Goal: Information Seeking & Learning: Understand process/instructions

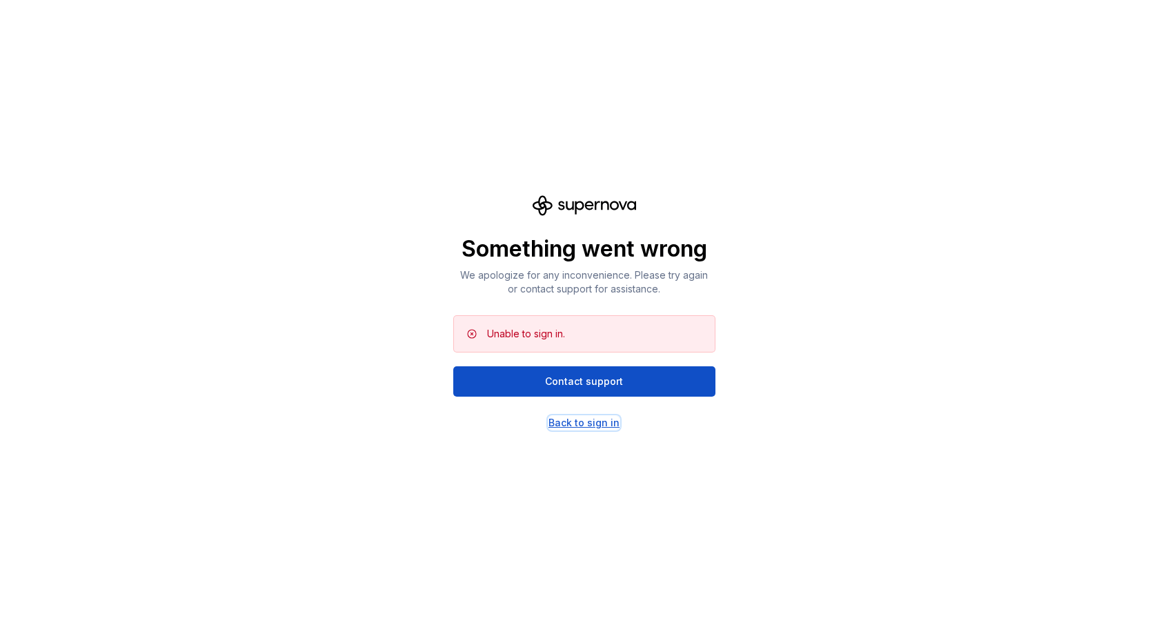
click at [584, 424] on div "Back to sign in" at bounding box center [584, 423] width 71 height 14
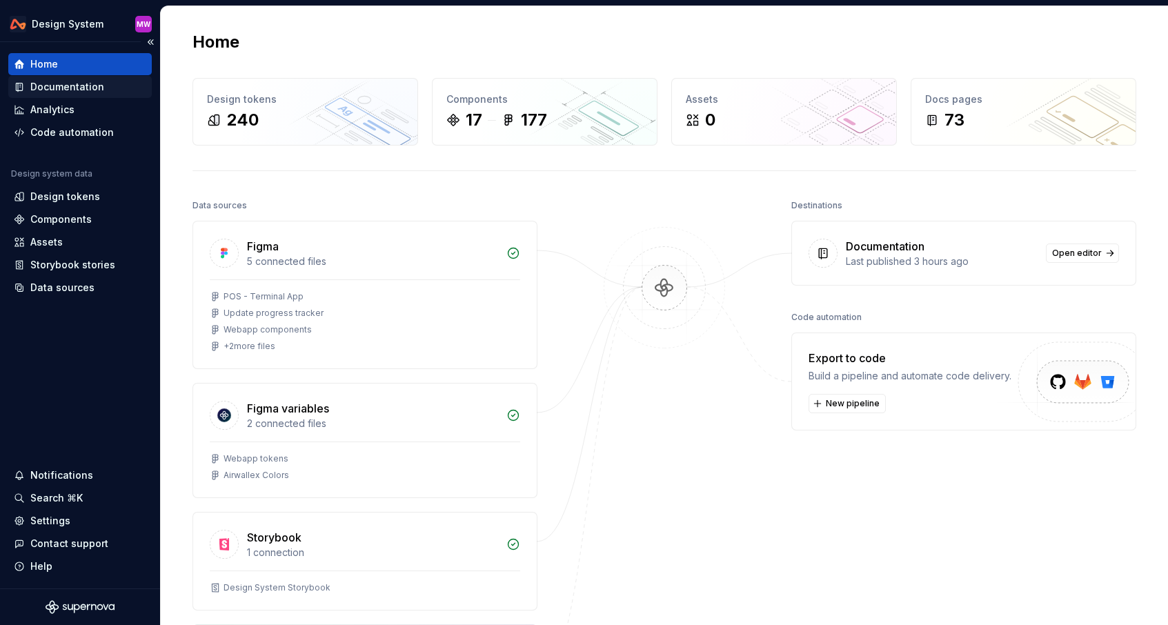
click at [113, 83] on div "Documentation" at bounding box center [80, 87] width 133 height 14
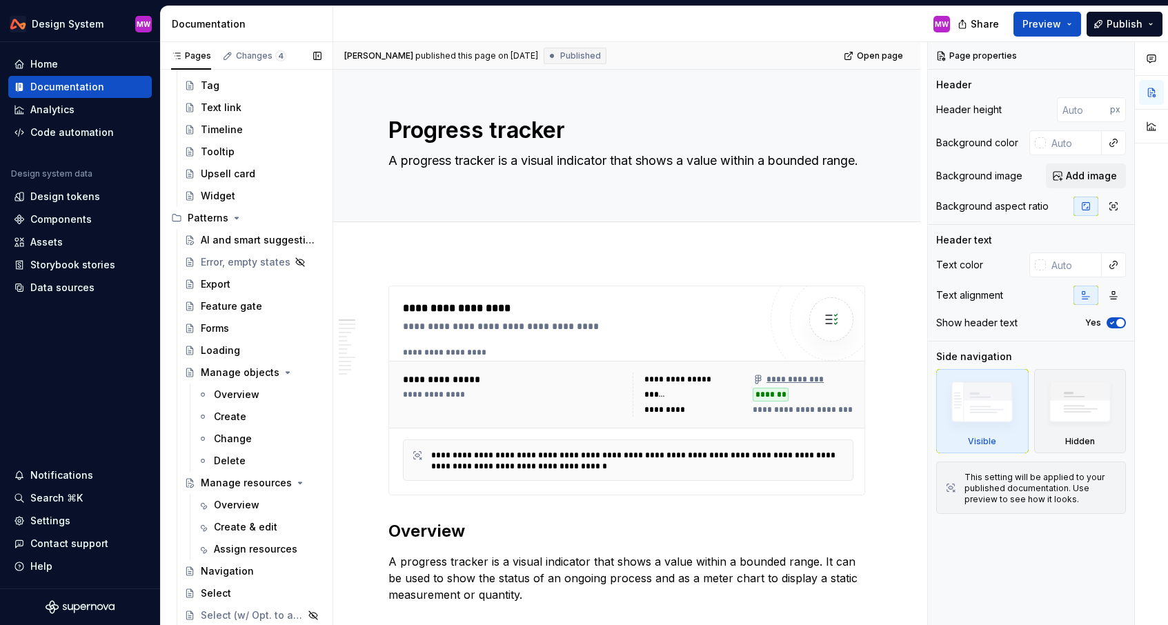
scroll to position [953, 0]
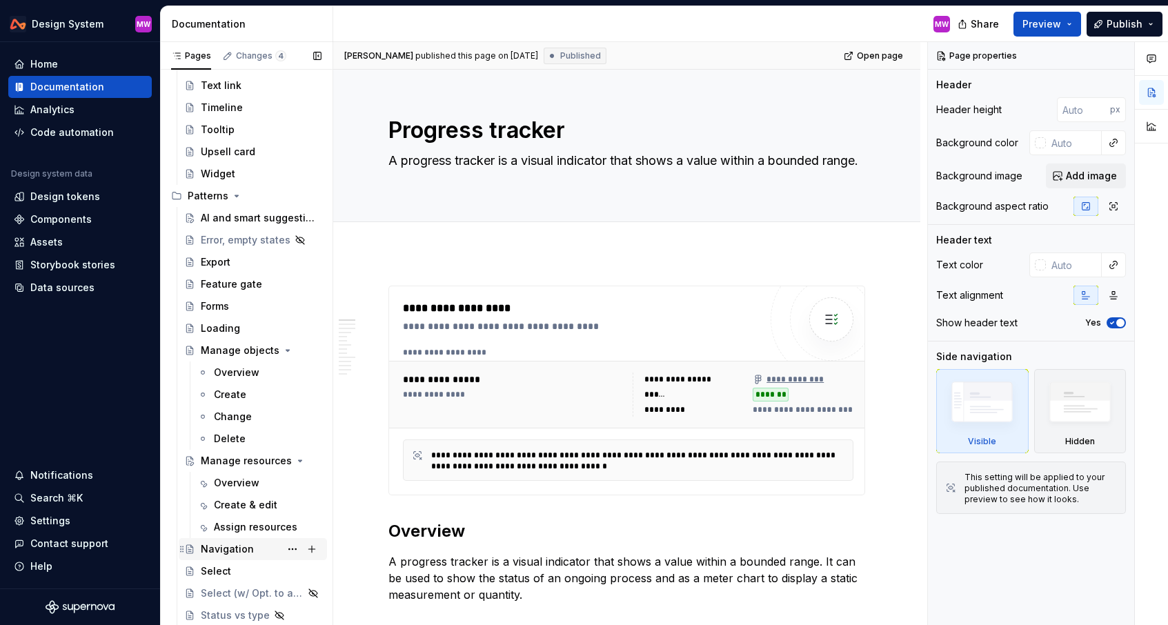
click at [233, 544] on div "Navigation" at bounding box center [227, 549] width 53 height 14
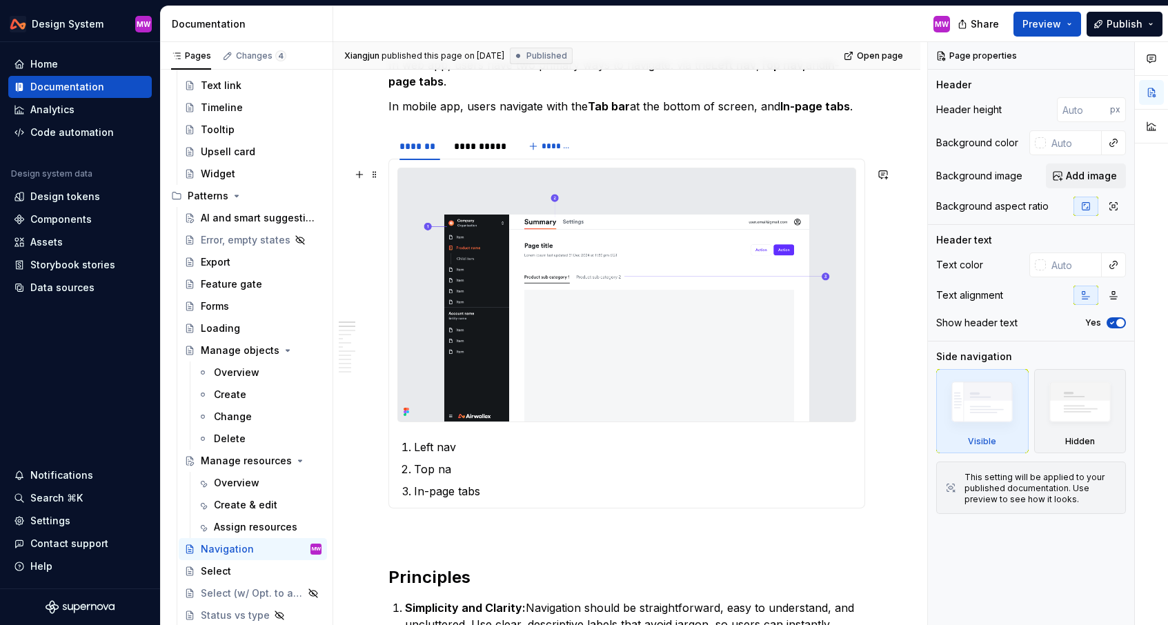
scroll to position [282, 0]
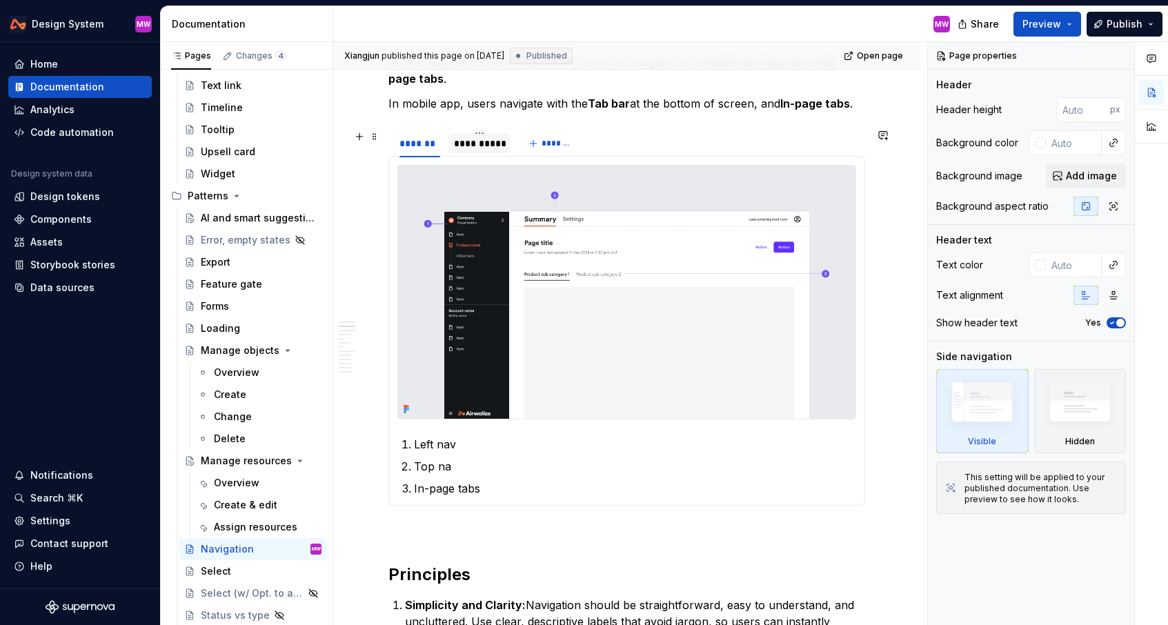
click at [486, 144] on div "**********" at bounding box center [479, 144] width 51 height 14
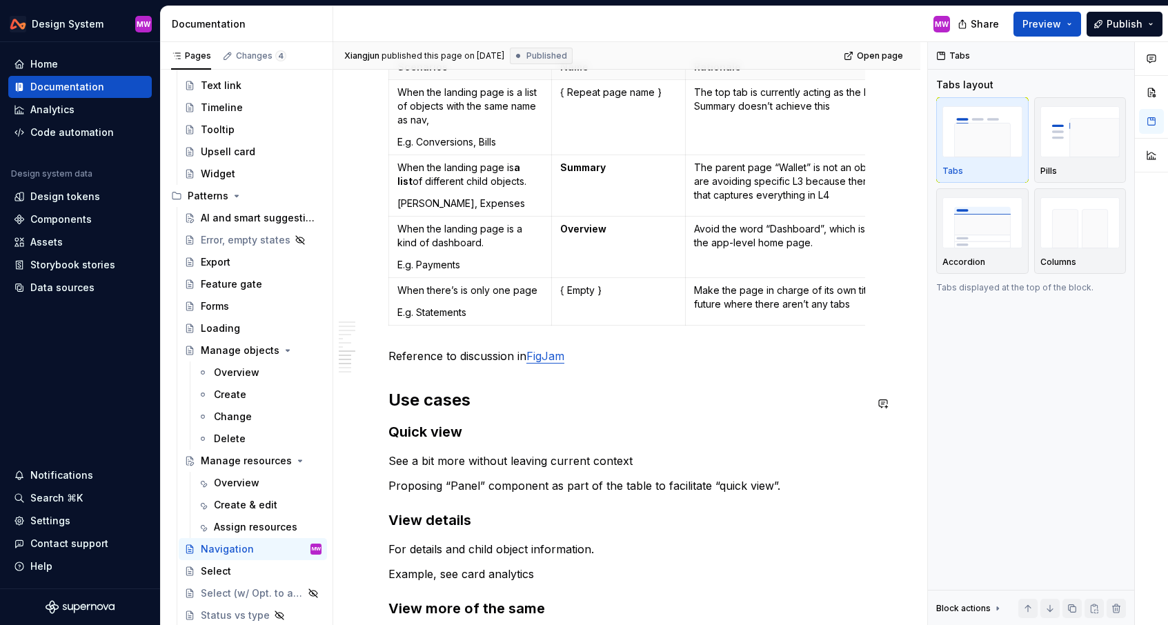
scroll to position [1393, 0]
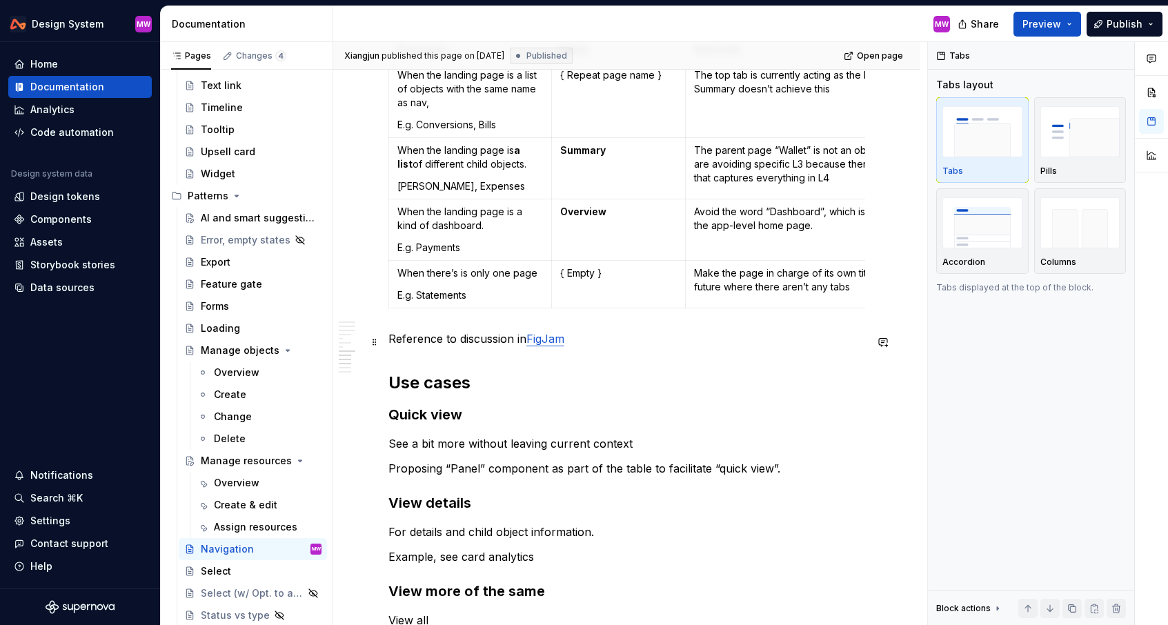
click at [547, 342] on link "FigJam" at bounding box center [546, 339] width 38 height 14
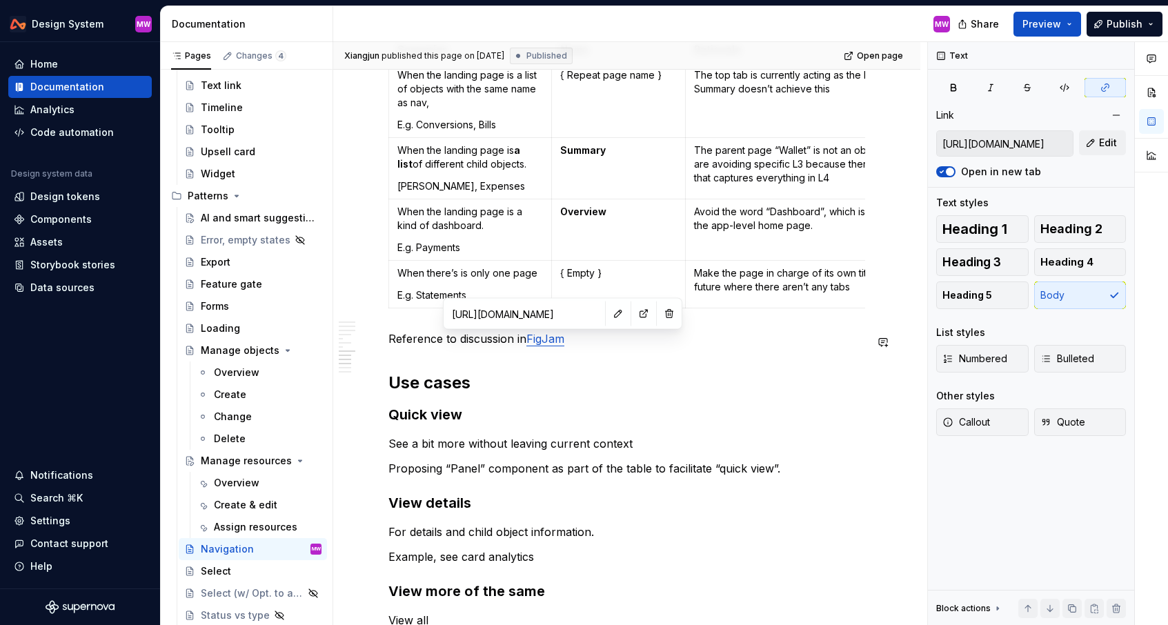
click at [537, 316] on input "[URL][DOMAIN_NAME]" at bounding box center [525, 314] width 156 height 25
click at [634, 315] on button "button" at bounding box center [643, 313] width 19 height 19
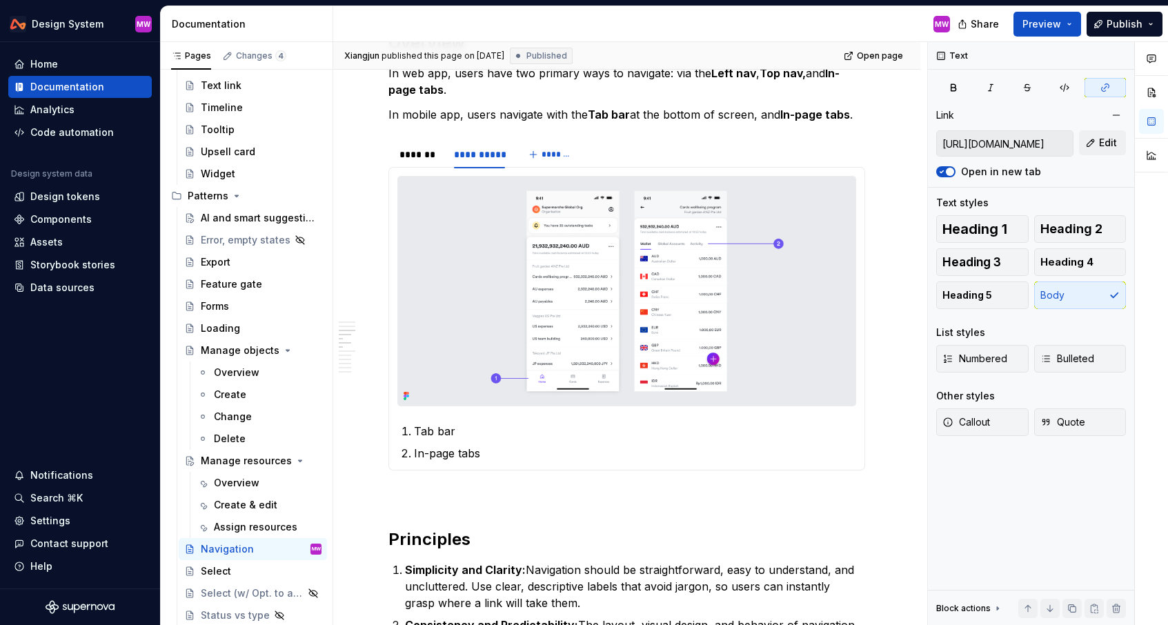
scroll to position [0, 0]
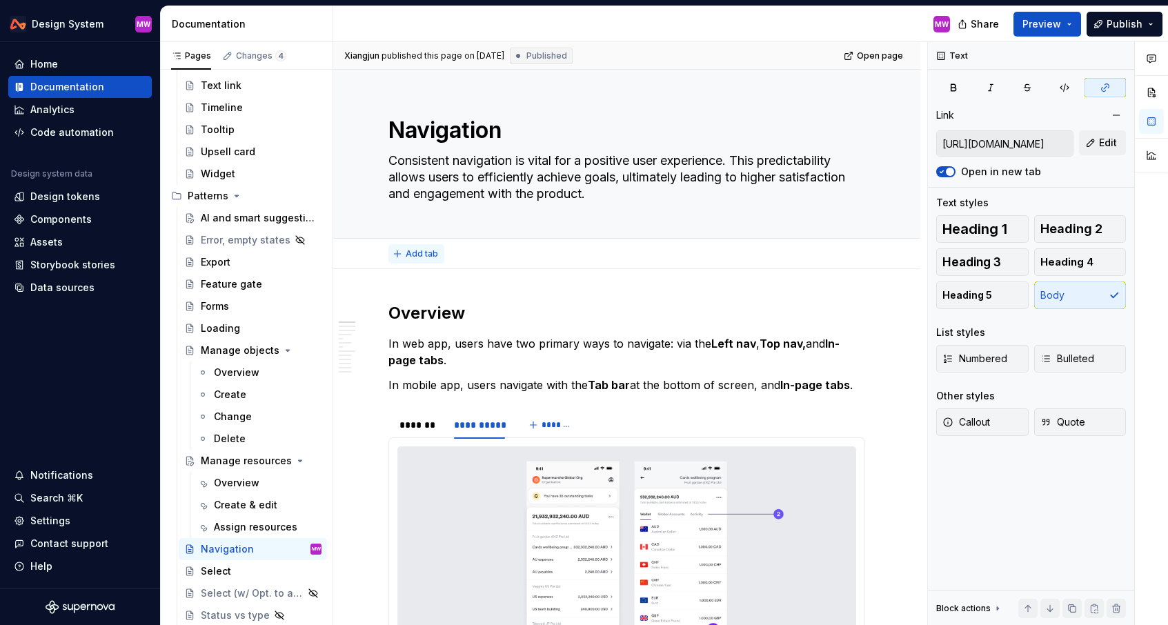
click at [413, 253] on span "Add tab" at bounding box center [422, 253] width 32 height 11
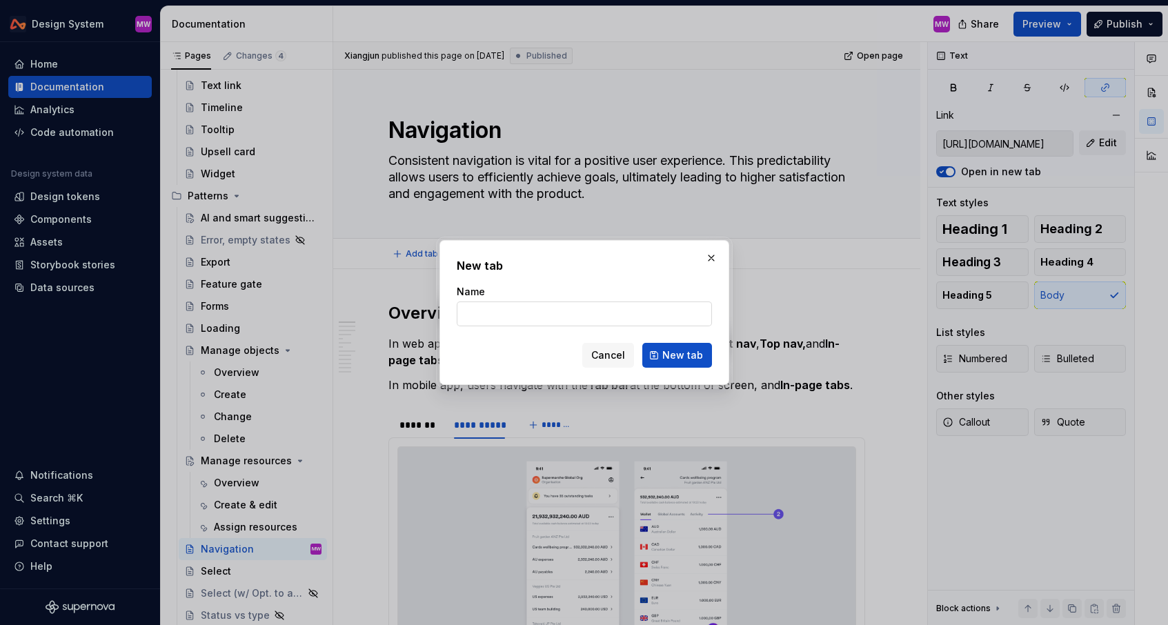
type textarea "*"
click at [478, 315] on input "Name" at bounding box center [584, 314] width 255 height 25
drag, startPoint x: 541, startPoint y: 323, endPoint x: 444, endPoint y: 309, distance: 97.7
click at [444, 309] on div "New tab Name Web app Cancel New tab" at bounding box center [585, 312] width 290 height 145
type input "Mobile"
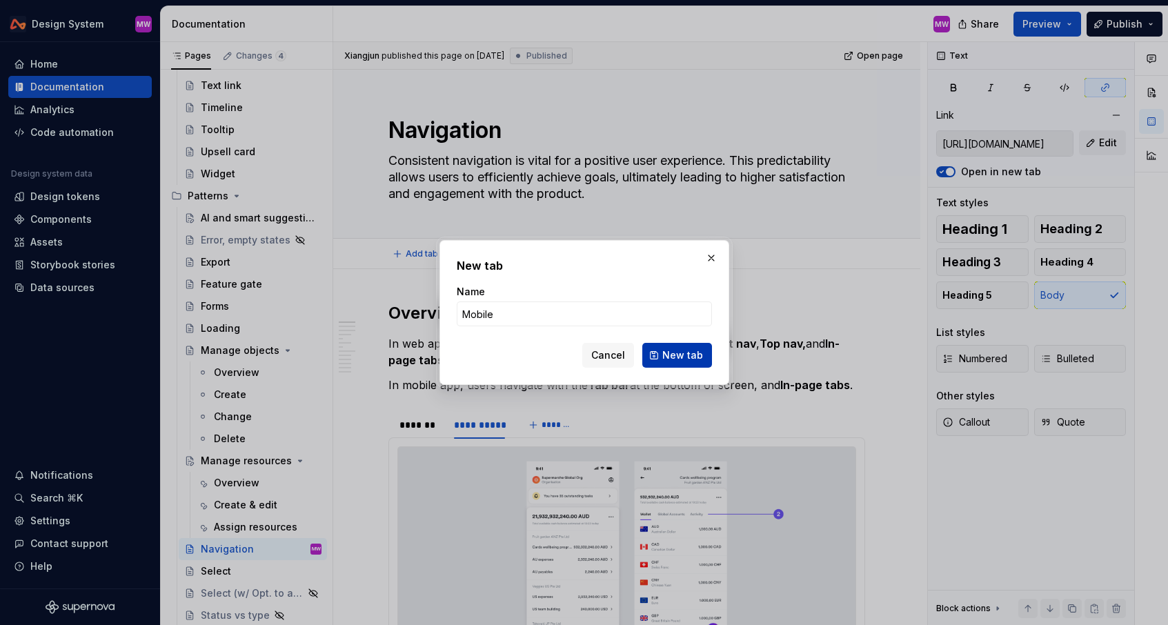
click at [681, 356] on span "New tab" at bounding box center [683, 356] width 41 height 14
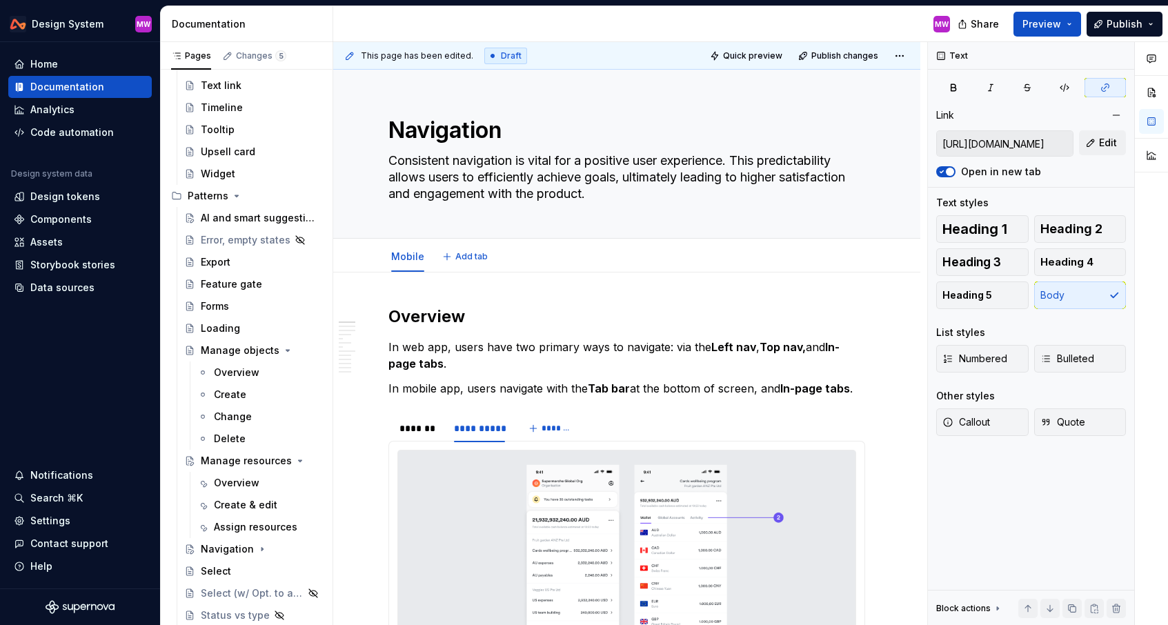
type textarea "*"
click at [458, 259] on span "Add tab" at bounding box center [472, 256] width 32 height 11
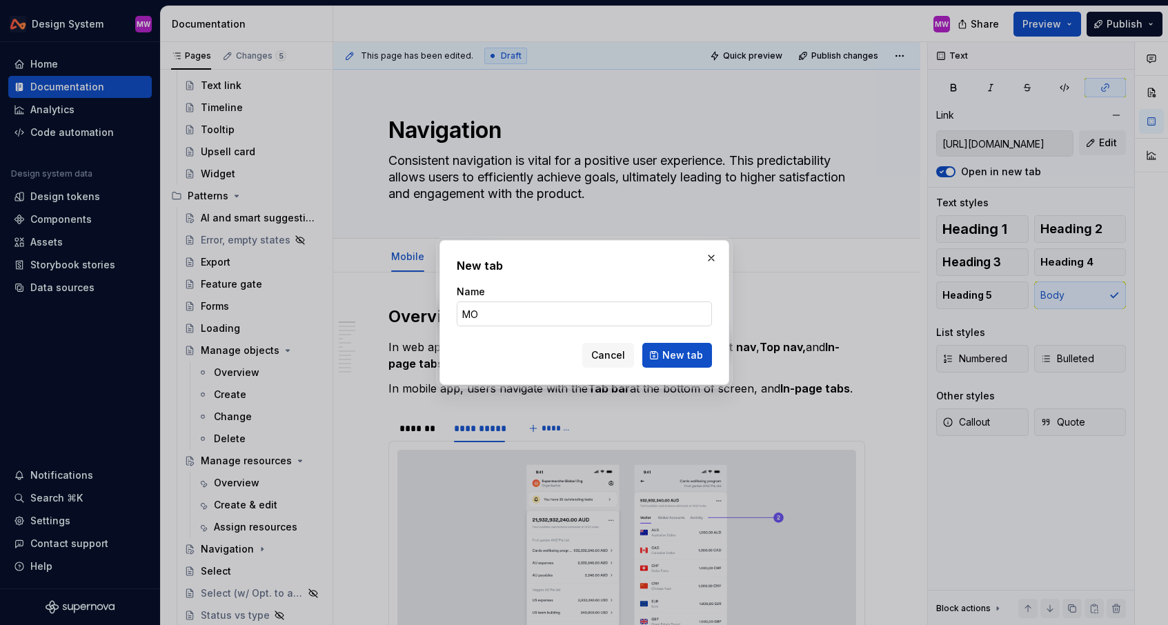
type input "M"
type textarea "*"
type input "Mobile"
click at [680, 358] on span "New tab" at bounding box center [683, 356] width 41 height 14
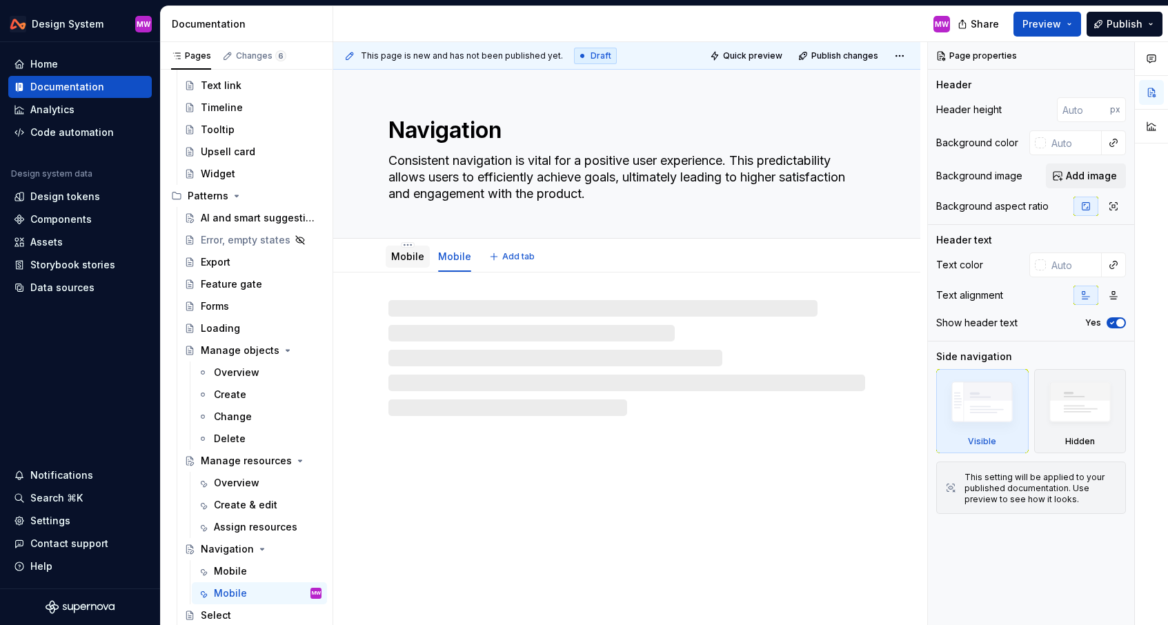
click at [408, 260] on link "Mobile" at bounding box center [407, 257] width 33 height 12
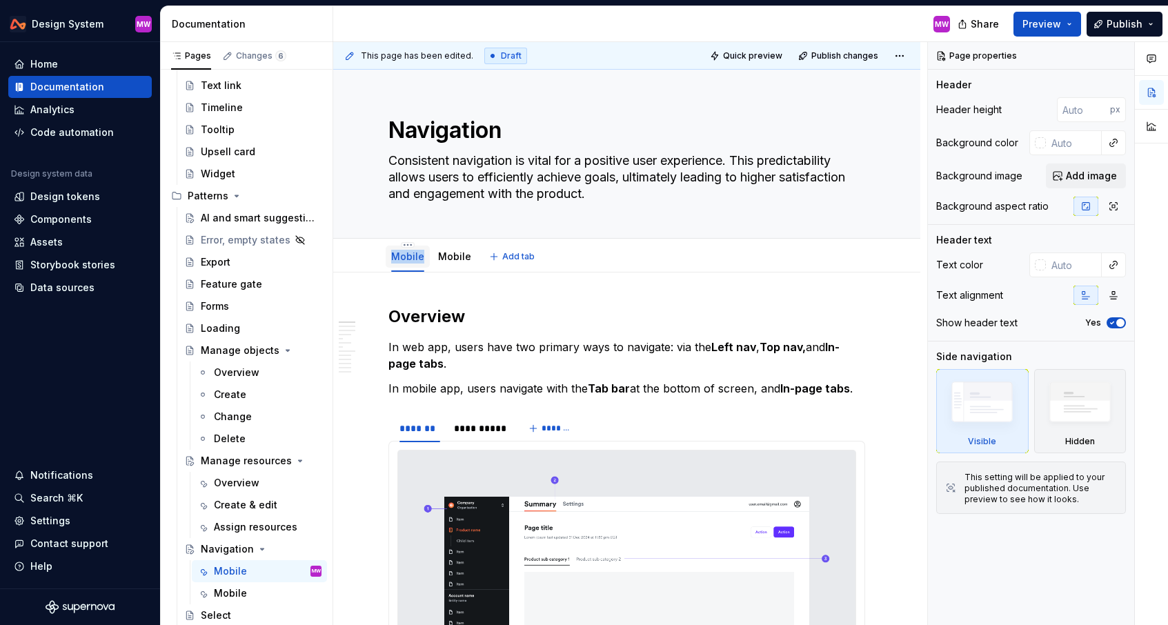
click at [411, 259] on link "Mobile" at bounding box center [407, 257] width 33 height 12
click at [422, 257] on div "Mobile" at bounding box center [408, 257] width 44 height 22
click at [409, 258] on link "Mobile" at bounding box center [407, 257] width 33 height 12
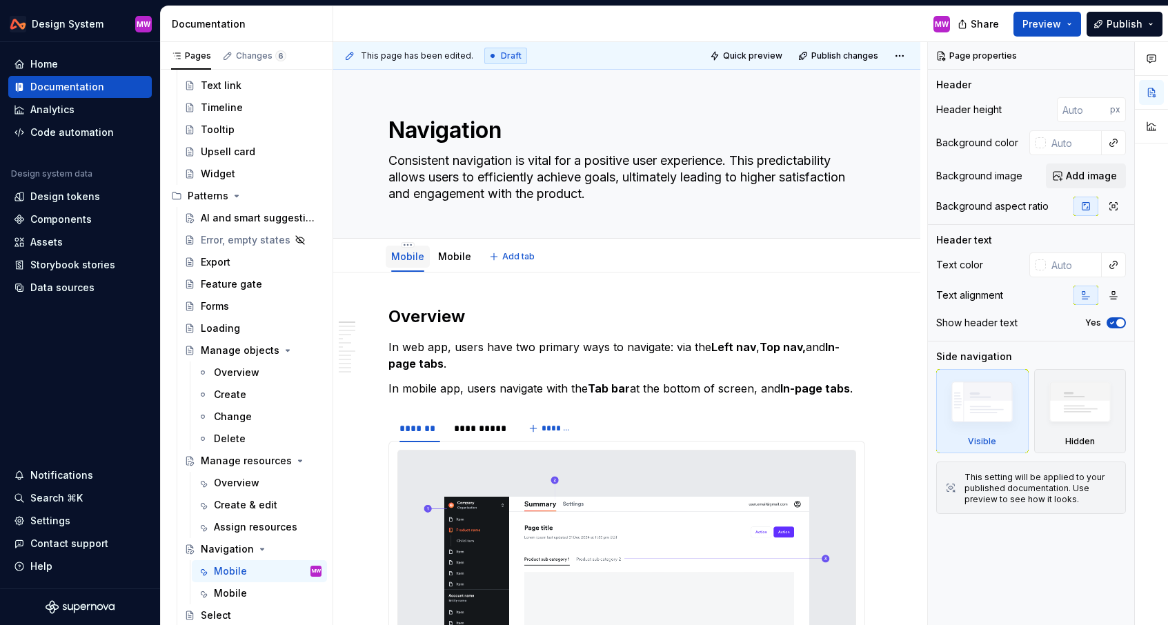
click at [409, 258] on link "Mobile" at bounding box center [407, 257] width 33 height 12
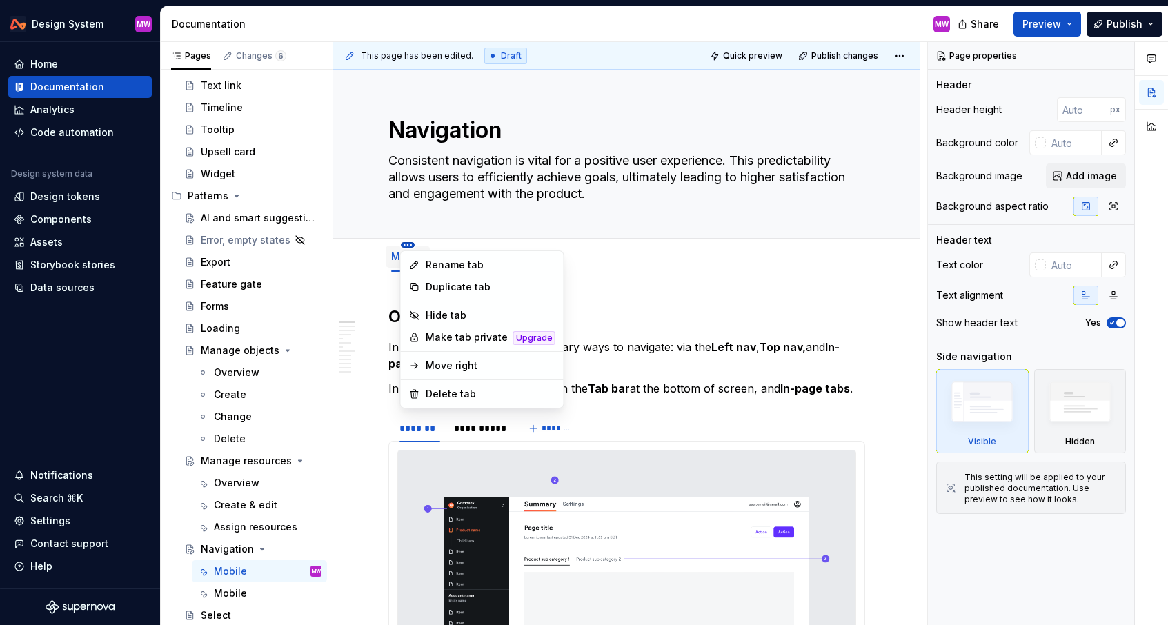
click at [407, 247] on html "Design System MW Home Documentation Analytics Code automation Design system dat…" at bounding box center [584, 312] width 1168 height 625
type textarea "*"
click at [433, 263] on div "Rename tab" at bounding box center [491, 265] width 130 height 14
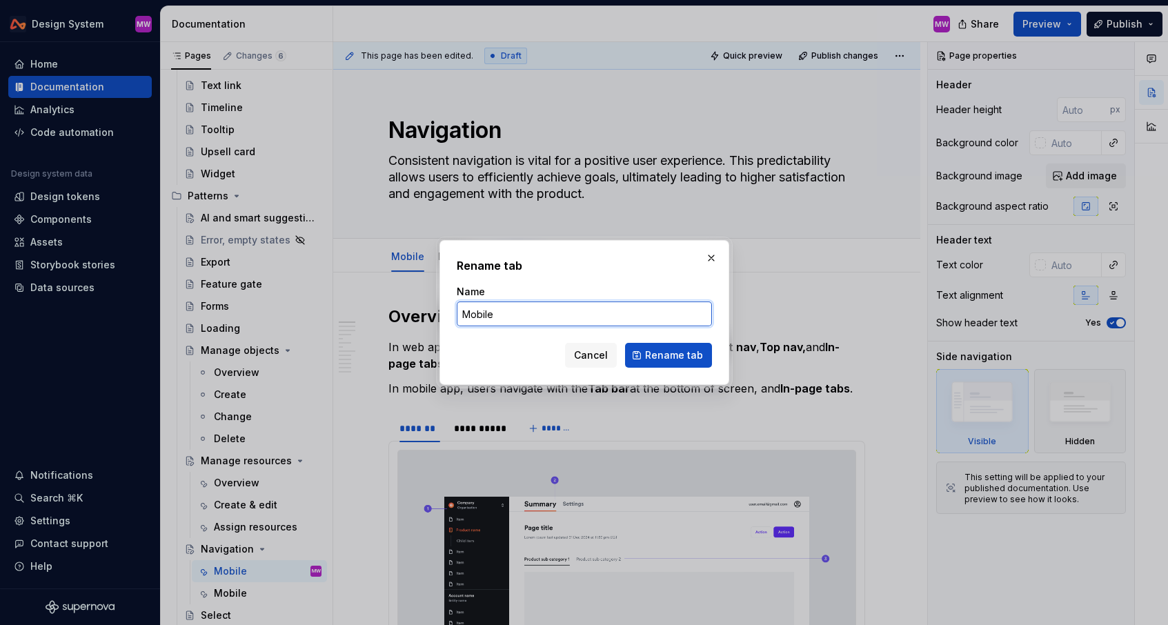
drag, startPoint x: 525, startPoint y: 317, endPoint x: 414, endPoint y: 302, distance: 111.4
click at [414, 302] on div "Rename tab Name Mobile Cancel Rename tab" at bounding box center [584, 312] width 1168 height 625
type input "Web"
click at [692, 369] on div "Rename tab Name Web Cancel Rename tab" at bounding box center [585, 312] width 290 height 145
click at [689, 353] on span "Rename tab" at bounding box center [674, 356] width 58 height 14
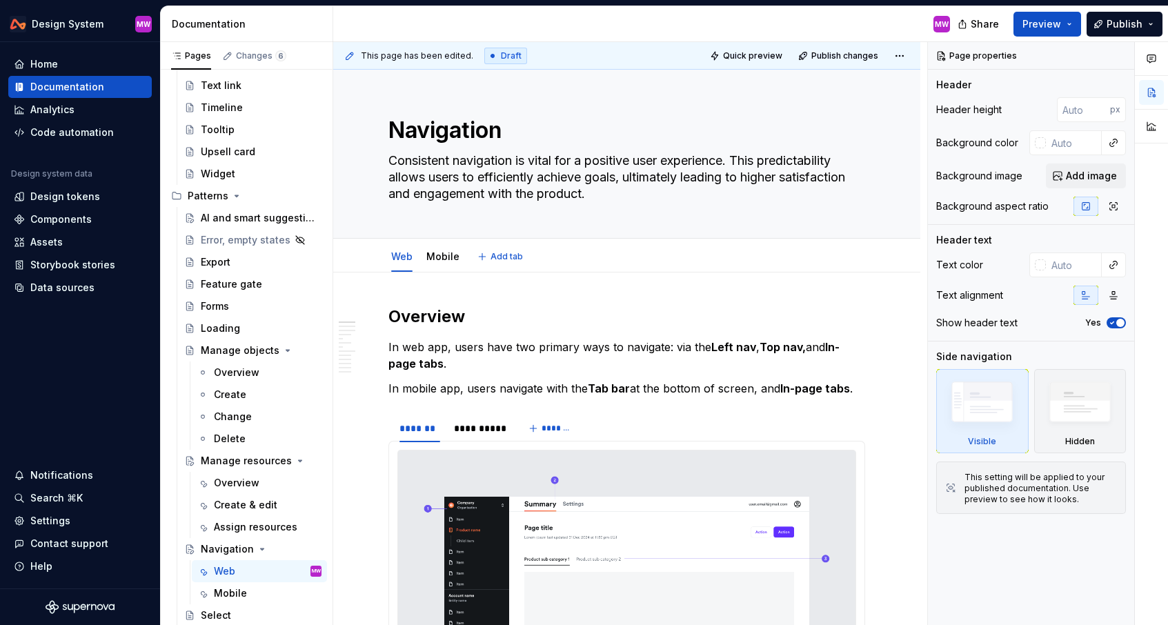
type textarea "*"
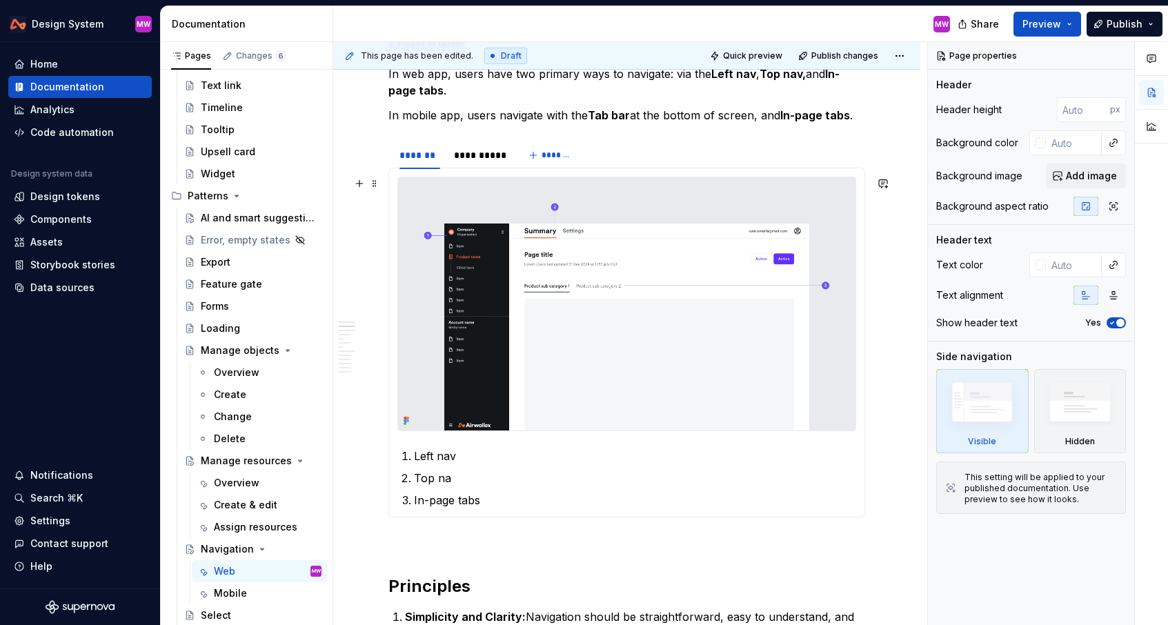
scroll to position [347, 0]
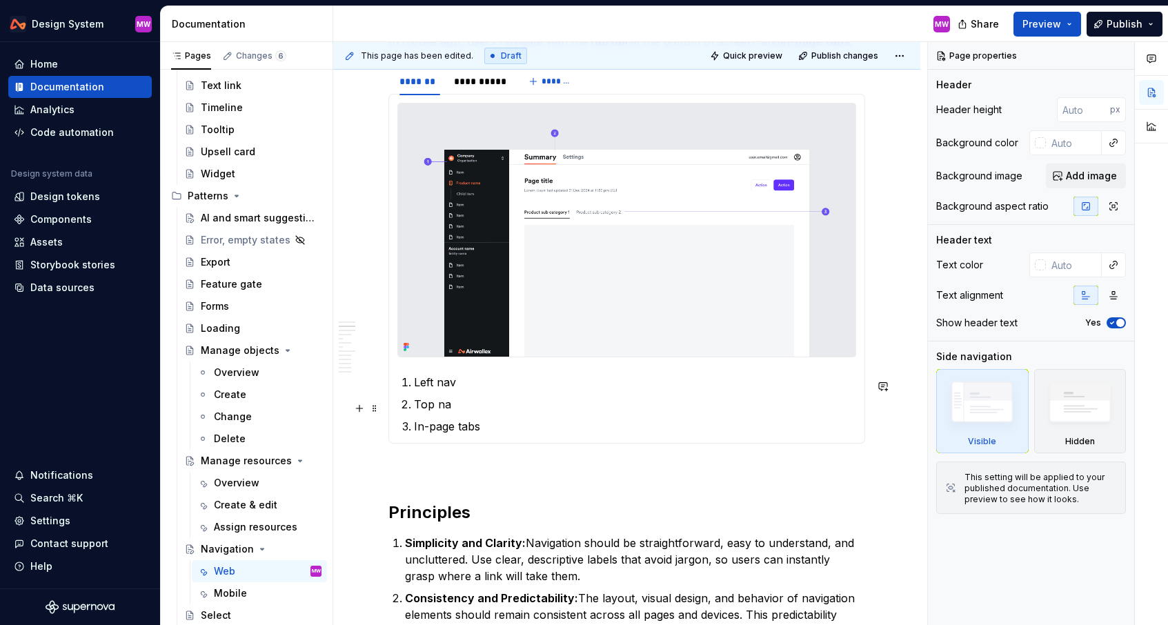
click at [453, 409] on p "Top na" at bounding box center [635, 404] width 442 height 17
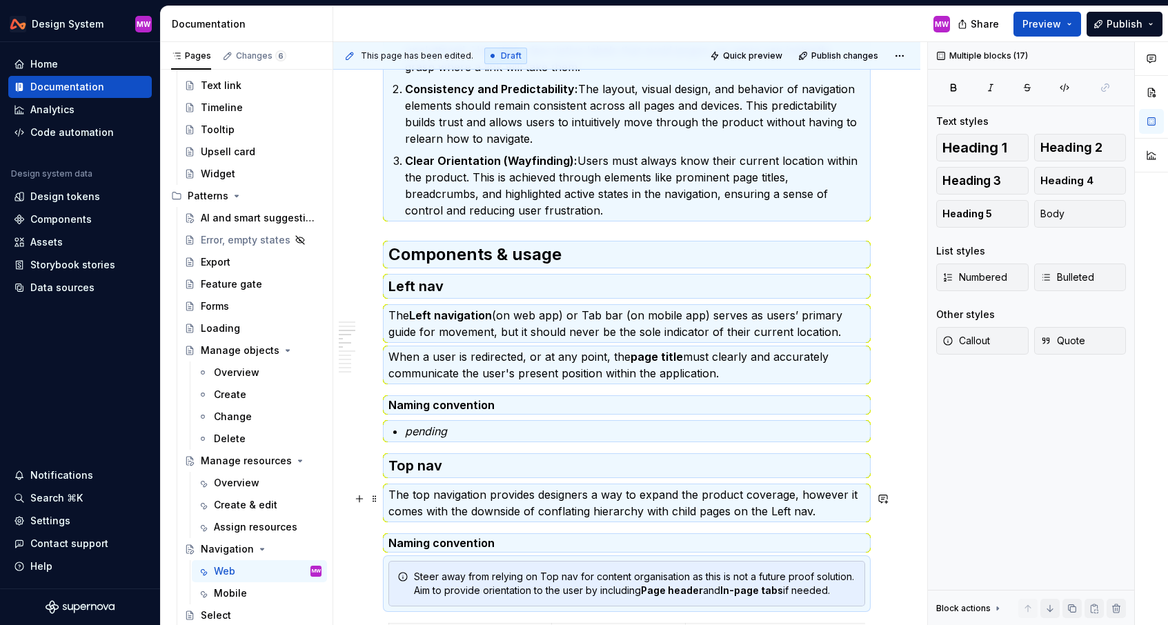
scroll to position [1204, 0]
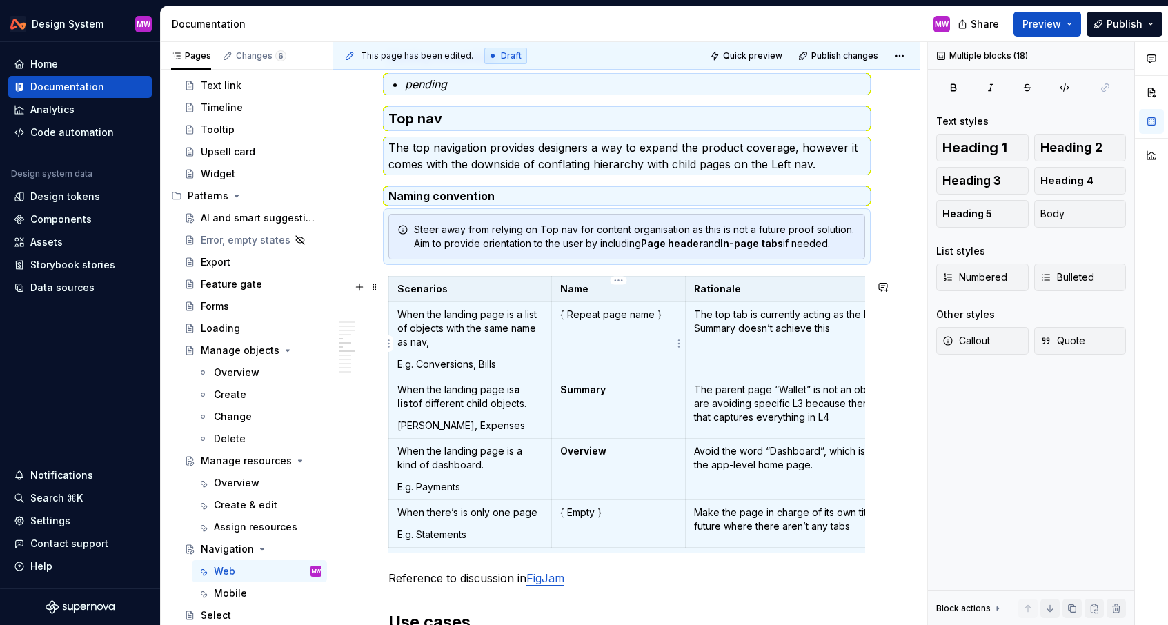
drag, startPoint x: 390, startPoint y: 316, endPoint x: 607, endPoint y: 370, distance: 223.3
click at [607, 370] on div "**********" at bounding box center [627, 110] width 477 height 2017
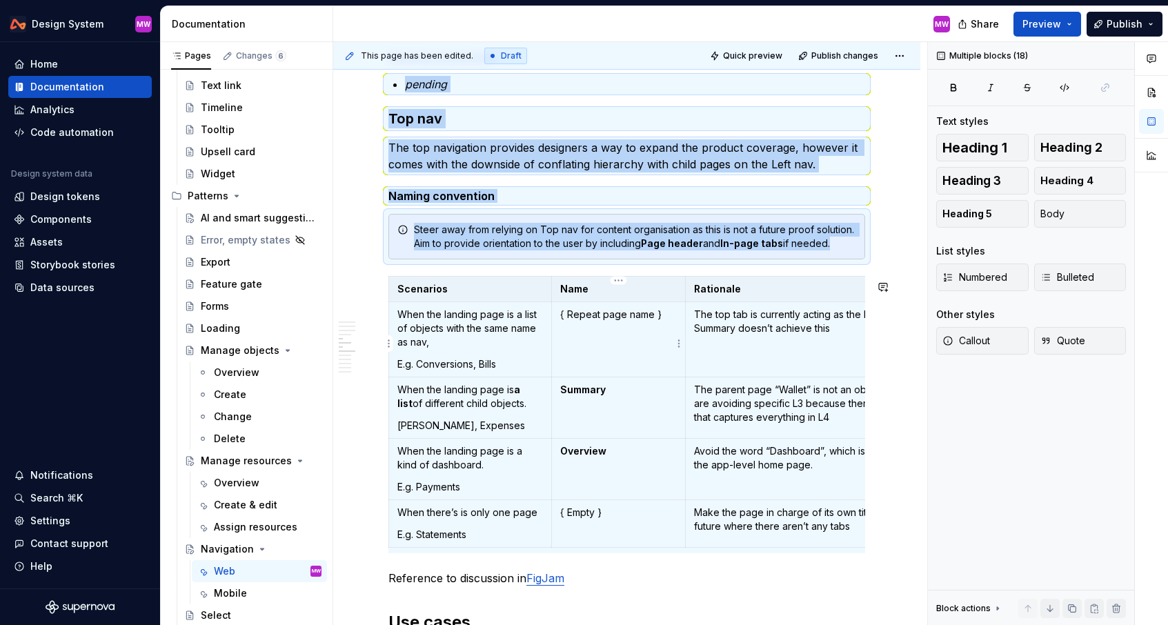
copy div "**********"
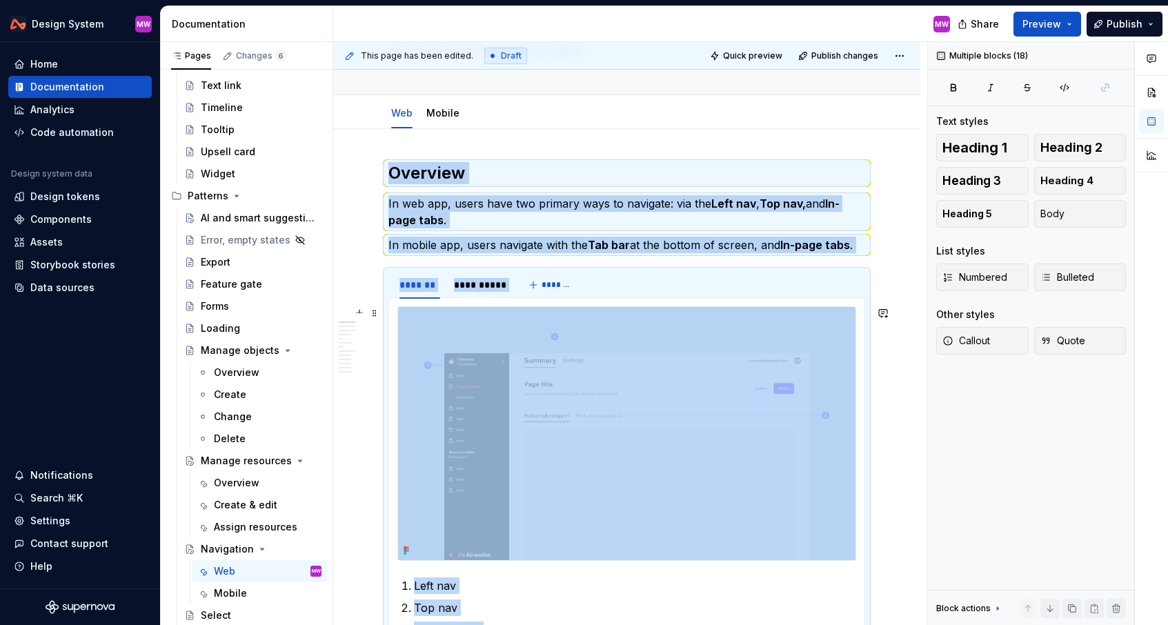
scroll to position [0, 0]
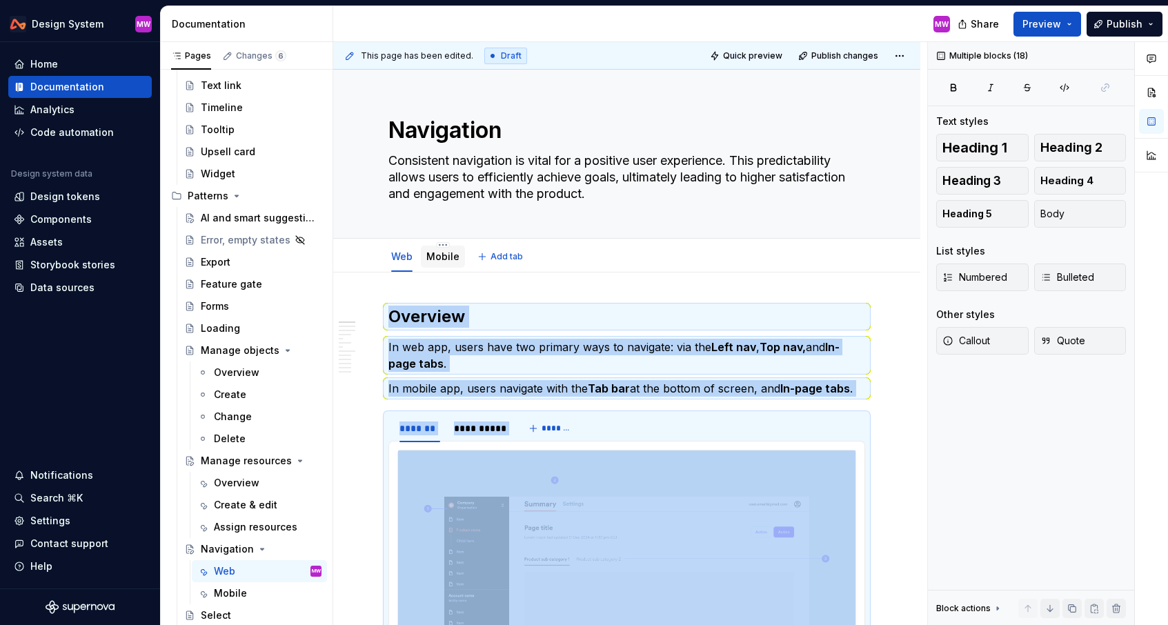
click at [454, 255] on link "Mobile" at bounding box center [443, 257] width 33 height 12
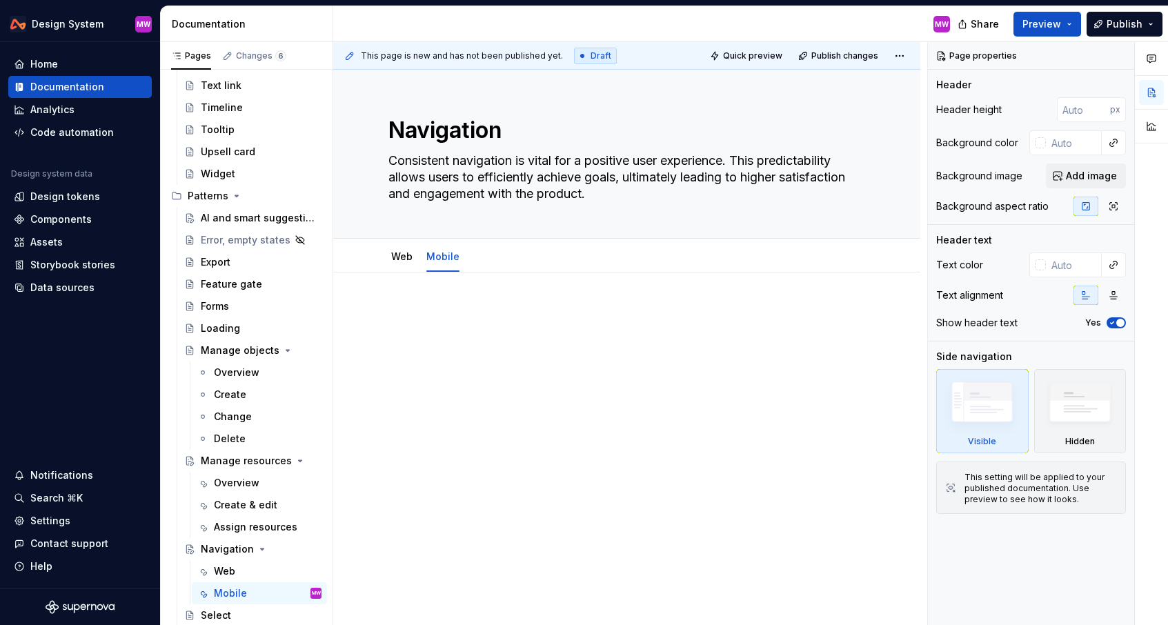
click at [426, 313] on p at bounding box center [627, 314] width 477 height 17
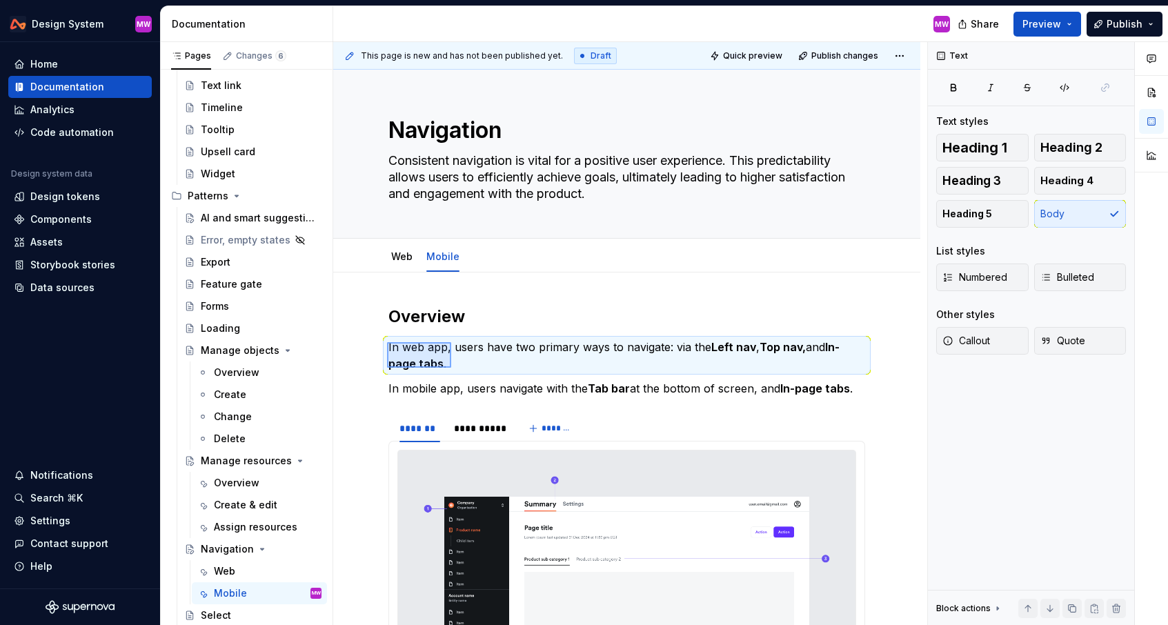
drag, startPoint x: 387, startPoint y: 342, endPoint x: 452, endPoint y: 368, distance: 69.7
click at [452, 368] on div "**********" at bounding box center [630, 334] width 594 height 584
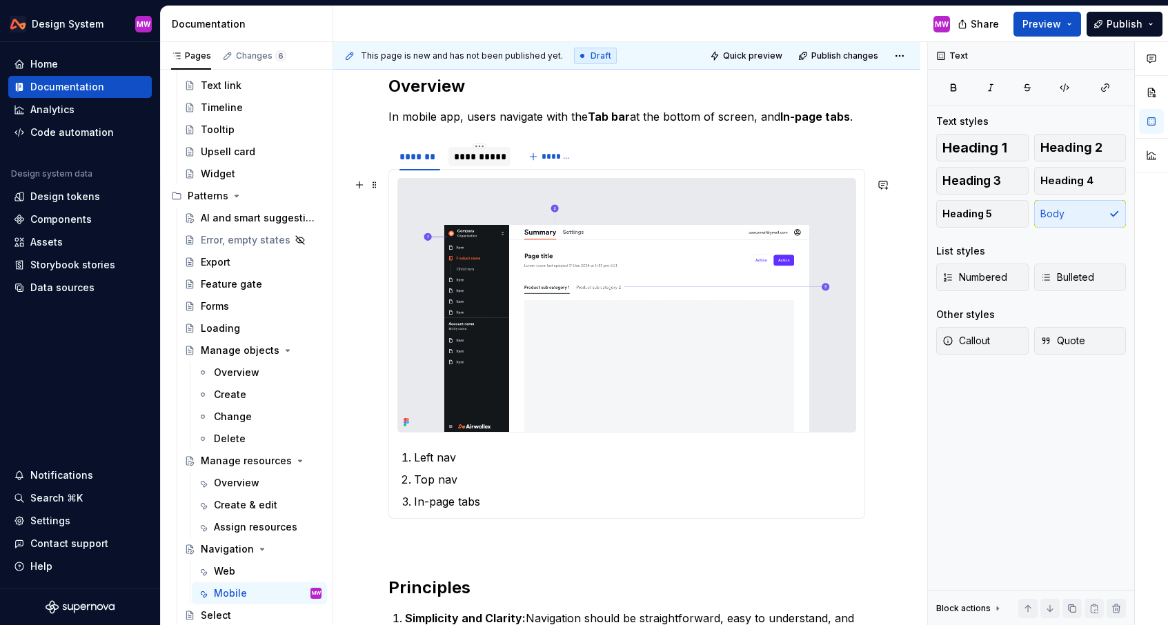
scroll to position [253, 0]
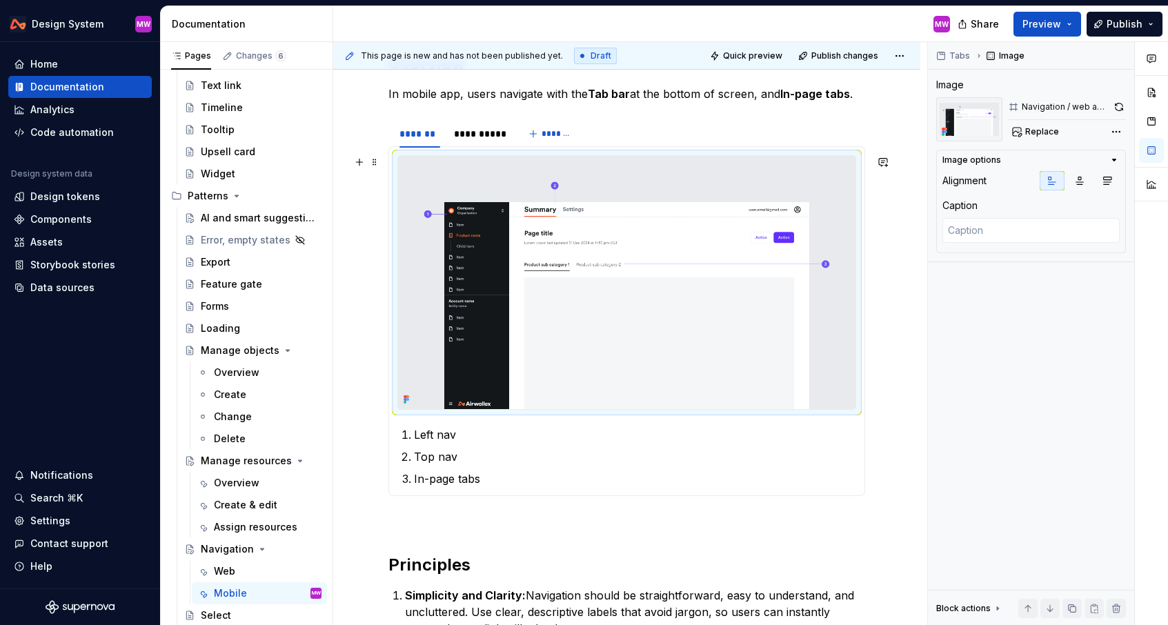
click at [472, 277] on img at bounding box center [627, 282] width 458 height 253
click at [475, 135] on div "**********" at bounding box center [479, 134] width 51 height 14
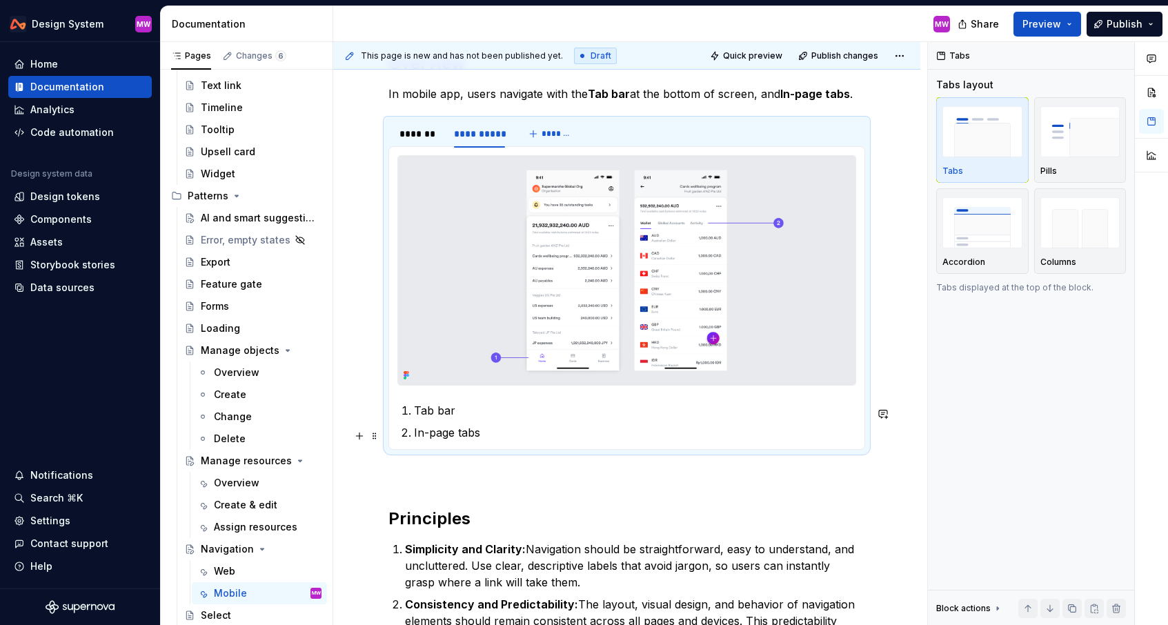
click at [496, 441] on p "In-page tabs" at bounding box center [635, 432] width 442 height 17
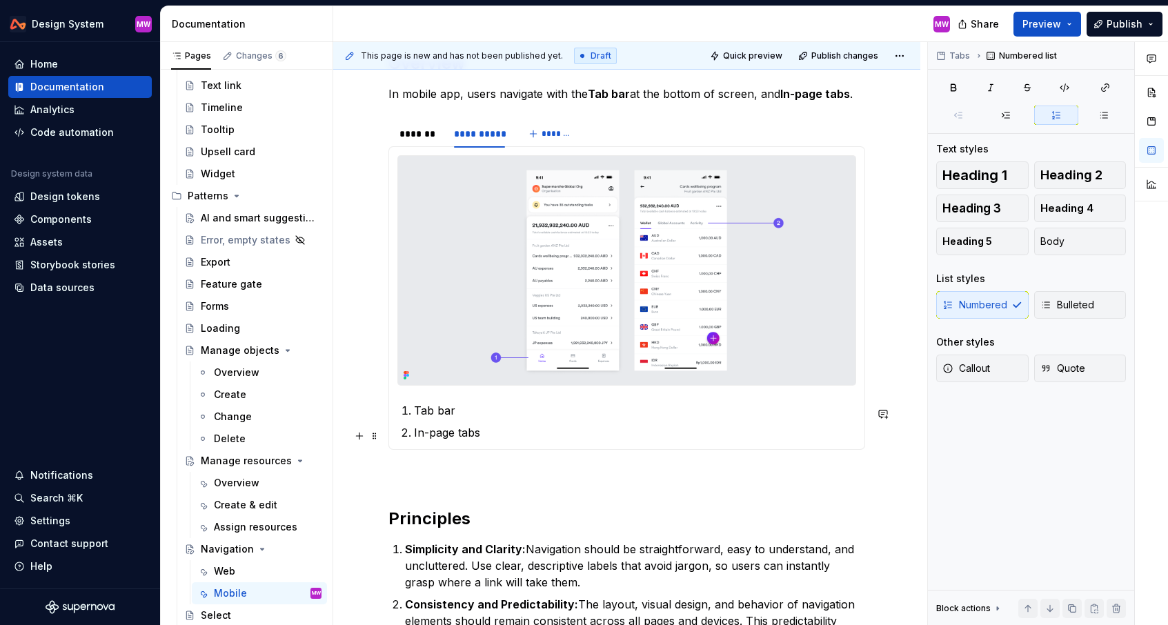
click at [493, 441] on p "In-page tabs" at bounding box center [635, 432] width 442 height 17
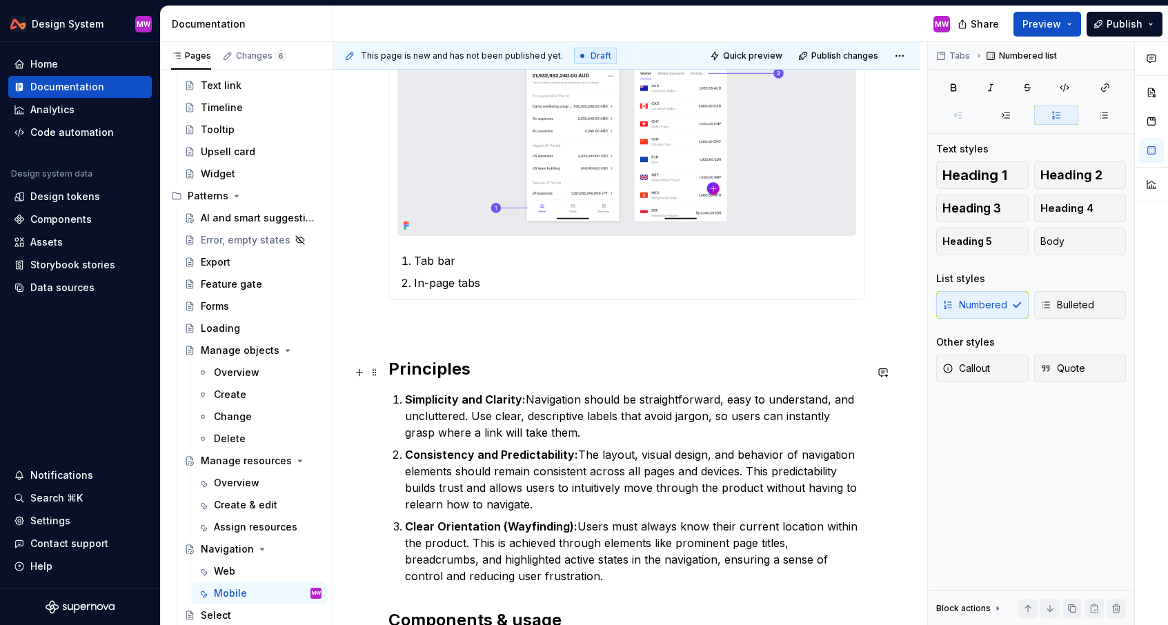
scroll to position [562, 0]
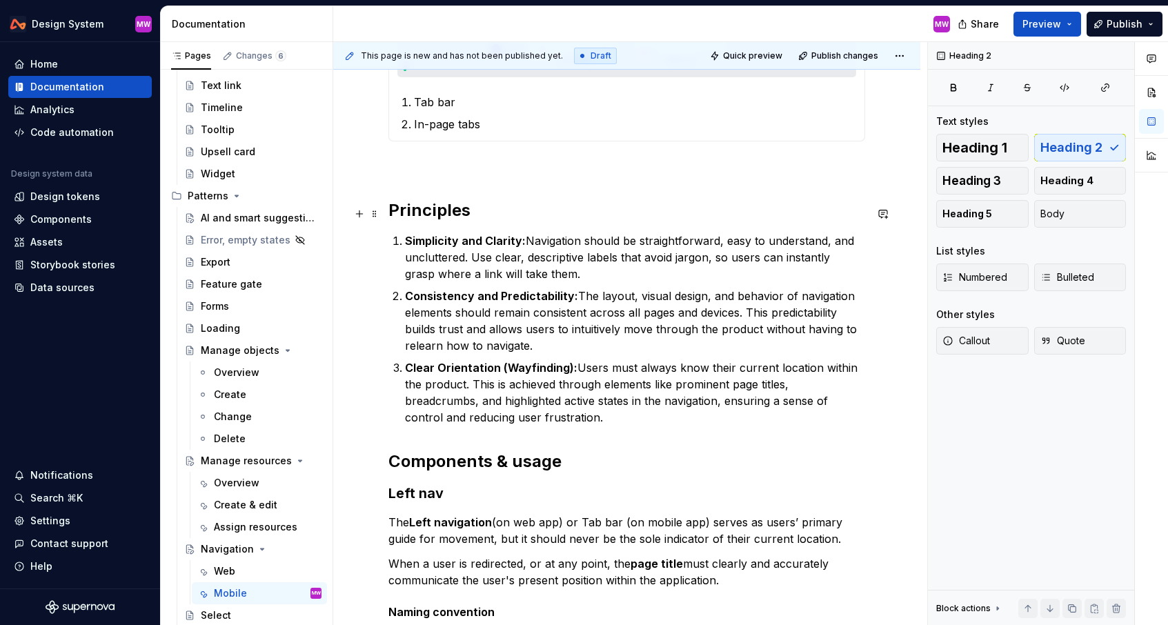
click at [391, 206] on h2 "Principles" at bounding box center [627, 210] width 477 height 22
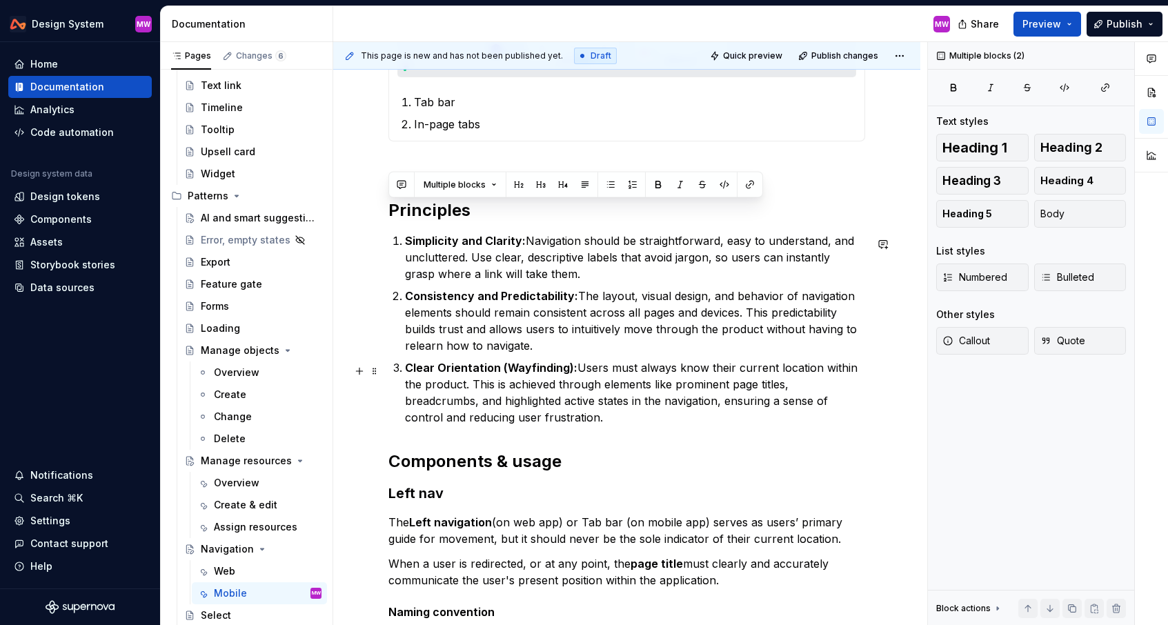
drag, startPoint x: 391, startPoint y: 206, endPoint x: 595, endPoint y: 428, distance: 300.9
click at [595, 428] on div "**********" at bounding box center [627, 426] width 477 height 1364
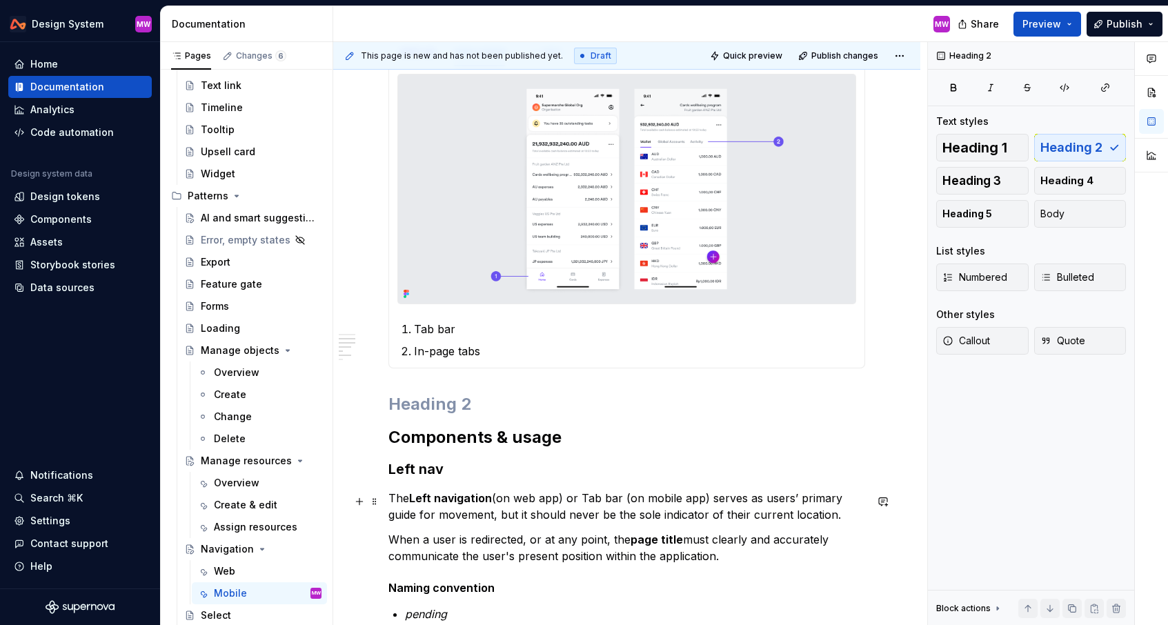
scroll to position [431, 0]
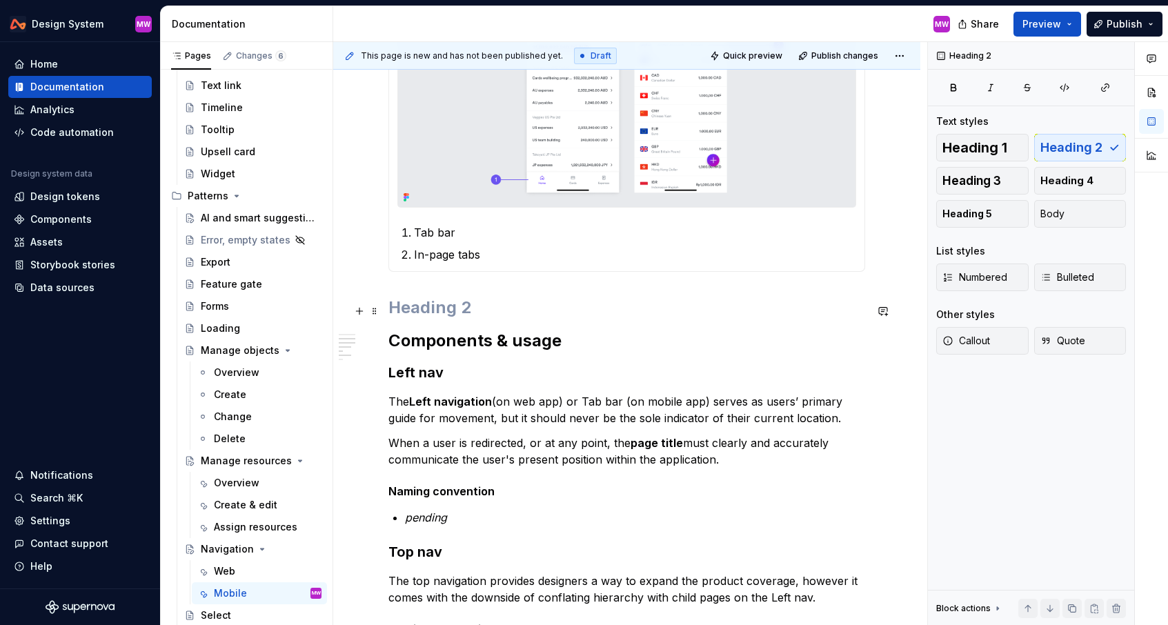
click at [398, 309] on h2 at bounding box center [627, 308] width 477 height 22
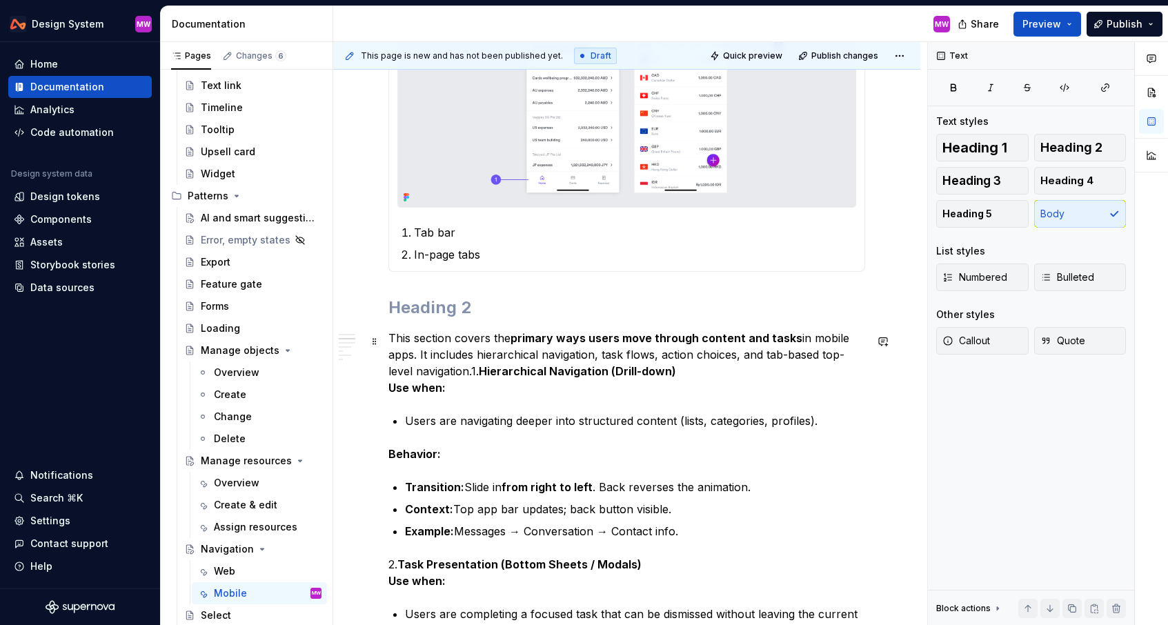
click at [444, 373] on p "This section covers the primary ways users move through content and tasks in mo…" at bounding box center [627, 363] width 477 height 66
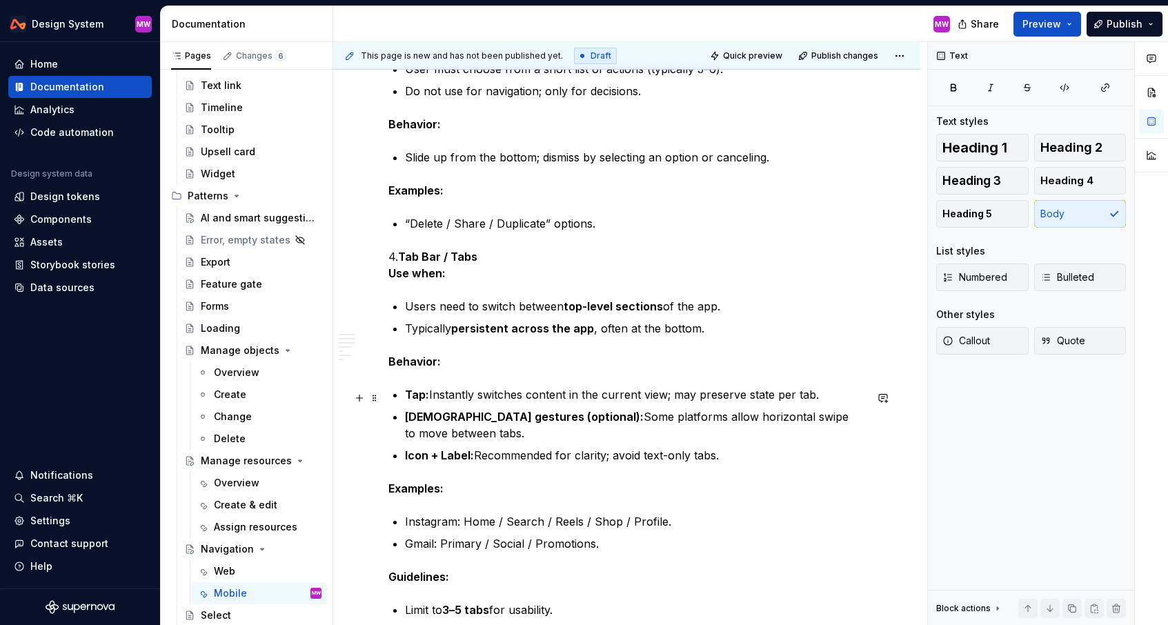
scroll to position [1323, 0]
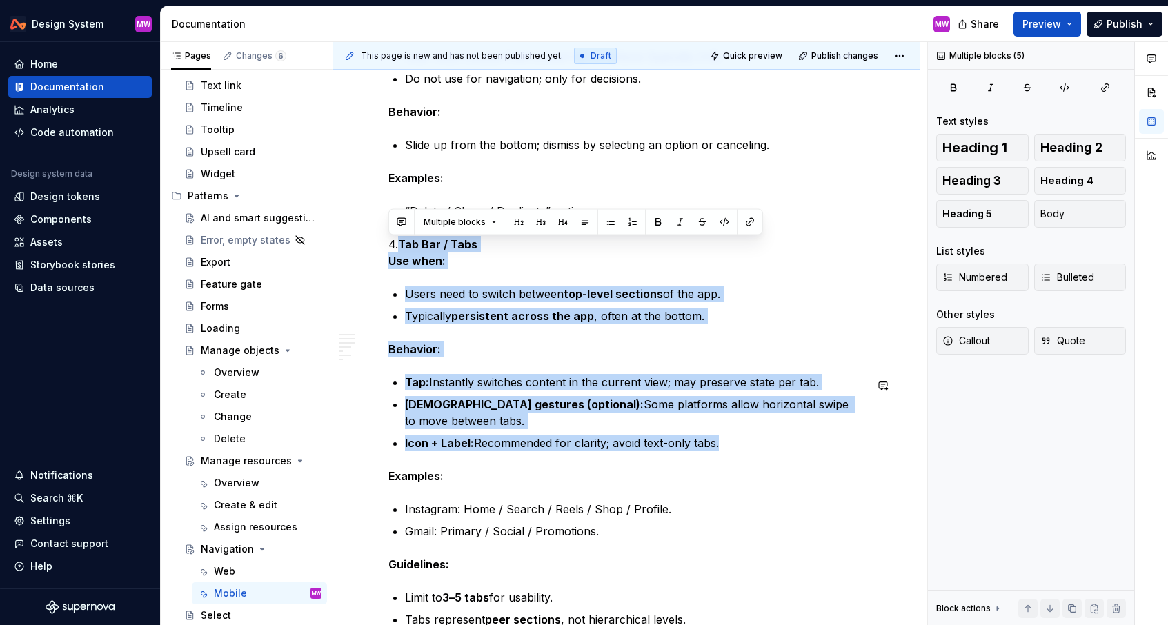
drag, startPoint x: 400, startPoint y: 242, endPoint x: 511, endPoint y: 443, distance: 229.8
click at [511, 443] on div "**********" at bounding box center [627, 163] width 477 height 2360
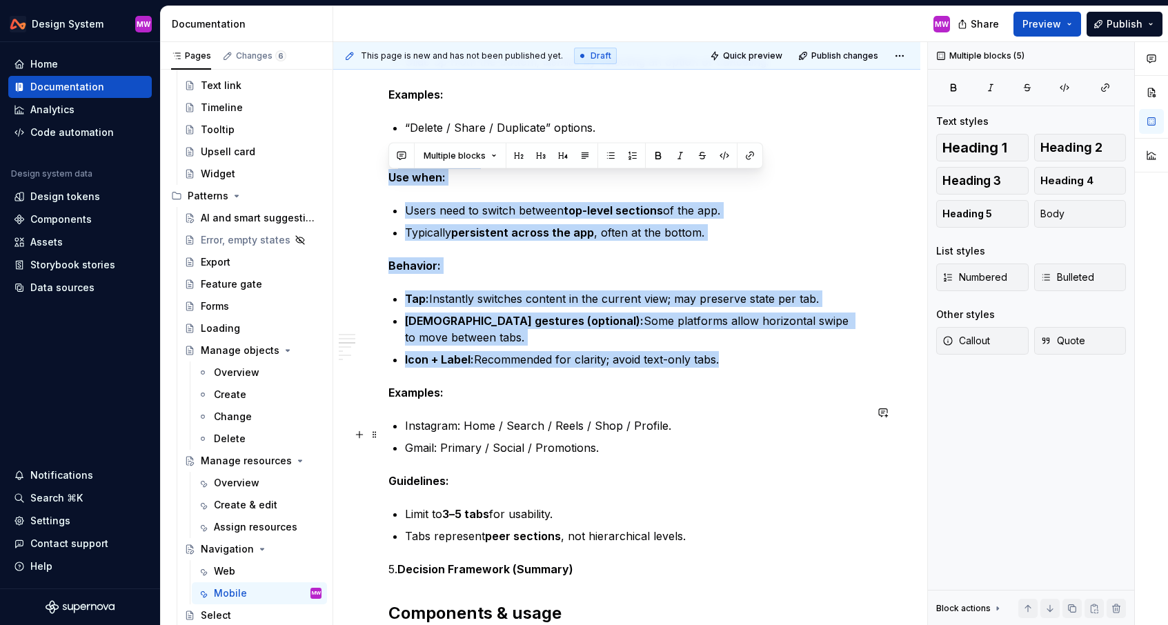
scroll to position [1453, 0]
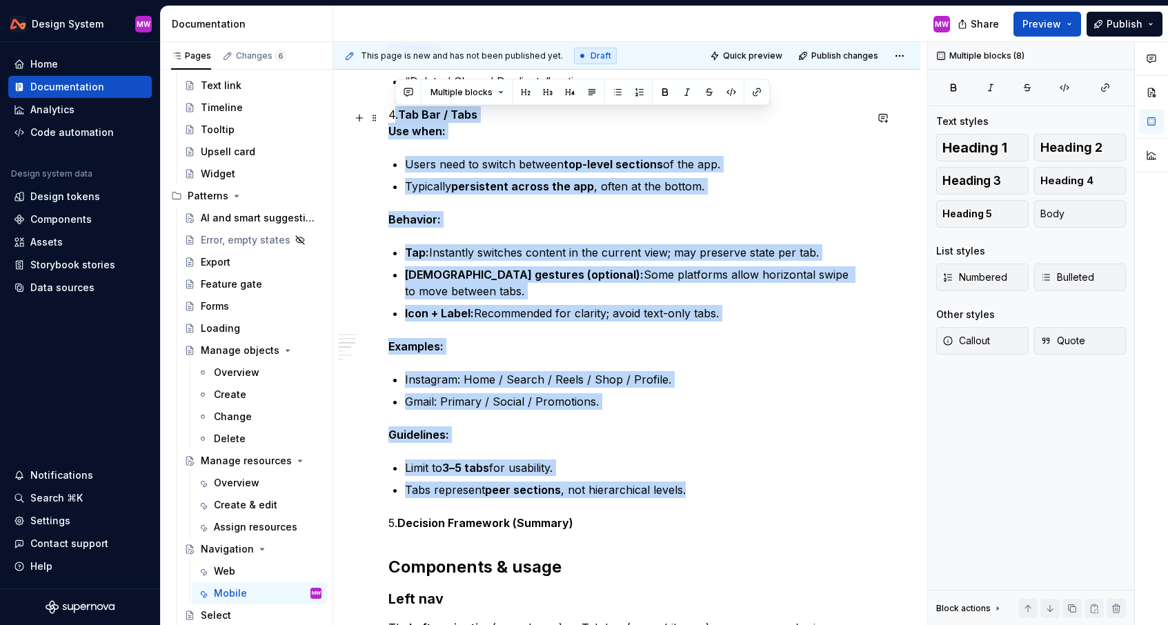
drag, startPoint x: 703, startPoint y: 476, endPoint x: 396, endPoint y: 122, distance: 468.7
click at [396, 122] on div "**********" at bounding box center [627, 33] width 477 height 2360
copy div ". Tab Bar / Tabs Use when: Users need to switch between top-level sections of t…"
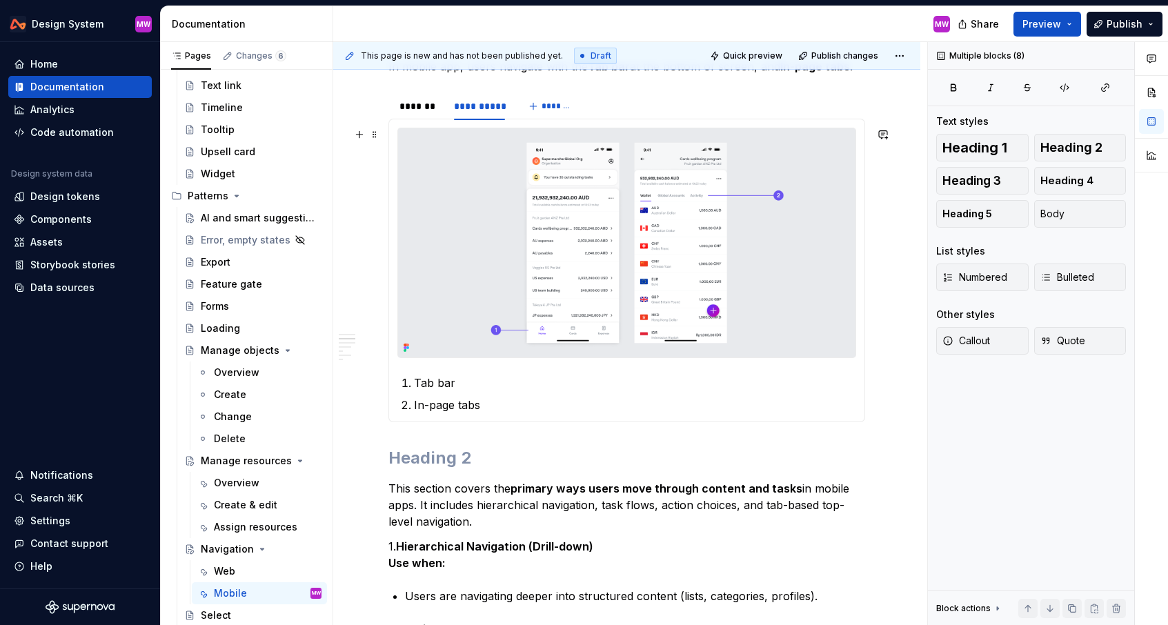
scroll to position [340, 0]
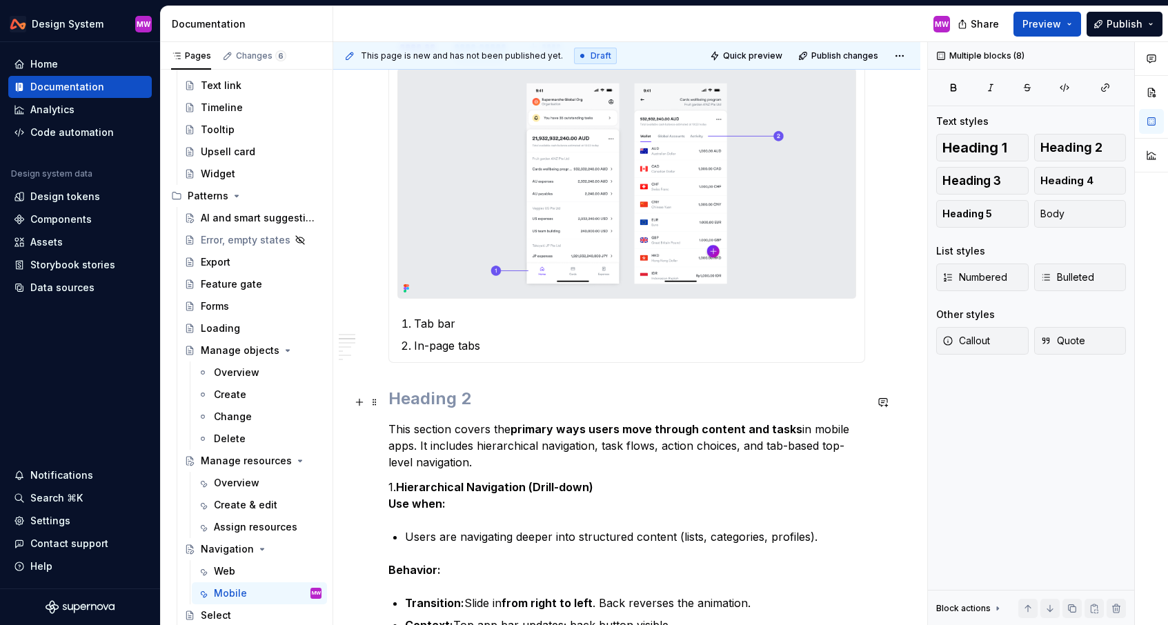
click at [497, 406] on h2 at bounding box center [627, 399] width 477 height 22
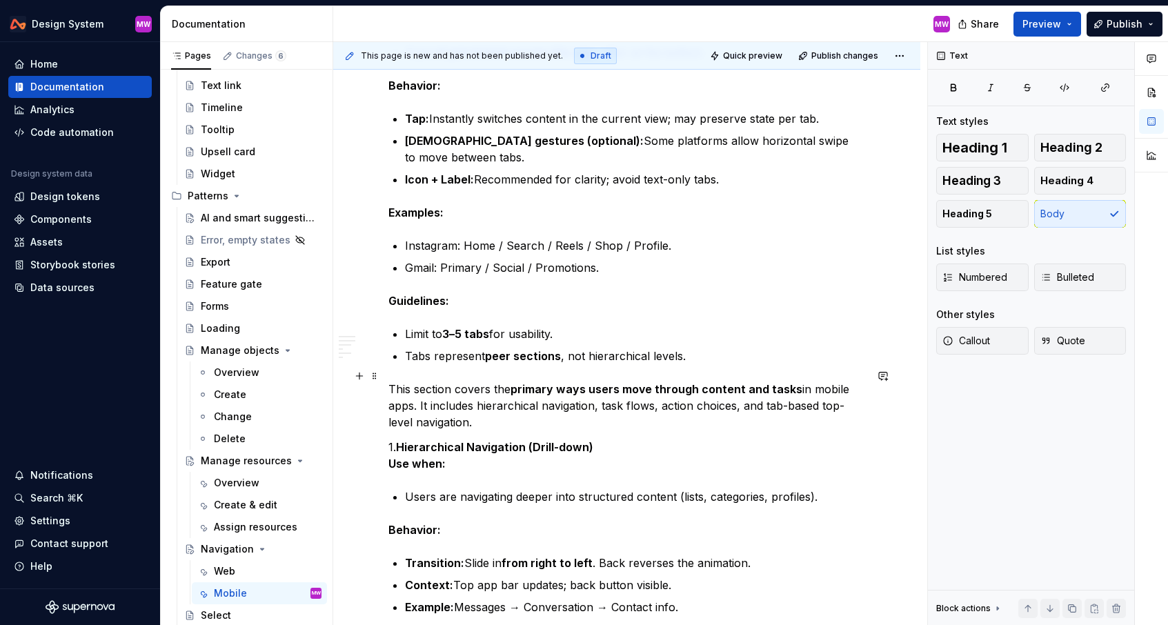
scroll to position [787, 0]
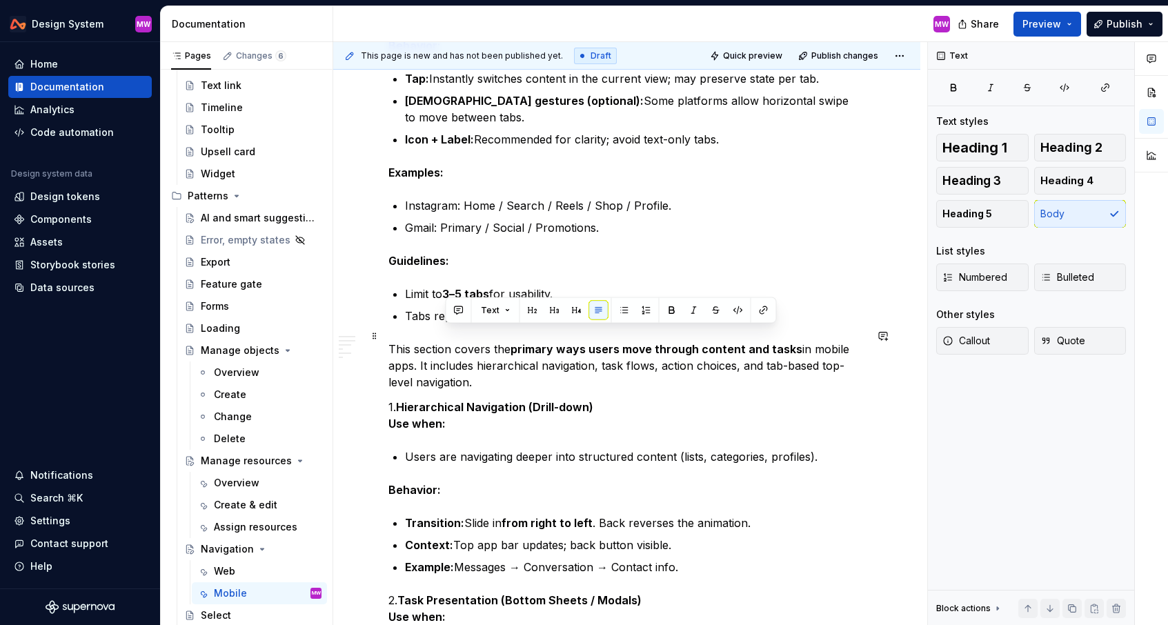
drag, startPoint x: 493, startPoint y: 334, endPoint x: 509, endPoint y: 362, distance: 31.8
click at [509, 362] on p "This section covers the primary ways users move through content and tasks in mo…" at bounding box center [627, 366] width 477 height 50
copy p "the primary ways users move through content and tasks in mobile apps. It includ…"
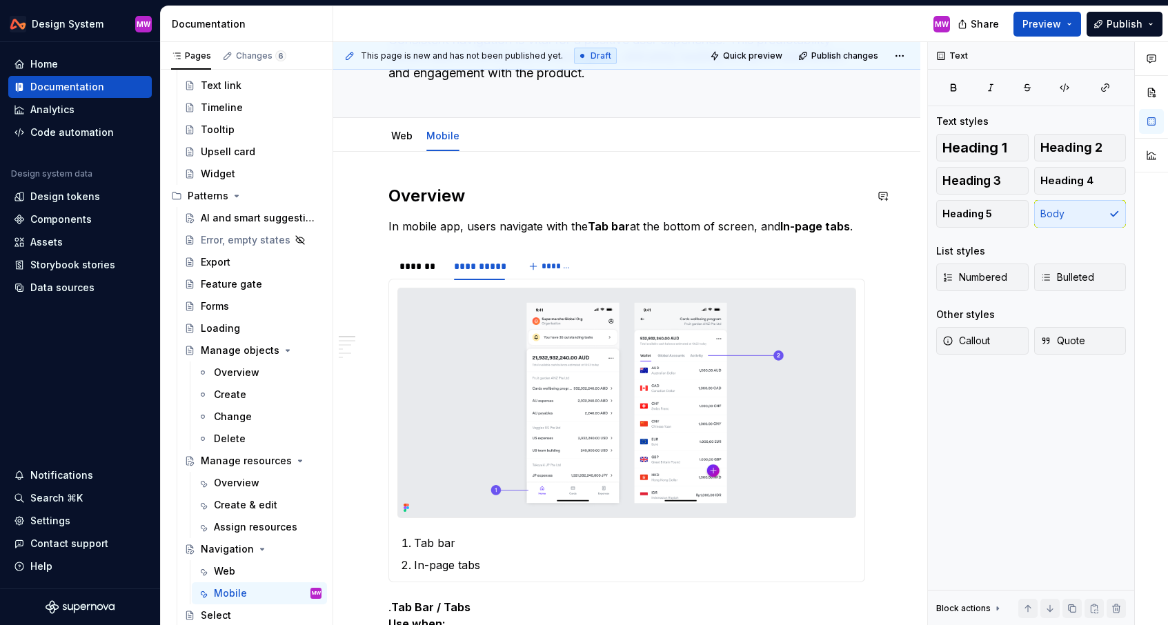
scroll to position [58, 0]
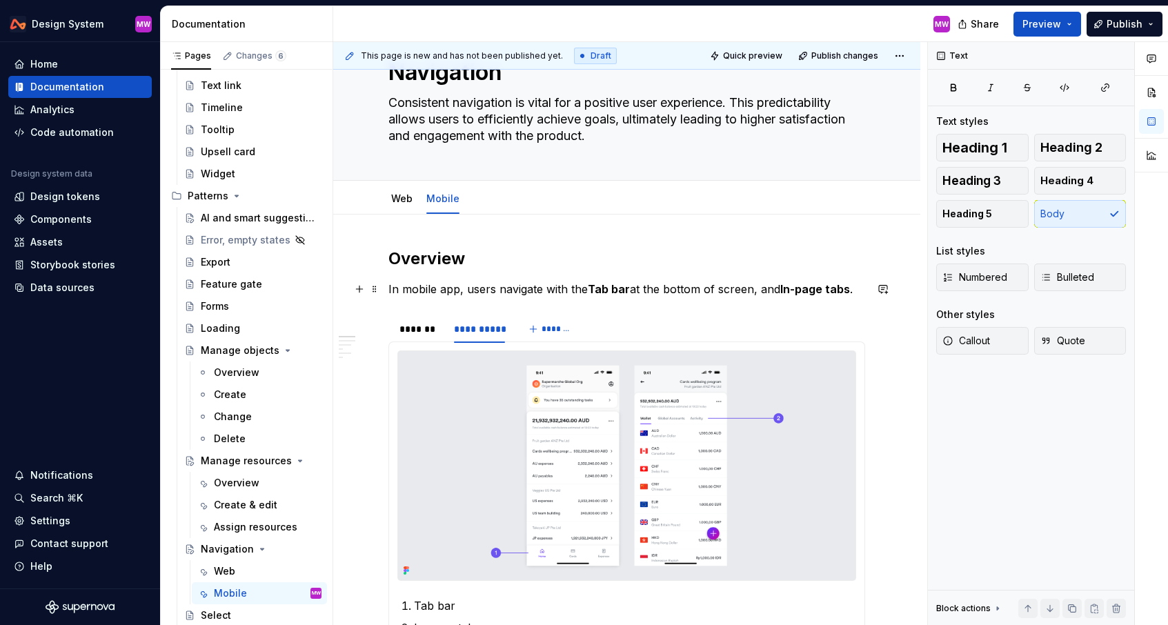
click at [505, 294] on p "In mobile app, users navigate with the Tab bar at the bottom of screen, and In-…" at bounding box center [627, 289] width 477 height 17
click at [865, 289] on p "In mobile app, users navigate with the Tab bar at the bottom of screen, and In-…" at bounding box center [627, 289] width 477 height 17
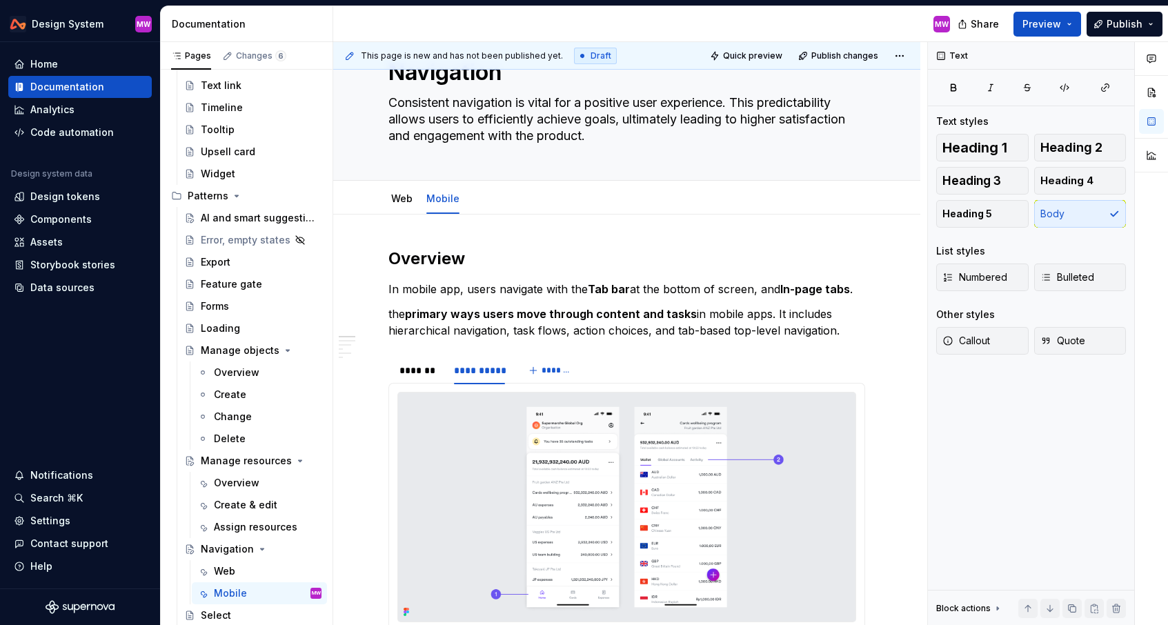
type textarea "*"
click at [389, 309] on p "the primary ways users move through content and tasks in mobile apps. It includ…" at bounding box center [627, 322] width 477 height 33
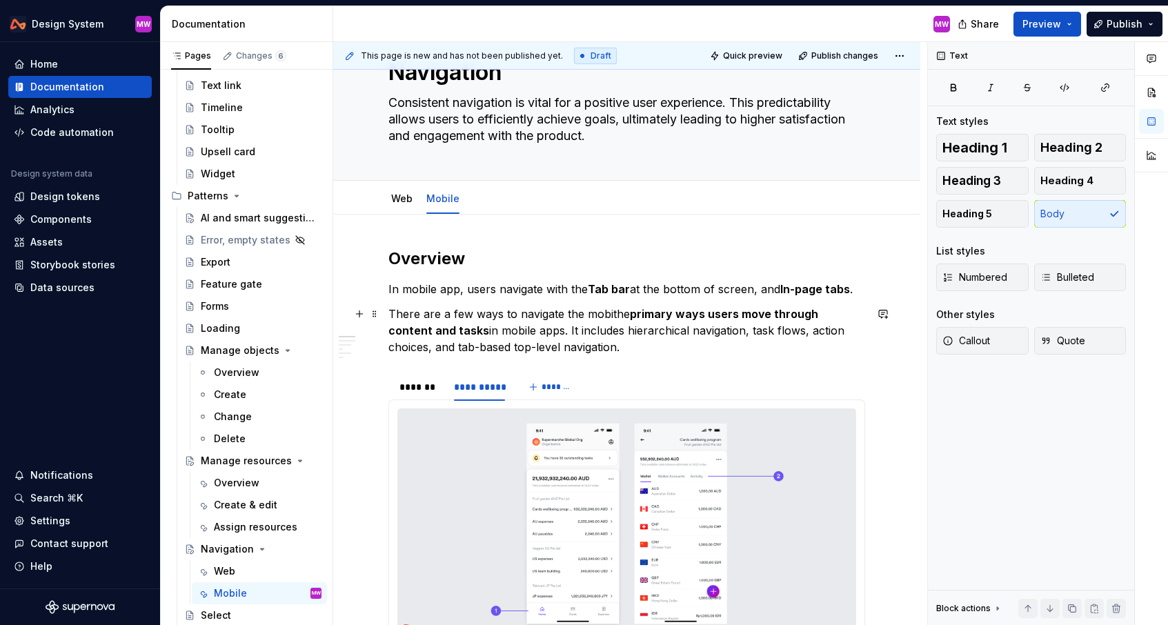
click at [609, 349] on p "There are a few ways to navigate the mobithe primary ways users move through co…" at bounding box center [627, 331] width 477 height 50
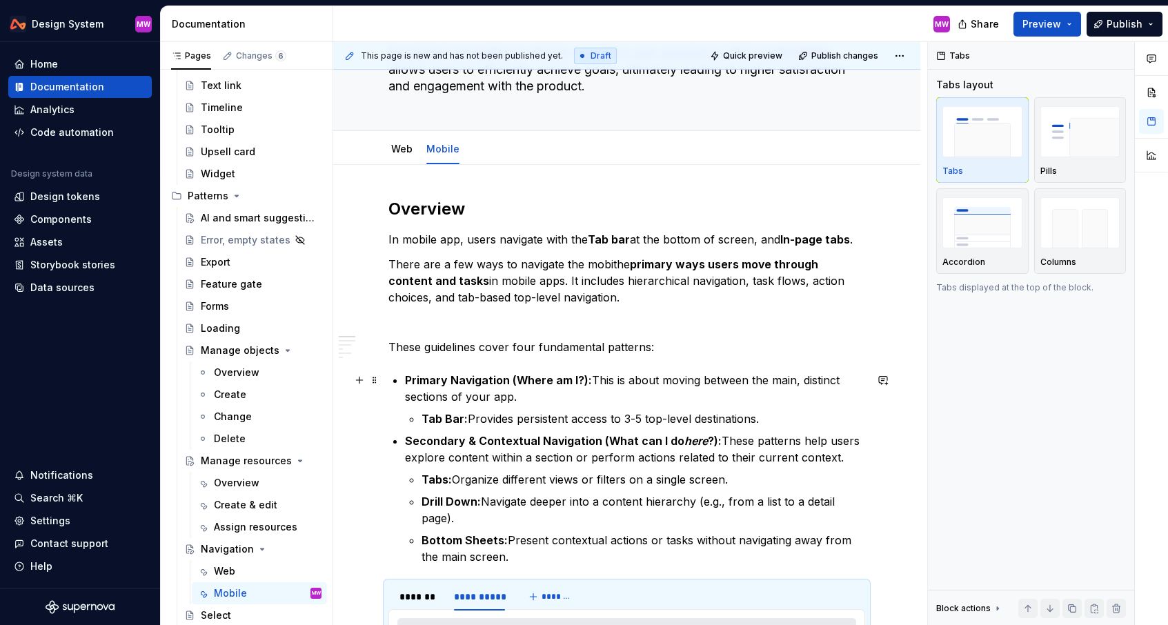
scroll to position [131, 0]
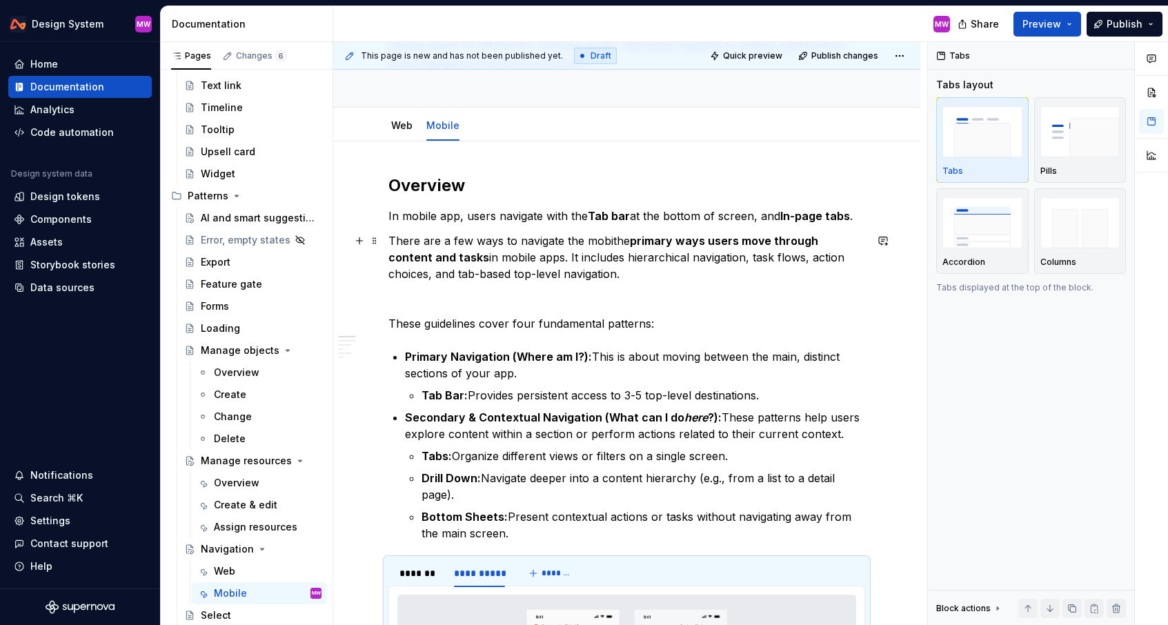
click at [610, 238] on p "There are a few ways to navigate the mobithe primary ways users move through co…" at bounding box center [627, 258] width 477 height 50
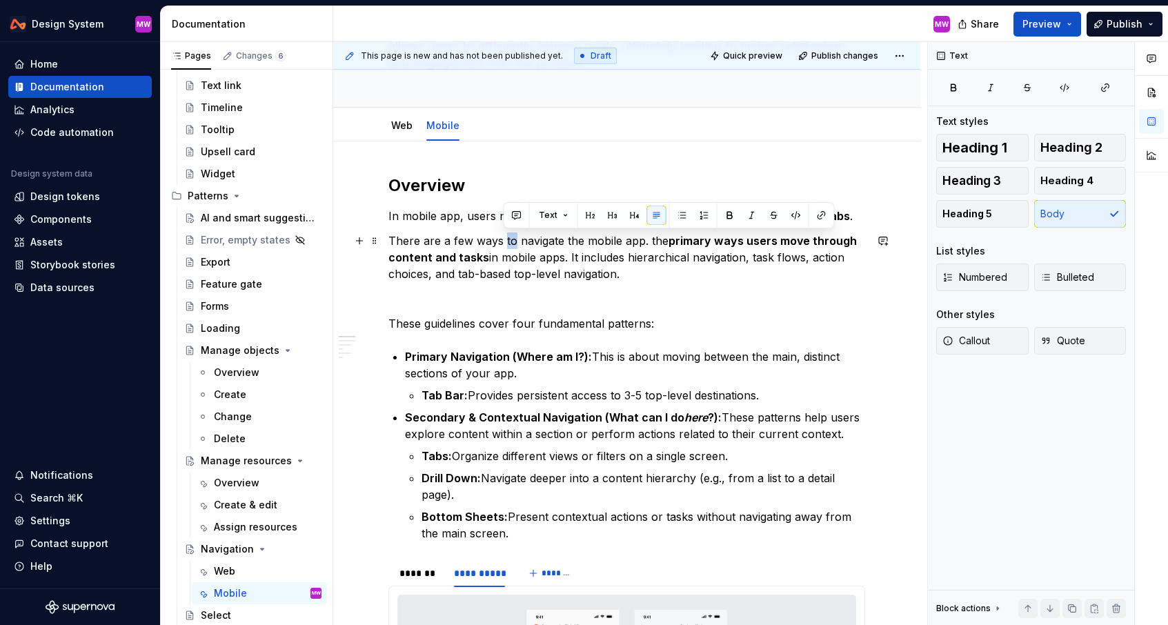
drag, startPoint x: 513, startPoint y: 242, endPoint x: 504, endPoint y: 241, distance: 9.7
click at [504, 241] on p "There are a few ways to navigate the mobile app. the primary ways users move th…" at bounding box center [627, 258] width 477 height 50
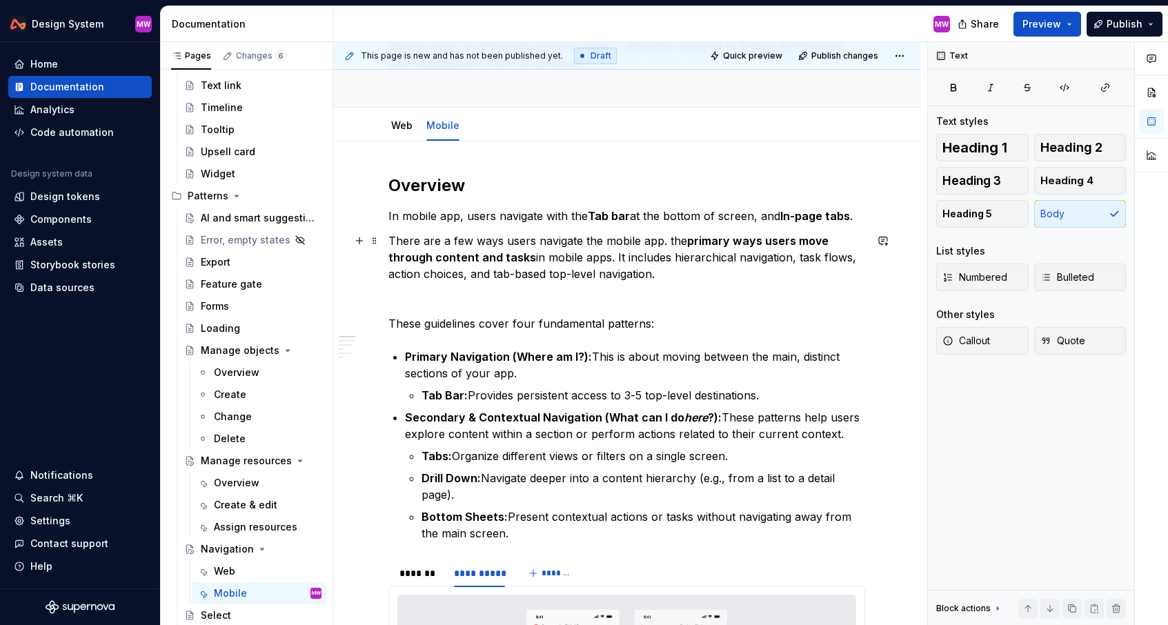
click at [583, 236] on p "There are a few ways users navigate the mobile app. the primary ways users move…" at bounding box center [627, 258] width 477 height 50
click at [692, 326] on p "These guidelines cover four fundamental patterns:" at bounding box center [627, 323] width 477 height 17
click at [764, 241] on p "There are a few ways users navigate and move through the mobile app. the primar…" at bounding box center [627, 258] width 477 height 50
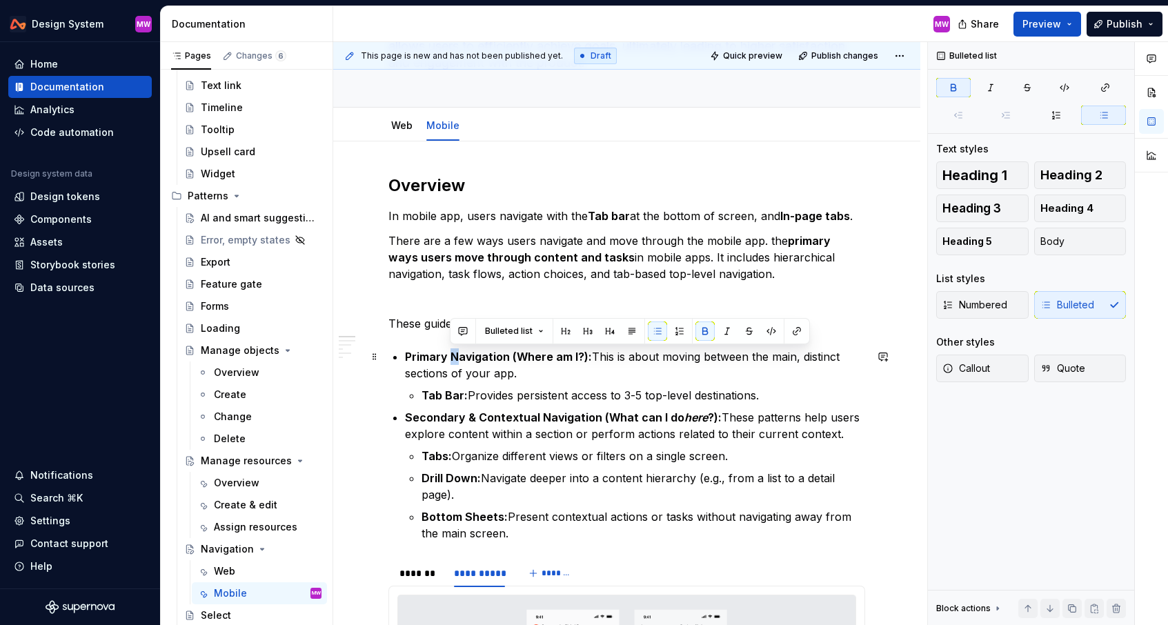
click at [452, 354] on strong "Primary Navigation (Where am I?):" at bounding box center [498, 357] width 187 height 14
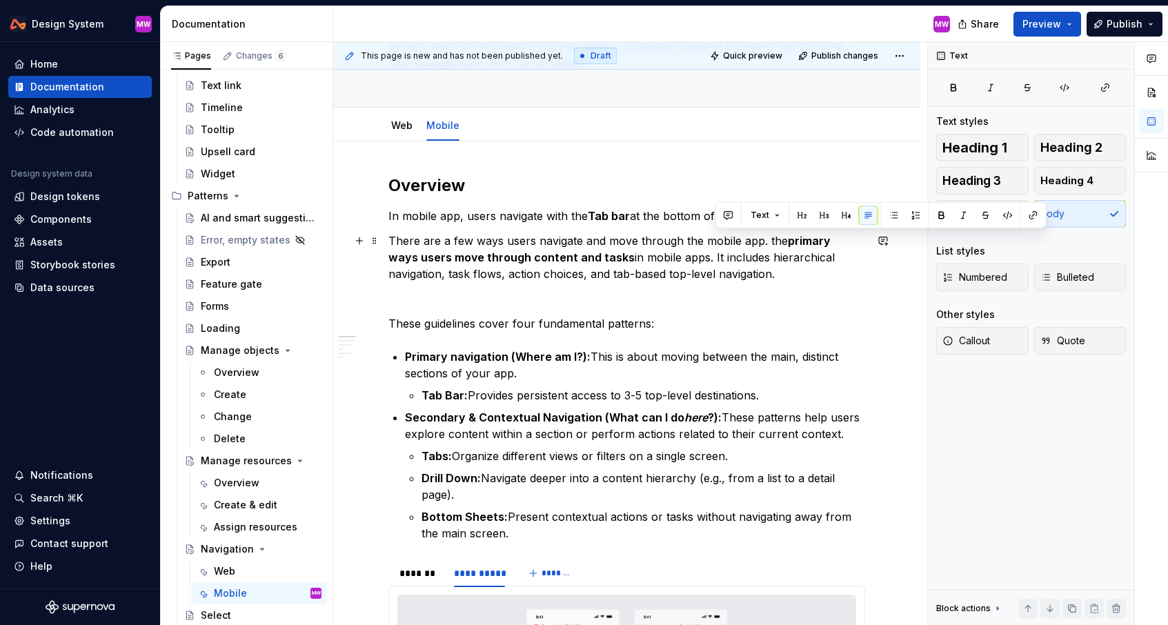
drag, startPoint x: 765, startPoint y: 236, endPoint x: 779, endPoint y: 271, distance: 37.2
click at [779, 271] on p "There are a few ways users navigate and move through the mobile app. the primar…" at bounding box center [627, 258] width 477 height 50
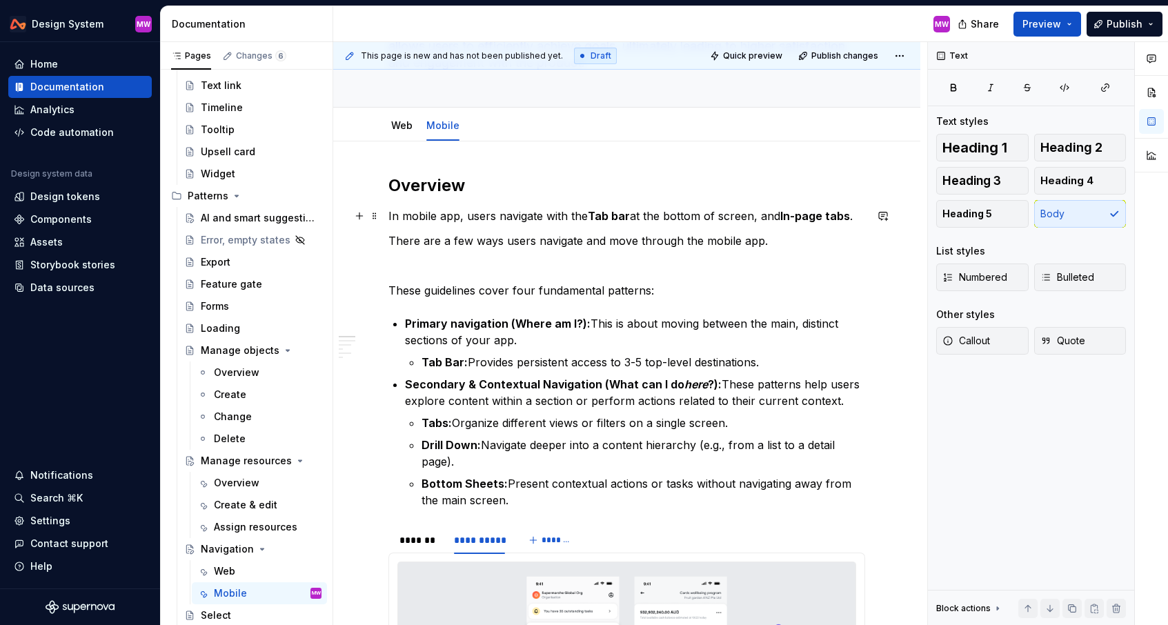
click at [856, 217] on p "In mobile app, users navigate with the Tab bar at the bottom of screen, and In-…" at bounding box center [627, 216] width 477 height 17
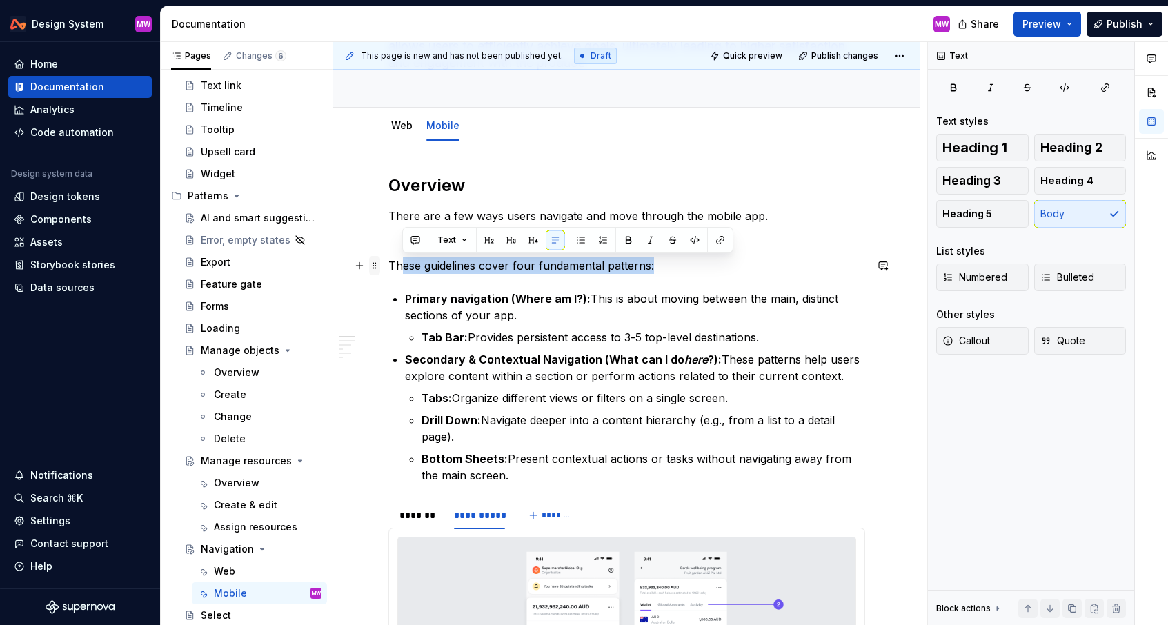
drag, startPoint x: 682, startPoint y: 268, endPoint x: 369, endPoint y: 262, distance: 312.7
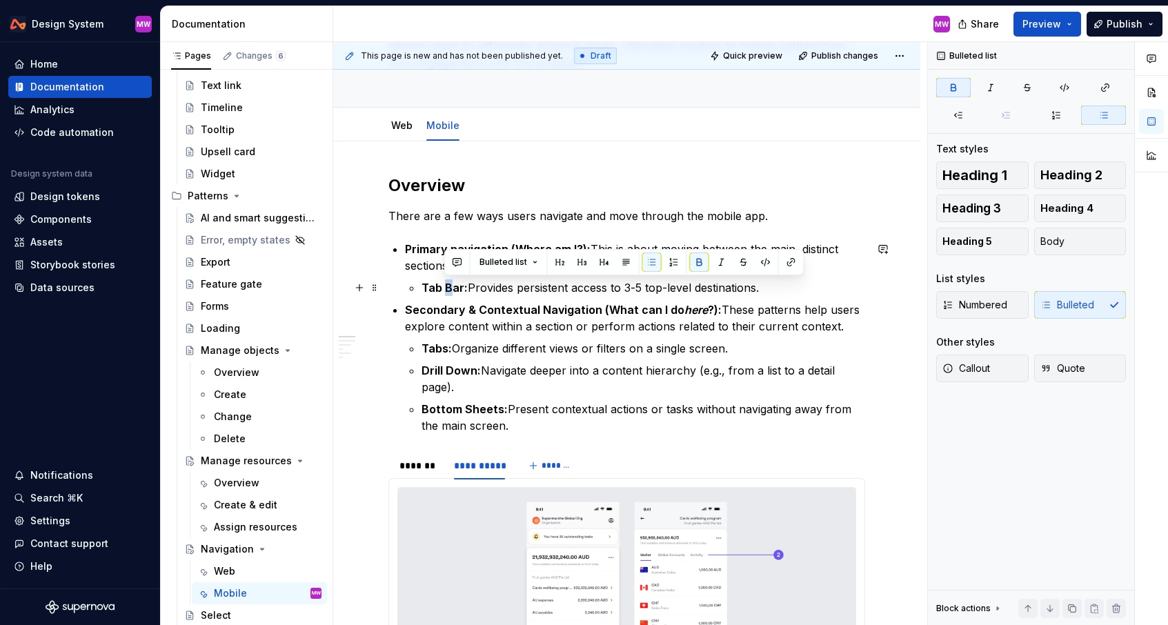
click at [444, 286] on strong "Tab Bar:" at bounding box center [445, 288] width 46 height 14
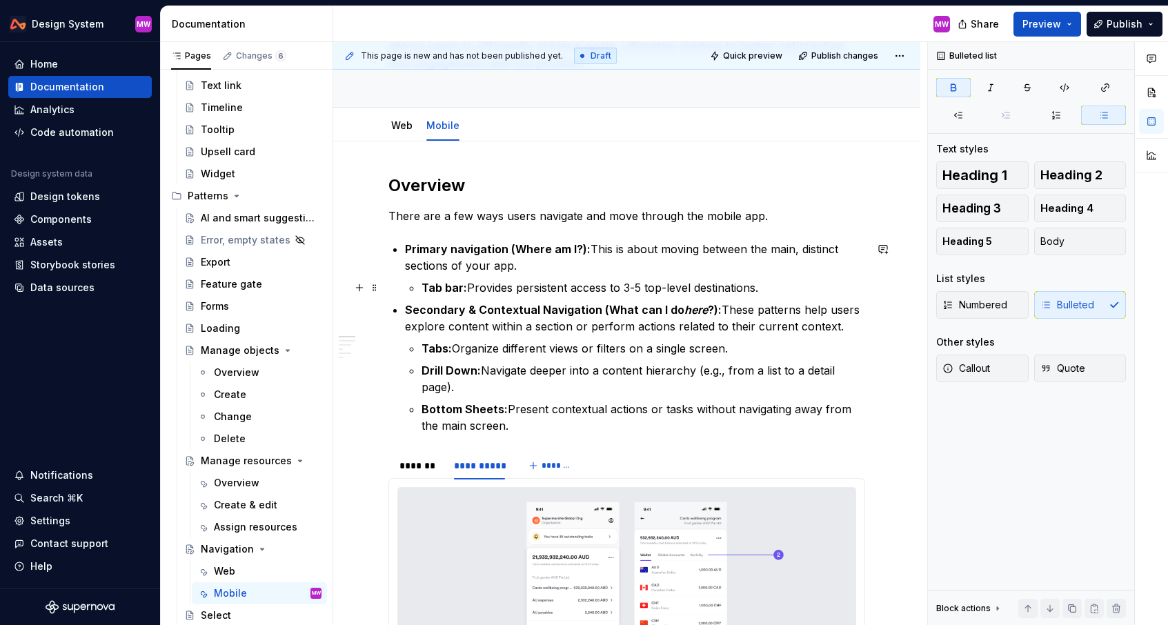
click at [462, 285] on strong "Tab bar:" at bounding box center [445, 288] width 46 height 14
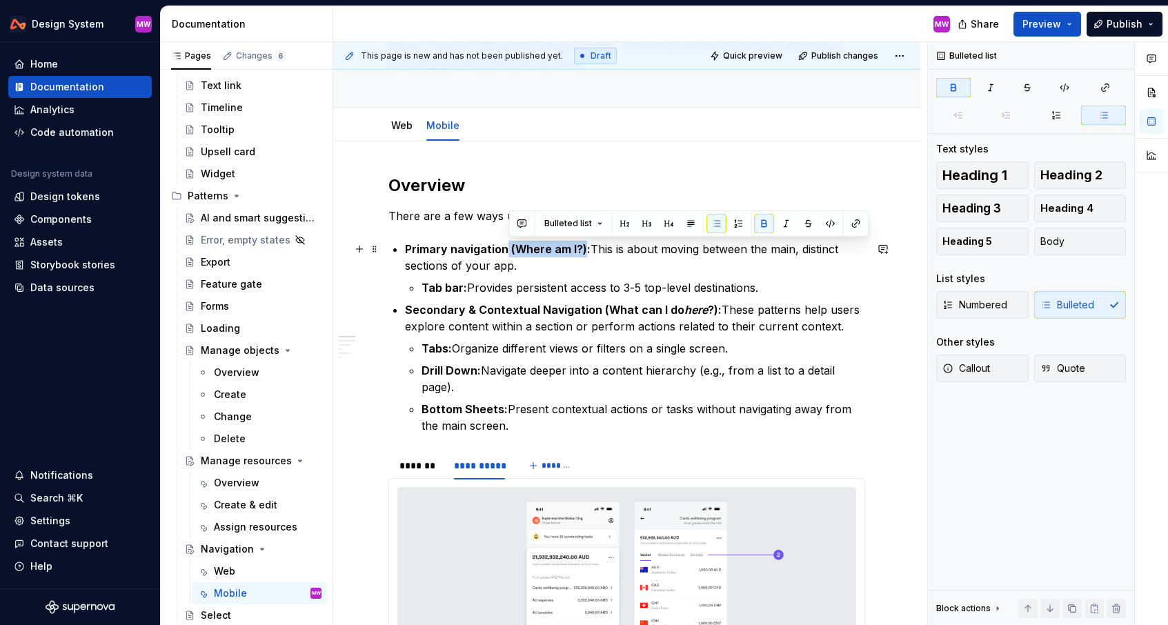
drag, startPoint x: 583, startPoint y: 250, endPoint x: 507, endPoint y: 248, distance: 76.6
click at [507, 248] on strong "Primary navigation (Where am I?):" at bounding box center [498, 249] width 186 height 14
drag, startPoint x: 539, startPoint y: 247, endPoint x: 620, endPoint y: 246, distance: 80.8
click at [620, 246] on p "Primary navigation: This is about moving between the main, distinct sections of…" at bounding box center [635, 257] width 460 height 33
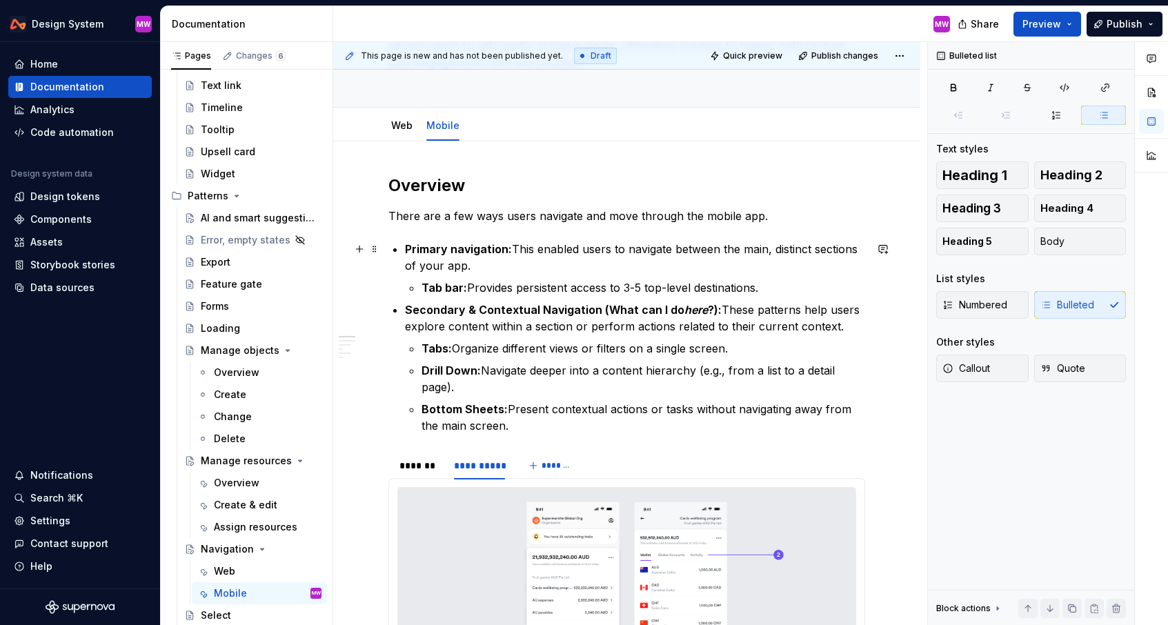
click at [743, 248] on p "Primary navigation: This enabled users to navigate between the main, distinct s…" at bounding box center [635, 257] width 460 height 33
drag, startPoint x: 816, startPoint y: 248, endPoint x: 769, endPoint y: 248, distance: 47.6
click at [769, 248] on p "Primary navigation: This enabled users to navigate between the main, distinct s…" at bounding box center [635, 257] width 460 height 33
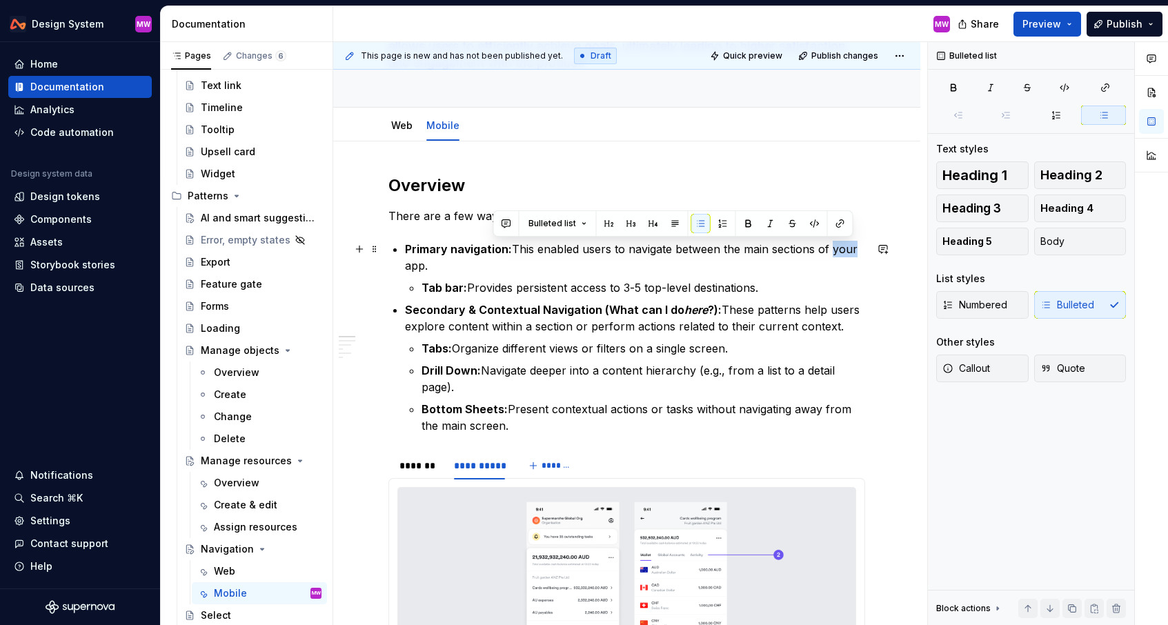
drag, startPoint x: 852, startPoint y: 250, endPoint x: 828, endPoint y: 249, distance: 23.5
click at [828, 249] on p "Primary navigation: This enabled users to navigate between the main sections of…" at bounding box center [635, 257] width 460 height 33
drag, startPoint x: 864, startPoint y: 248, endPoint x: 830, endPoint y: 247, distance: 33.8
click at [830, 247] on p "Primary navigation: This enabled users to navigate between the main sections of…" at bounding box center [635, 257] width 460 height 33
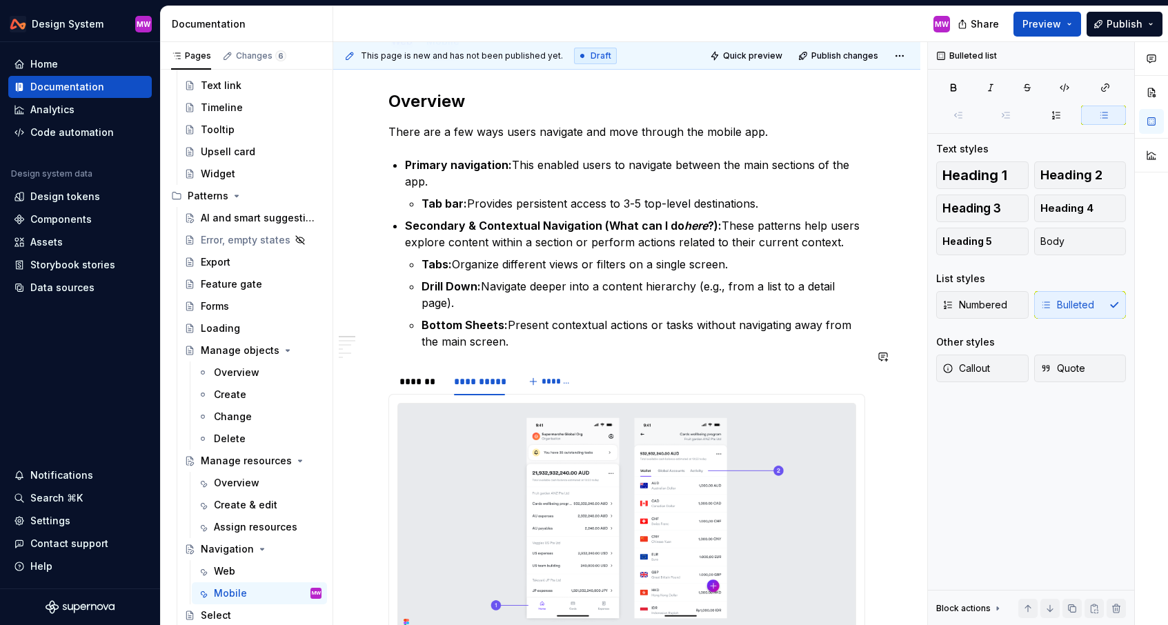
scroll to position [218, 0]
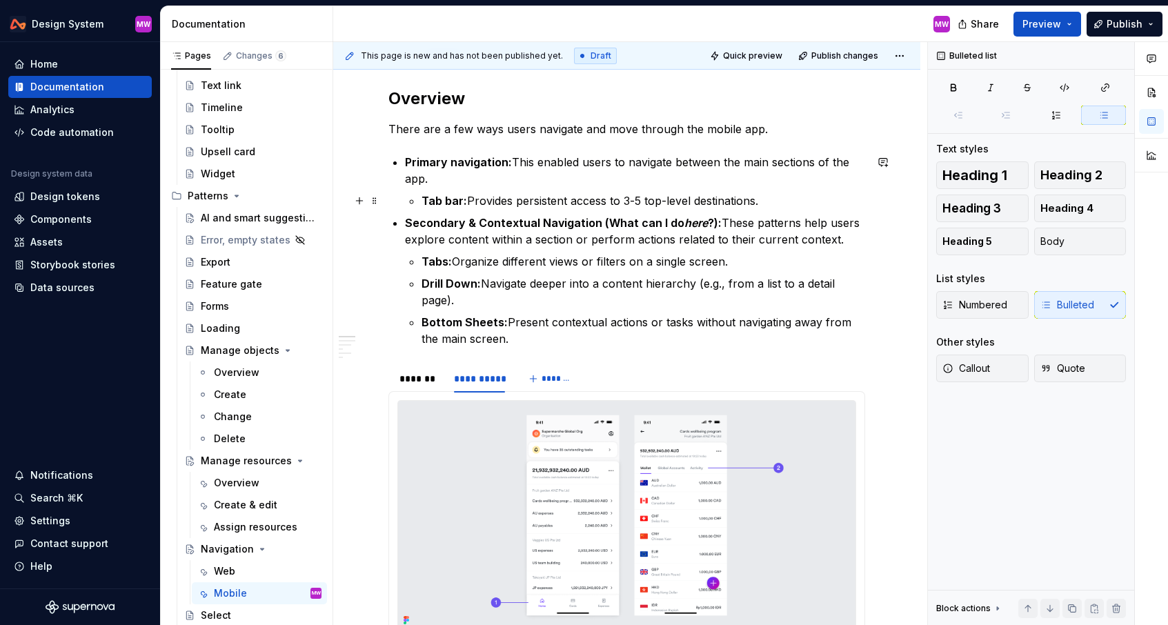
click at [786, 202] on p "Tab bar: Provides persistent access to 3-5 top-level destinations." at bounding box center [644, 201] width 444 height 17
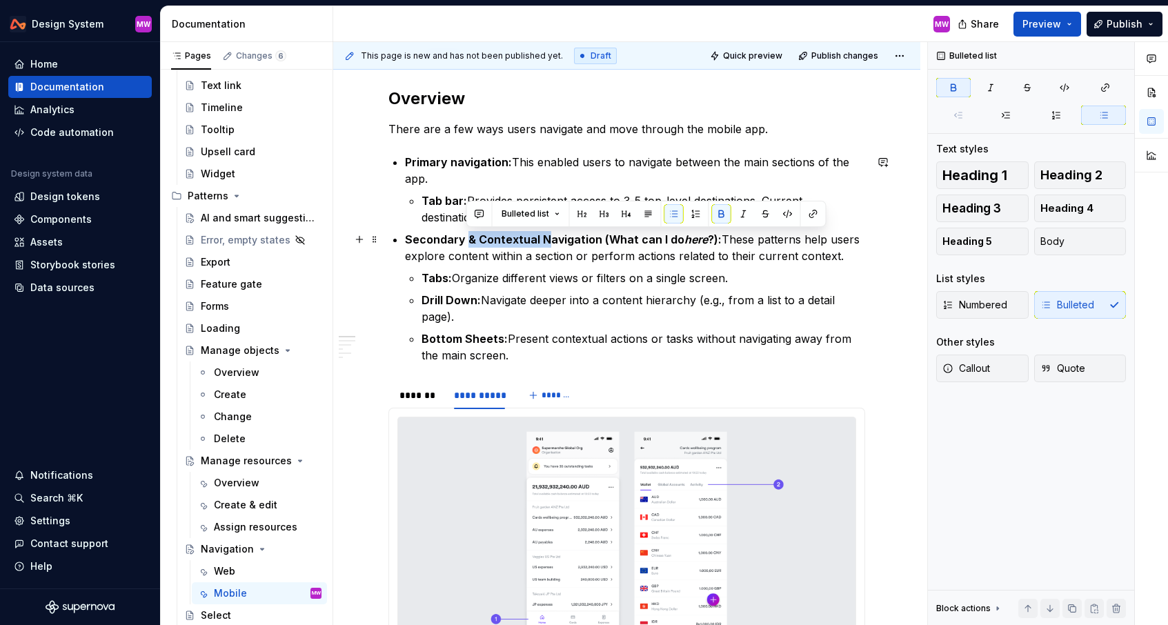
drag, startPoint x: 466, startPoint y: 237, endPoint x: 543, endPoint y: 239, distance: 77.3
click at [543, 239] on strong "Secondary & Contextual Navigation (What can I do here ?):" at bounding box center [563, 240] width 317 height 14
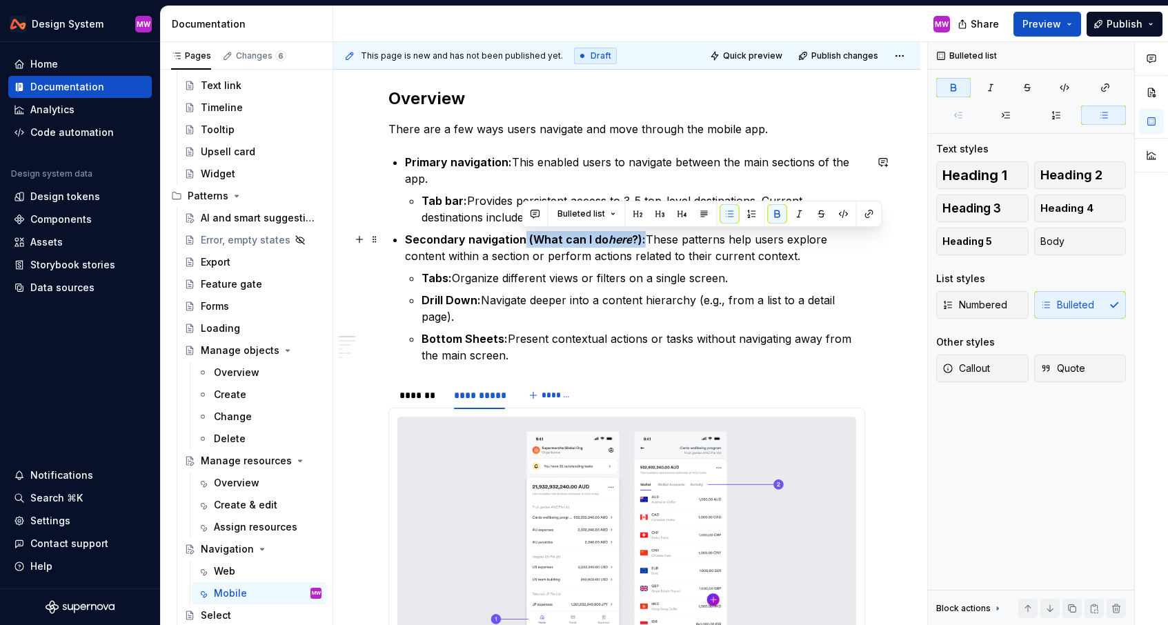
drag, startPoint x: 641, startPoint y: 239, endPoint x: 519, endPoint y: 238, distance: 122.2
click at [519, 238] on strong "Secondary navigation (What can I do here ?):" at bounding box center [525, 240] width 241 height 14
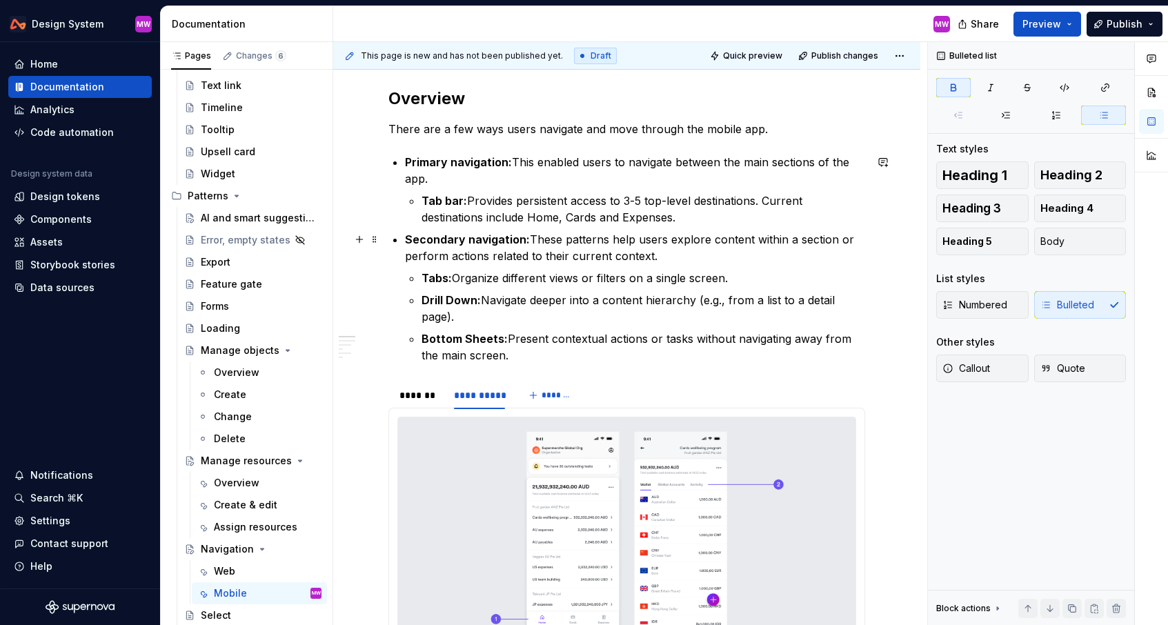
click at [680, 252] on p "Secondary navigation: These patterns help users explore content within a sectio…" at bounding box center [635, 247] width 460 height 33
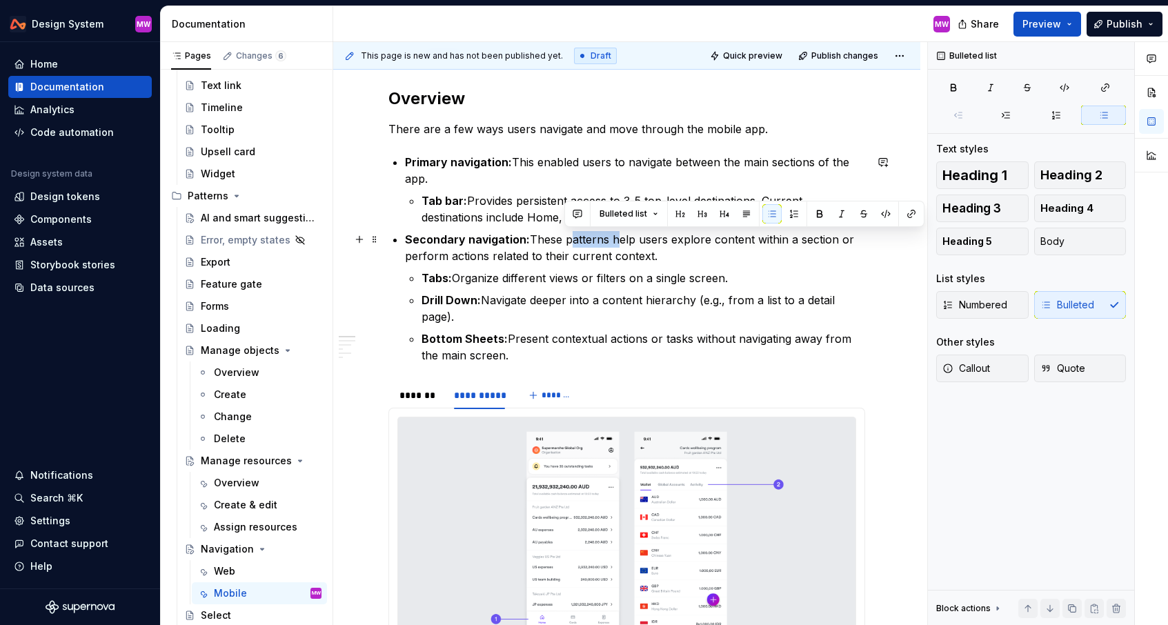
drag, startPoint x: 565, startPoint y: 240, endPoint x: 611, endPoint y: 240, distance: 46.9
click at [612, 240] on p "Secondary navigation: These patterns help users explore content within a sectio…" at bounding box center [635, 247] width 460 height 33
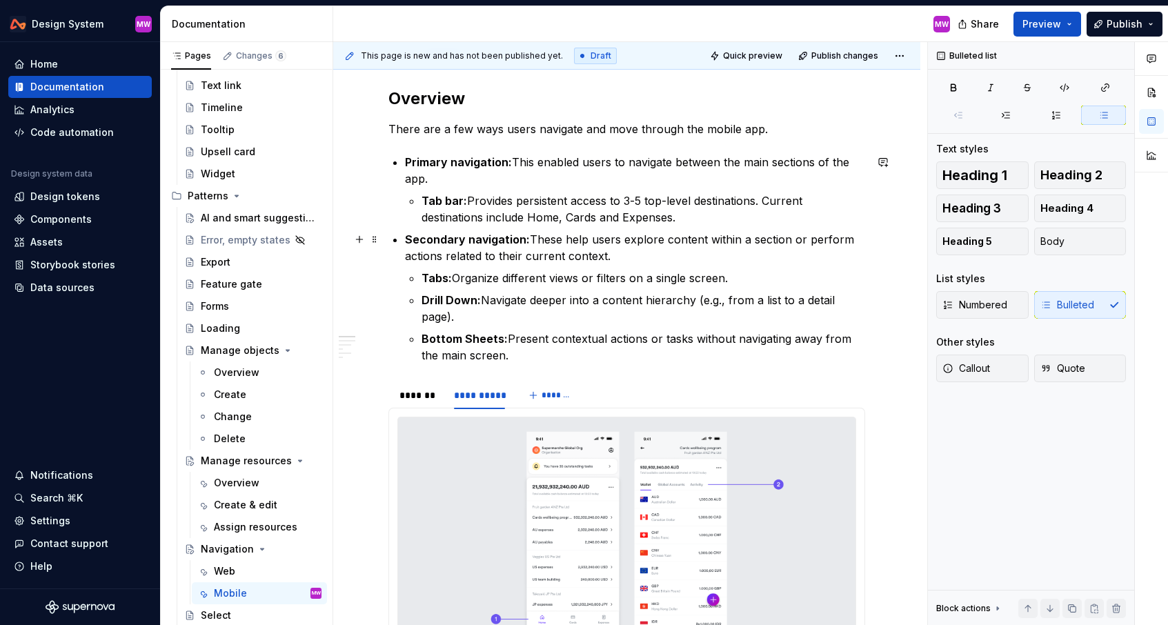
click at [634, 260] on p "Secondary navigation: These help users explore content within a section or perf…" at bounding box center [635, 247] width 460 height 33
click at [451, 300] on strong "Drill Down:" at bounding box center [451, 300] width 59 height 14
drag, startPoint x: 731, startPoint y: 298, endPoint x: 705, endPoint y: 297, distance: 26.2
click at [705, 298] on p "Drill-down: Navigate deeper into a content hierarchy (e.g., from a list to a de…" at bounding box center [644, 308] width 444 height 33
click at [571, 318] on p "Drill-down: Navigate deeper into a content hierarchy (for example, from a list …" at bounding box center [644, 308] width 444 height 33
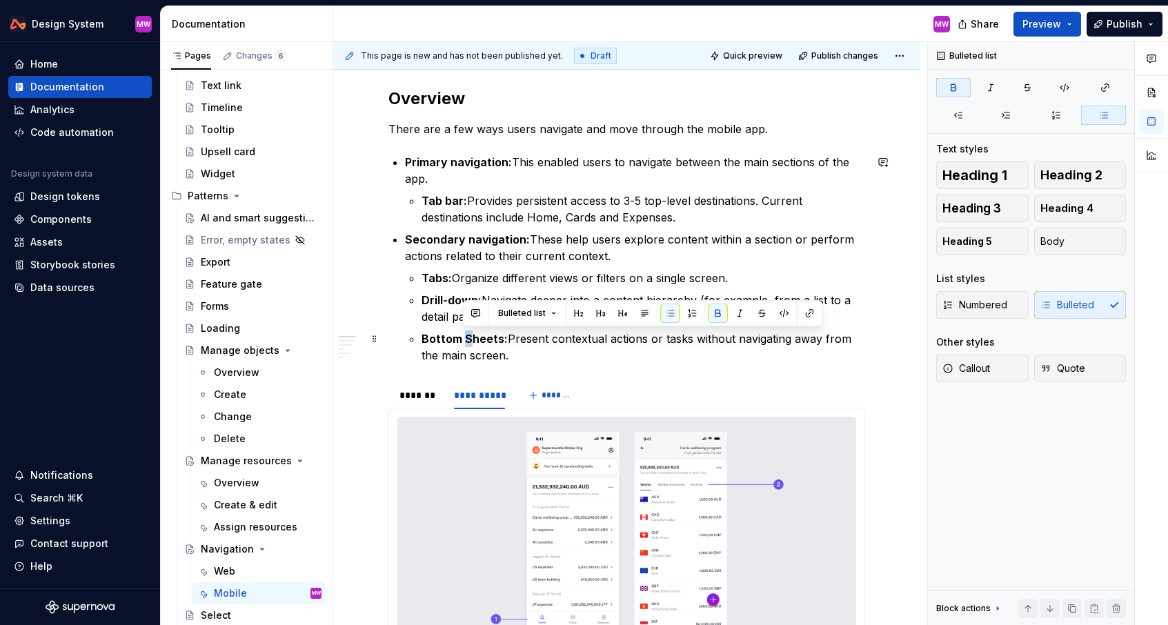
click at [464, 337] on strong "Bottom Sheets:" at bounding box center [465, 339] width 86 height 14
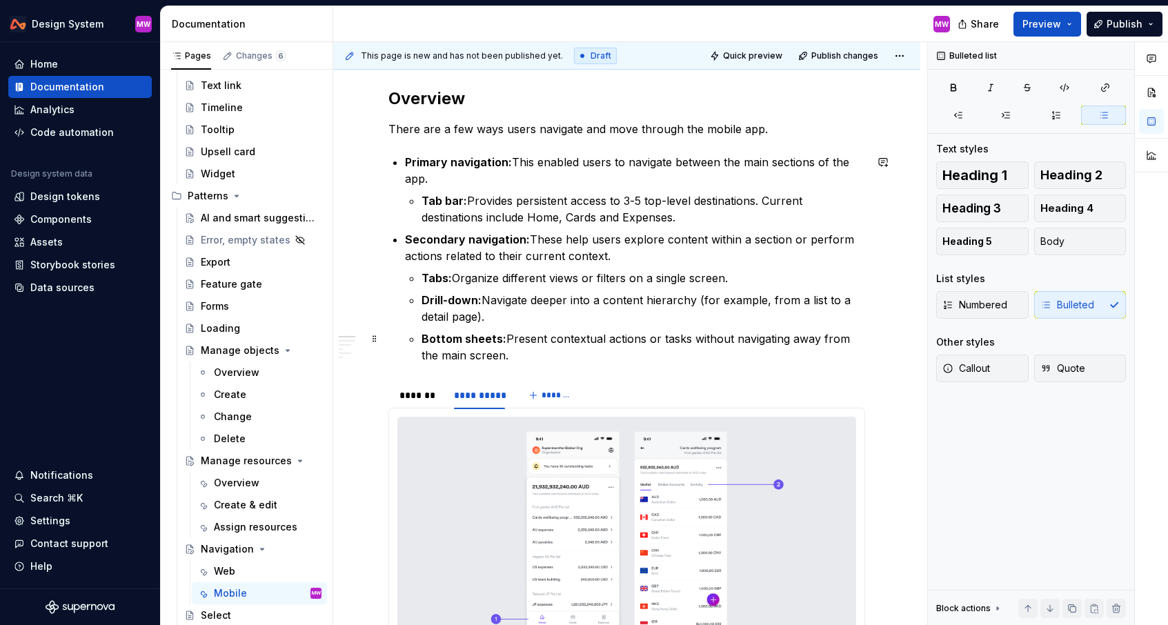
click at [547, 356] on p "Bottom sheets: Present contextual actions or tasks without navigating away from…" at bounding box center [644, 347] width 444 height 33
click at [605, 340] on p "Bottom sheets: Present contextual actions or tasks without navigating away from…" at bounding box center [644, 347] width 444 height 33
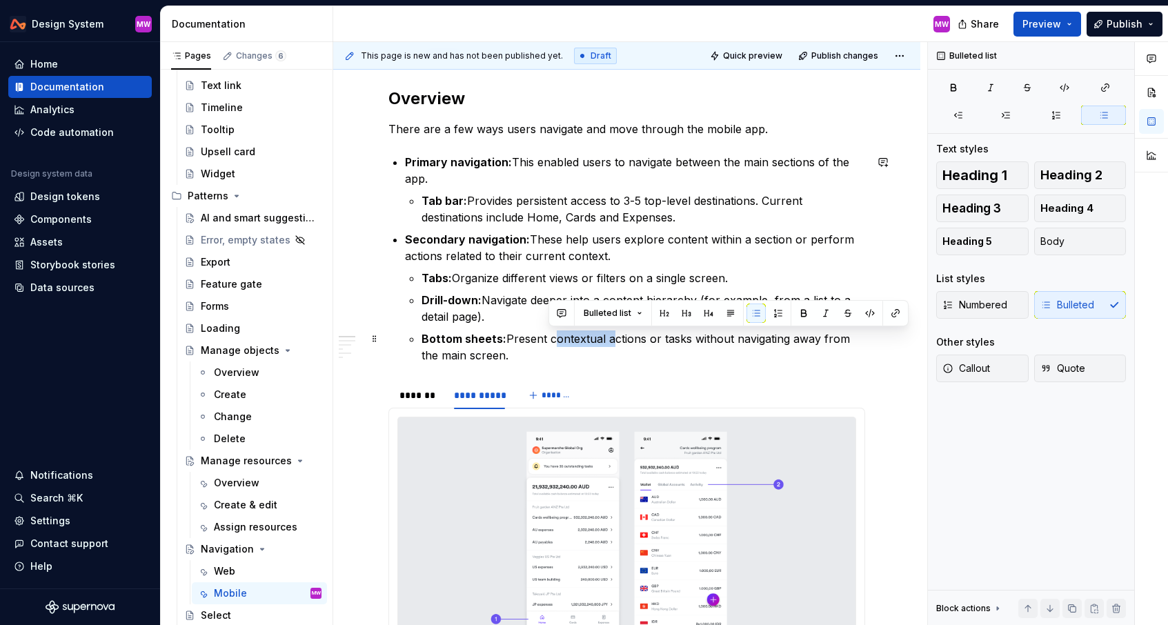
drag, startPoint x: 605, startPoint y: 340, endPoint x: 549, endPoint y: 335, distance: 56.1
click at [549, 335] on p "Bottom sheets: Present contextual actions or tasks without navigating away from…" at bounding box center [644, 347] width 444 height 33
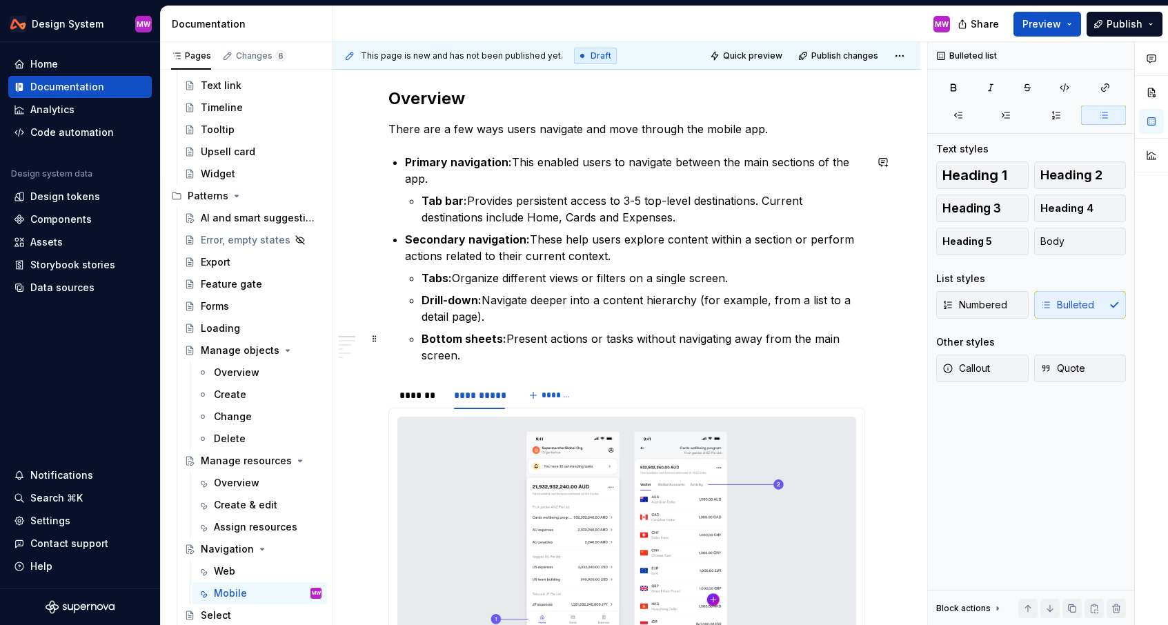
click at [634, 341] on p "Bottom sheets: Present actions or tasks without navigating away from the main s…" at bounding box center [644, 347] width 444 height 33
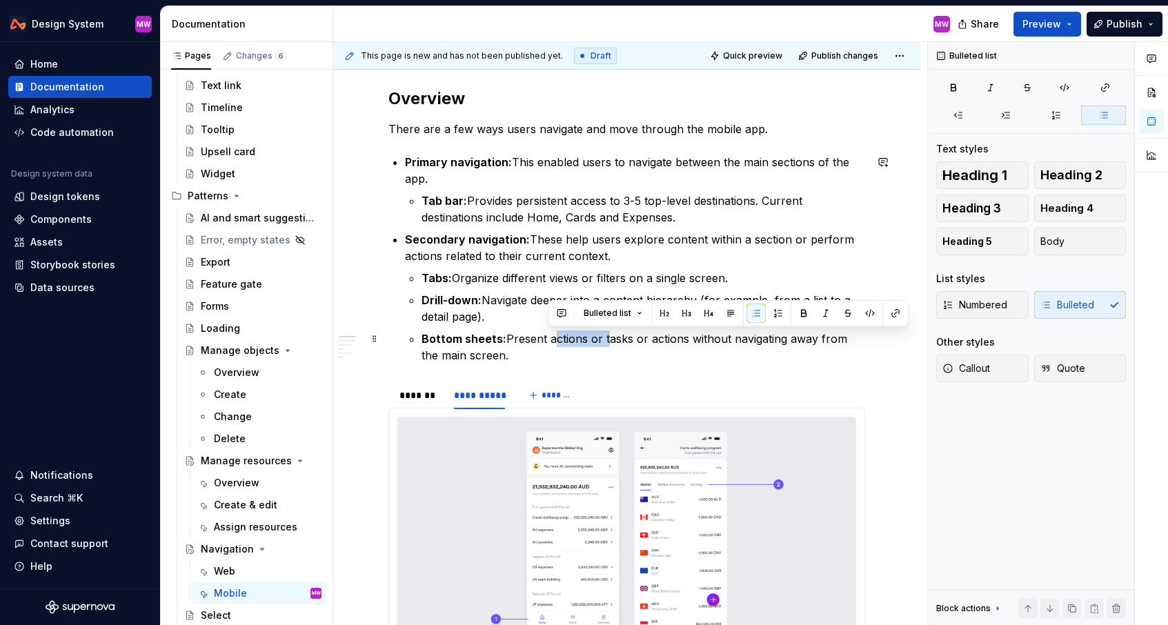
drag, startPoint x: 605, startPoint y: 338, endPoint x: 550, endPoint y: 338, distance: 54.5
click at [550, 338] on p "Bottom sheets: Present actions or tasks or actions without navigating away from…" at bounding box center [644, 347] width 444 height 33
drag, startPoint x: 631, startPoint y: 340, endPoint x: 593, endPoint y: 339, distance: 38.0
click at [593, 339] on p "Bottom sheets: Present tasks or actions without navigating away from the main s…" at bounding box center [644, 347] width 444 height 33
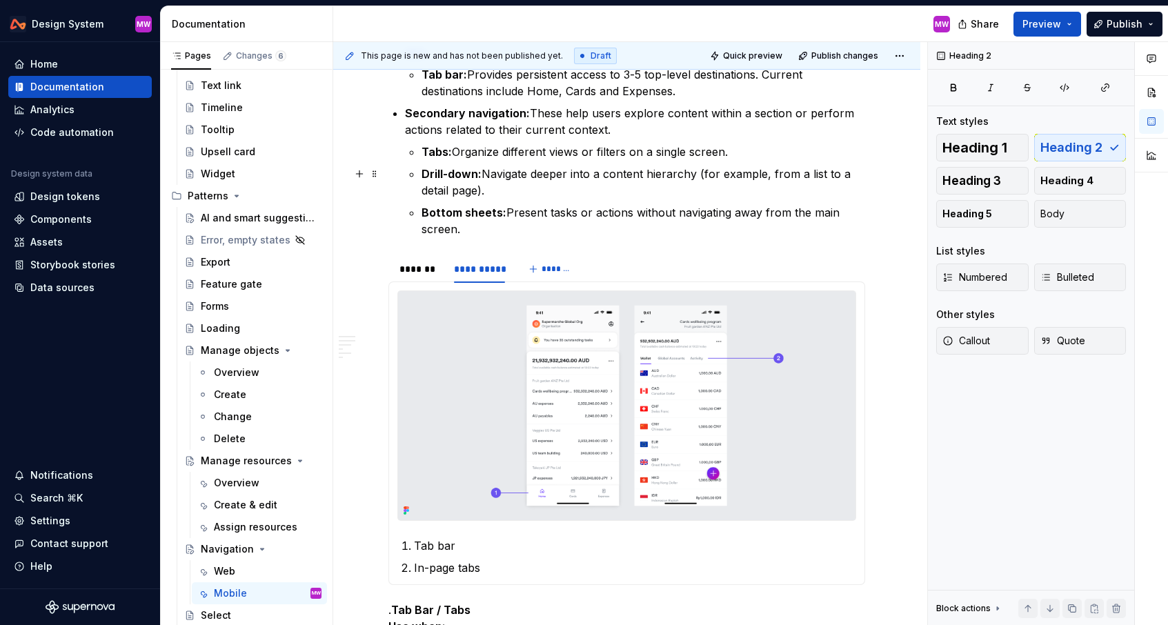
scroll to position [344, 0]
click at [508, 571] on p "In-page tabs" at bounding box center [635, 568] width 442 height 17
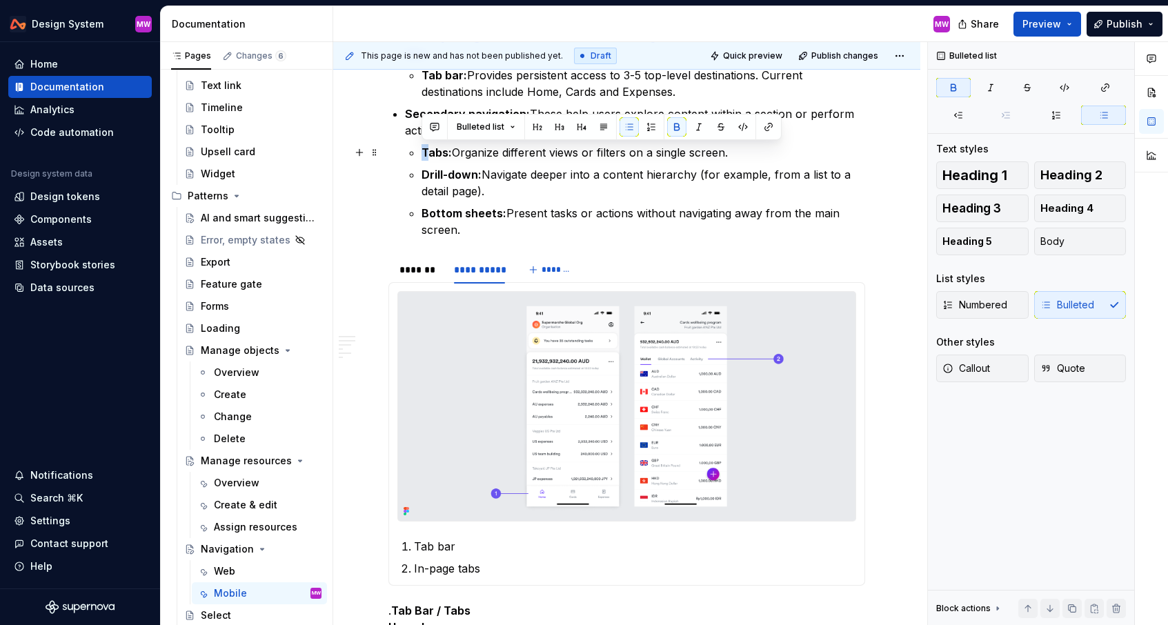
click at [423, 151] on strong "Tabs:" at bounding box center [437, 153] width 30 height 14
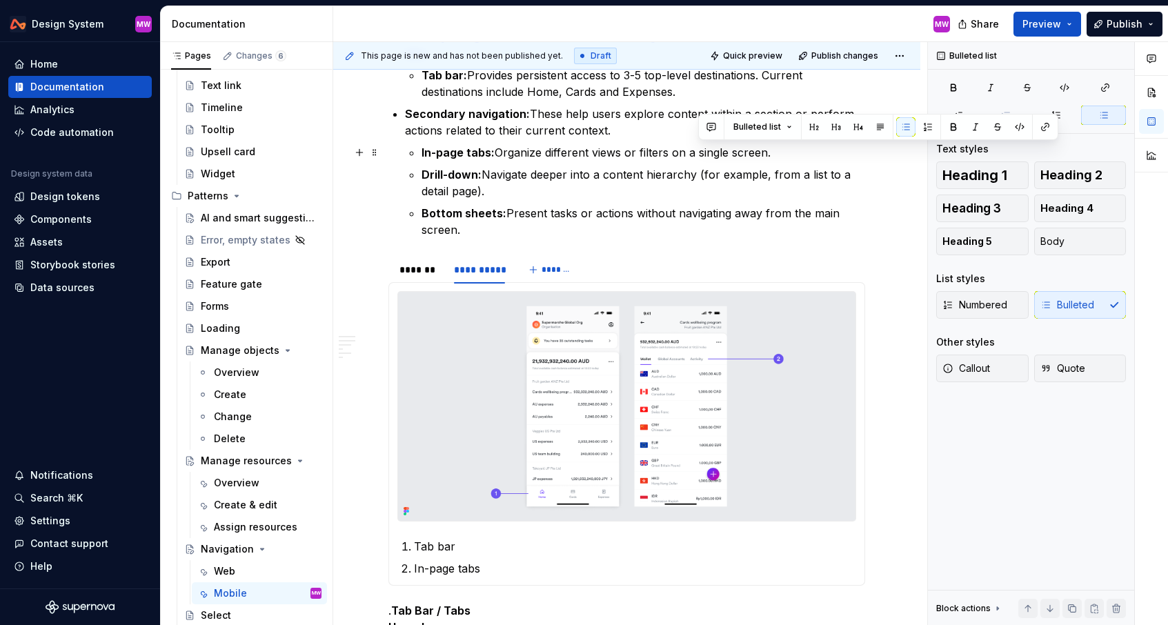
drag, startPoint x: 774, startPoint y: 152, endPoint x: 698, endPoint y: 152, distance: 75.9
click at [698, 152] on p "In-page tabs: Organize different views or filters on a single screen." at bounding box center [644, 152] width 444 height 17
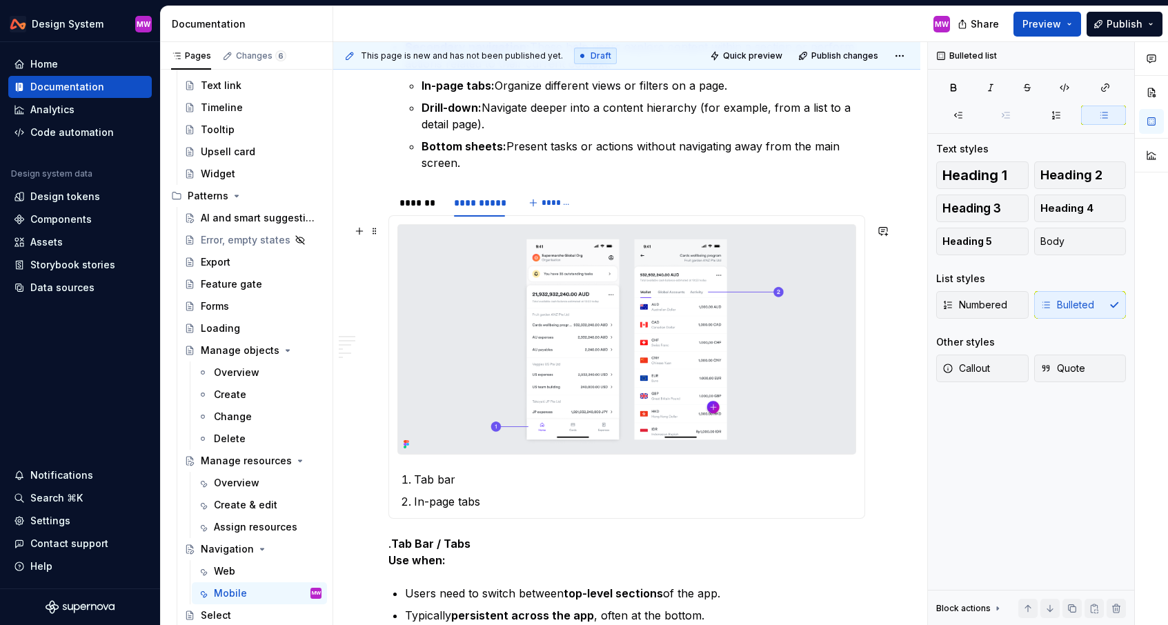
scroll to position [428, 0]
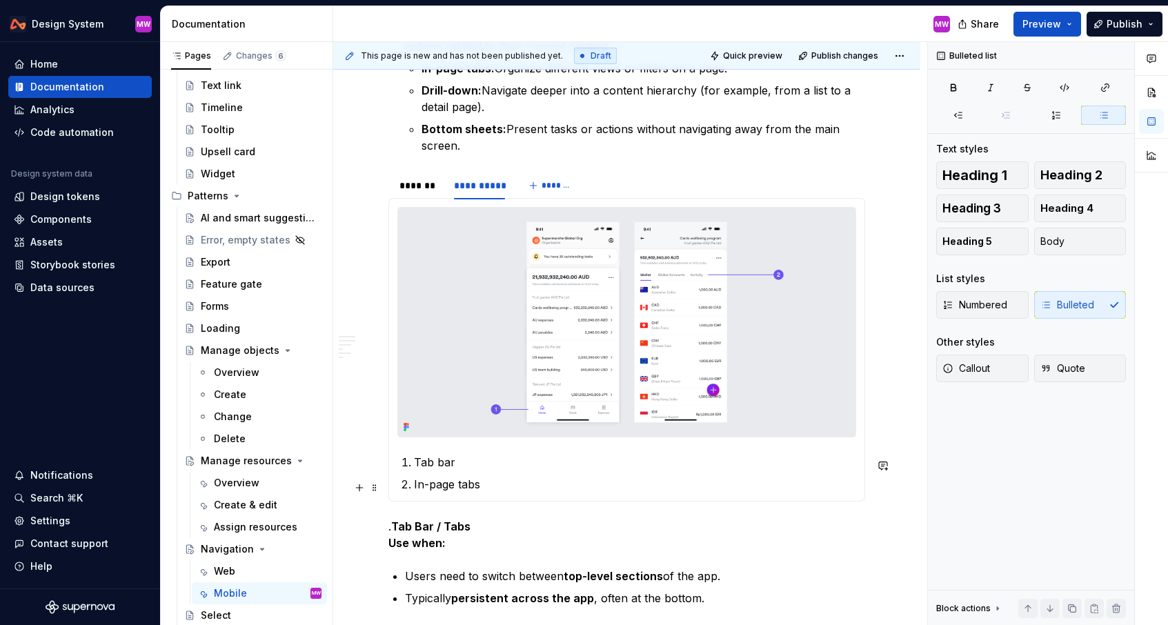
click at [491, 478] on ol "Tab bar In-page tabs" at bounding box center [635, 473] width 442 height 39
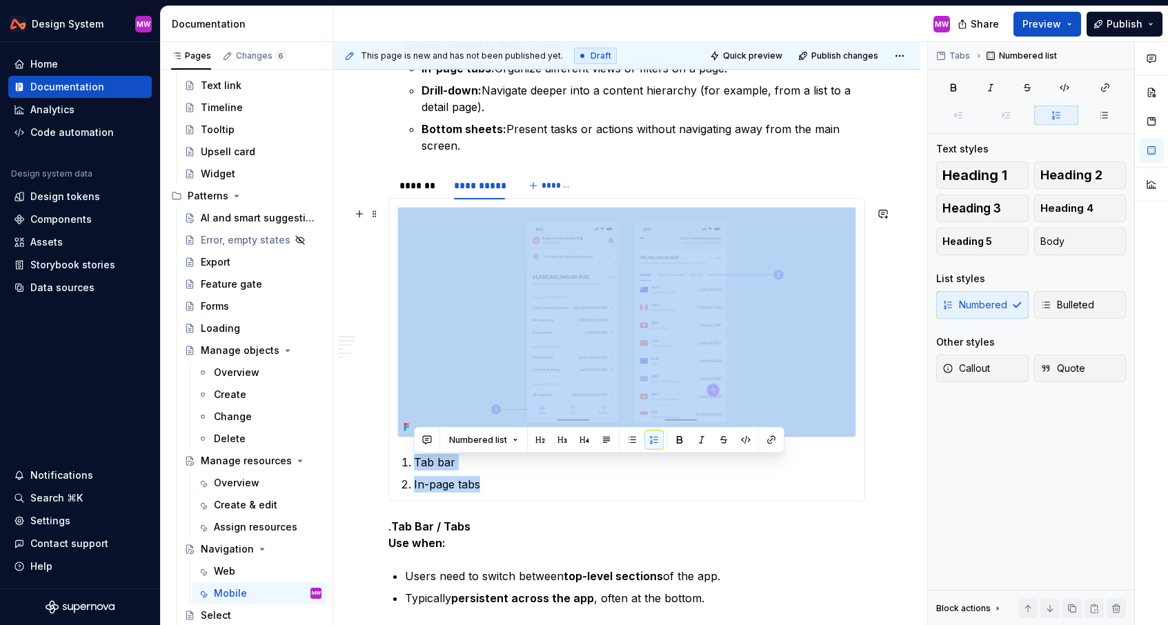
drag, startPoint x: 493, startPoint y: 489, endPoint x: 406, endPoint y: 293, distance: 213.8
click at [406, 293] on section-item-column "Tab bar In-page tabs" at bounding box center [627, 350] width 459 height 286
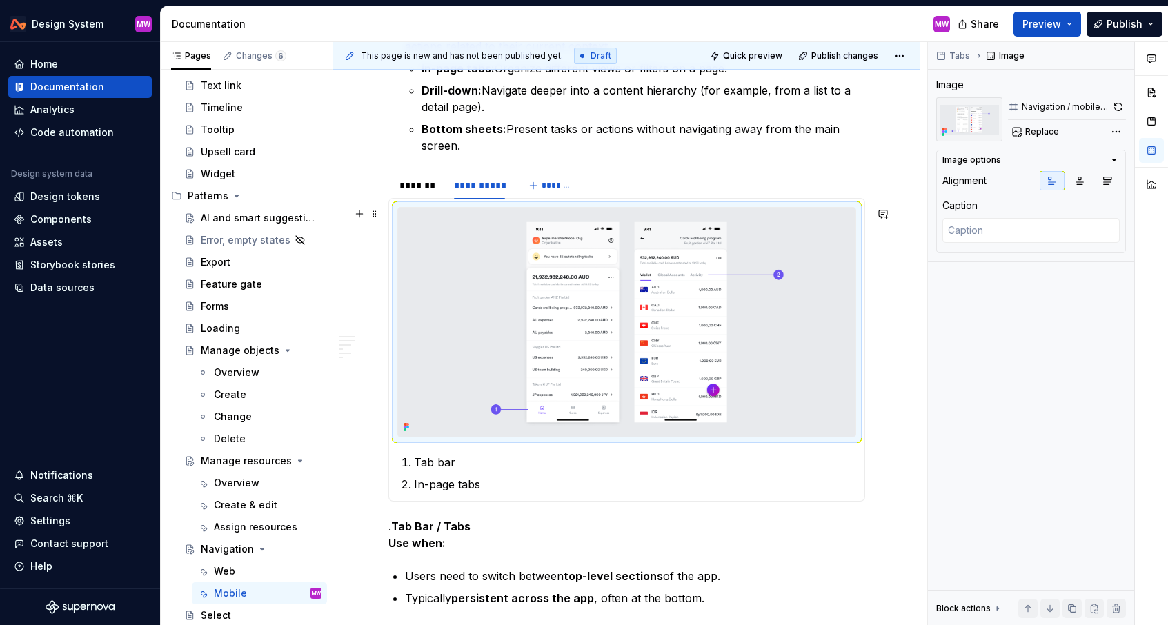
click at [406, 293] on img at bounding box center [627, 322] width 458 height 229
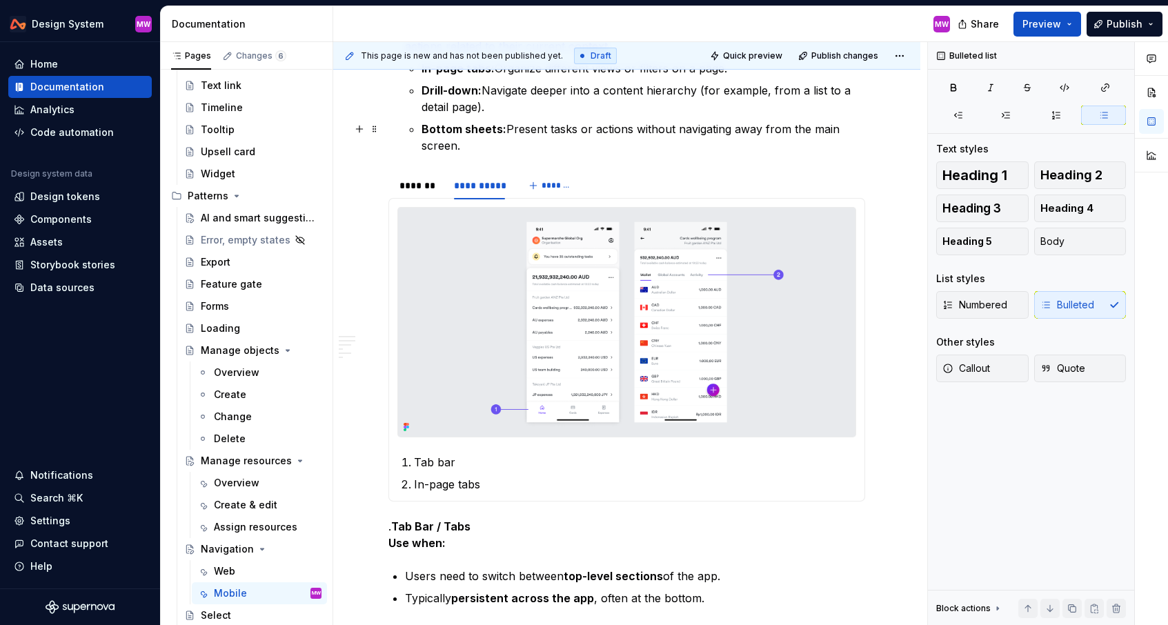
click at [478, 146] on p "Bottom sheets: Present tasks or actions without navigating away from the main s…" at bounding box center [644, 137] width 444 height 33
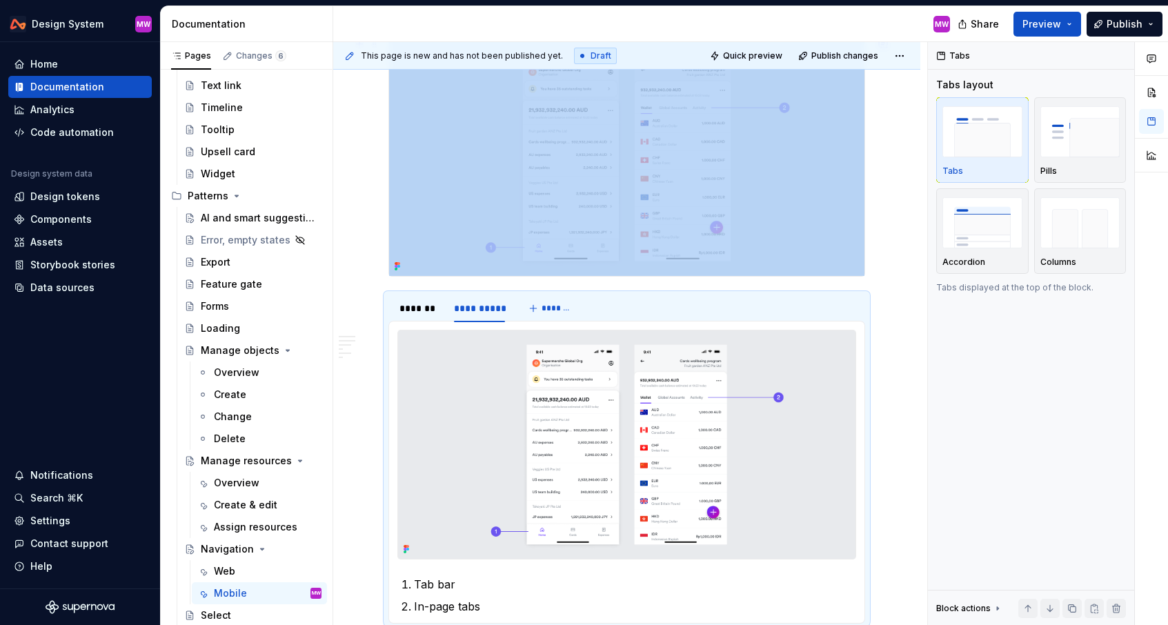
scroll to position [622, 0]
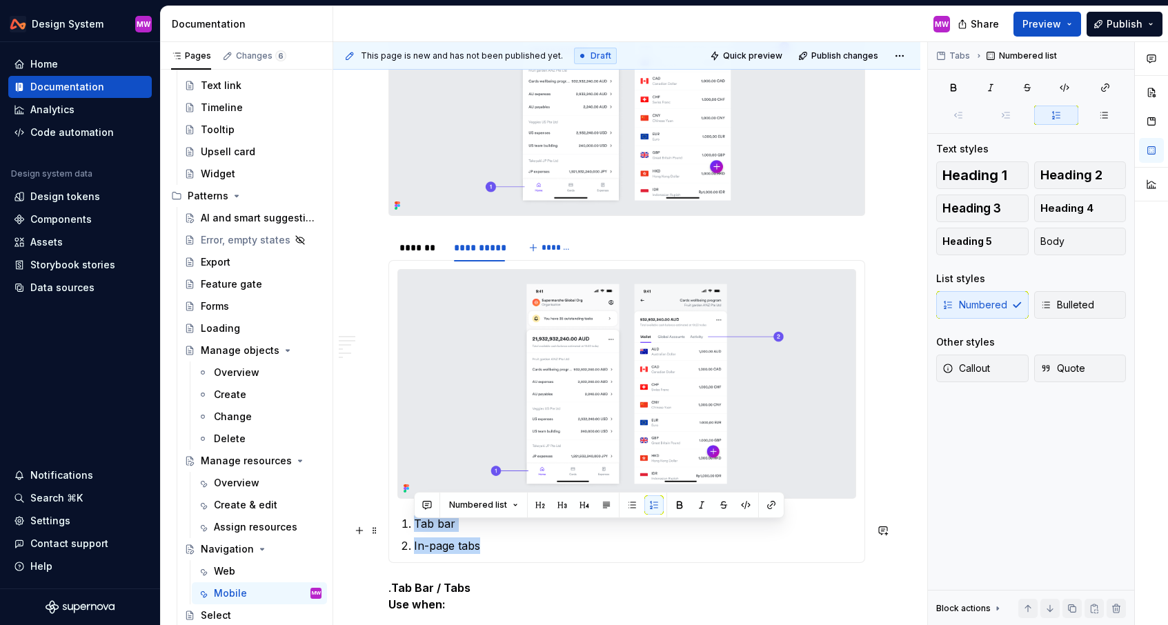
drag, startPoint x: 496, startPoint y: 554, endPoint x: 410, endPoint y: 527, distance: 90.6
click at [414, 527] on ol "Tab bar In-page tabs" at bounding box center [635, 535] width 442 height 39
copy ol "Tab bar In-page tabs"
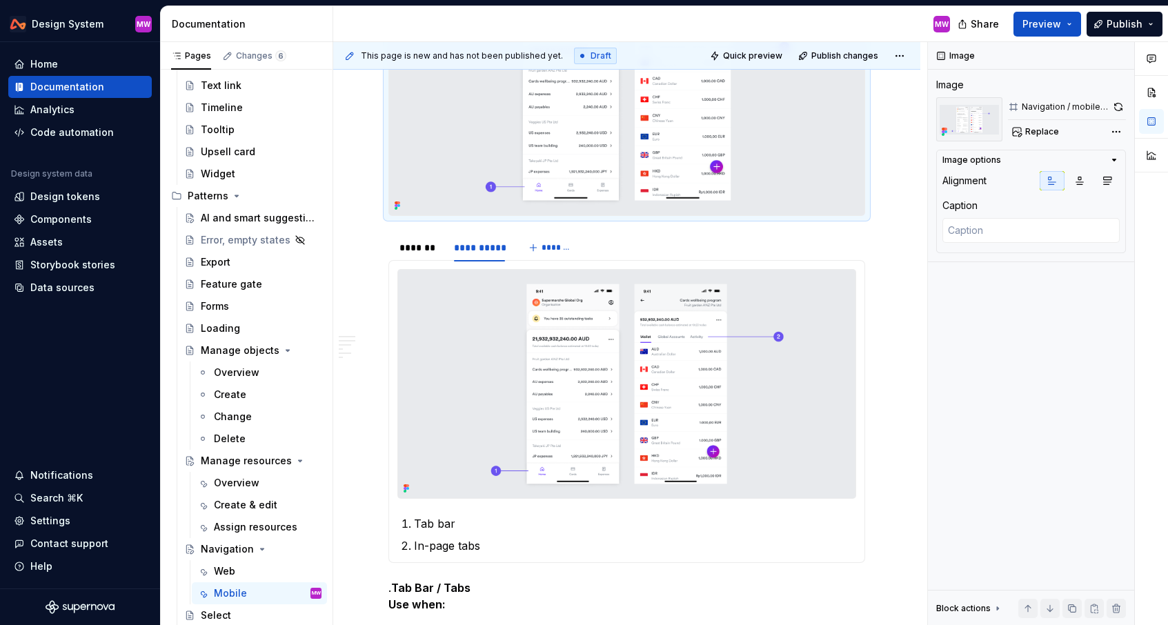
click at [569, 189] on img at bounding box center [627, 96] width 476 height 238
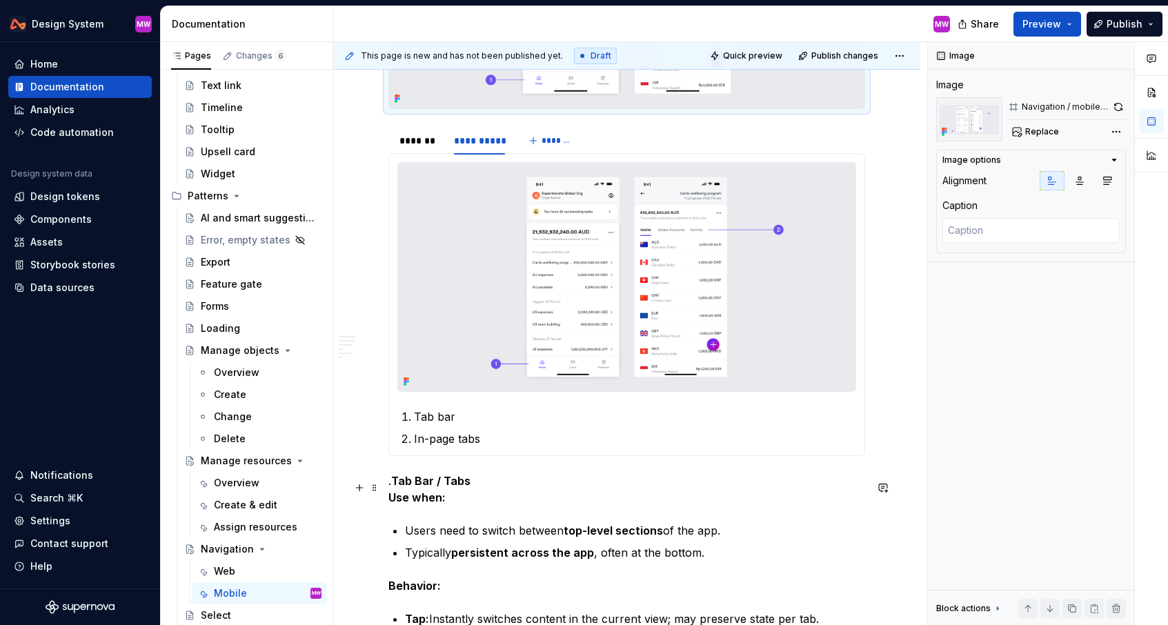
scroll to position [756, 0]
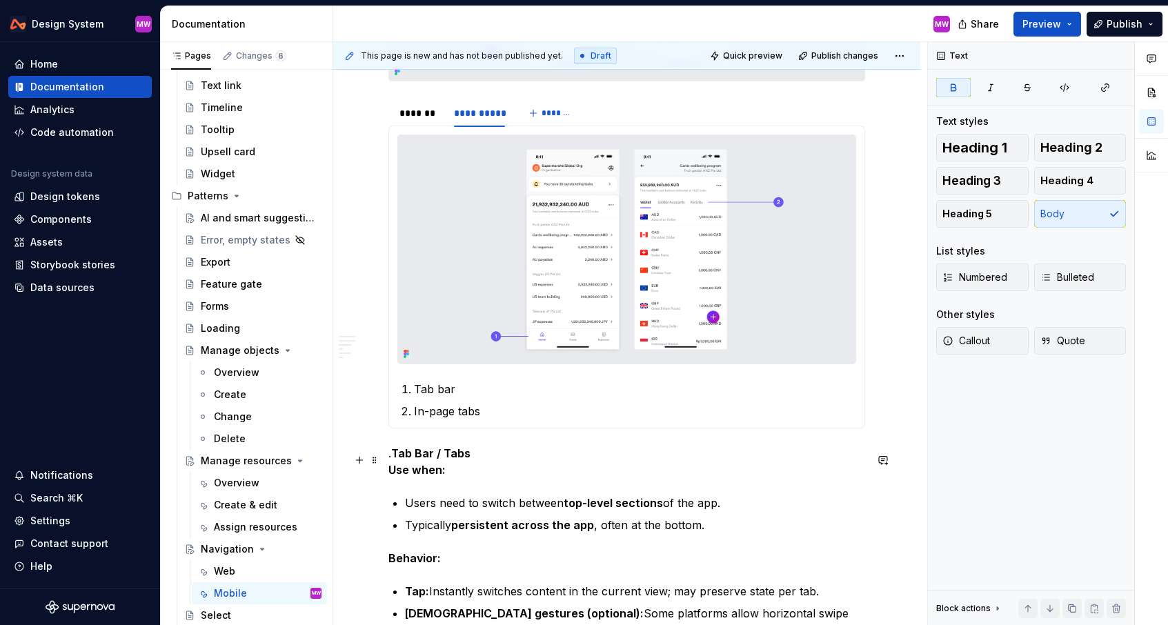
click at [398, 459] on strong "Tab Bar / Tabs" at bounding box center [430, 454] width 79 height 14
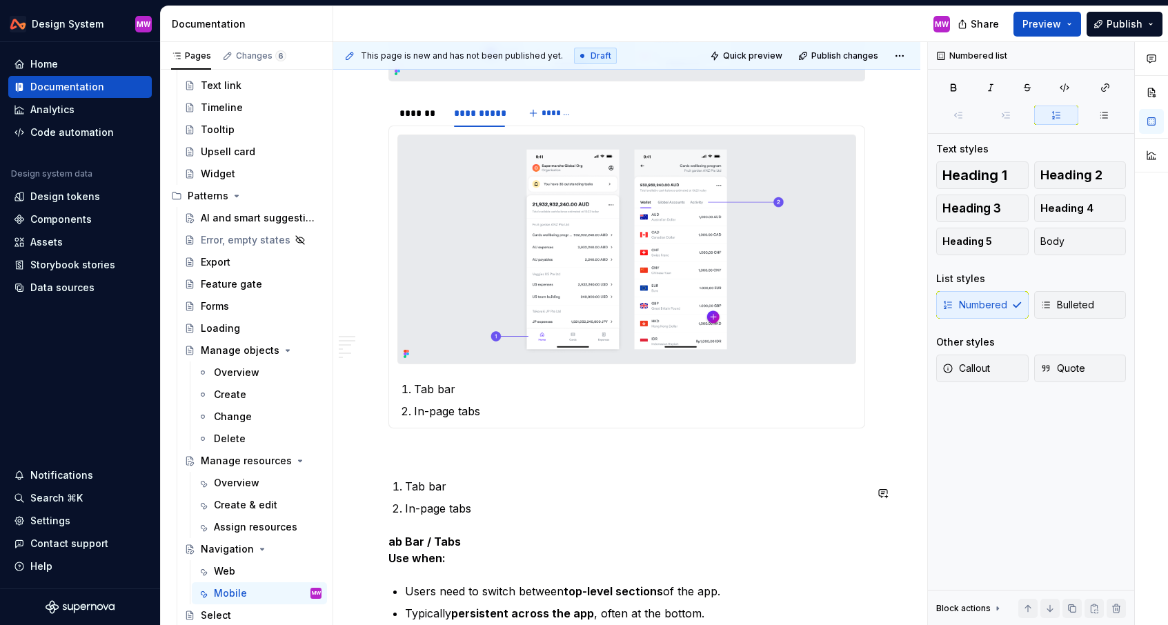
click at [426, 411] on p "In-page tabs" at bounding box center [635, 411] width 442 height 17
click at [372, 143] on span at bounding box center [374, 144] width 11 height 19
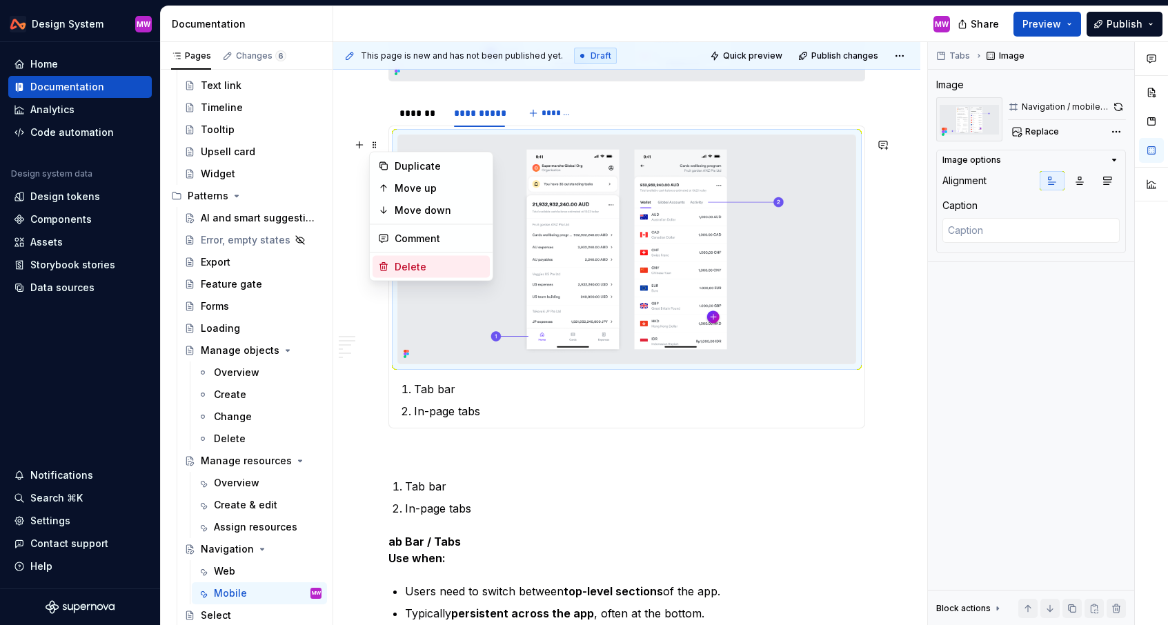
click at [416, 264] on div "Delete" at bounding box center [440, 267] width 90 height 14
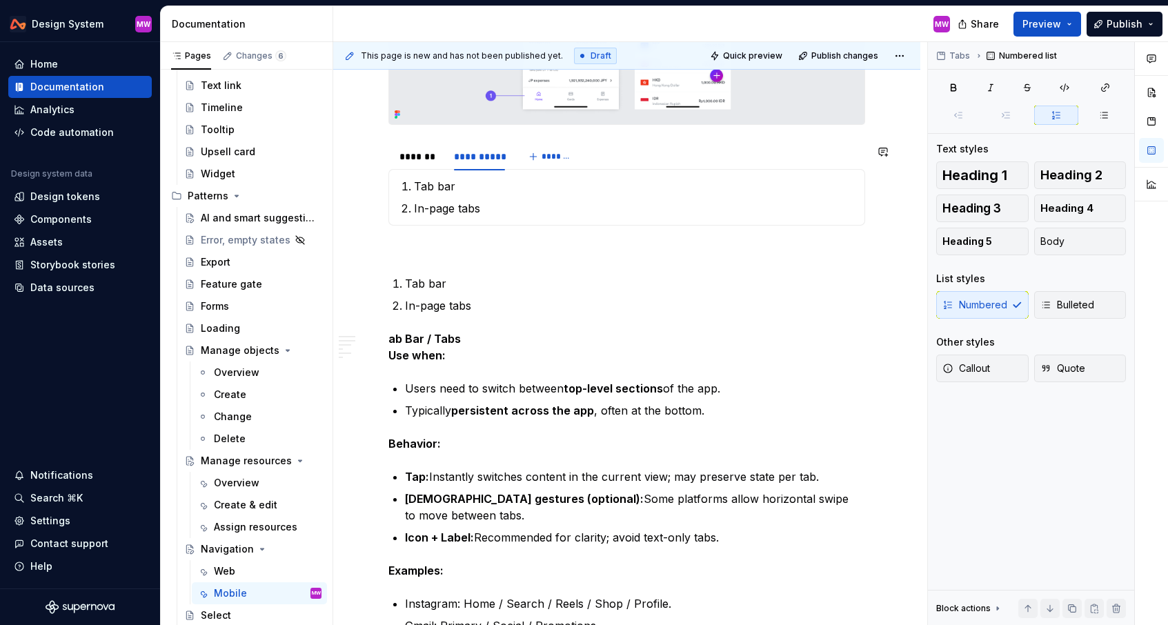
scroll to position [639, 0]
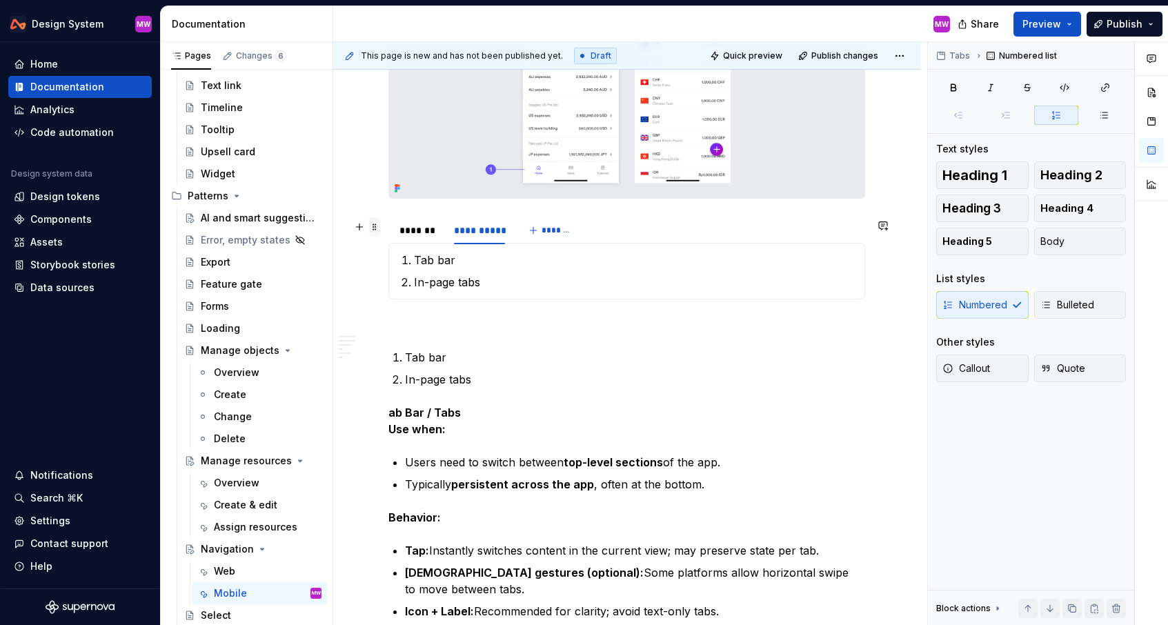
click at [377, 228] on span at bounding box center [374, 226] width 11 height 19
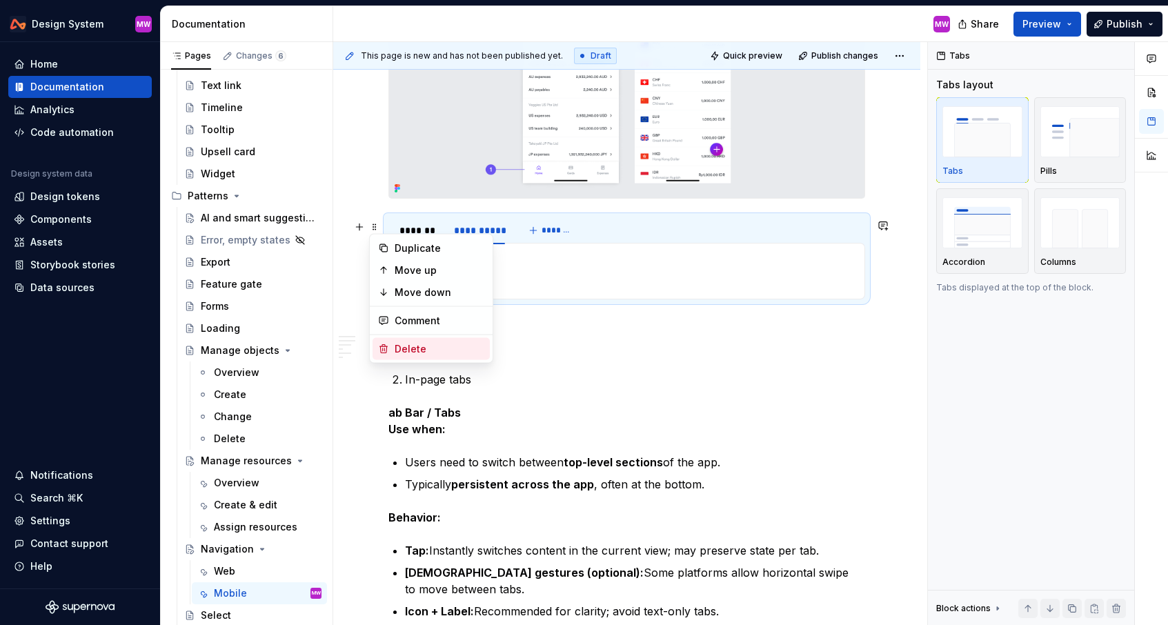
click at [410, 346] on div "Delete" at bounding box center [440, 349] width 90 height 14
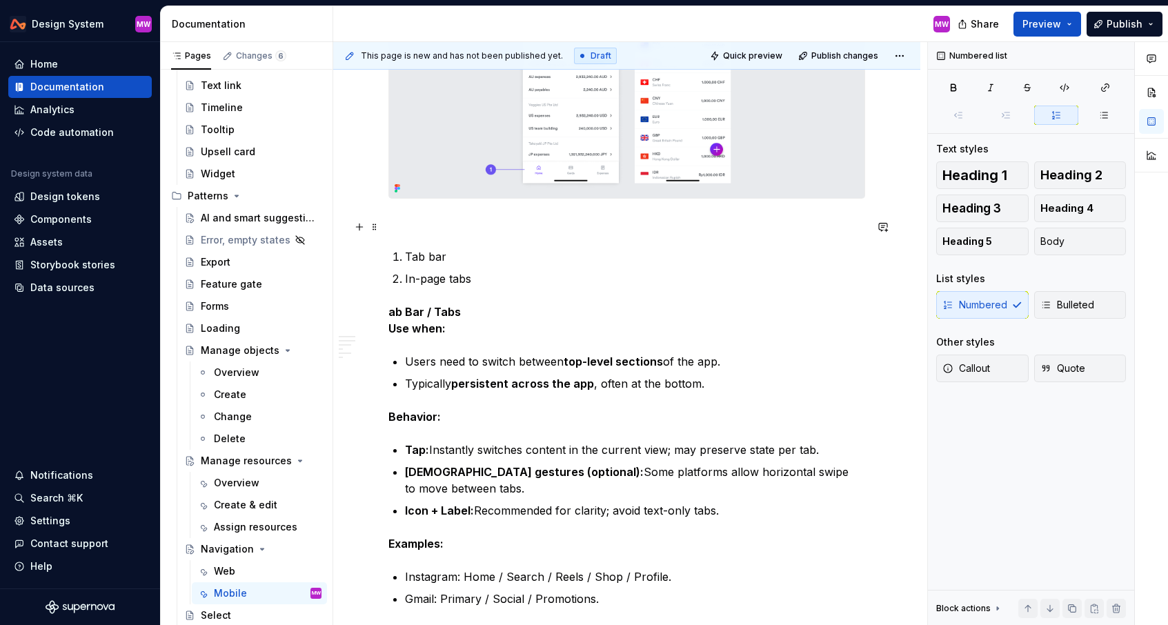
click at [403, 229] on p at bounding box center [627, 223] width 477 height 17
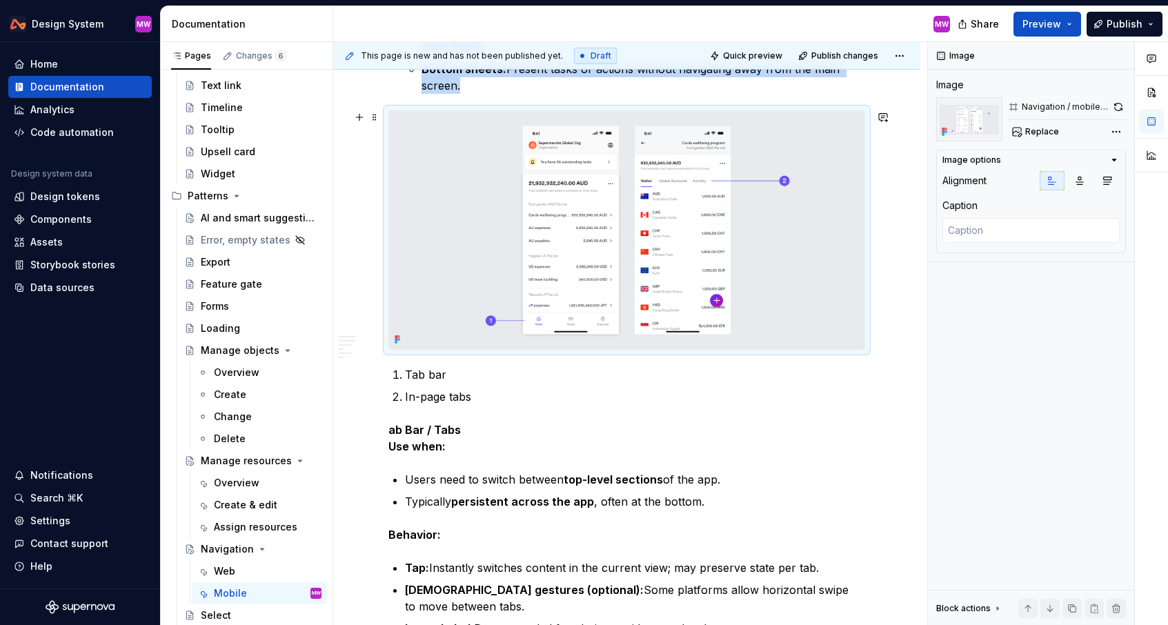
scroll to position [611, 0]
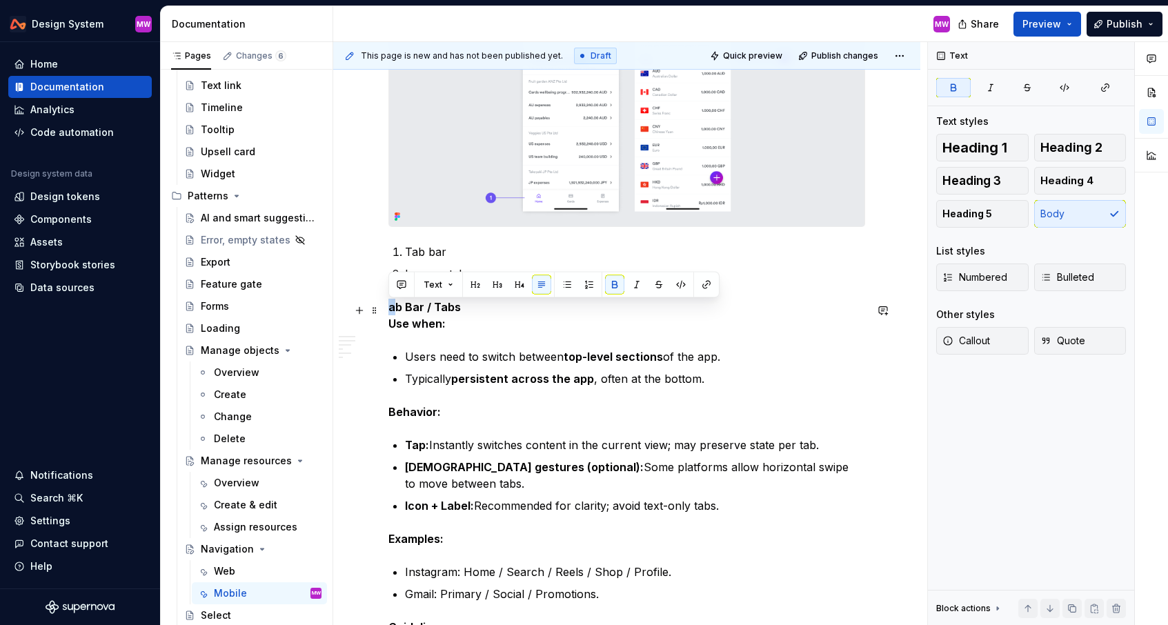
click at [414, 311] on strong "Tab Bar / Tabs" at bounding box center [428, 307] width 79 height 14
drag, startPoint x: 431, startPoint y: 309, endPoint x: 500, endPoint y: 310, distance: 69.0
click at [500, 310] on p "Tab bar / Tabs Use when:" at bounding box center [627, 315] width 477 height 33
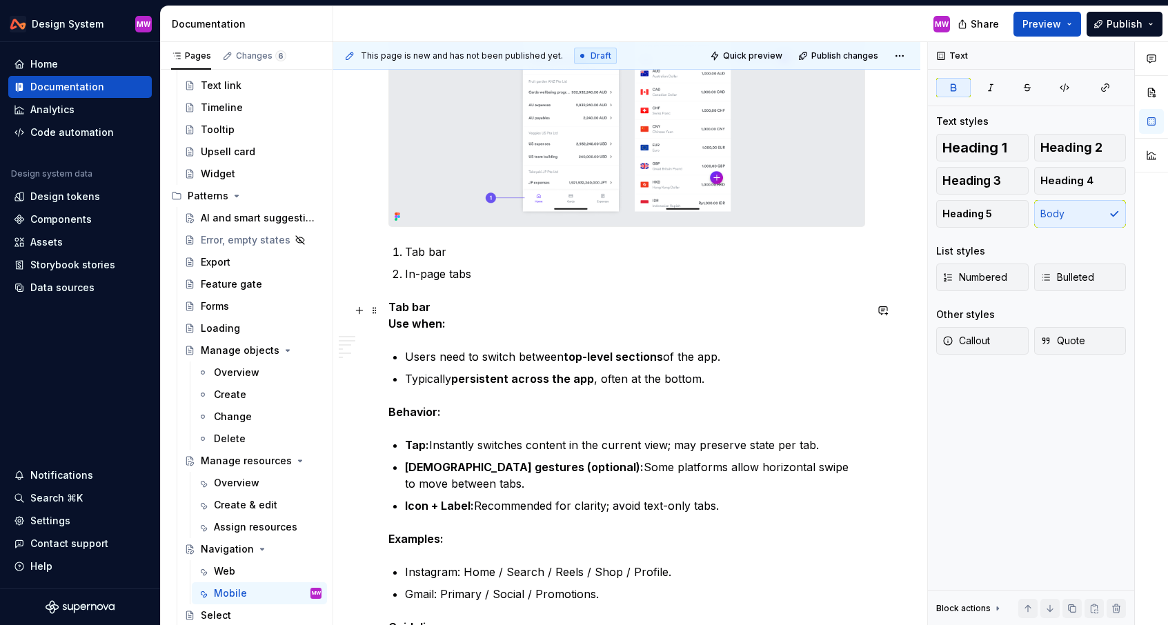
click at [491, 332] on p "Tab bar Use when:" at bounding box center [627, 315] width 477 height 33
click at [1046, 150] on span "Heading 2" at bounding box center [1072, 148] width 62 height 14
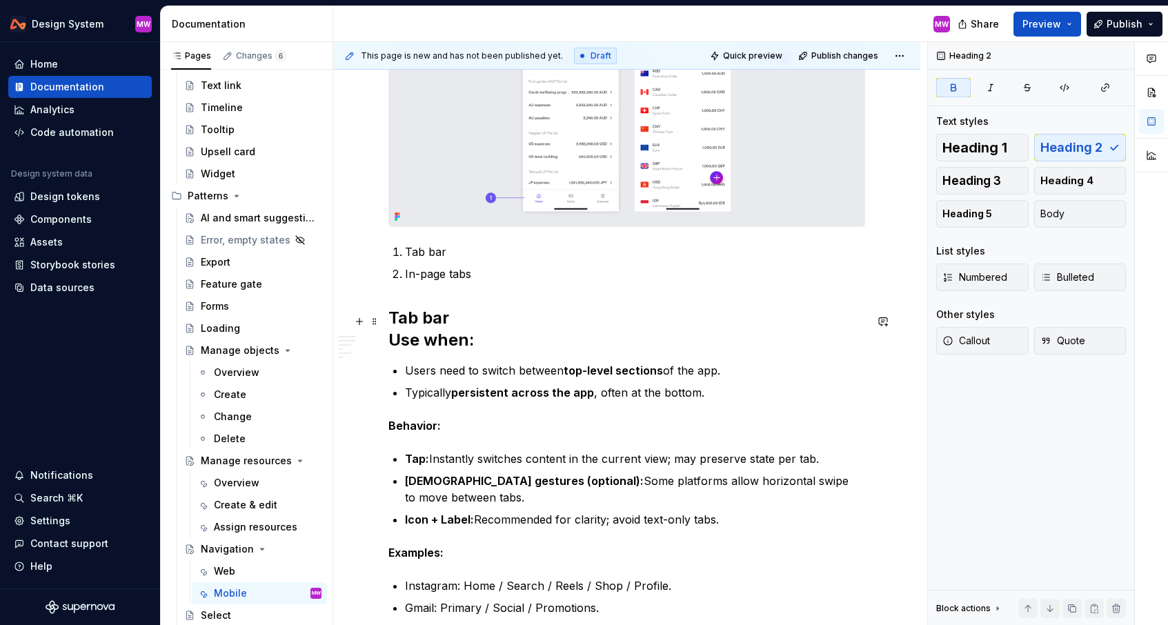
click at [477, 347] on h2 "Tab bar Use when:" at bounding box center [627, 329] width 477 height 44
click at [389, 341] on strong "Use when:" at bounding box center [432, 340] width 86 height 20
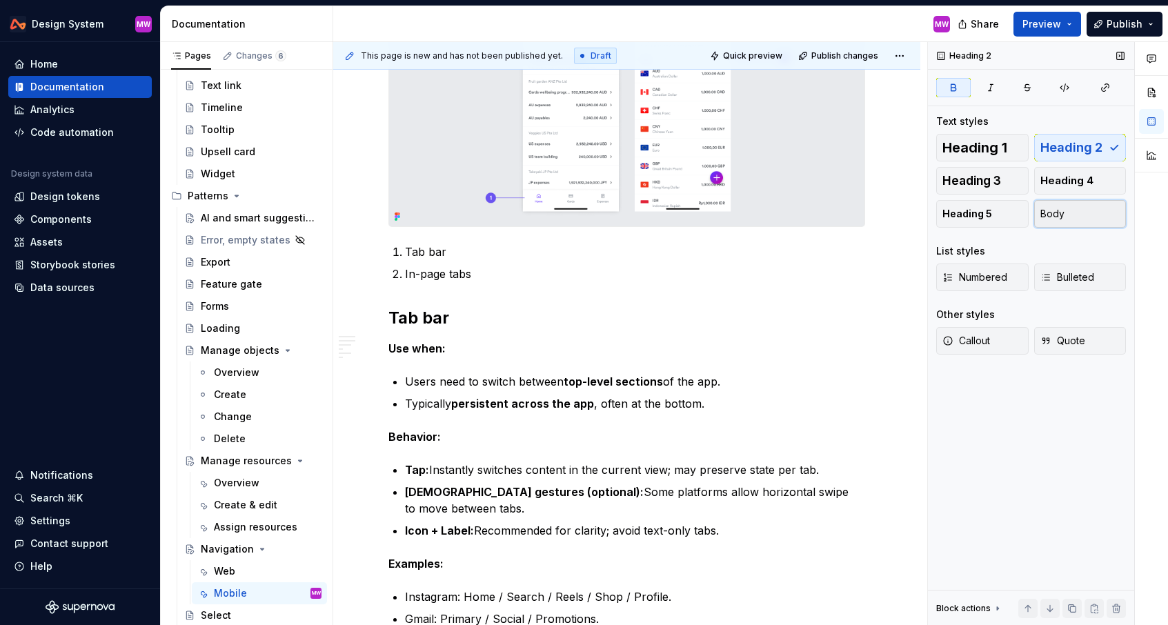
click at [1061, 208] on span "Body" at bounding box center [1053, 214] width 24 height 14
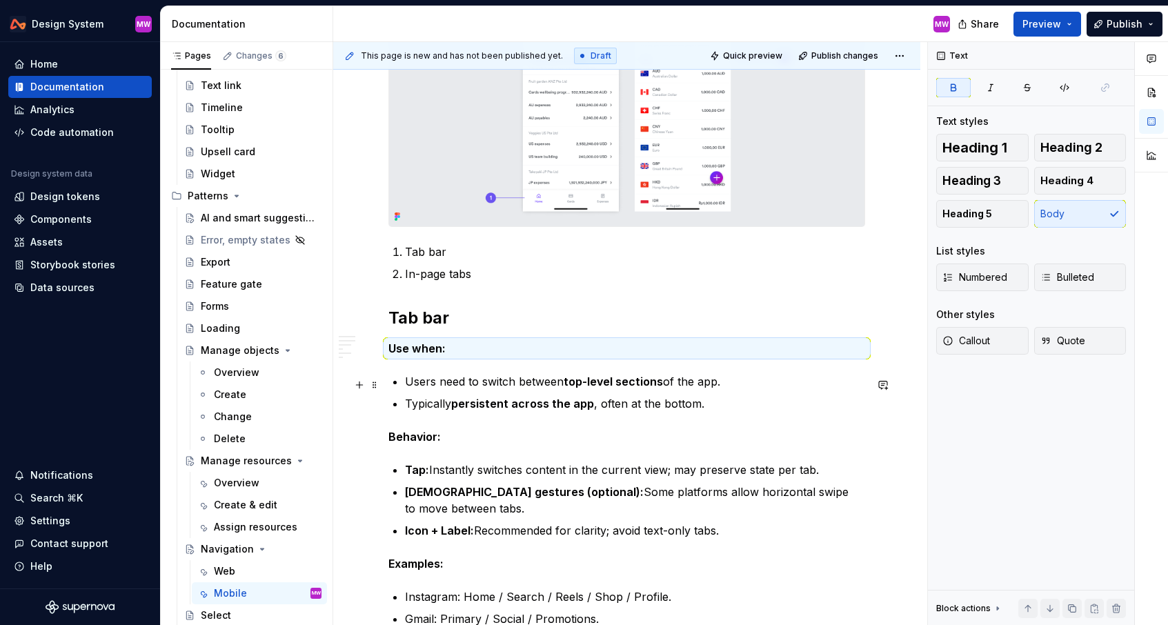
click at [429, 378] on p "Users need to switch between top-level sections of the app." at bounding box center [635, 381] width 460 height 17
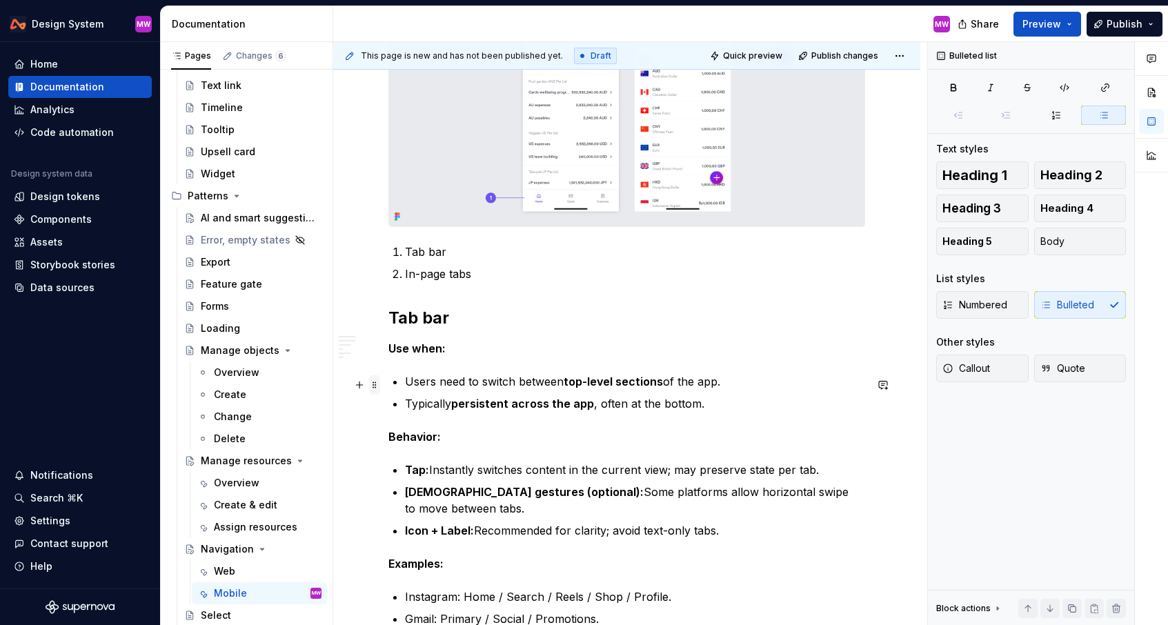
click at [376, 383] on span at bounding box center [374, 384] width 11 height 19
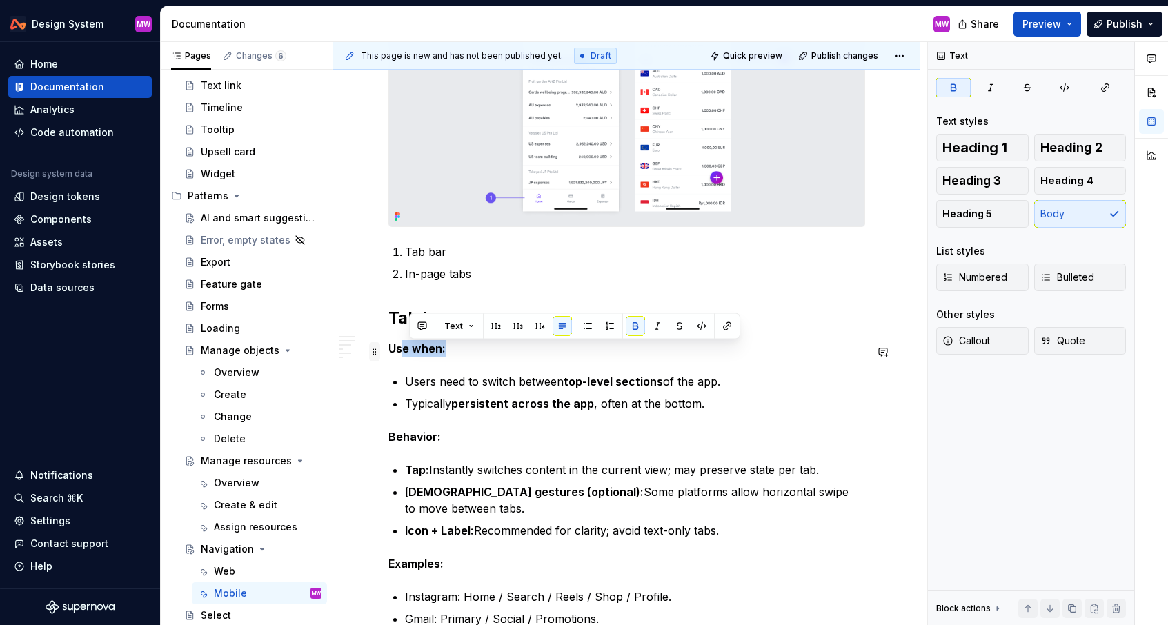
drag, startPoint x: 465, startPoint y: 352, endPoint x: 375, endPoint y: 350, distance: 90.4
drag, startPoint x: 464, startPoint y: 346, endPoint x: 388, endPoint y: 346, distance: 76.6
click at [389, 346] on p "Use when:" at bounding box center [627, 348] width 477 height 17
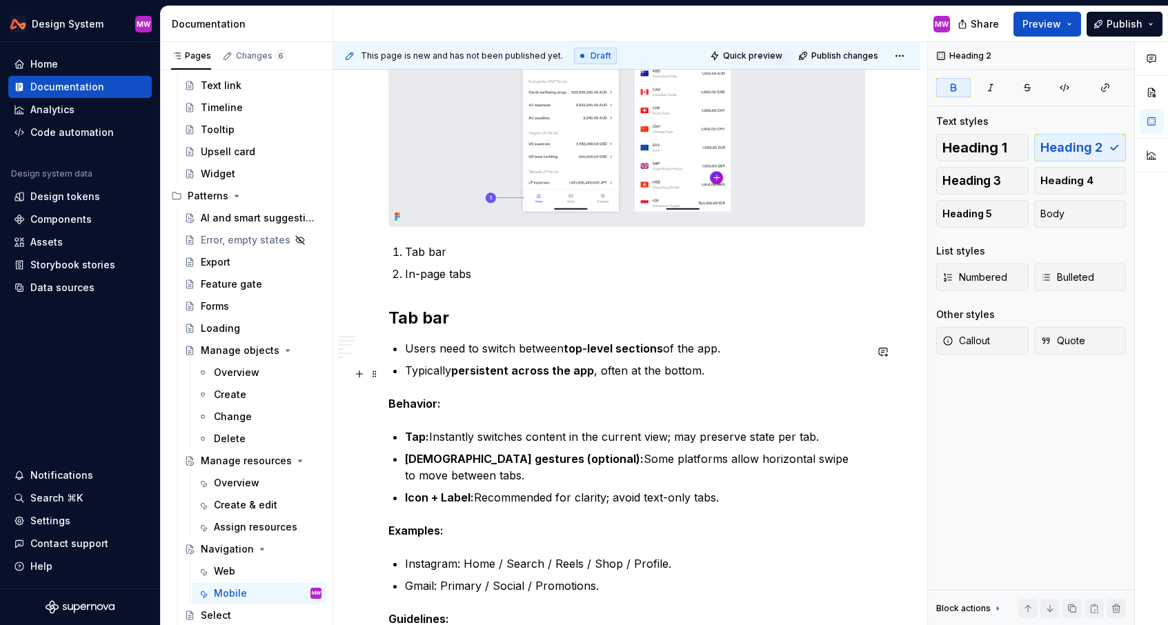
click at [730, 377] on p "Typically persistent across the app , often at the bottom." at bounding box center [635, 370] width 460 height 17
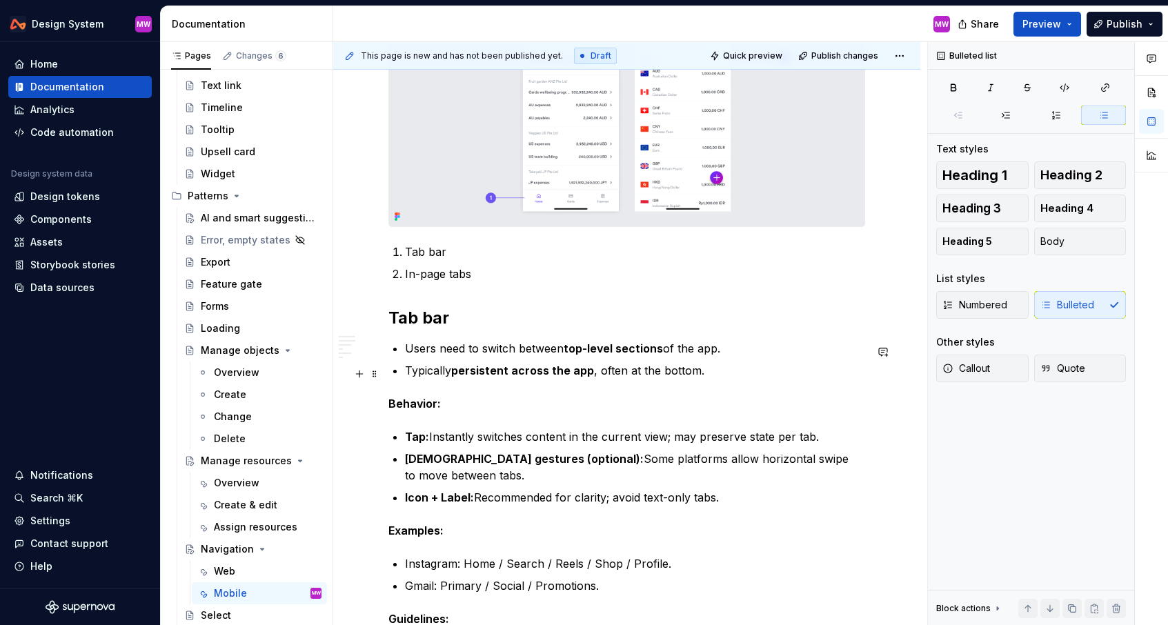
click at [730, 377] on p "Typically persistent across the app , often at the bottom." at bounding box center [635, 370] width 460 height 17
click at [405, 355] on p "Users need to switch between top-level sections of the app." at bounding box center [635, 348] width 460 height 17
click at [736, 373] on p "Typically persistent across the app , often at the bottom." at bounding box center [635, 370] width 460 height 17
click at [406, 352] on p "Users need to switch between top-level sections of the app." at bounding box center [635, 348] width 460 height 17
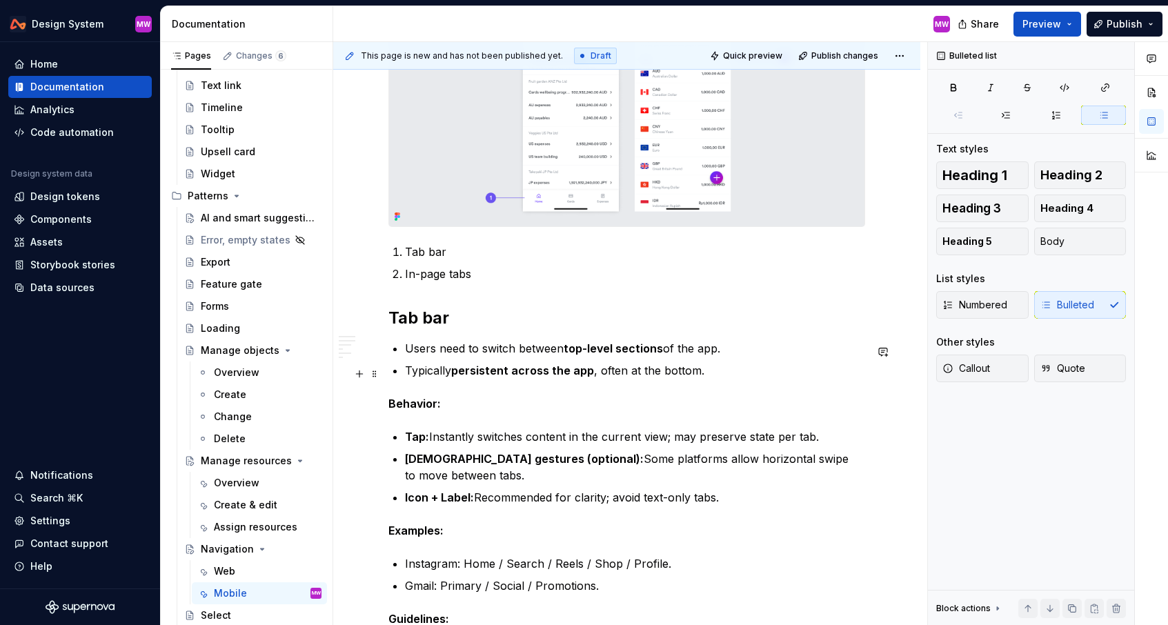
click at [407, 375] on p "Typically persistent across the app , often at the bottom." at bounding box center [635, 370] width 460 height 17
click at [750, 351] on p "Users need to switch between top-level sections of the app." at bounding box center [635, 348] width 460 height 17
click at [719, 371] on p "Typically persistent across the app , often at the bottom." at bounding box center [635, 370] width 460 height 17
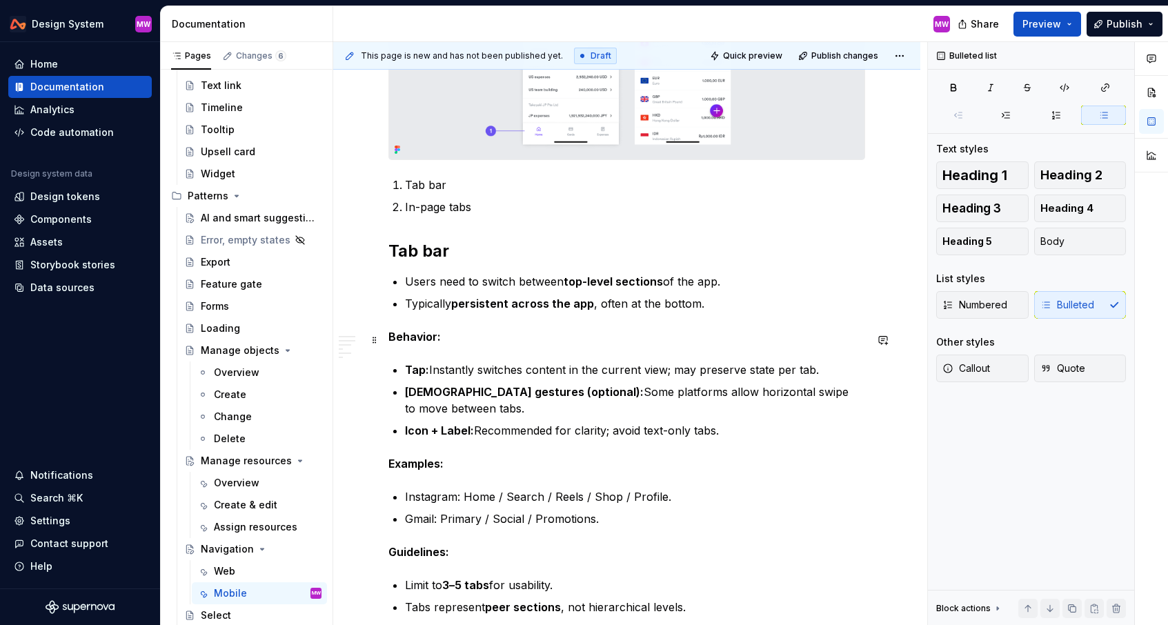
scroll to position [701, 0]
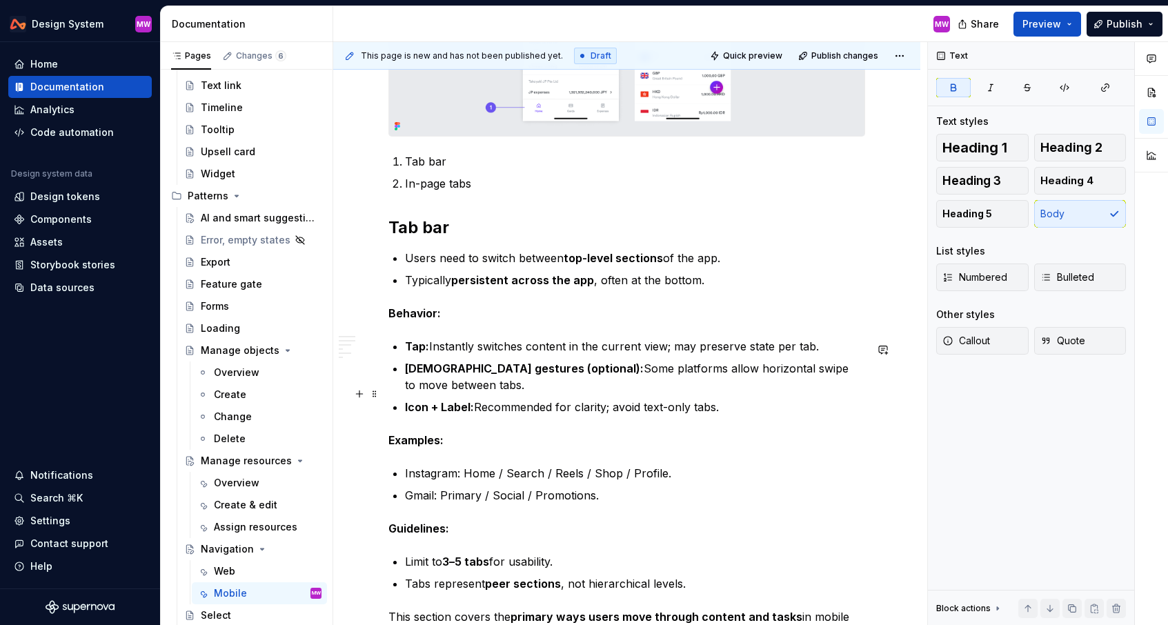
click at [756, 399] on p "Icon + Label: Recommended for clarity; avoid text-only tabs." at bounding box center [635, 407] width 460 height 17
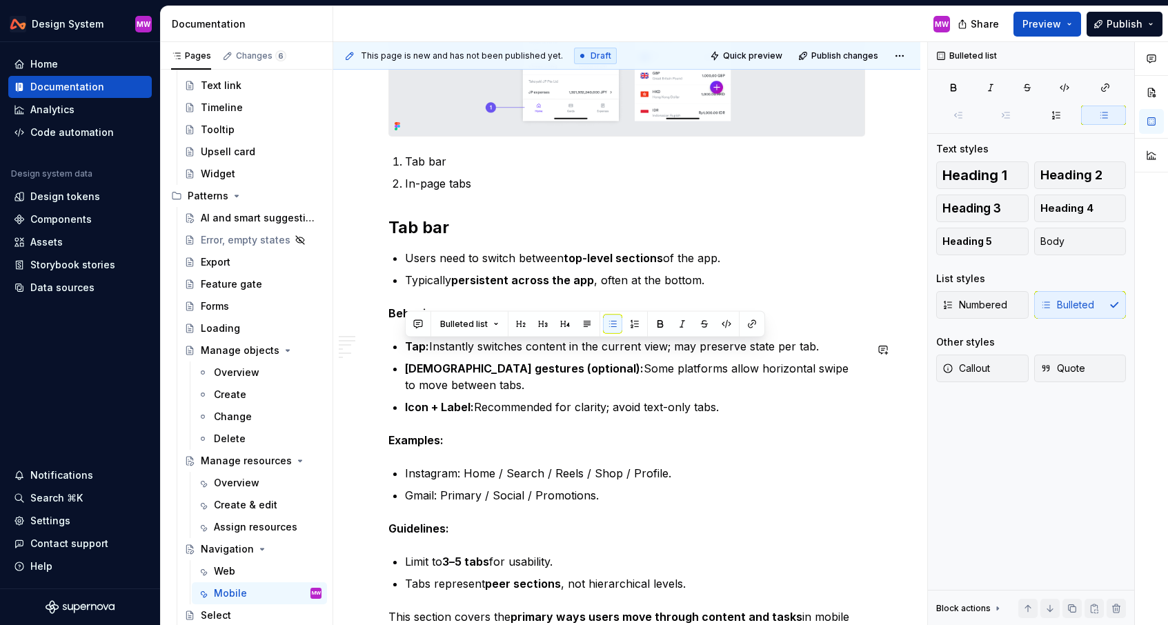
drag, startPoint x: 756, startPoint y: 395, endPoint x: 402, endPoint y: 335, distance: 359.1
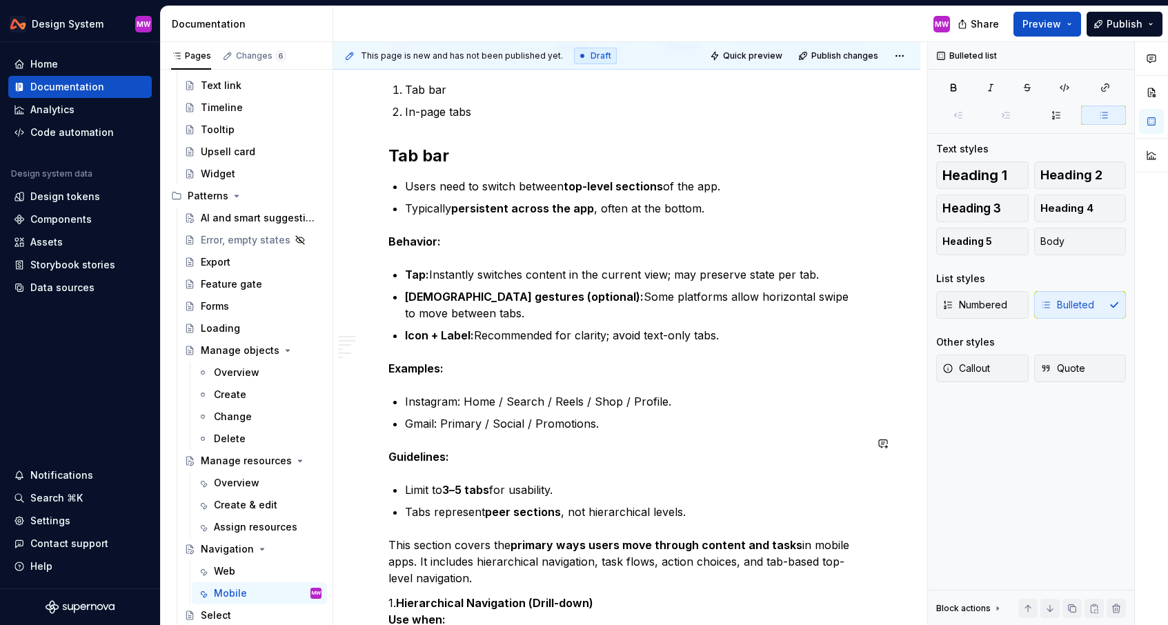
scroll to position [792, 0]
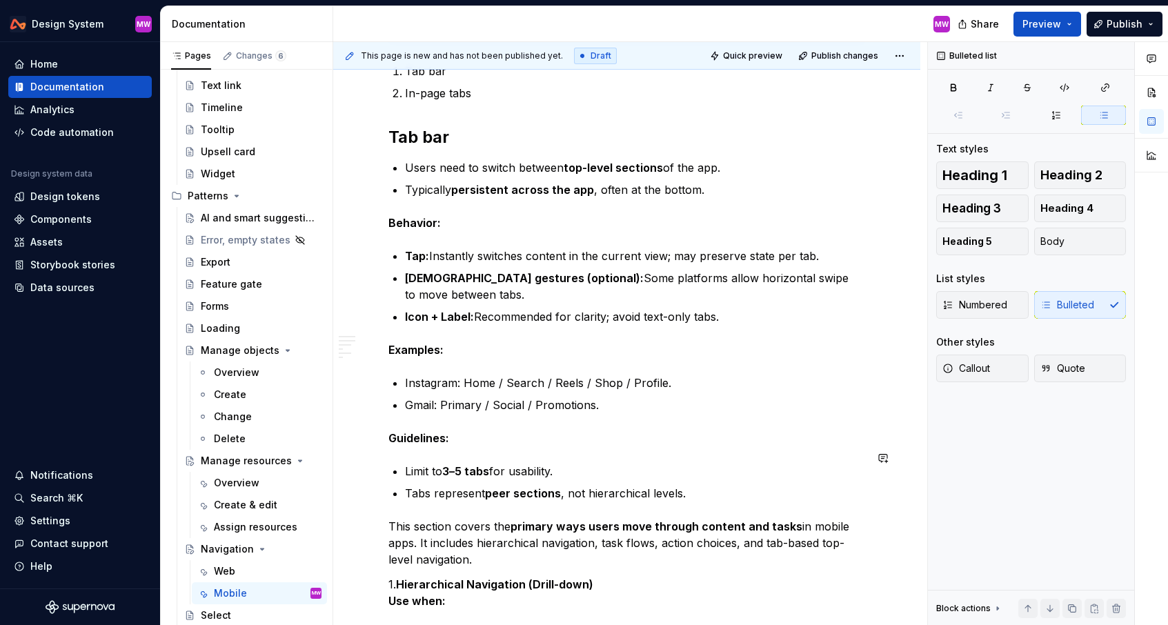
click at [692, 485] on p "Tabs represent peer sections , not hierarchical levels." at bounding box center [635, 493] width 460 height 17
click at [701, 485] on p "Tabs represent peer sections , not hierarchical levels." at bounding box center [635, 493] width 460 height 17
click at [637, 397] on p "Gmail: Primary / Social / Promotions." at bounding box center [635, 405] width 460 height 17
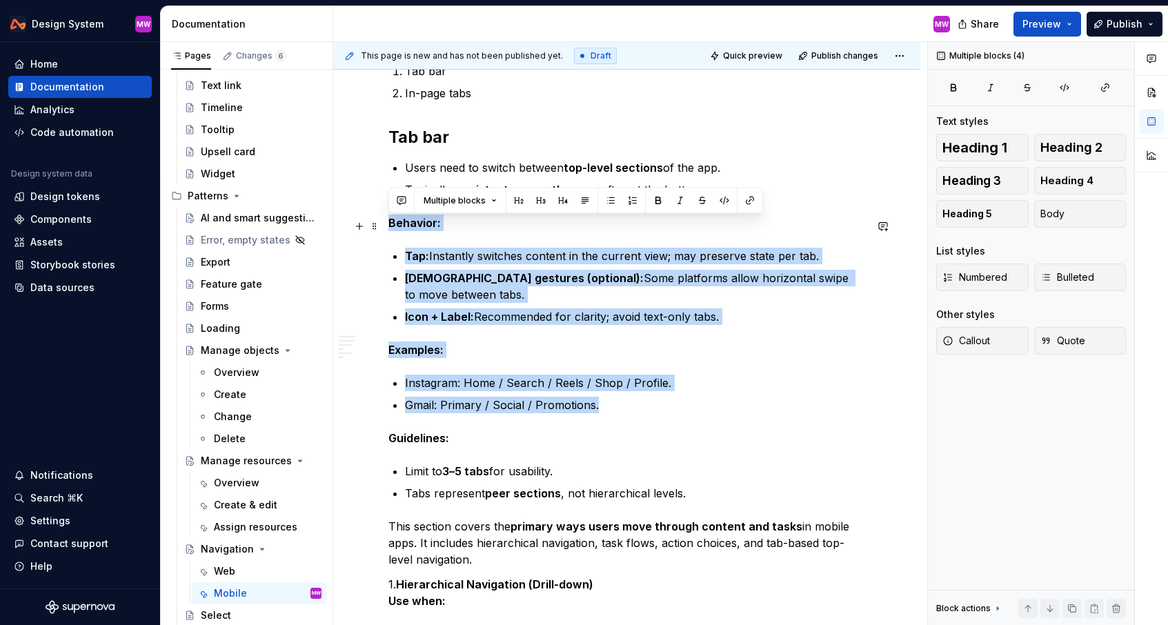
drag, startPoint x: 649, startPoint y: 395, endPoint x: 391, endPoint y: 224, distance: 309.7
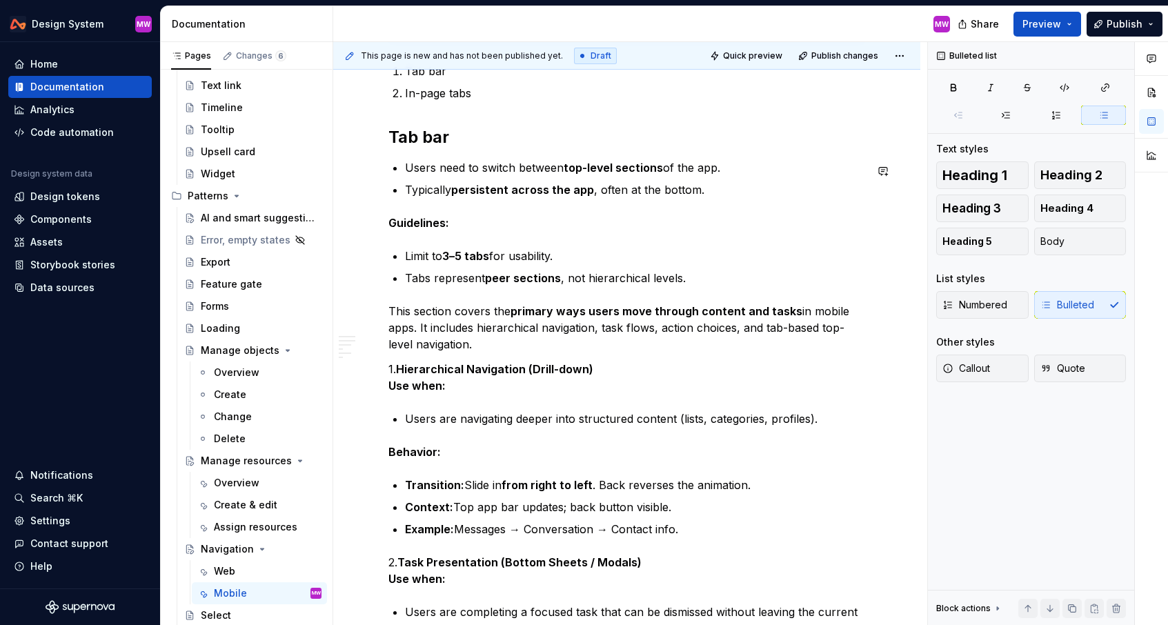
click at [741, 188] on p "Typically persistent across the app , often at the bottom." at bounding box center [635, 190] width 460 height 17
drag, startPoint x: 627, startPoint y: 193, endPoint x: 598, endPoint y: 193, distance: 29.0
click at [598, 193] on p "Typically persistent across the app , often at the bottom." at bounding box center [635, 190] width 460 height 17
click at [596, 193] on p "Typically persistent across the app , fixed at the bottom." at bounding box center [635, 190] width 460 height 17
click at [405, 190] on p "Typically persistent across the app , fixed at the bottom." at bounding box center [635, 190] width 460 height 17
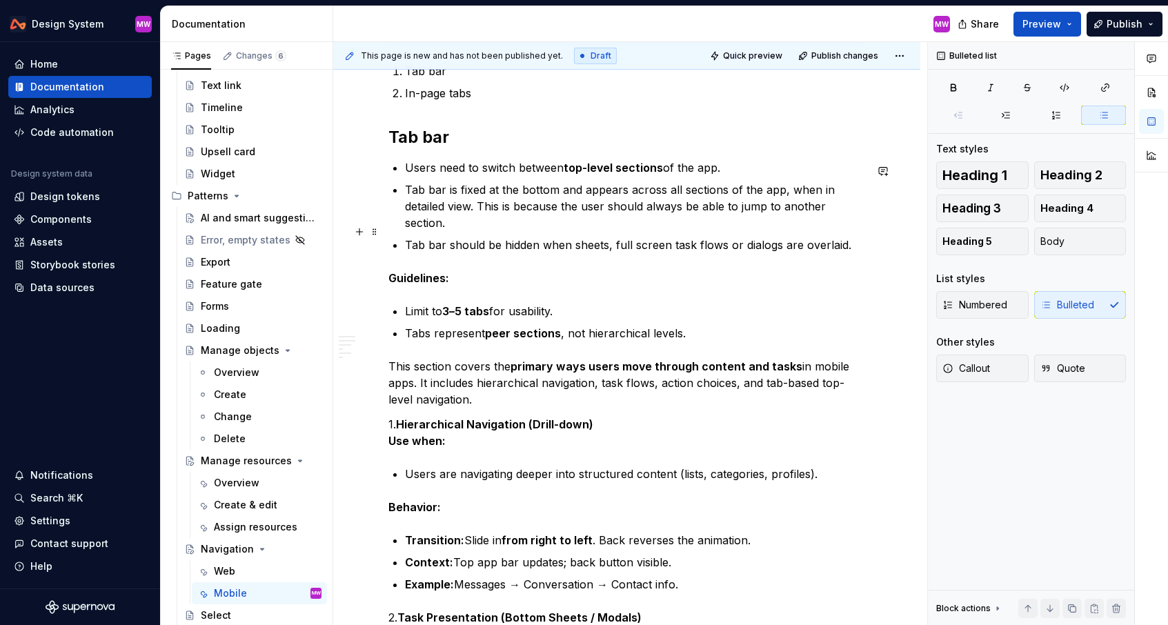
click at [538, 237] on p "Tab bar should be hidden when sheets, full screen task flows or dialogs are ove…" at bounding box center [635, 245] width 460 height 17
click at [573, 237] on p "Tab bar should be hidden when sheets, full screen task flows or dialogs are ove…" at bounding box center [635, 245] width 460 height 17
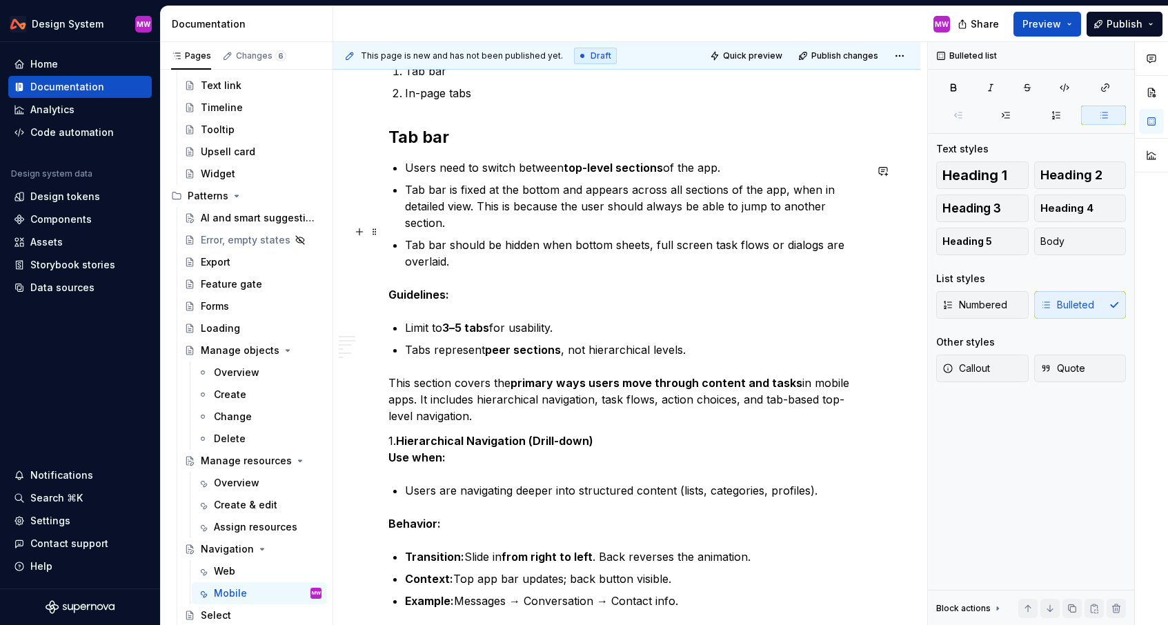
click at [509, 250] on p "Tab bar should be hidden when bottom sheets, full screen task flows or dialogs …" at bounding box center [635, 253] width 460 height 33
click at [476, 286] on p "Guidelines:" at bounding box center [627, 294] width 477 height 17
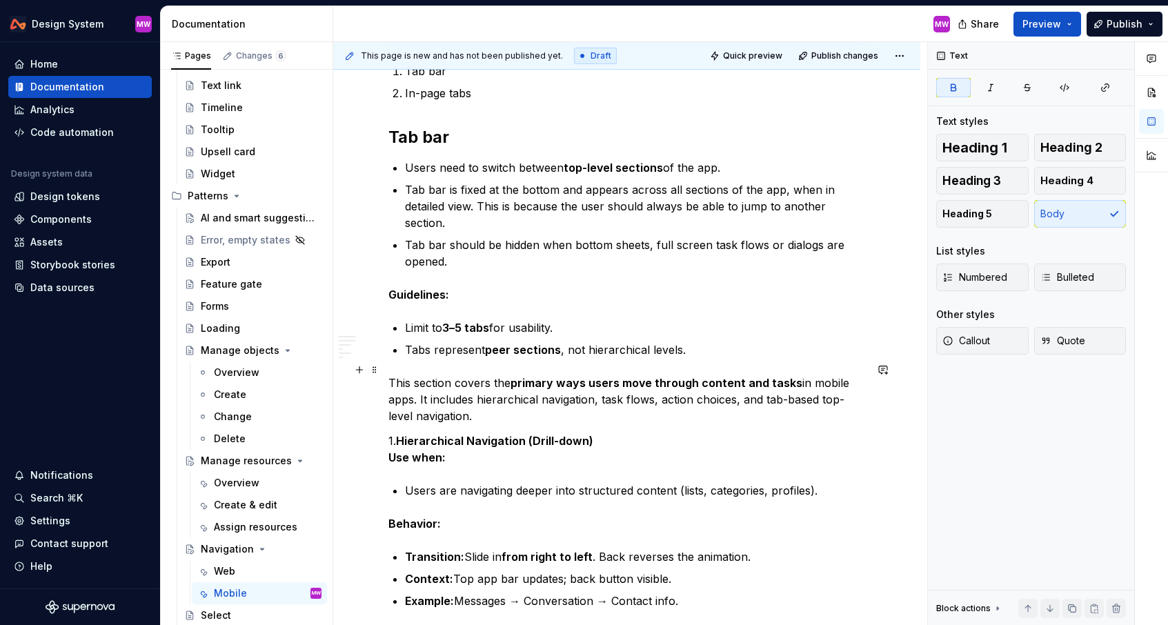
click at [390, 375] on p "This section covers the primary ways users move through content and tasks in mo…" at bounding box center [627, 400] width 477 height 50
drag, startPoint x: 389, startPoint y: 365, endPoint x: 460, endPoint y: 401, distance: 80.3
click at [460, 401] on p "This section covers the primary ways users move through content and tasks in mo…" at bounding box center [627, 400] width 477 height 50
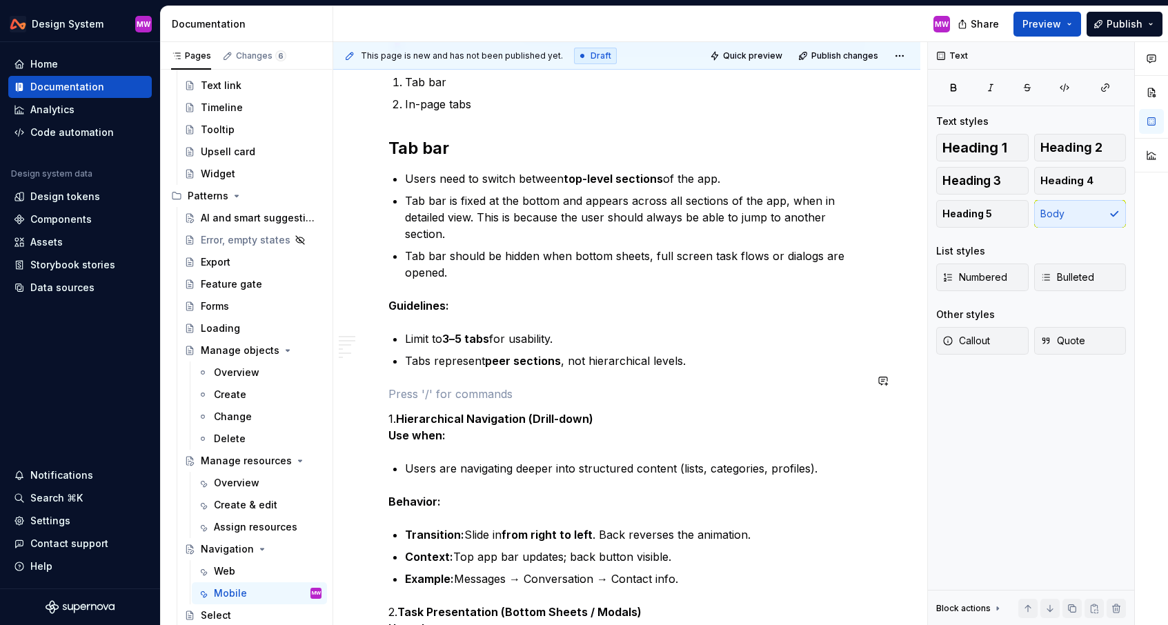
scroll to position [825, 0]
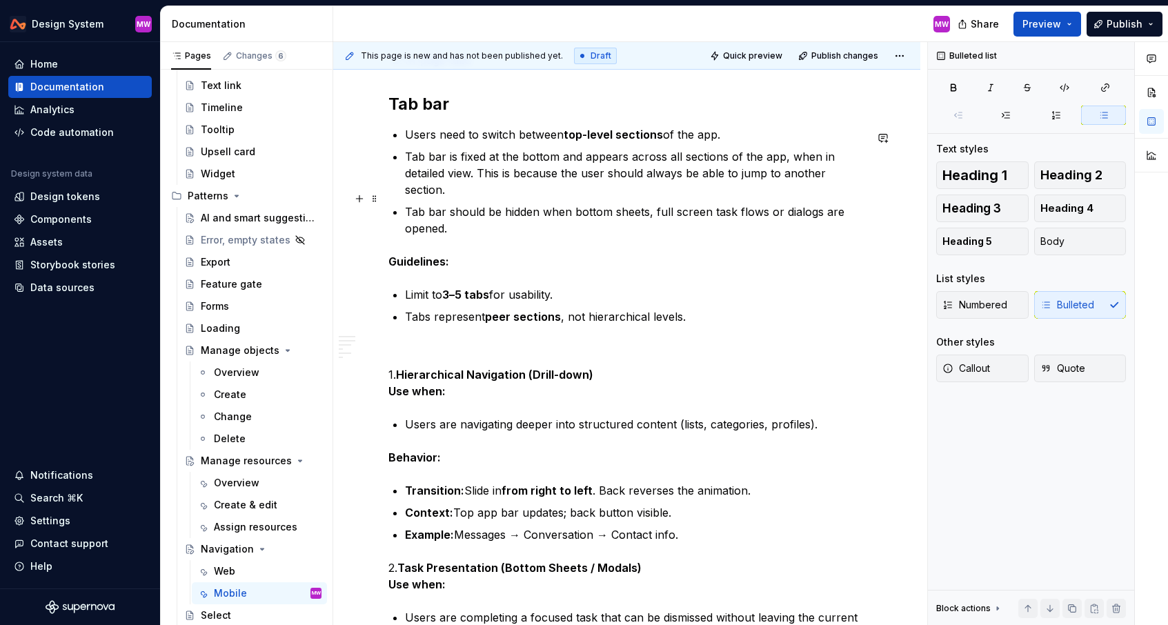
click at [736, 204] on p "Tab bar should be hidden when bottom sheets, full screen task flows or dialogs …" at bounding box center [635, 220] width 460 height 33
drag, startPoint x: 469, startPoint y: 208, endPoint x: 402, endPoint y: 208, distance: 66.3
click at [573, 204] on p "Tab bar should be hidden when bottom sheets, full screen taskflows or dialogs a…" at bounding box center [635, 220] width 460 height 33
click at [540, 204] on p "Tab bar should be hidden when bottom sheets, full screen taskflows or dialogs a…" at bounding box center [635, 220] width 460 height 33
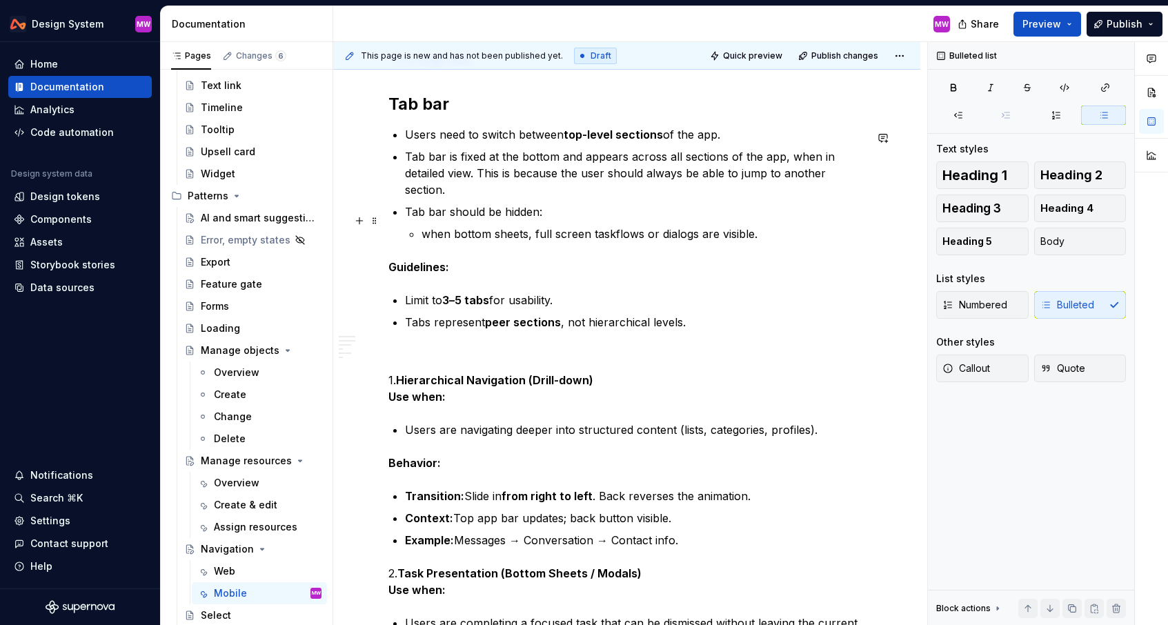
click at [431, 226] on p "when bottom sheets, full screen taskflows or dialogs are visible." at bounding box center [644, 234] width 444 height 17
click at [794, 226] on p "When bottom sheets, full screen taskflows or dialogs are visible." at bounding box center [644, 234] width 444 height 17
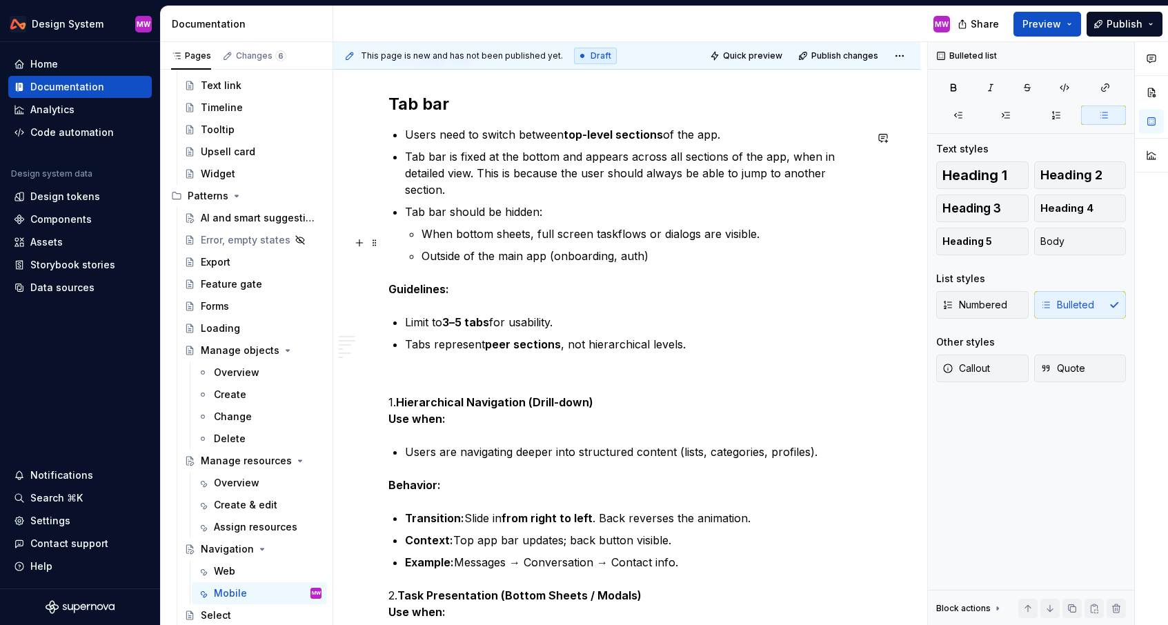
click at [553, 248] on p "Outside of the main app (onboarding, auth)" at bounding box center [644, 256] width 444 height 17
click at [683, 248] on p "Outside of the main app (for example onboarding, auth)" at bounding box center [644, 256] width 444 height 17
click at [725, 248] on p "Outside of the main app (for example onboarding and auth)" at bounding box center [644, 256] width 444 height 17
click at [494, 281] on p "Guidelines:" at bounding box center [627, 289] width 477 height 17
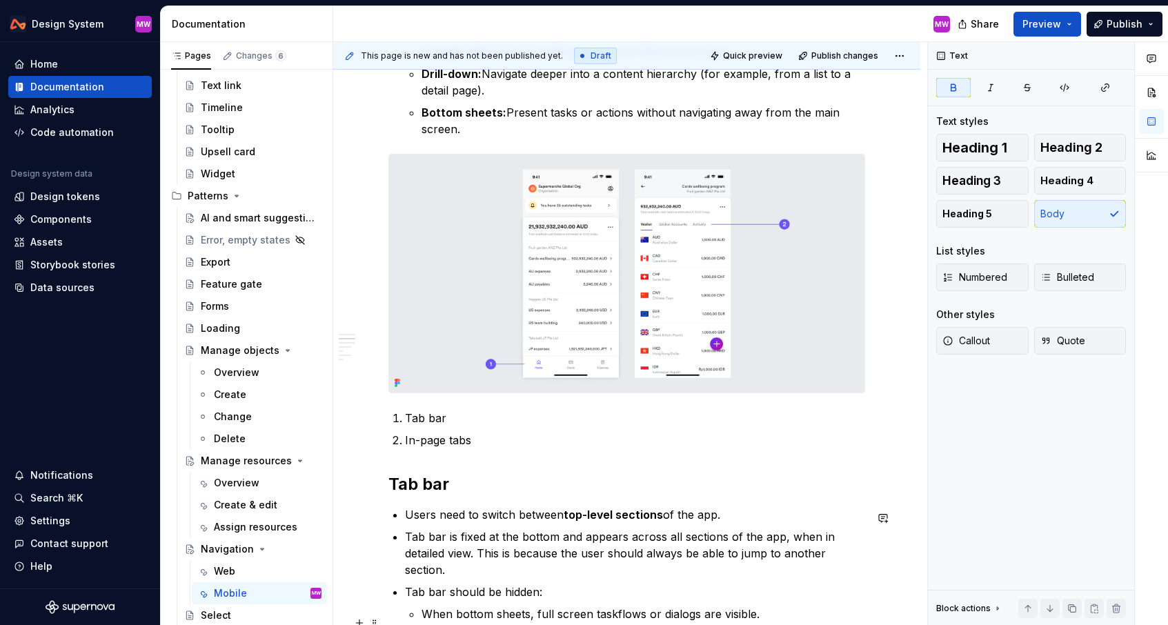
scroll to position [310, 0]
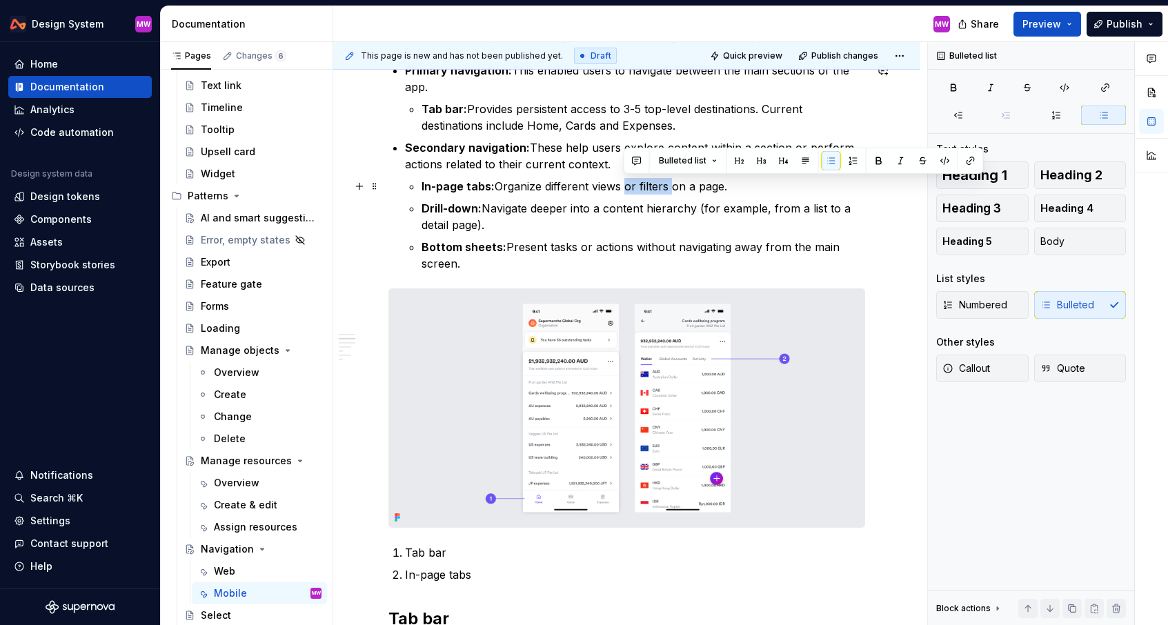
drag, startPoint x: 625, startPoint y: 184, endPoint x: 669, endPoint y: 187, distance: 44.9
click at [669, 187] on p "In-page tabs: Organize different views or filters on a page." at bounding box center [644, 186] width 444 height 17
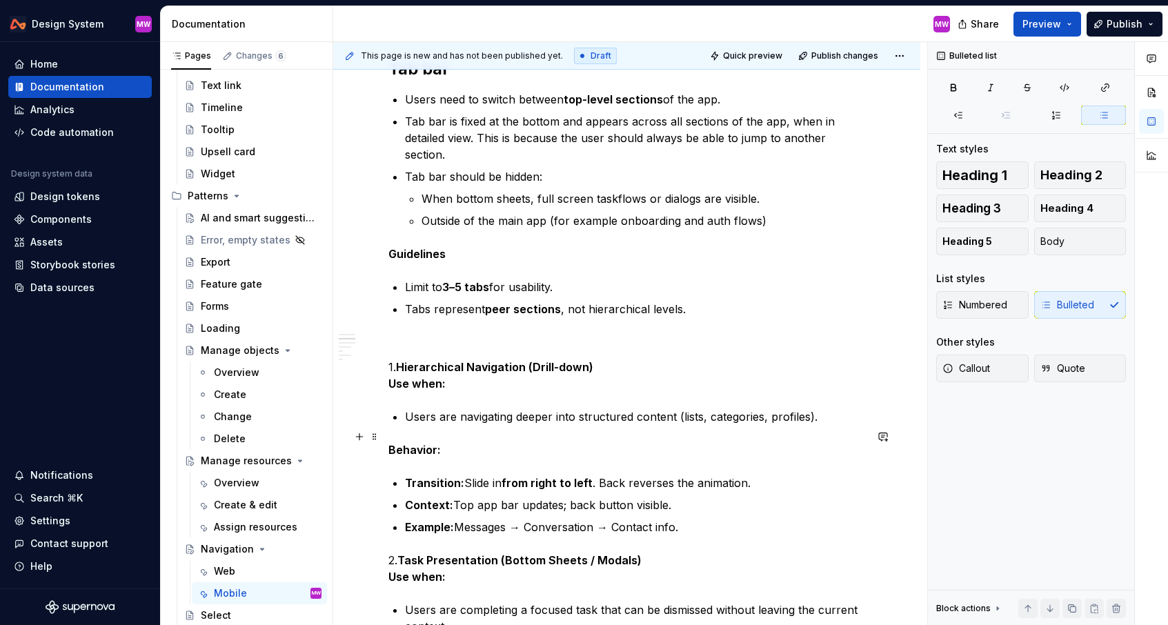
scroll to position [872, 0]
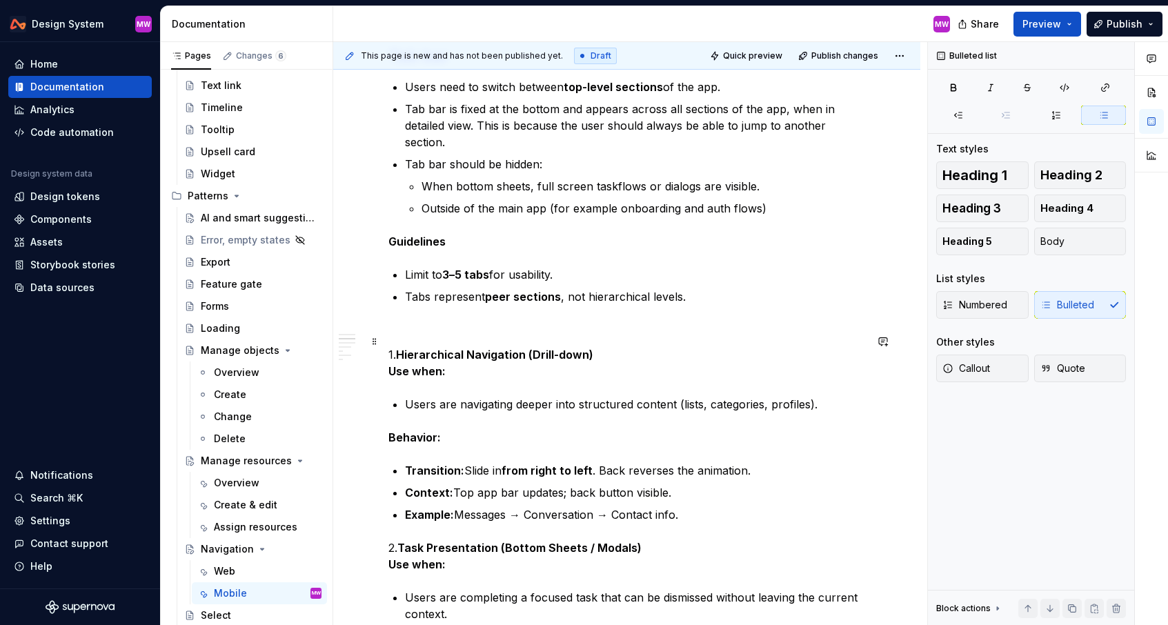
click at [400, 348] on strong "Hierarchical Navigation (Drill-down)" at bounding box center [494, 355] width 197 height 14
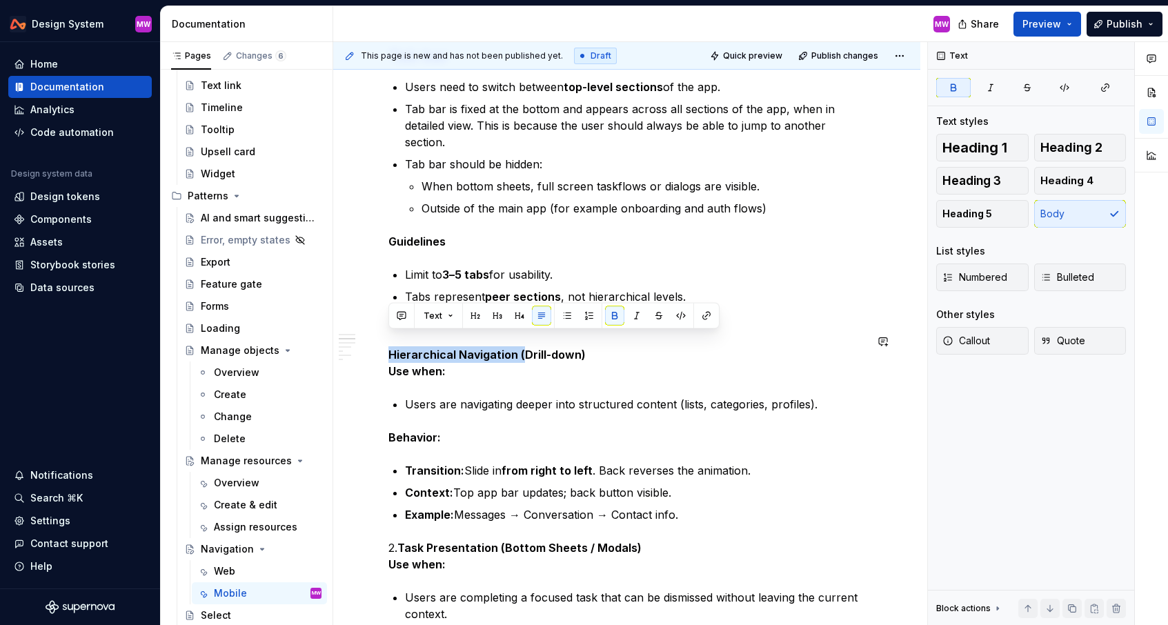
drag, startPoint x: 524, startPoint y: 340, endPoint x: 375, endPoint y: 329, distance: 148.8
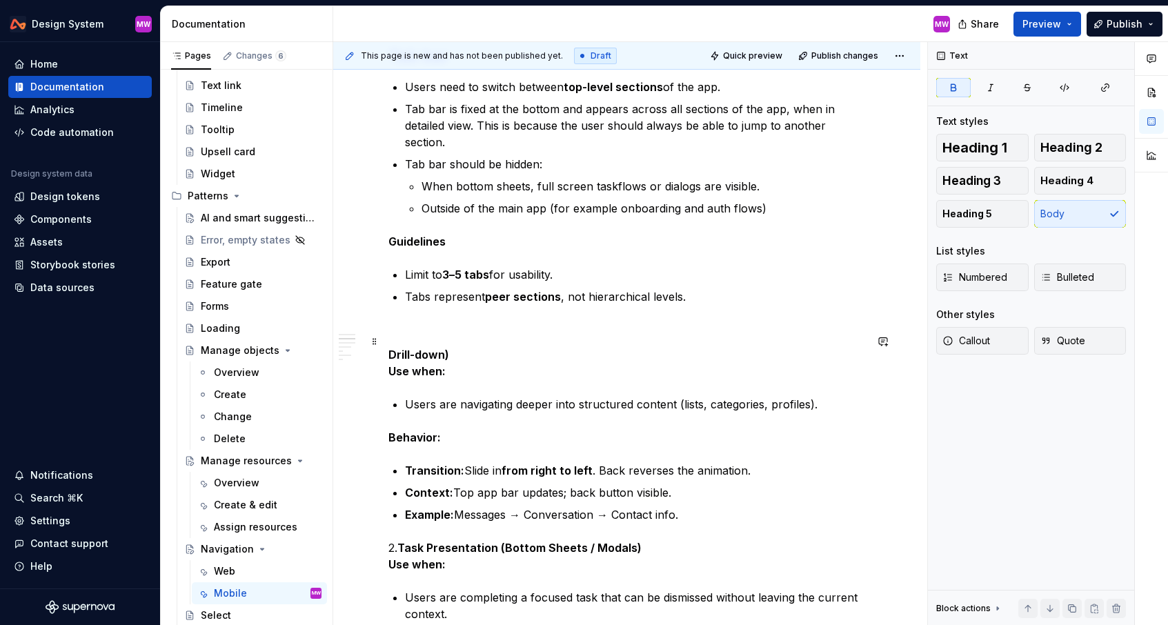
click at [502, 347] on p "Drill-down) Use when:" at bounding box center [627, 362] width 477 height 33
click at [1038, 143] on button "Heading 2" at bounding box center [1081, 148] width 92 height 28
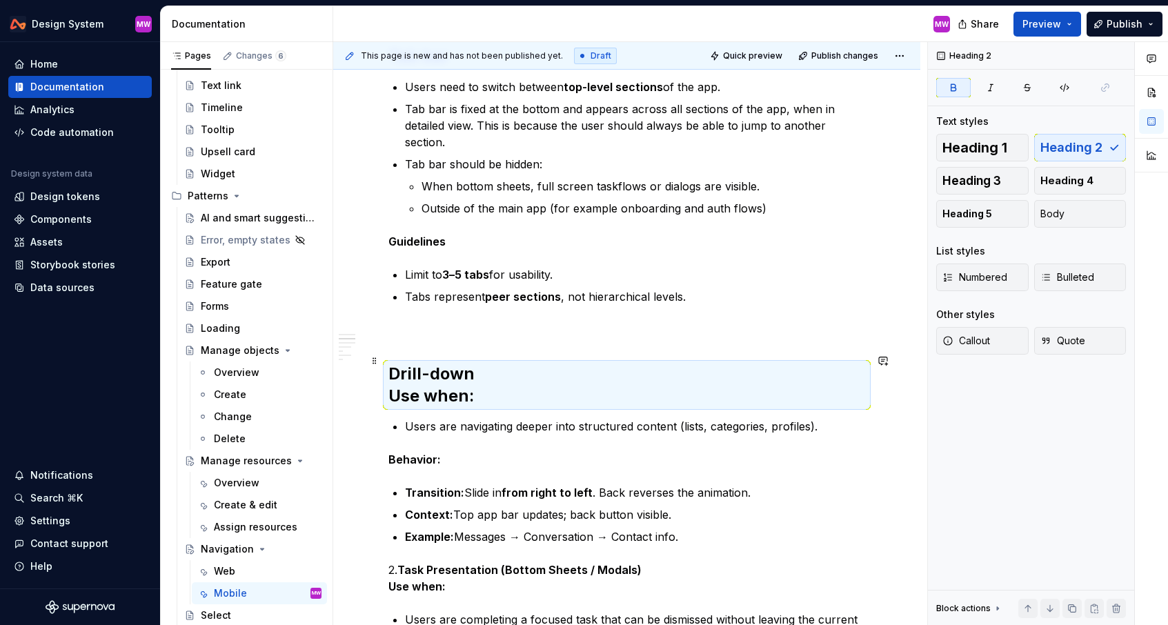
click at [392, 386] on strong "Use when:" at bounding box center [432, 396] width 86 height 20
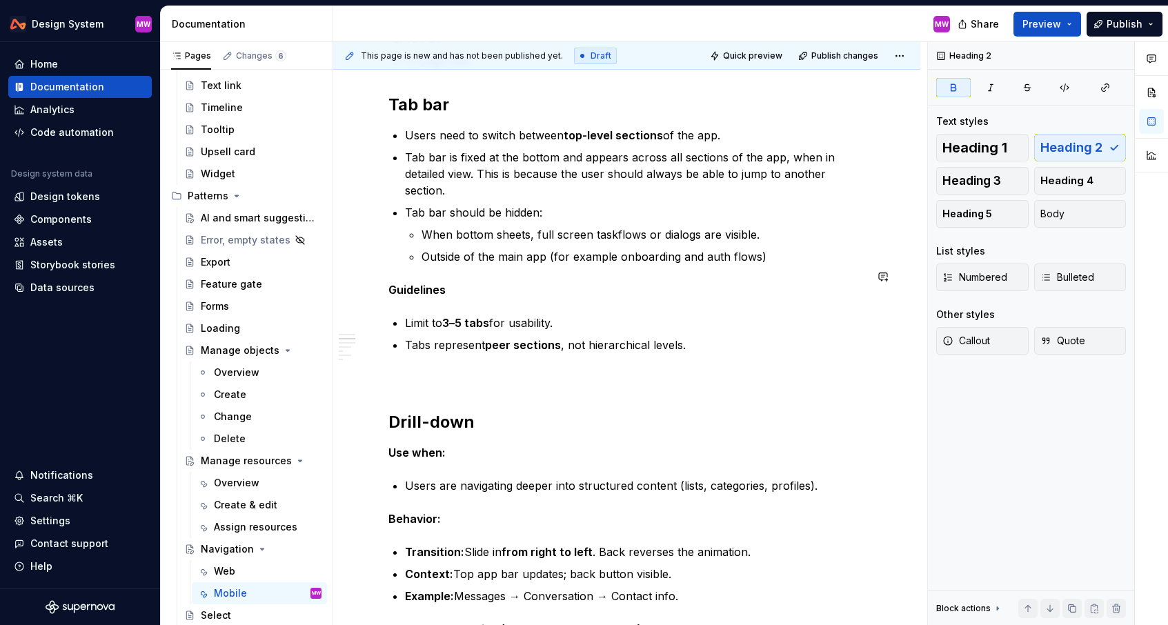
scroll to position [884, 0]
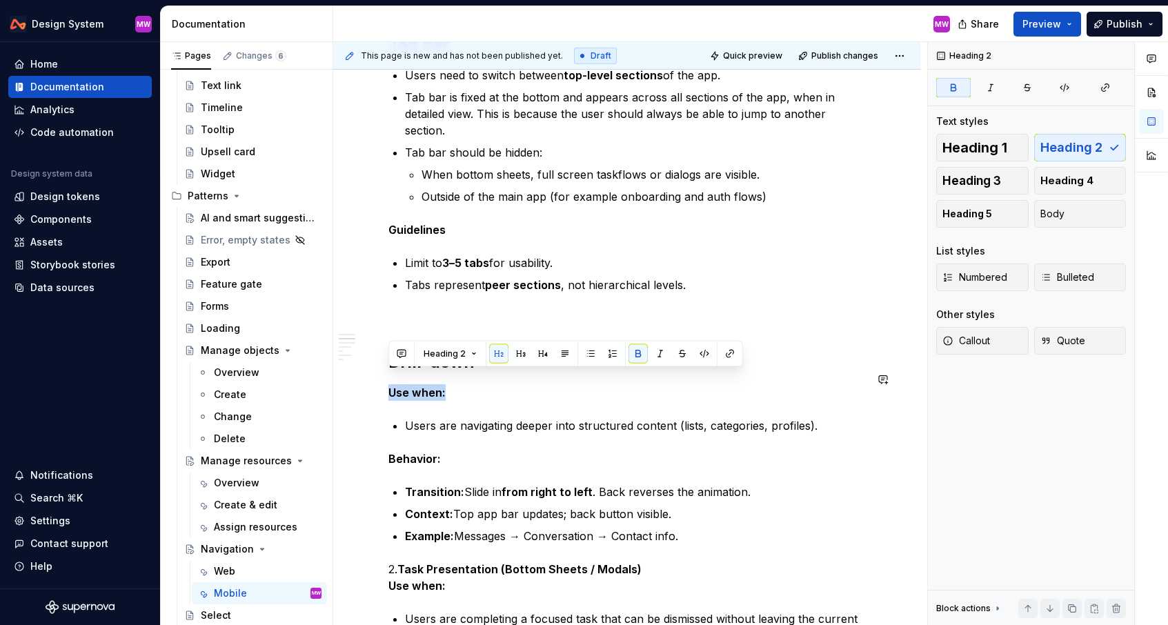
drag, startPoint x: 478, startPoint y: 382, endPoint x: 376, endPoint y: 366, distance: 102.7
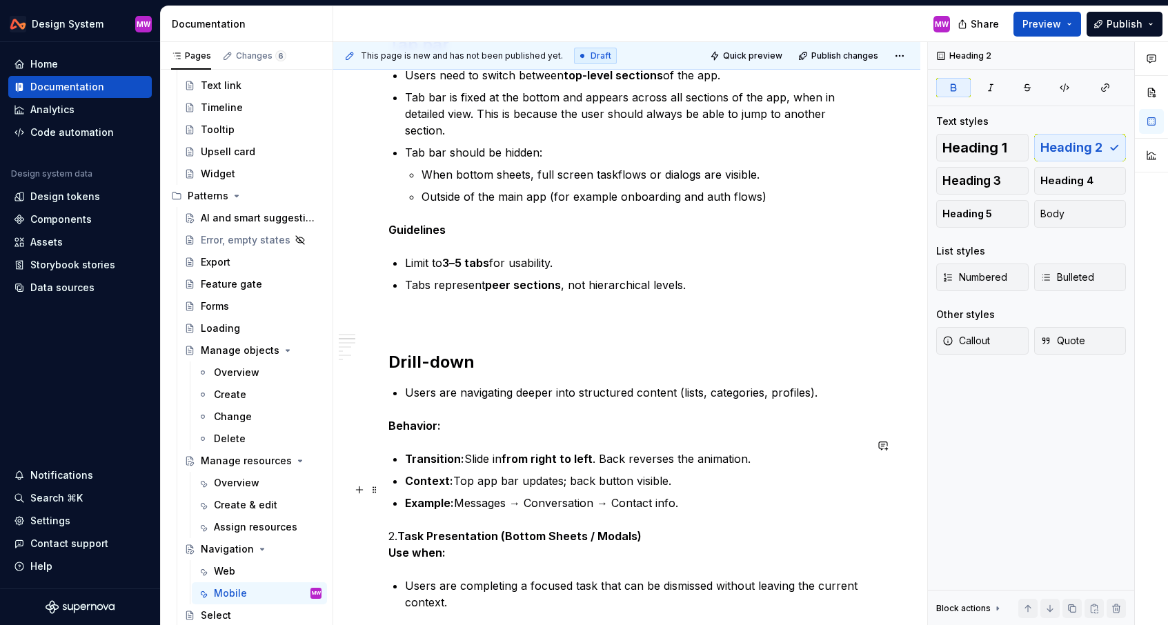
click at [710, 495] on p "Example: Messages → Conversation → Contact info." at bounding box center [635, 503] width 460 height 17
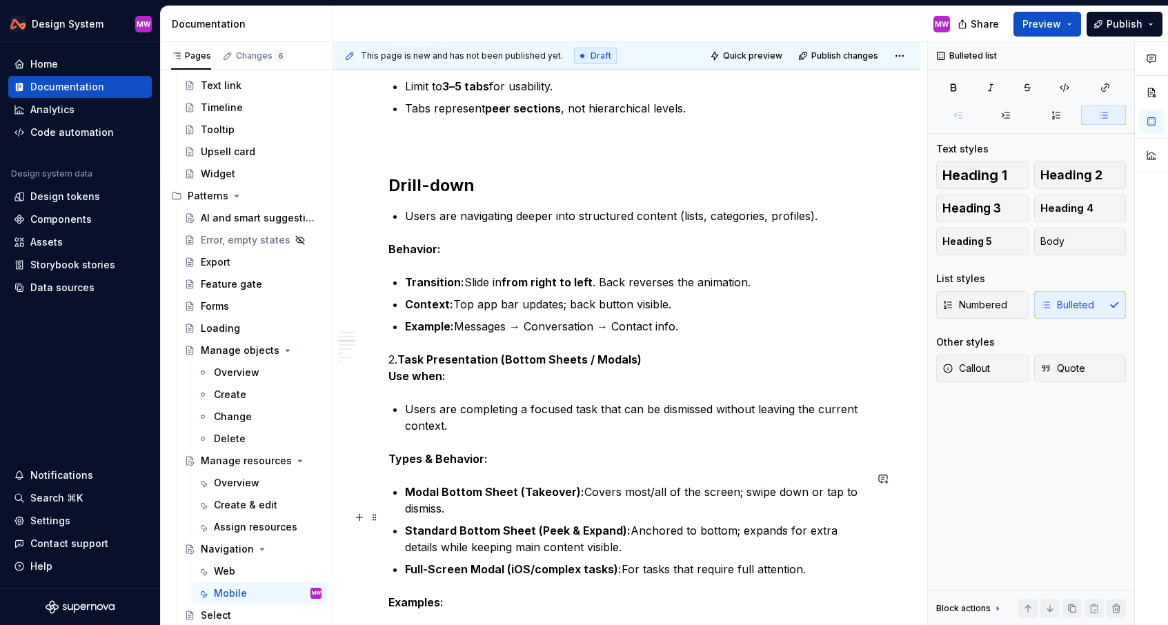
scroll to position [1068, 0]
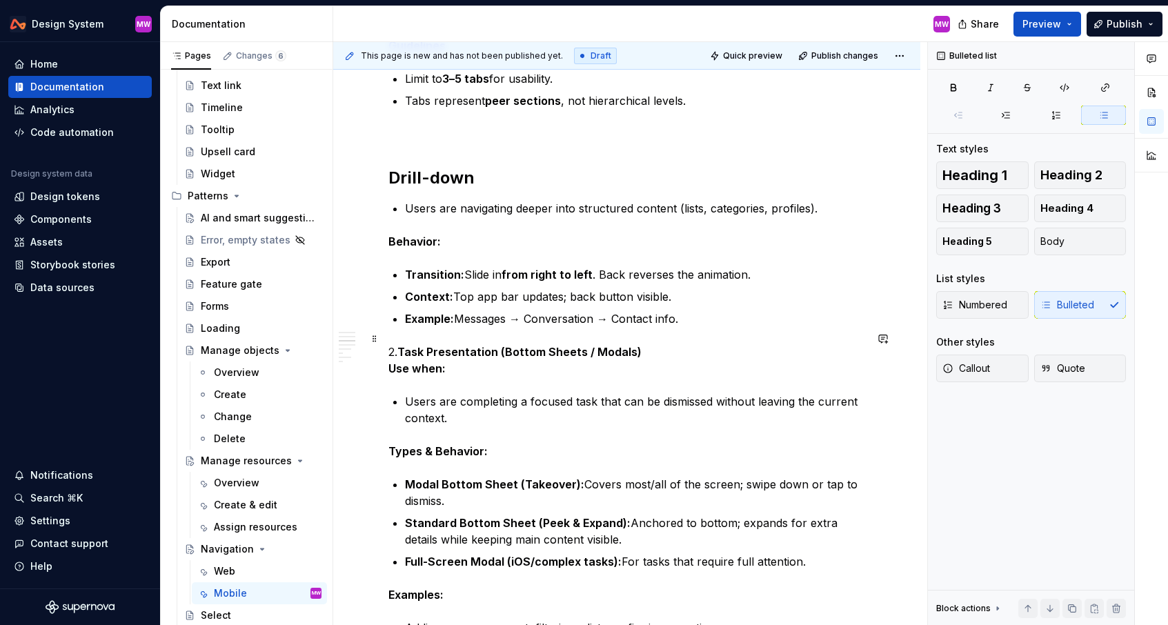
click at [404, 345] on strong "Task Presentation (Bottom Sheets / Modals)" at bounding box center [520, 352] width 244 height 14
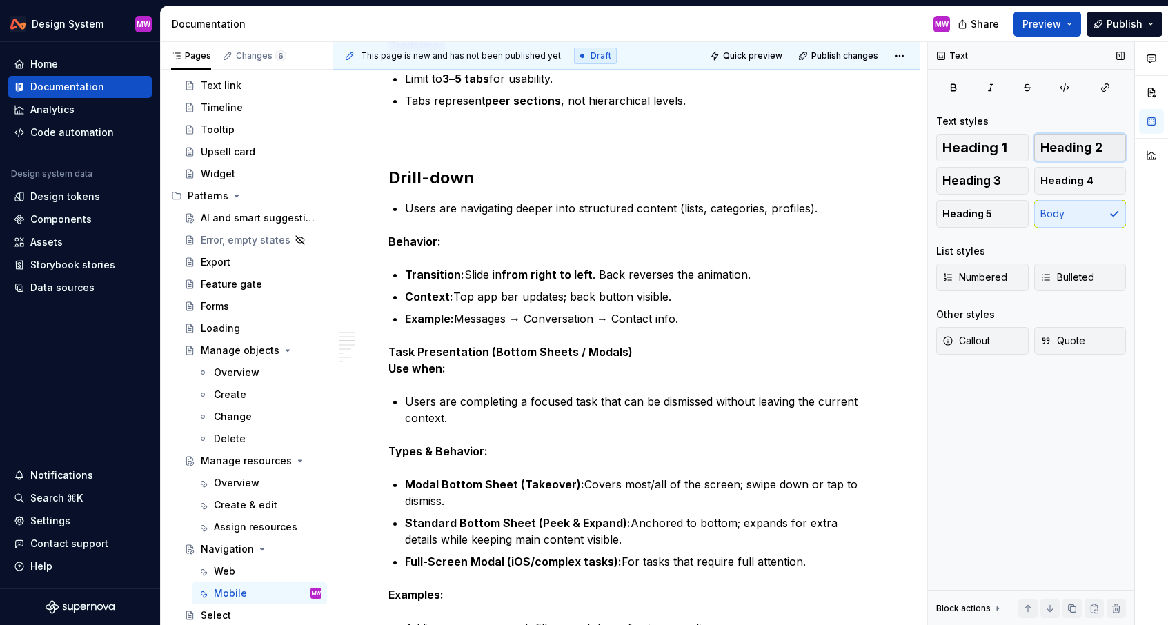
click at [1067, 148] on span "Heading 2" at bounding box center [1072, 148] width 62 height 14
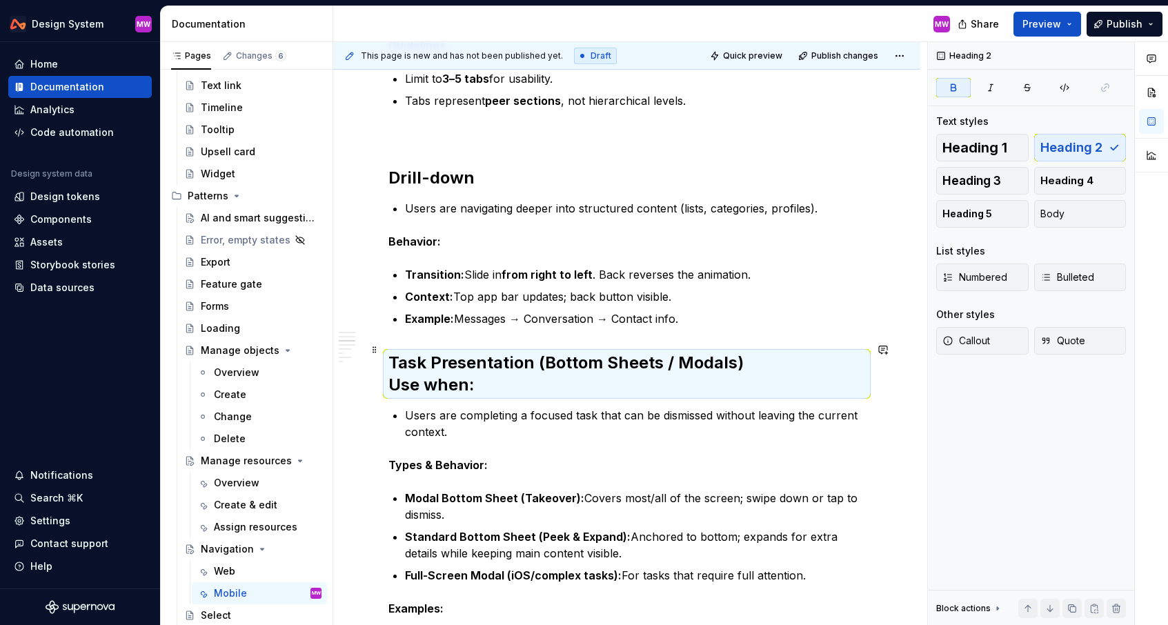
click at [481, 375] on h2 "Task Presentation (Bottom Sheets / Modals) Use when:" at bounding box center [627, 374] width 477 height 44
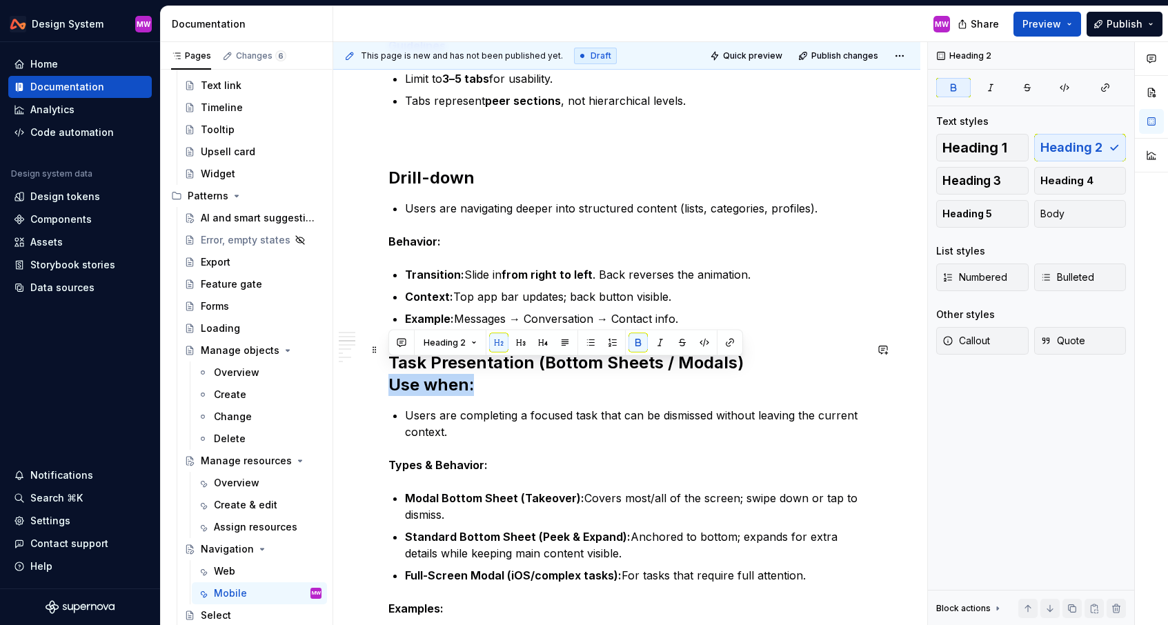
drag, startPoint x: 489, startPoint y: 373, endPoint x: 373, endPoint y: 372, distance: 115.3
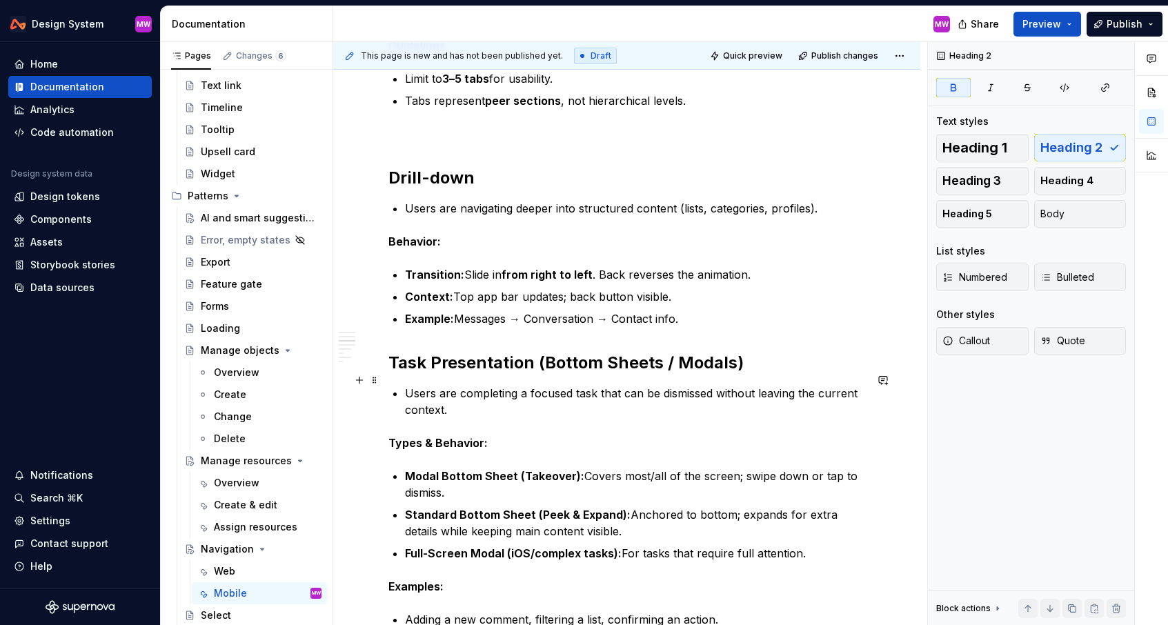
click at [404, 376] on div "Overview There are a few ways users navigate and move through the mobile app. P…" at bounding box center [627, 613] width 477 height 2752
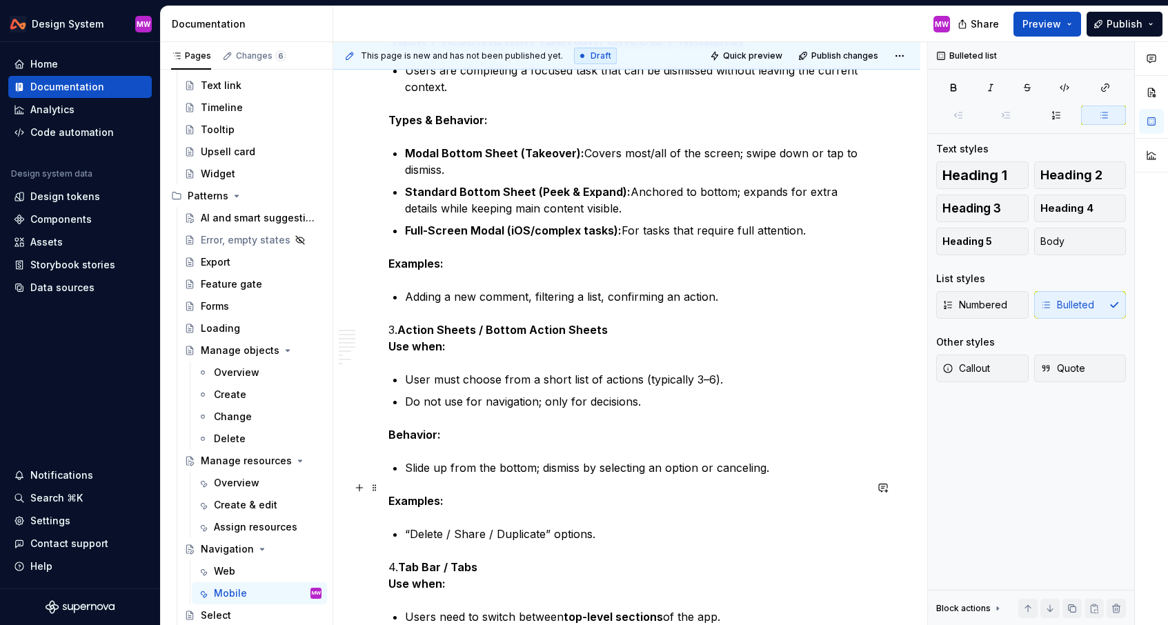
scroll to position [1408, 0]
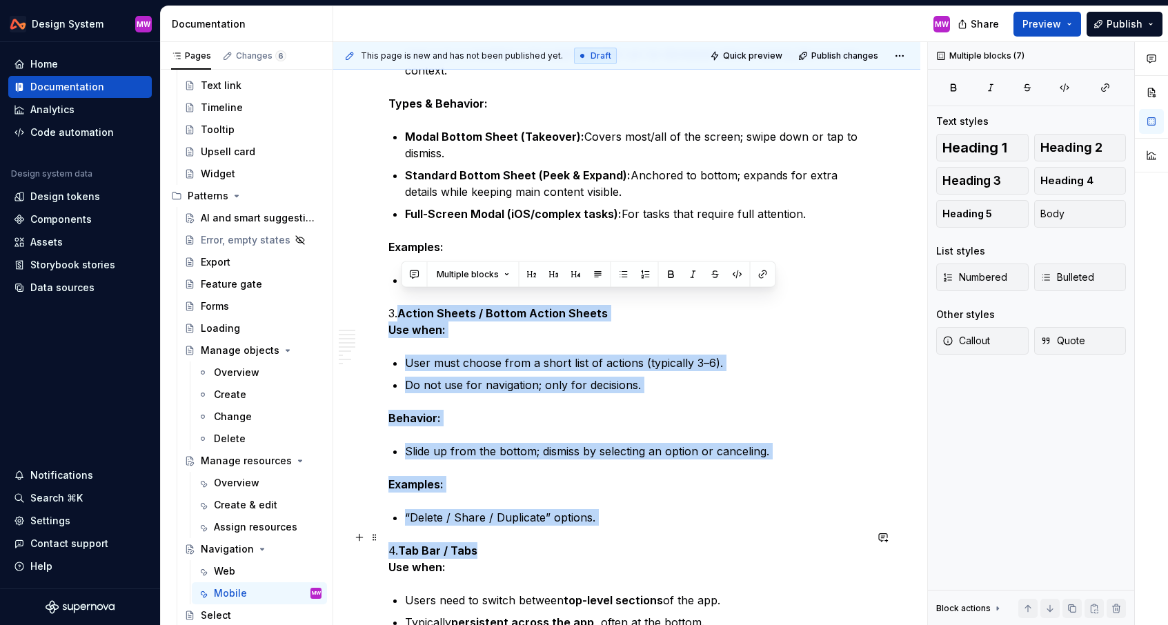
drag, startPoint x: 400, startPoint y: 294, endPoint x: 667, endPoint y: 536, distance: 360.1
click at [667, 536] on div "Overview There are a few ways users navigate and move through the mobile app. P…" at bounding box center [627, 274] width 477 height 2752
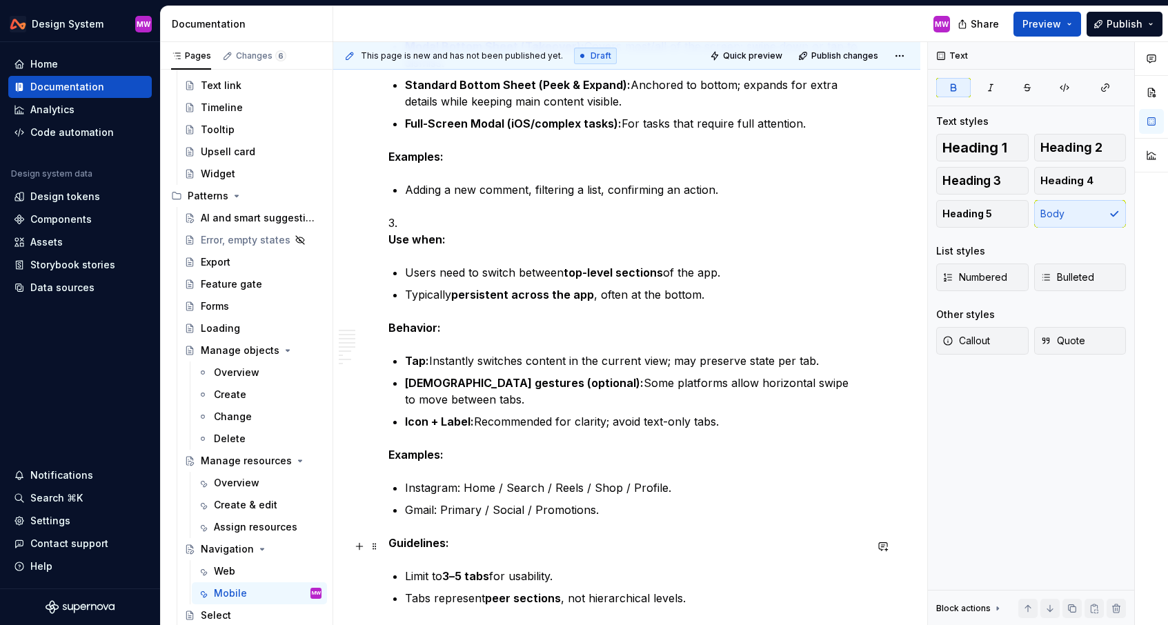
scroll to position [1518, 0]
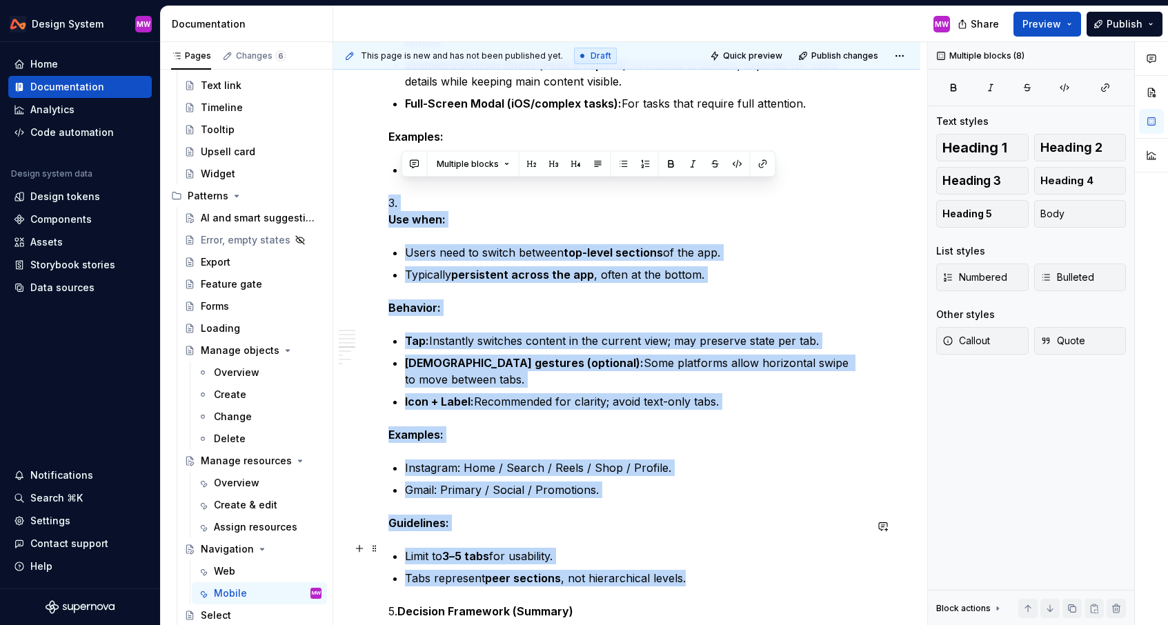
drag, startPoint x: 409, startPoint y: 185, endPoint x: 703, endPoint y: 547, distance: 466.2
click at [703, 547] on div "Overview There are a few ways users navigate and move through the mobile app. P…" at bounding box center [627, 44] width 477 height 2514
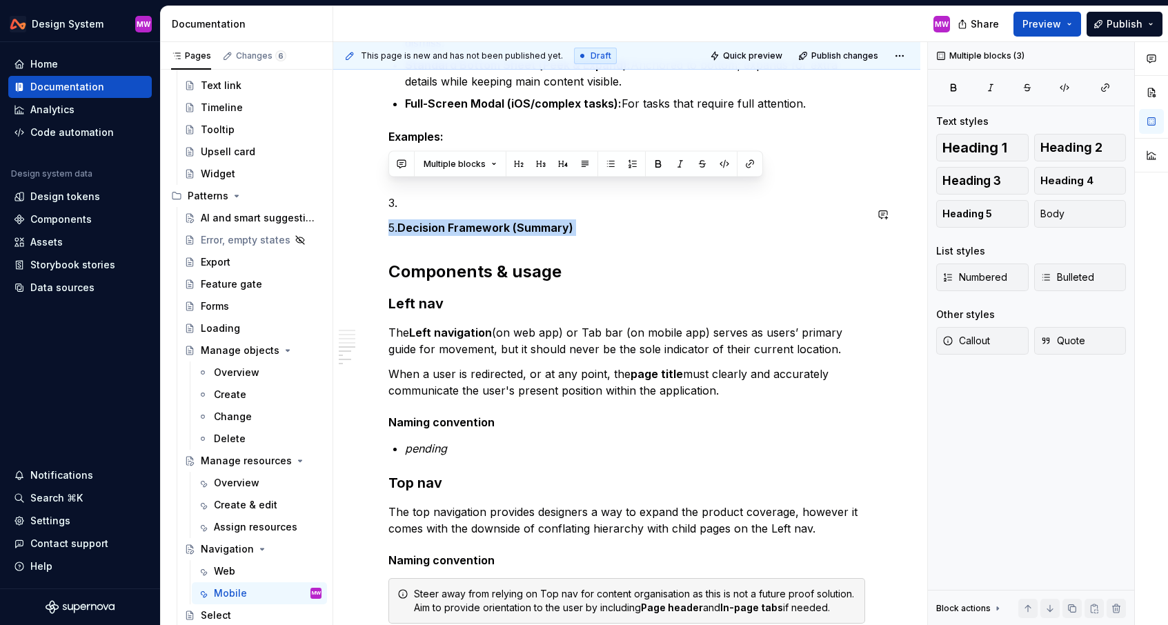
drag, startPoint x: 399, startPoint y: 190, endPoint x: 578, endPoint y: 237, distance: 185.0
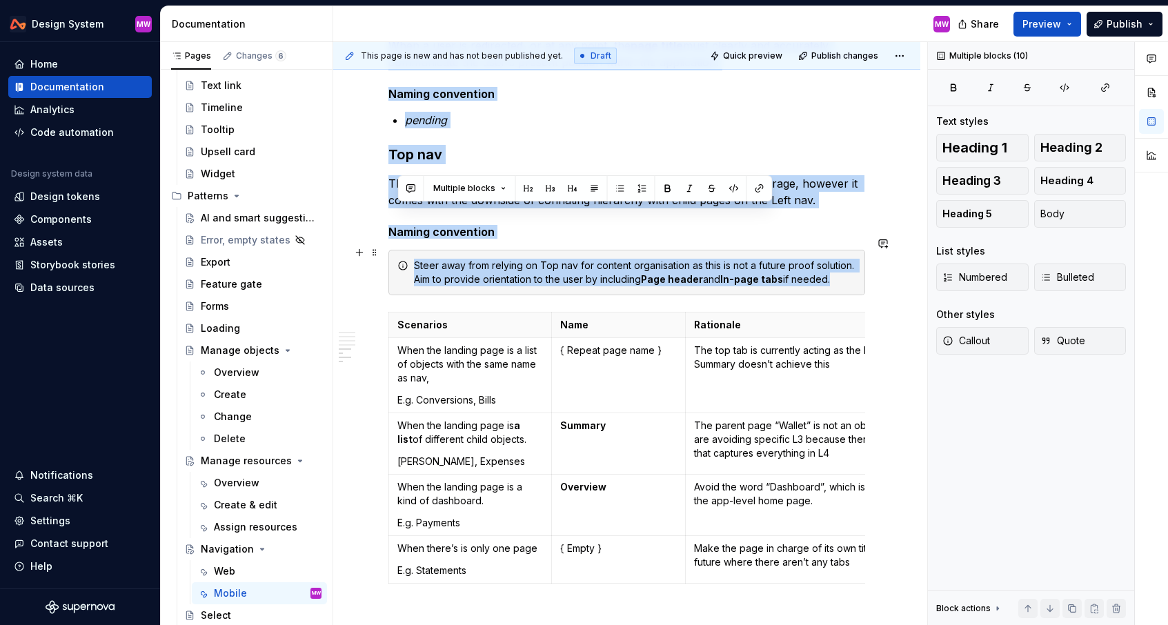
scroll to position [1935, 0]
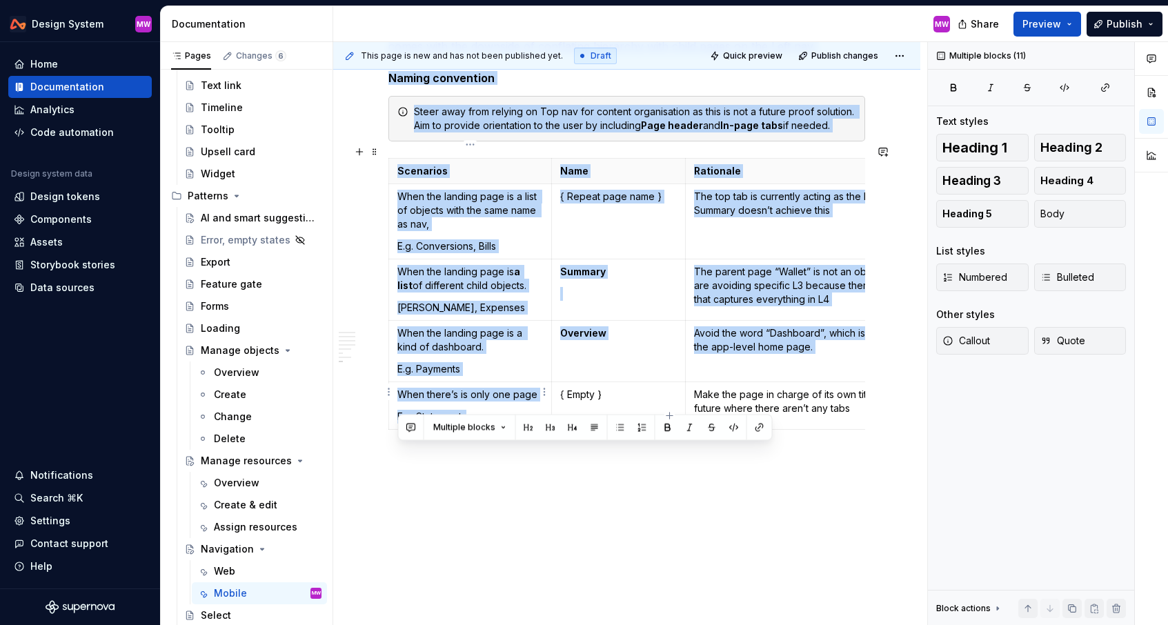
drag, startPoint x: 400, startPoint y: 261, endPoint x: 443, endPoint y: 409, distance: 154.6
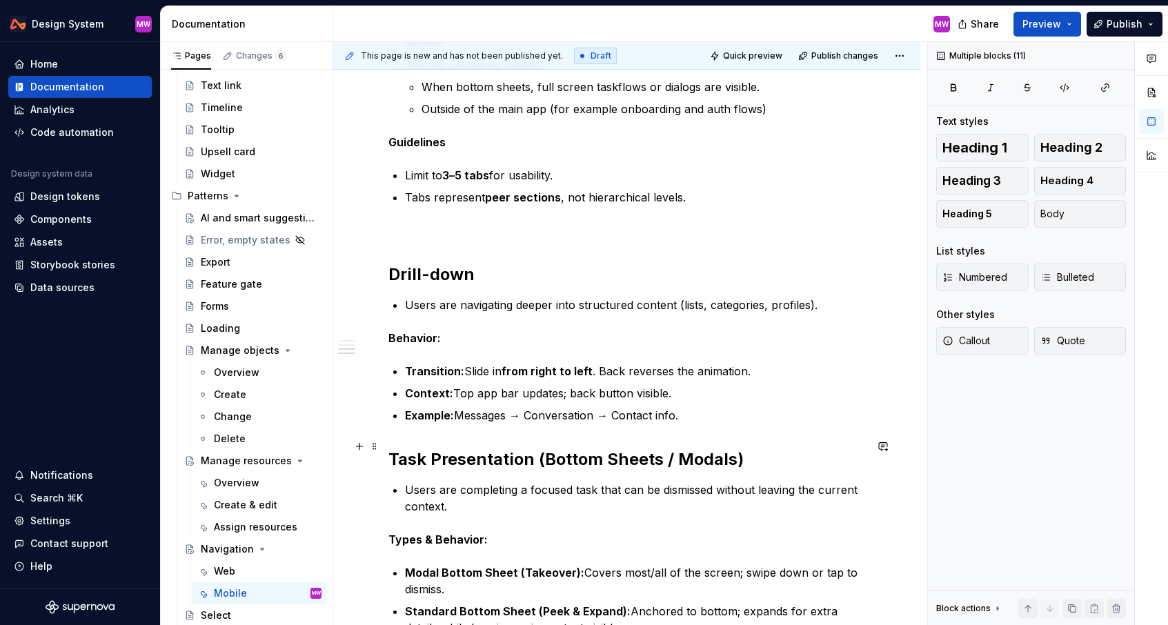
scroll to position [1001, 0]
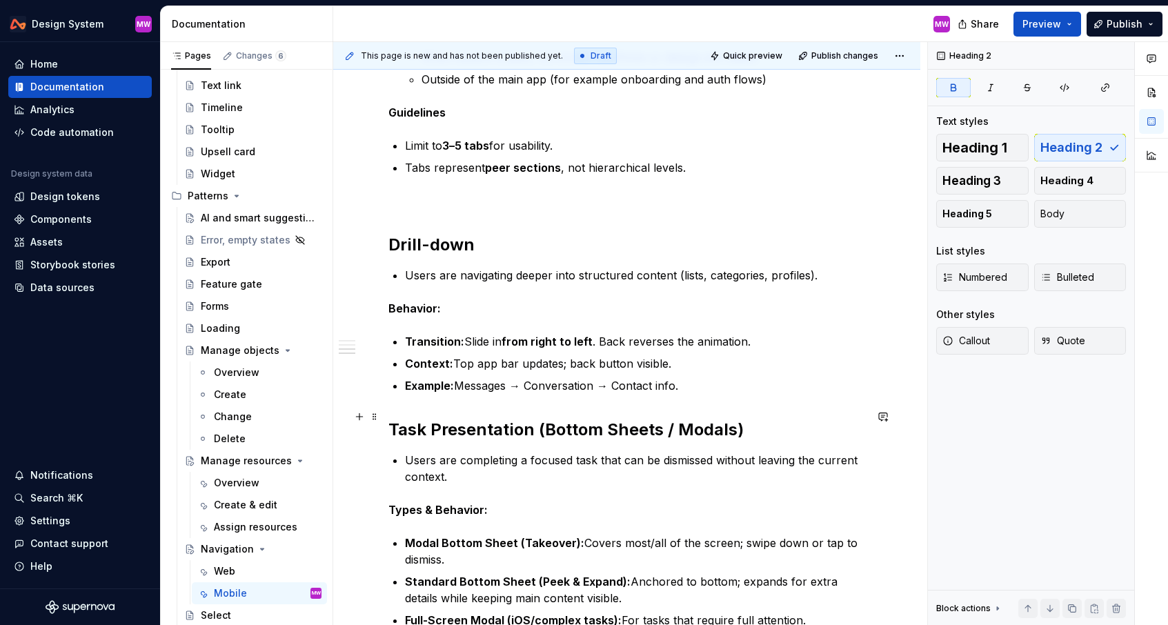
click at [546, 420] on strong "Task Presentation (Bottom Sheets / Modals)" at bounding box center [566, 430] width 355 height 20
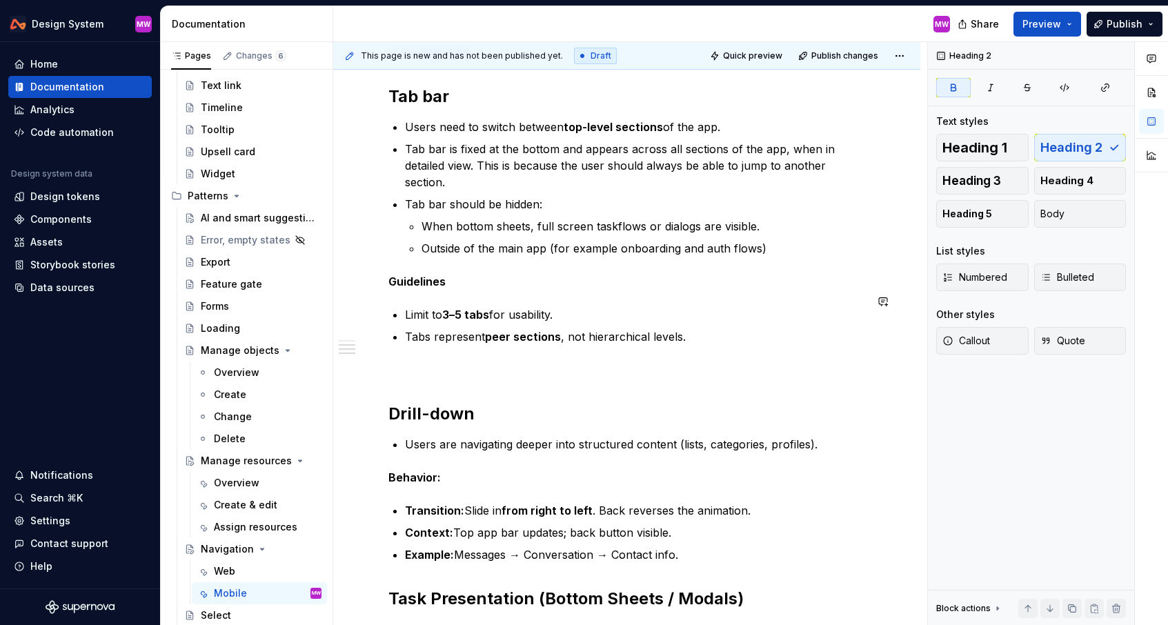
scroll to position [763, 0]
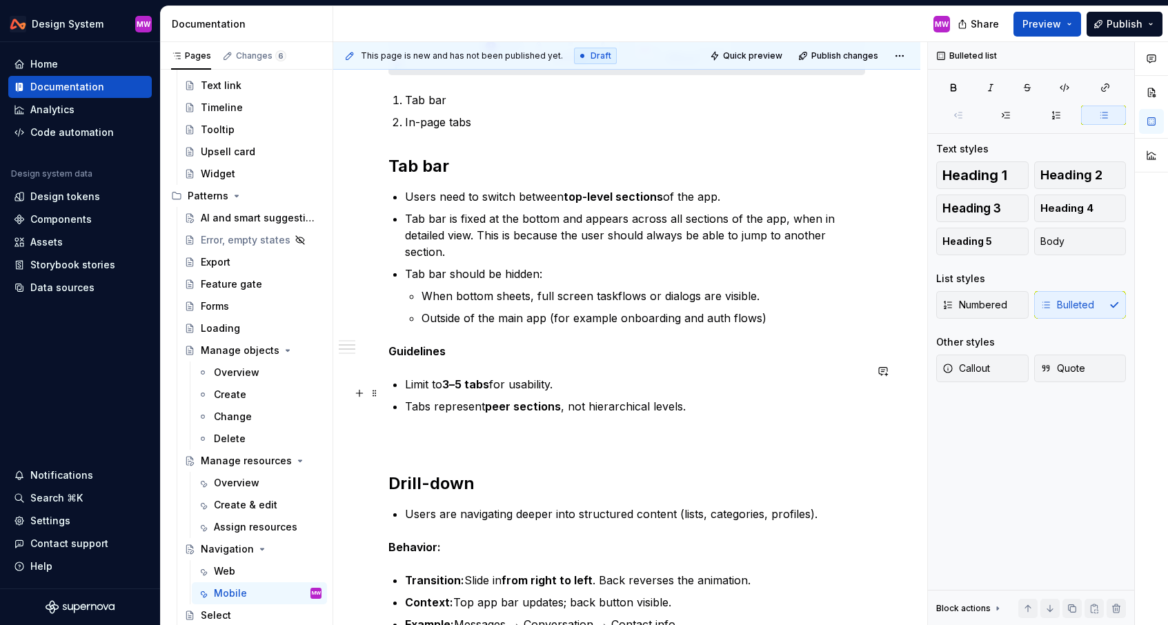
click at [704, 398] on p "Tabs represent peer sections , not hierarchical levels." at bounding box center [635, 406] width 460 height 17
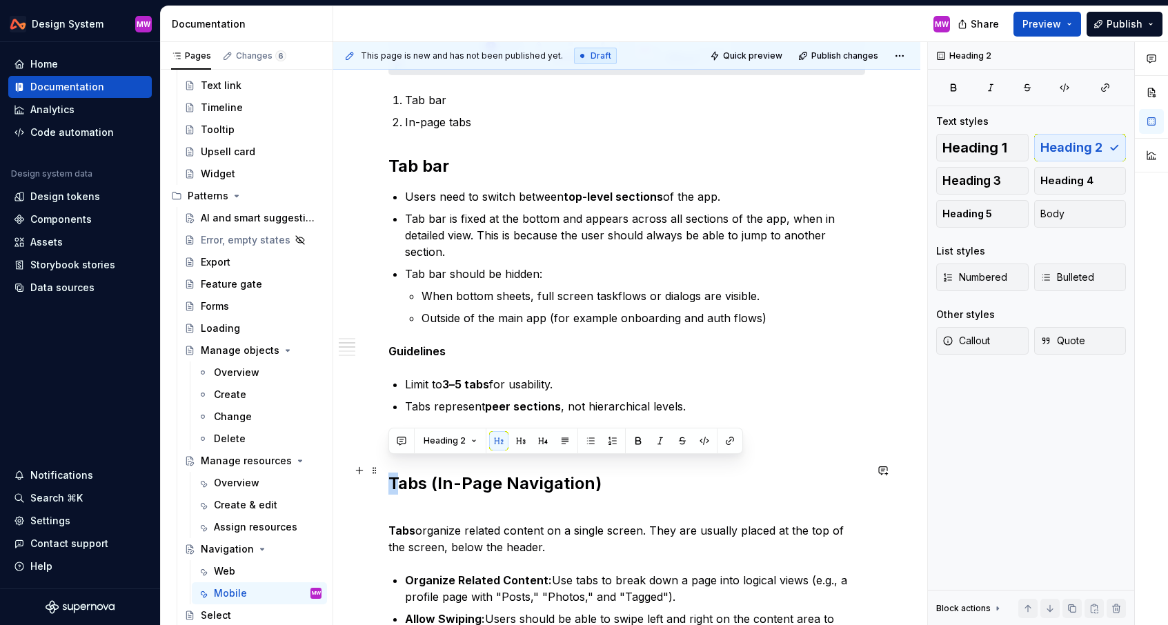
click at [390, 473] on h2 "Tabs (In-Page Navigation)" at bounding box center [627, 484] width 477 height 22
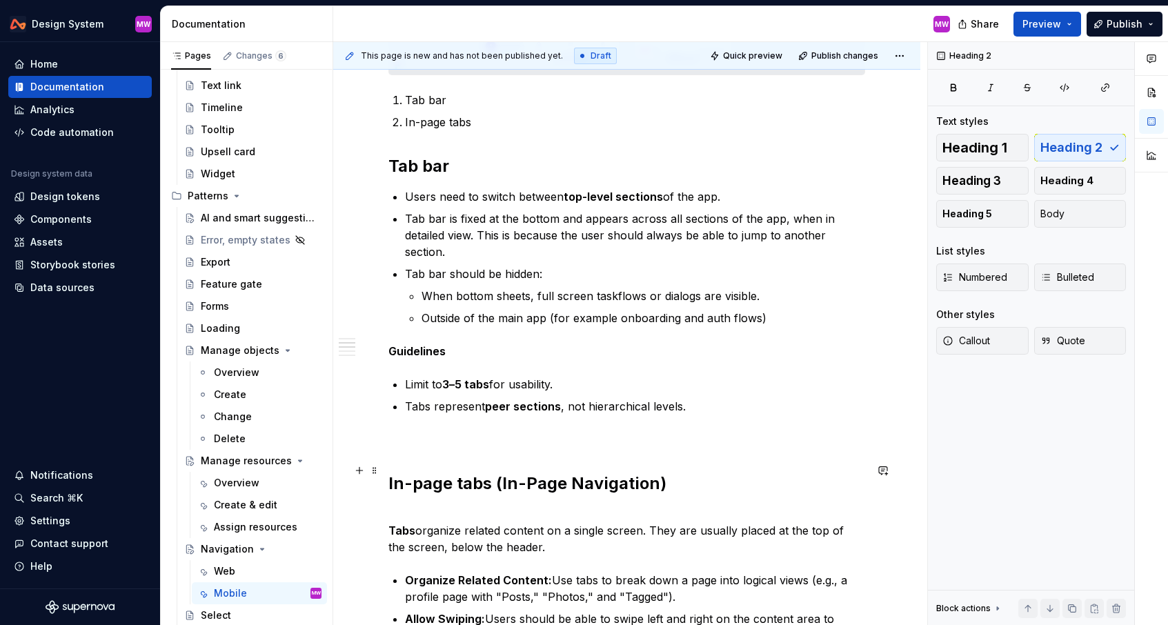
click at [490, 476] on h2 "In-page tabs (In-Page Navigation)" at bounding box center [627, 484] width 477 height 22
click at [468, 482] on div "Overview There are a few ways users navigate and move through the mobile app. P…" at bounding box center [627, 420] width 477 height 1754
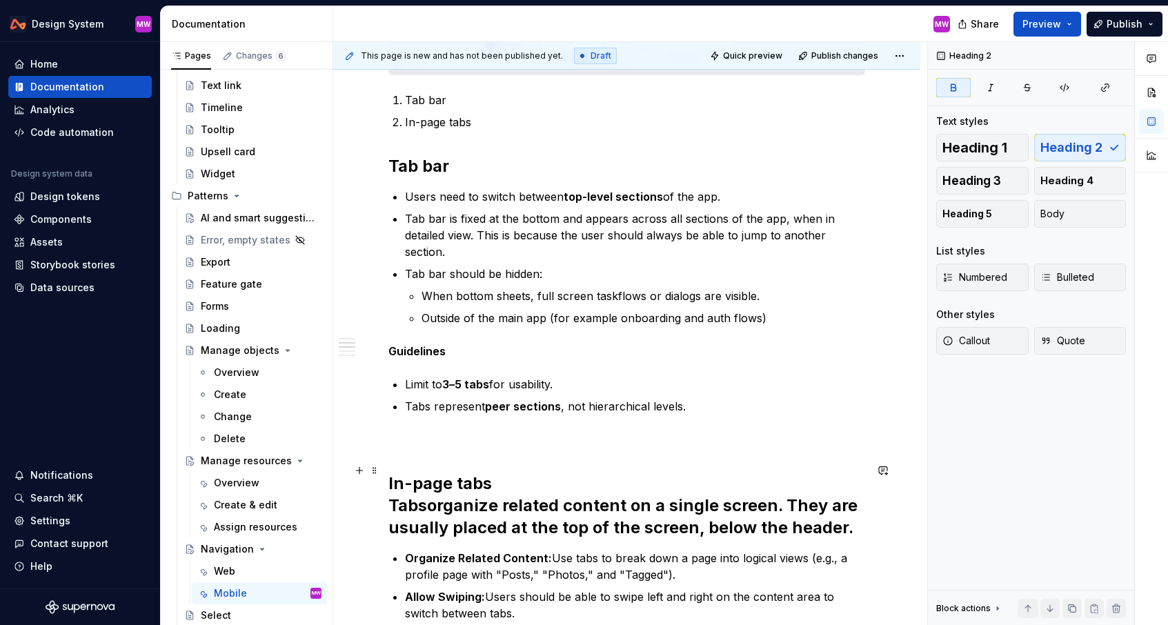
click at [395, 496] on strong "Tabs" at bounding box center [408, 506] width 39 height 20
click at [389, 496] on strong "Tabs" at bounding box center [408, 506] width 39 height 20
click at [1085, 216] on button "Body" at bounding box center [1081, 214] width 92 height 28
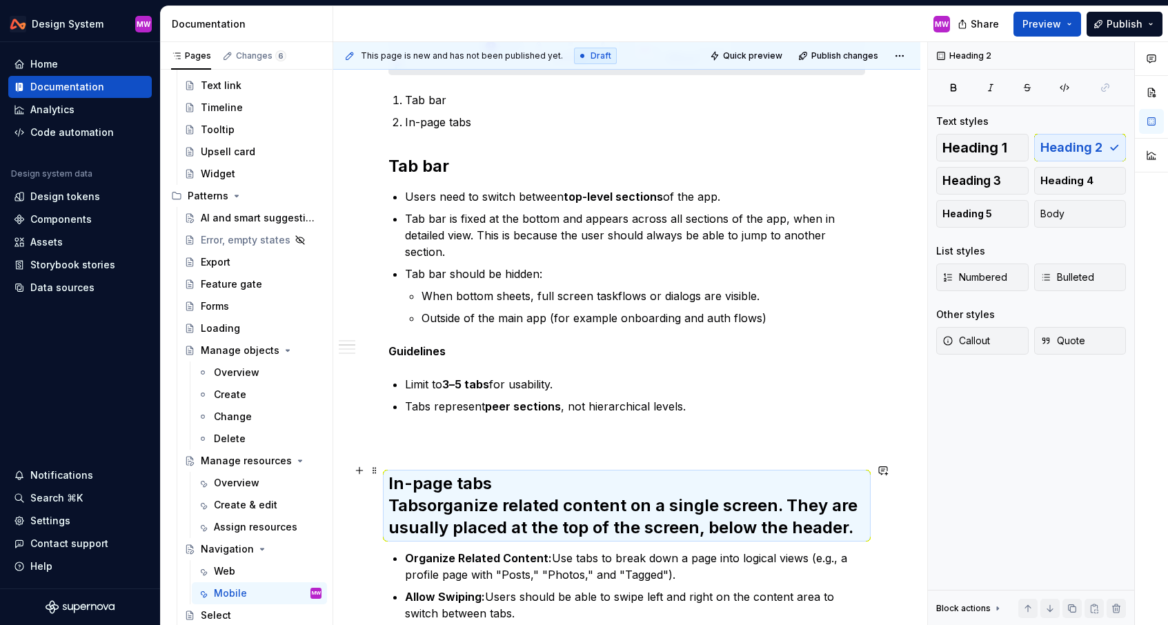
click at [389, 496] on strong "Tabs" at bounding box center [408, 506] width 39 height 20
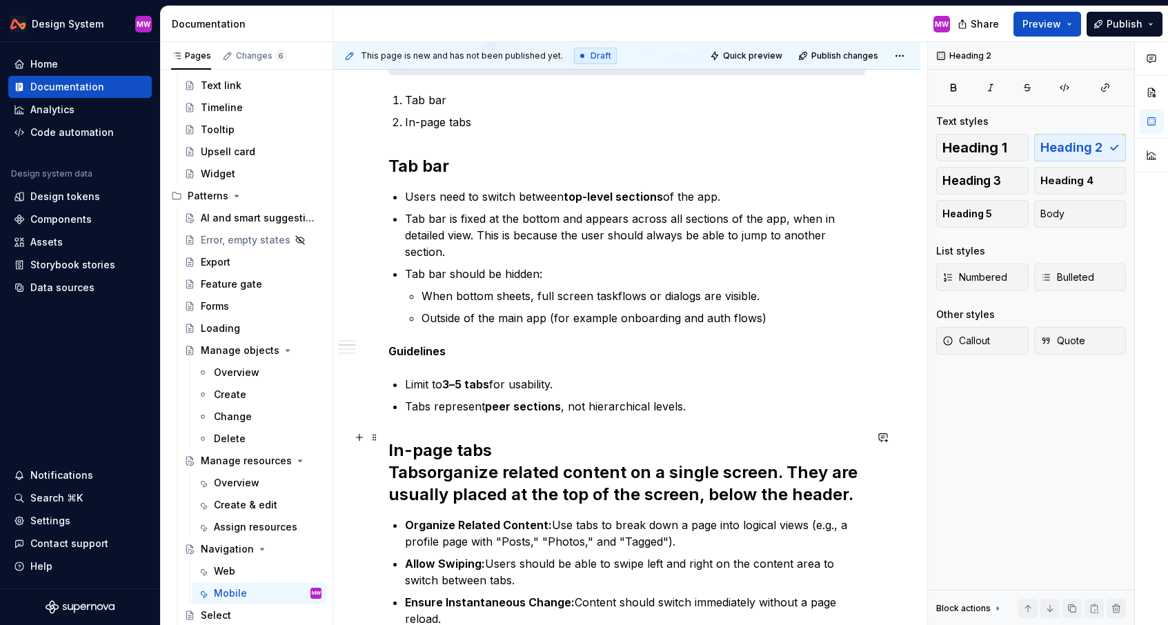
click at [390, 462] on strong "Tabs" at bounding box center [408, 472] width 39 height 20
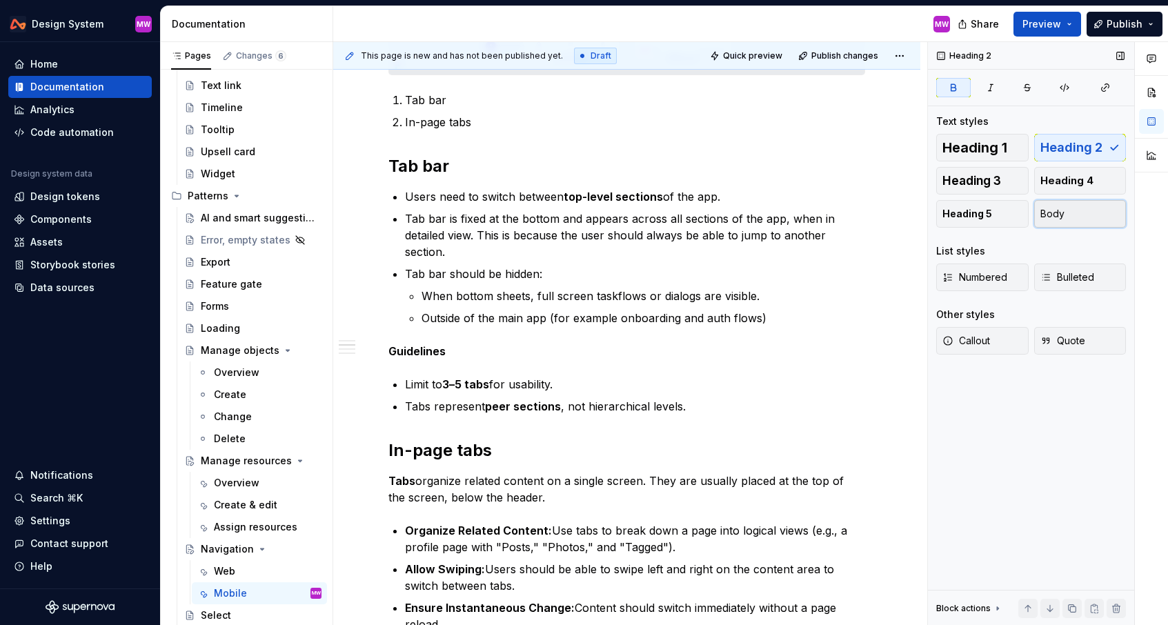
click at [1058, 215] on span "Body" at bounding box center [1053, 214] width 24 height 14
click at [497, 440] on h2 "In-page tabs" at bounding box center [627, 451] width 477 height 22
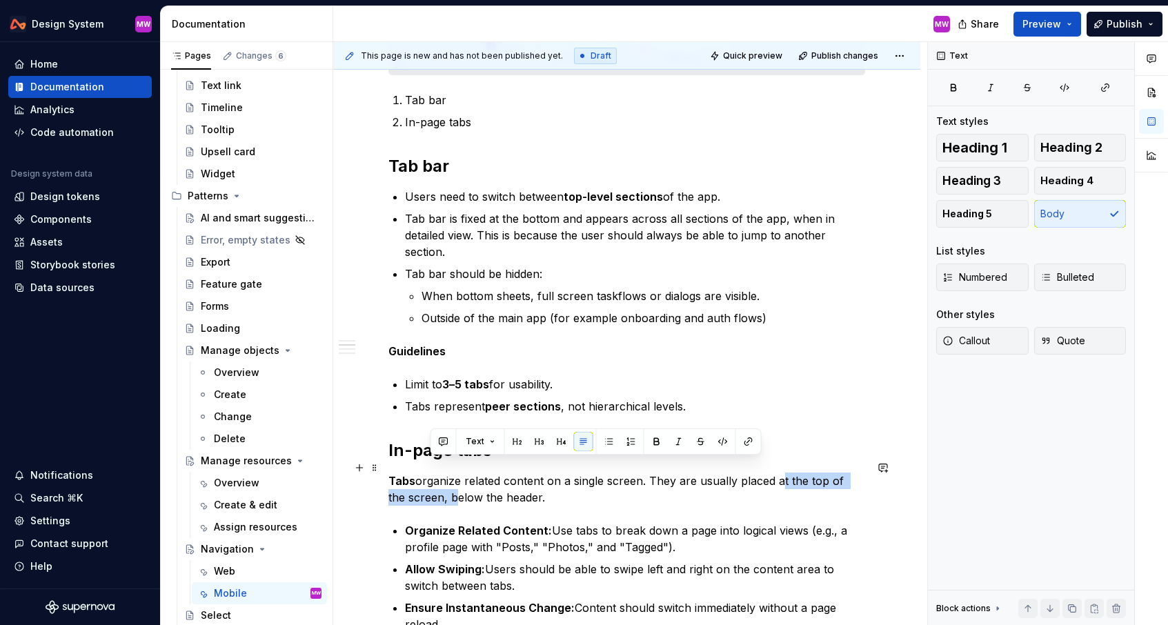
drag, startPoint x: 775, startPoint y: 465, endPoint x: 430, endPoint y: 487, distance: 345.8
click at [430, 487] on p "Tabs organize related content on a single screen. They are usually placed at th…" at bounding box center [627, 489] width 477 height 33
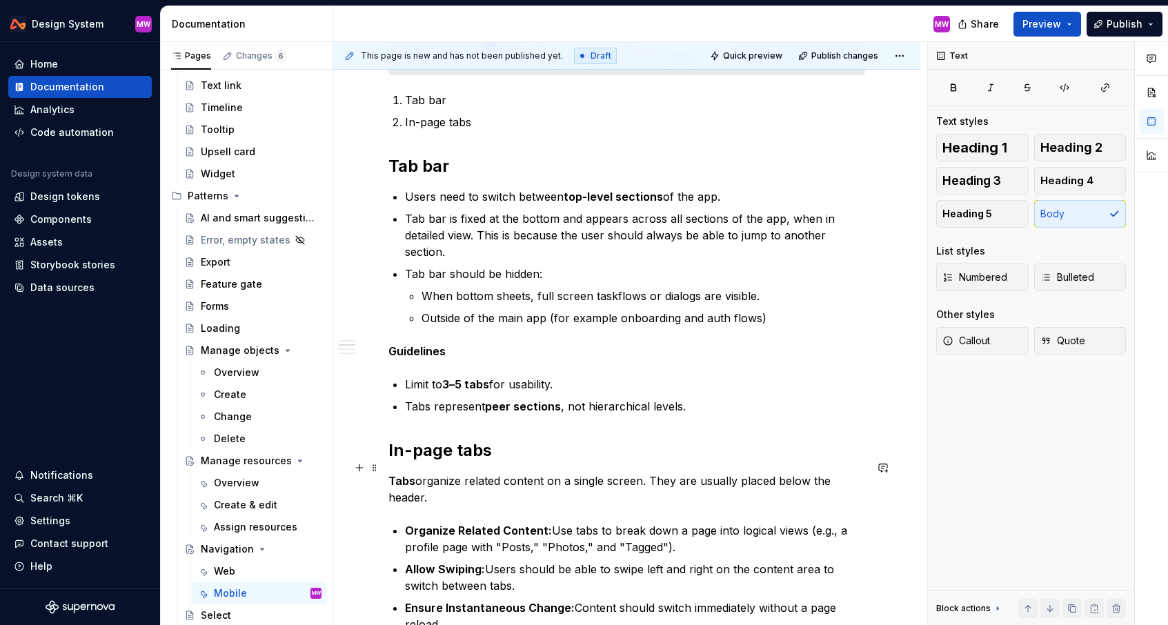
click at [830, 473] on p "Tabs organize related content on a single screen. They are usually placed below…" at bounding box center [627, 489] width 477 height 33
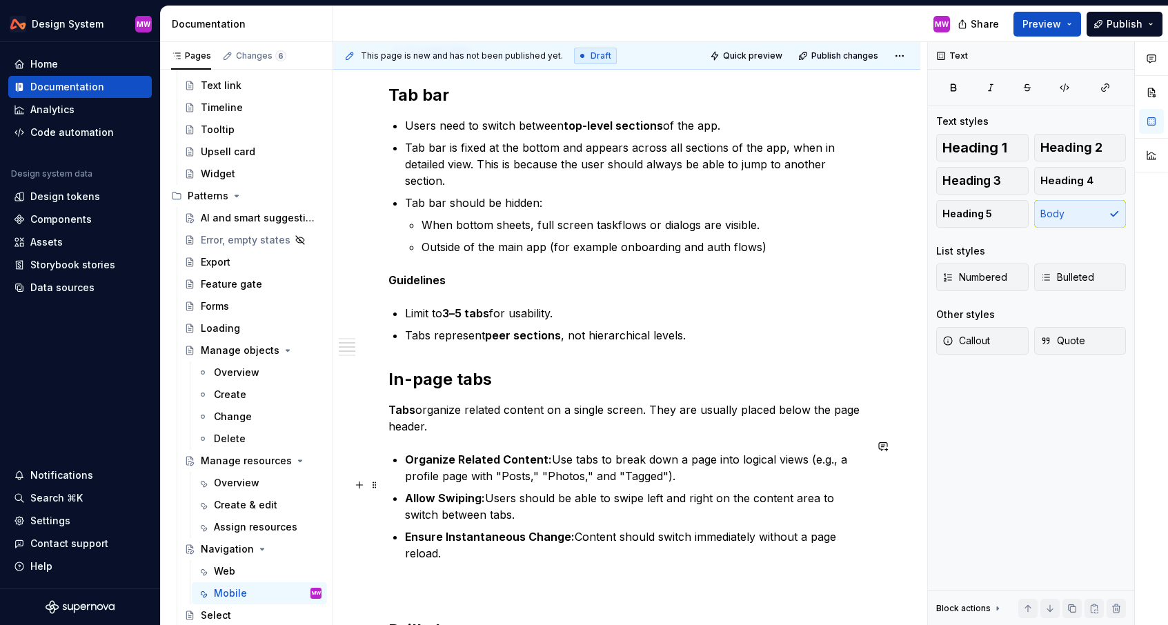
scroll to position [839, 0]
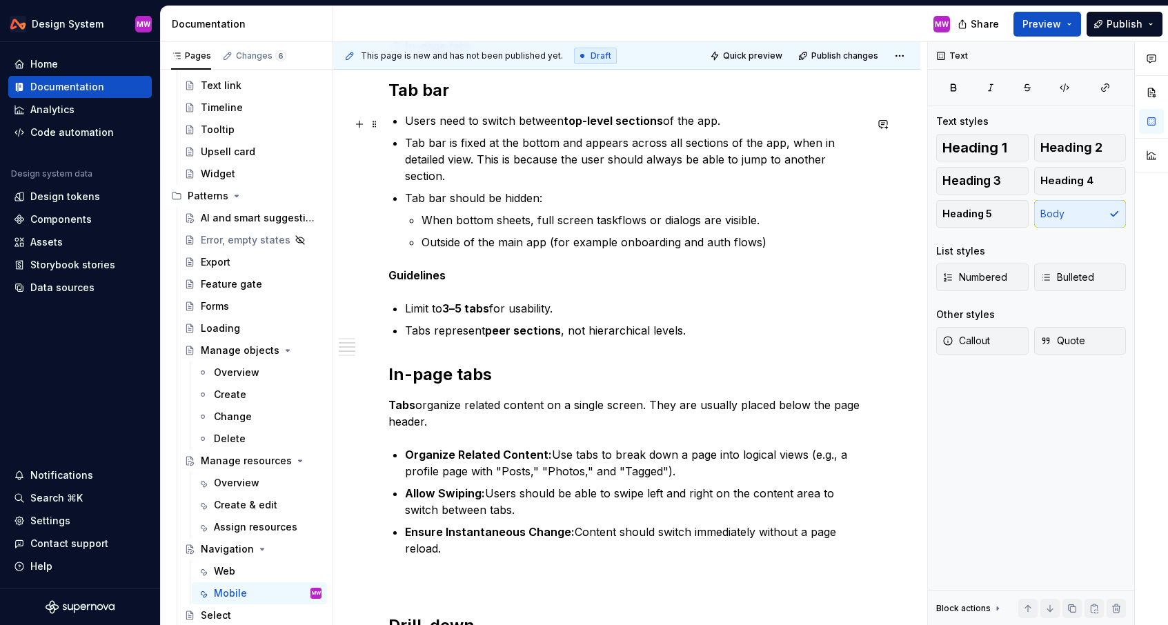
click at [405, 124] on p "Users need to switch between top-level sections of the app." at bounding box center [635, 120] width 460 height 17
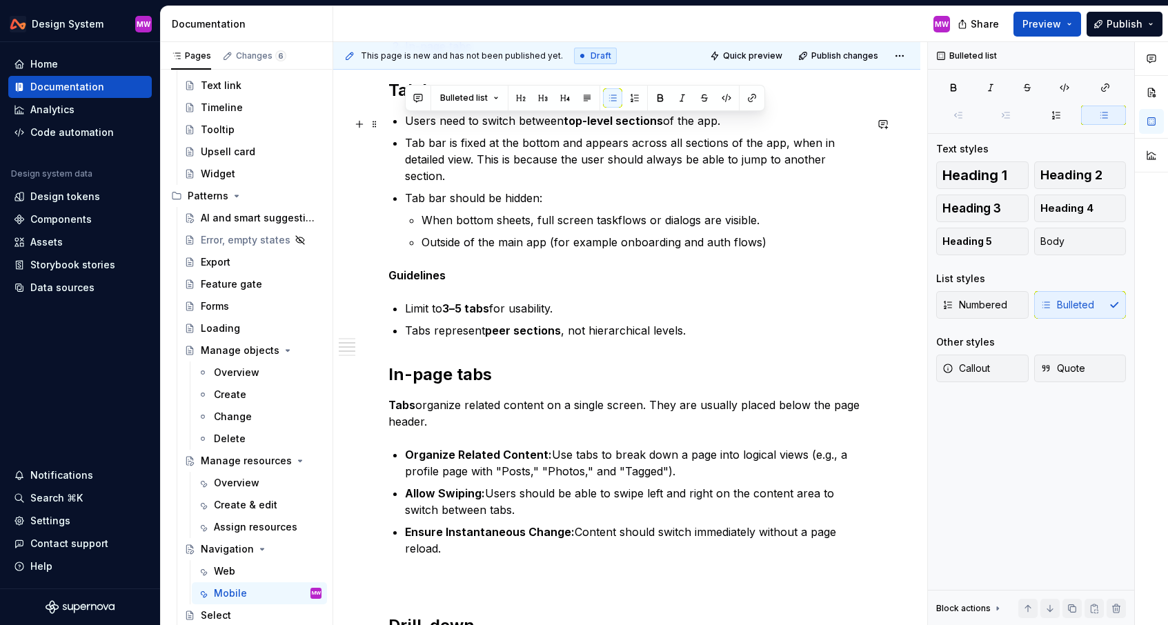
drag, startPoint x: 745, startPoint y: 124, endPoint x: 390, endPoint y: 122, distance: 354.8
click at [390, 122] on div "Overview There are a few ways users navigate and move through the mobile app. P…" at bounding box center [627, 319] width 477 height 1704
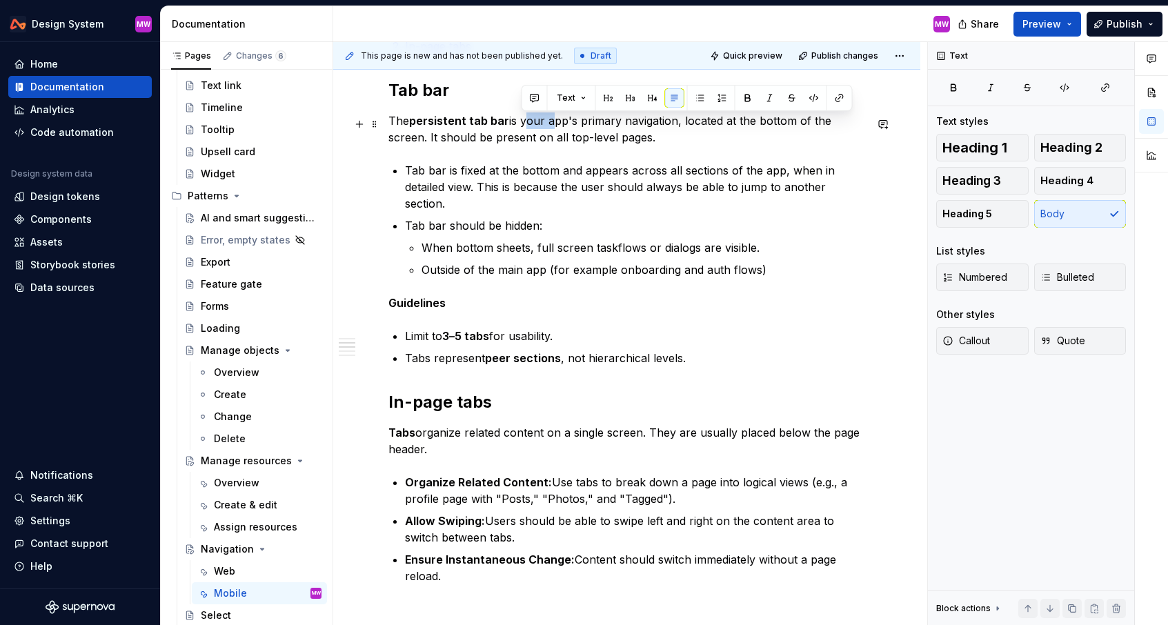
drag, startPoint x: 548, startPoint y: 123, endPoint x: 523, endPoint y: 123, distance: 24.8
click at [523, 123] on p "The persistent tab bar is your app's primary navigation, located at the bottom …" at bounding box center [627, 128] width 477 height 33
click at [654, 140] on p "The persistent tab bar is the app's primary navigation, located at the bottom o…" at bounding box center [627, 128] width 477 height 33
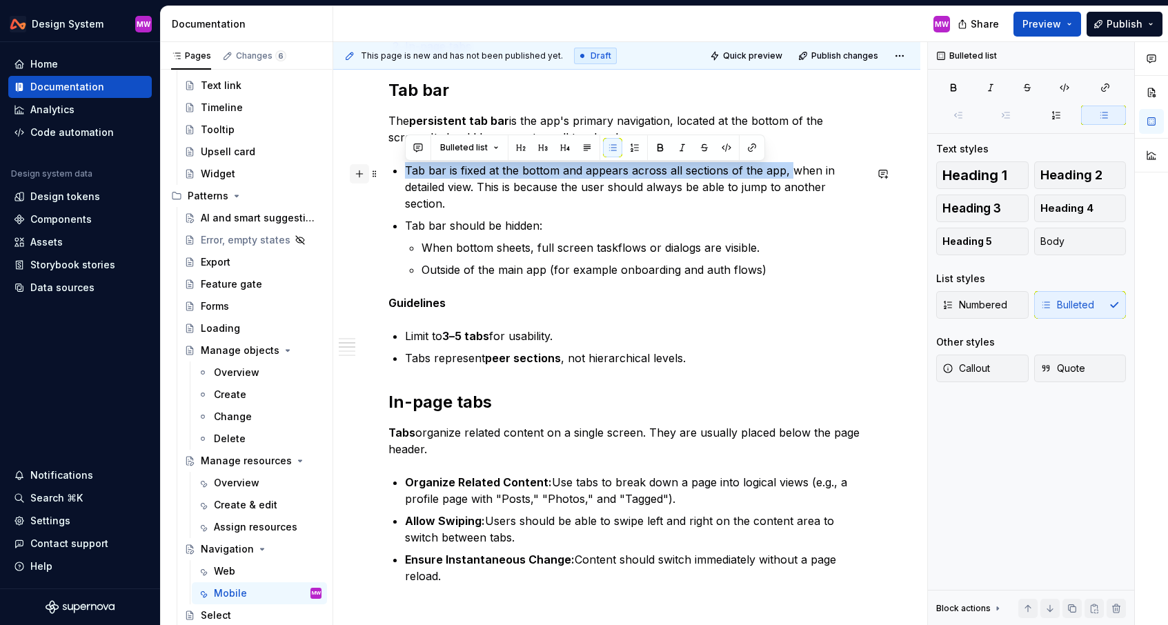
drag, startPoint x: 789, startPoint y: 172, endPoint x: 364, endPoint y: 173, distance: 425.1
click at [389, 173] on div "Overview There are a few ways users navigate and move through the mobile app. P…" at bounding box center [627, 341] width 477 height 1748
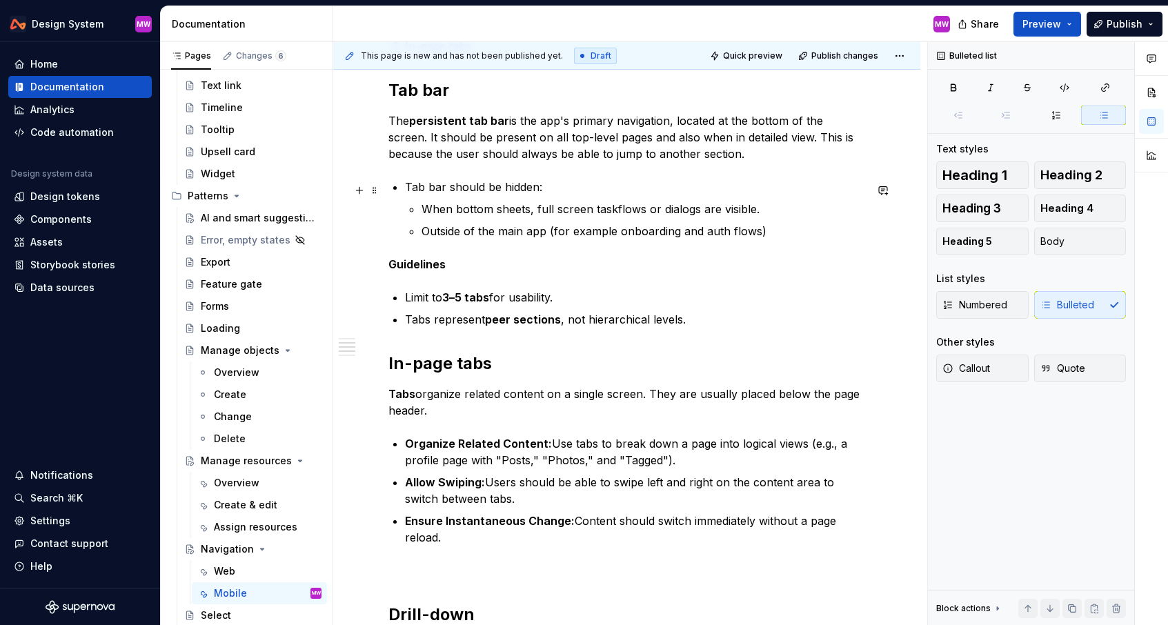
click at [406, 184] on p "Tab bar should be hidden:" at bounding box center [635, 187] width 460 height 17
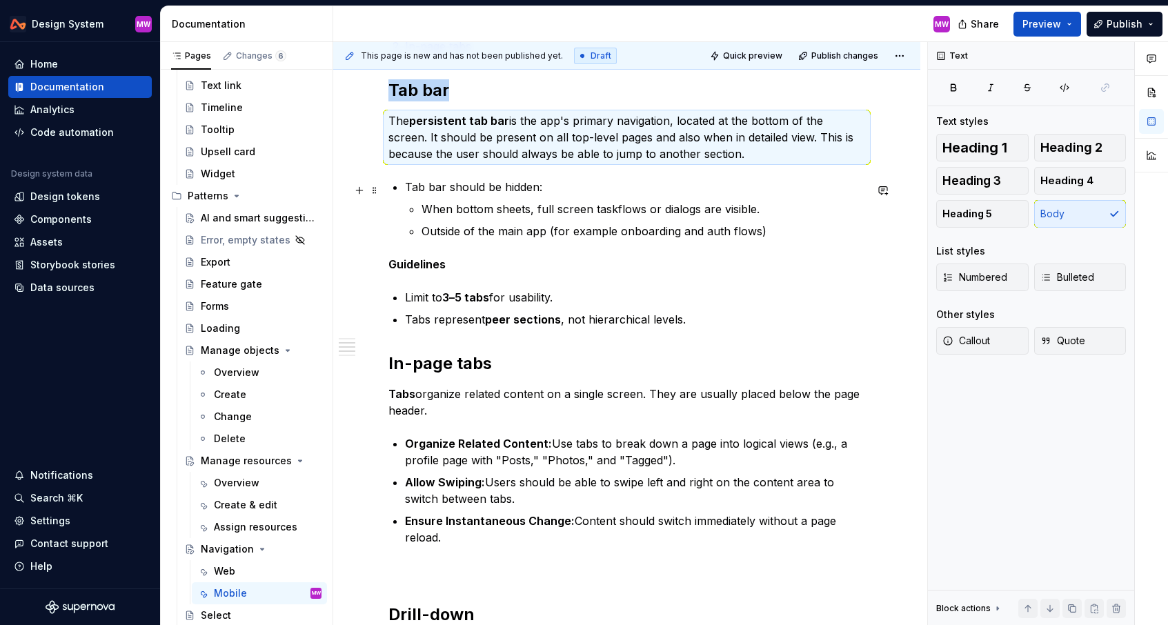
click at [406, 189] on p "Tab bar should be hidden:" at bounding box center [635, 187] width 460 height 17
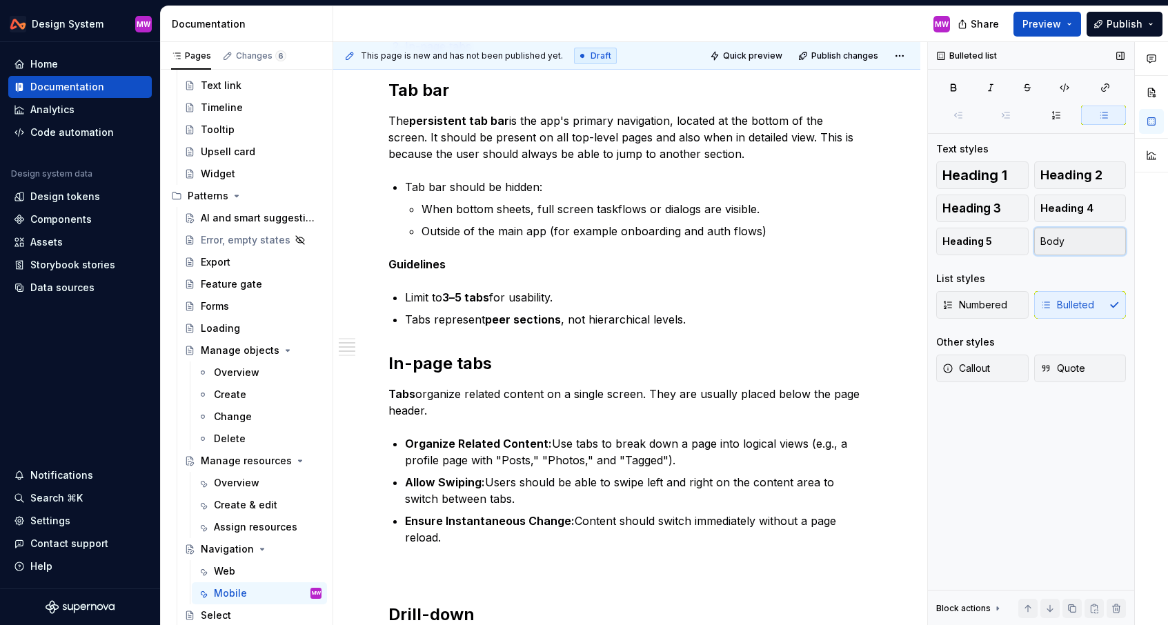
click at [1057, 244] on span "Body" at bounding box center [1053, 242] width 24 height 14
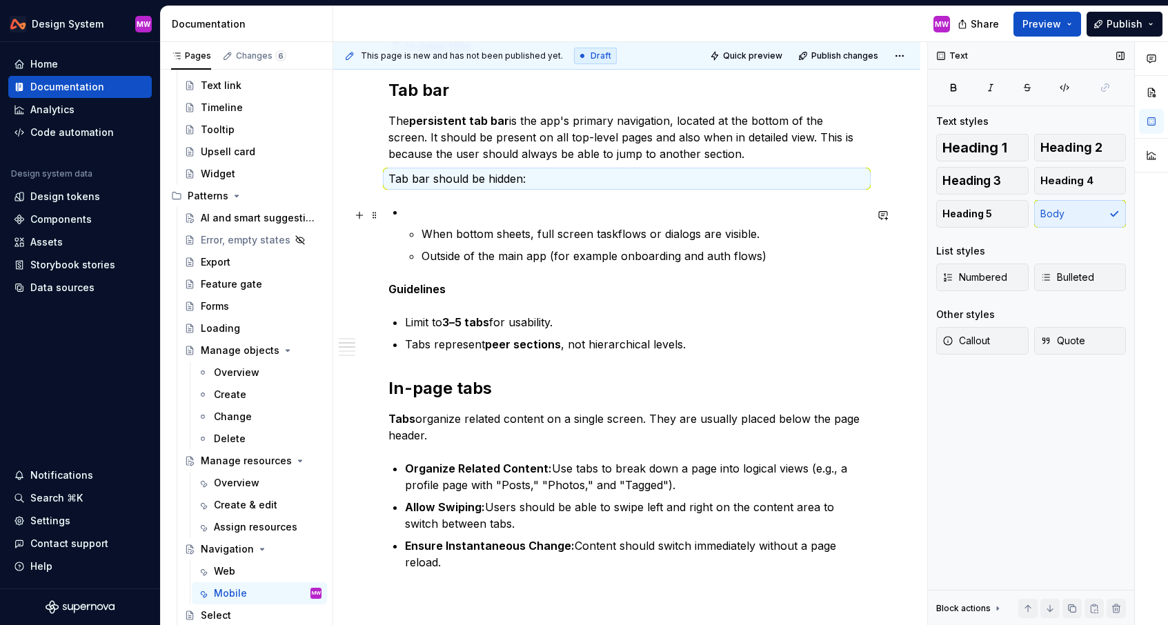
click at [436, 223] on li "When bottom sheets, full screen taskflows or dialogs are visible. Outside of th…" at bounding box center [635, 234] width 460 height 61
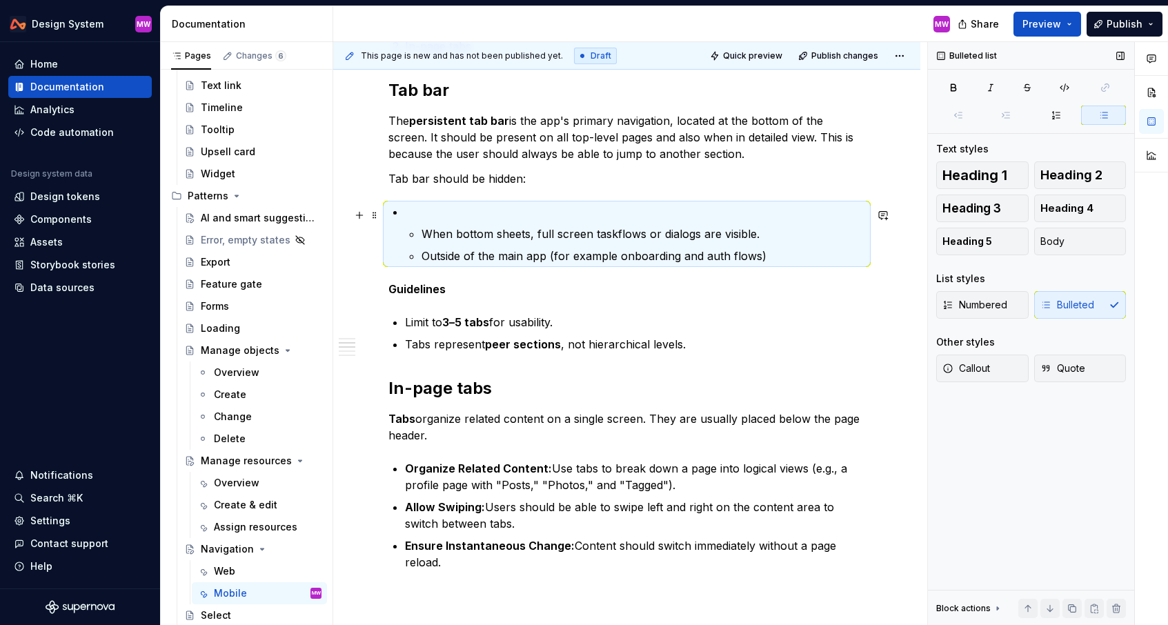
click at [440, 216] on p at bounding box center [635, 212] width 460 height 17
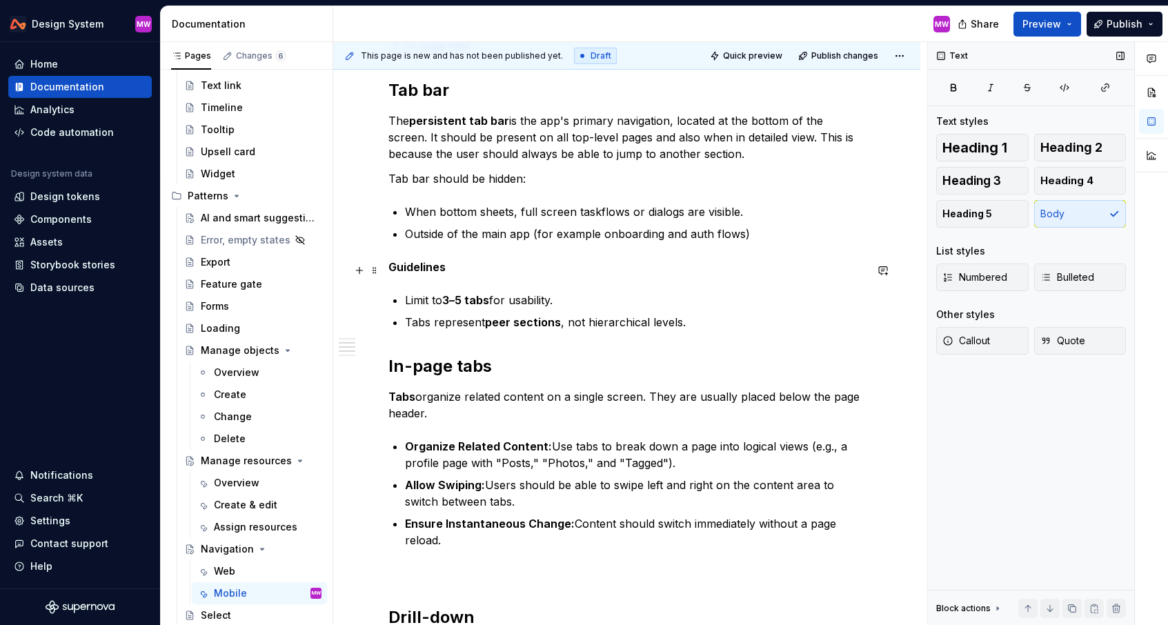
click at [464, 273] on p "Guidelines" at bounding box center [627, 267] width 477 height 17
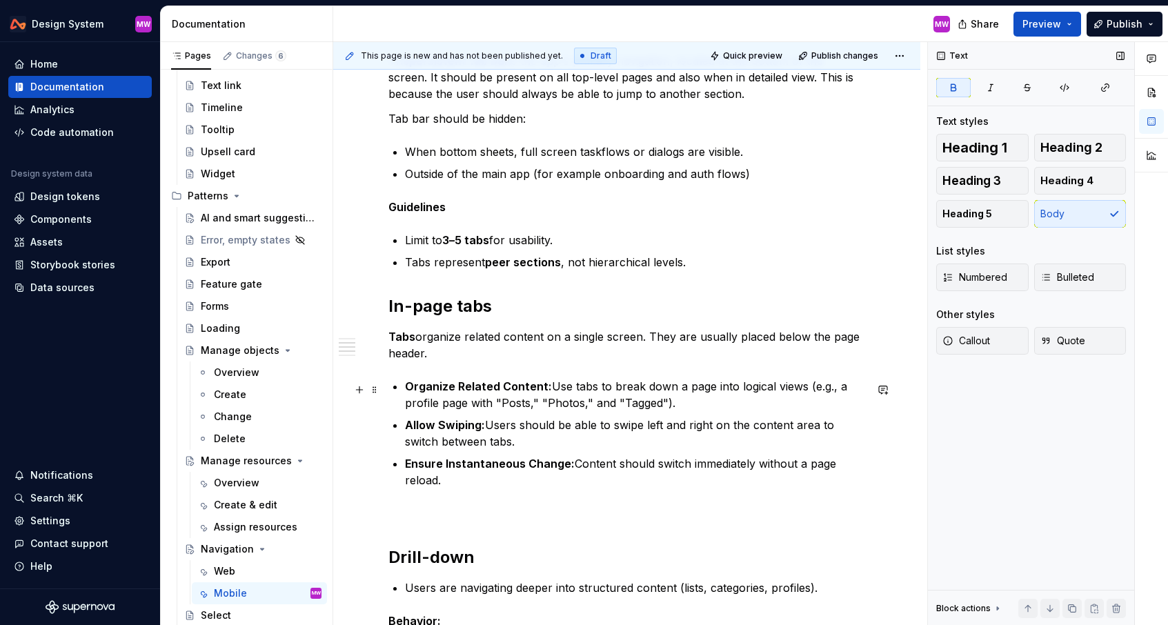
scroll to position [910, 0]
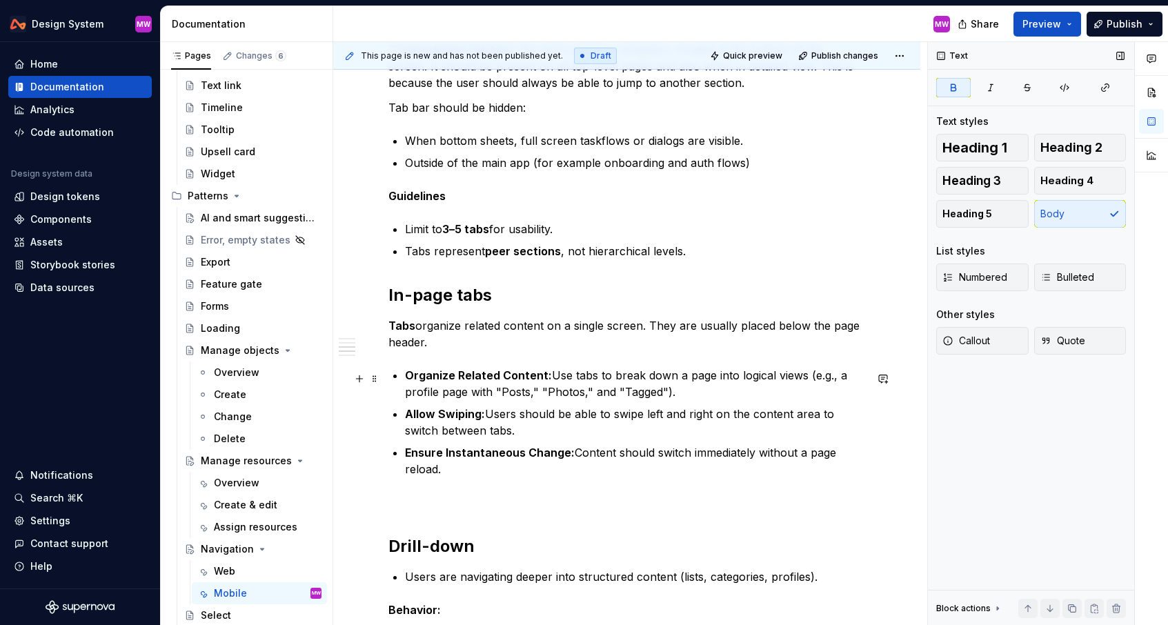
click at [549, 378] on p "Organize Related Content: Use tabs to break down a page into logical views (e.g…" at bounding box center [635, 383] width 460 height 33
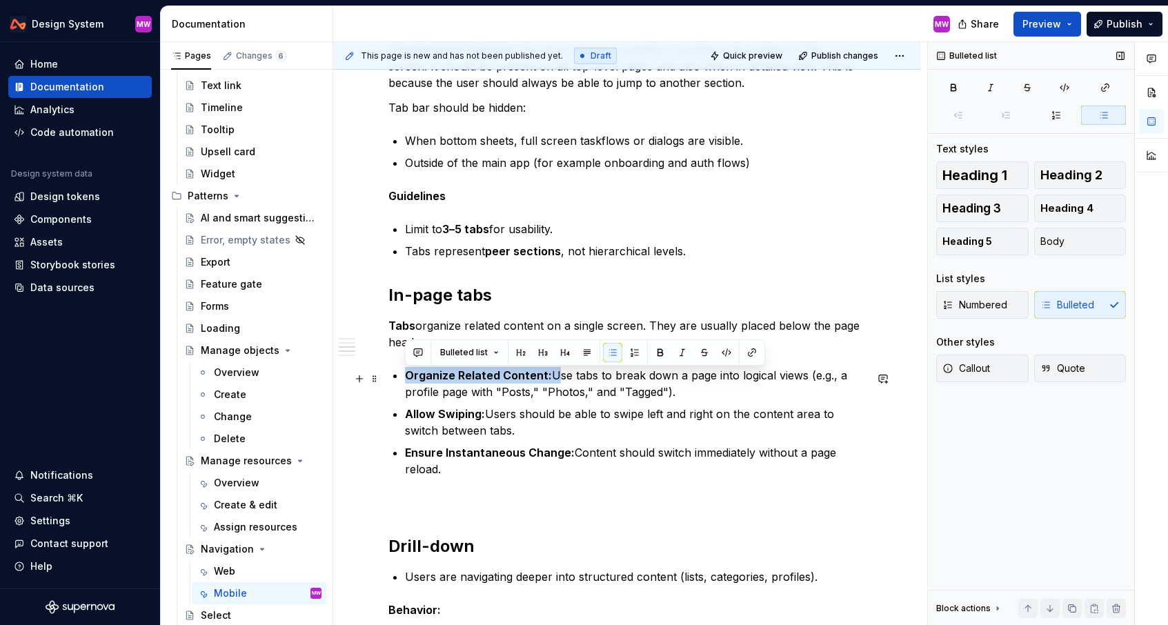
drag, startPoint x: 549, startPoint y: 378, endPoint x: 393, endPoint y: 380, distance: 156.7
click at [393, 380] on div "Overview There are a few ways users navigate and move through the mobile app. P…" at bounding box center [627, 244] width 477 height 1696
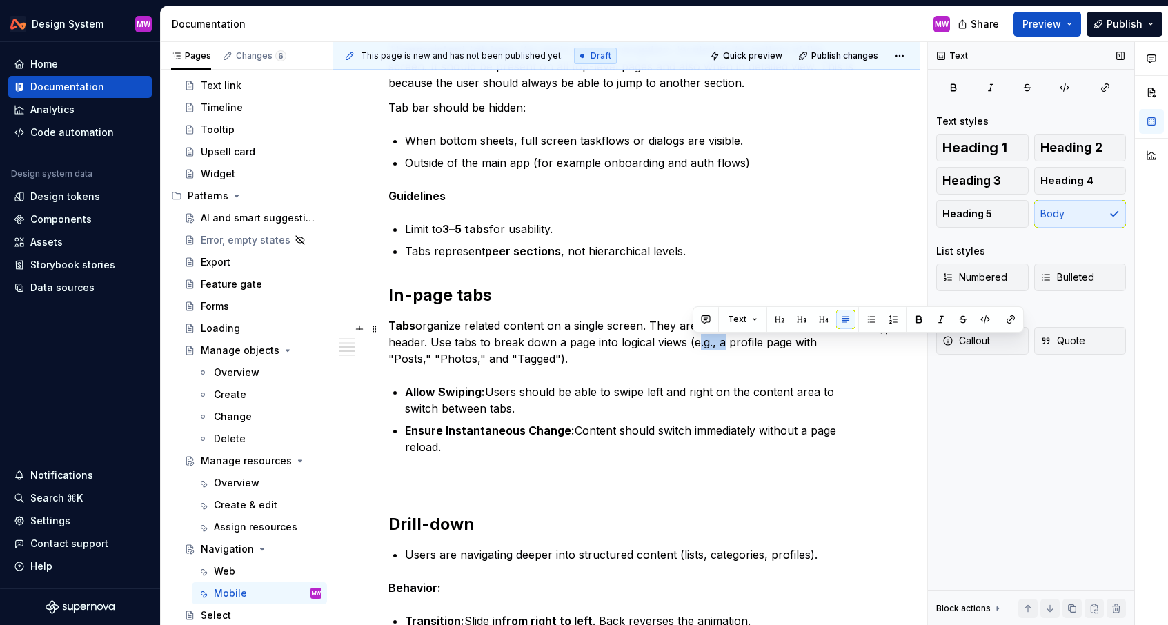
drag, startPoint x: 721, startPoint y: 344, endPoint x: 694, endPoint y: 344, distance: 26.9
click at [694, 344] on p "Tabs organize related content on a single screen. They are usually placed below…" at bounding box center [627, 342] width 477 height 50
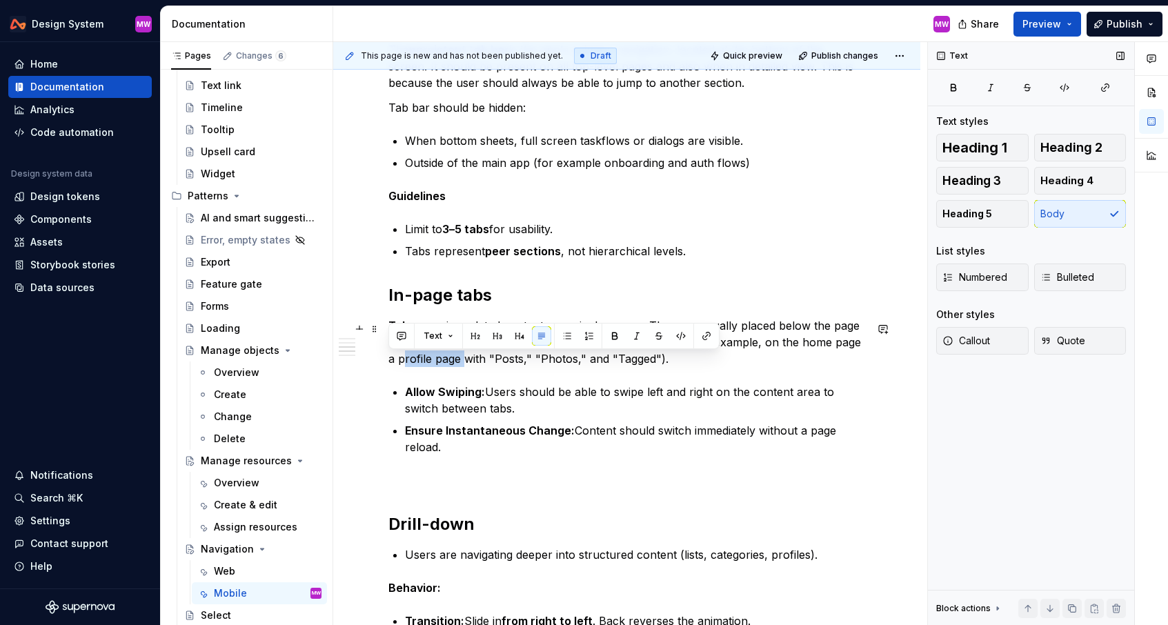
drag, startPoint x: 448, startPoint y: 360, endPoint x: 375, endPoint y: 360, distance: 72.5
click at [375, 360] on div "Overview There are a few ways users navigate and move through the mobile app. P…" at bounding box center [626, 318] width 587 height 1910
drag, startPoint x: 448, startPoint y: 362, endPoint x: 420, endPoint y: 362, distance: 28.3
click at [420, 362] on p "Tabs organize related content on a single screen. They are usually placed below…" at bounding box center [627, 342] width 477 height 50
drag, startPoint x: 495, startPoint y: 362, endPoint x: 463, endPoint y: 362, distance: 31.8
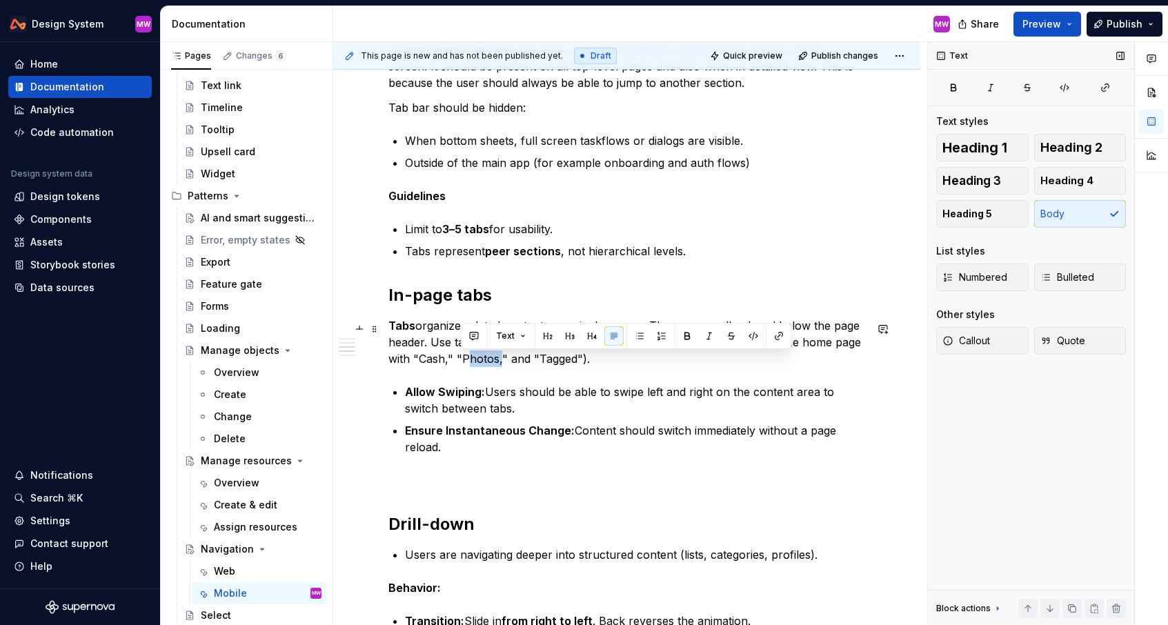
click at [463, 362] on p "Tabs organize related content on a single screen. They are usually placed below…" at bounding box center [627, 342] width 477 height 50
drag, startPoint x: 564, startPoint y: 360, endPoint x: 525, endPoint y: 360, distance: 38.6
click at [526, 360] on p "Tabs organize related content on a single screen. They are usually placed below…" at bounding box center [627, 342] width 477 height 50
drag, startPoint x: 519, startPoint y: 360, endPoint x: 493, endPoint y: 360, distance: 25.5
click at [493, 360] on p "Tabs organize related content on a single screen. They are usually placed below…" at bounding box center [627, 342] width 477 height 50
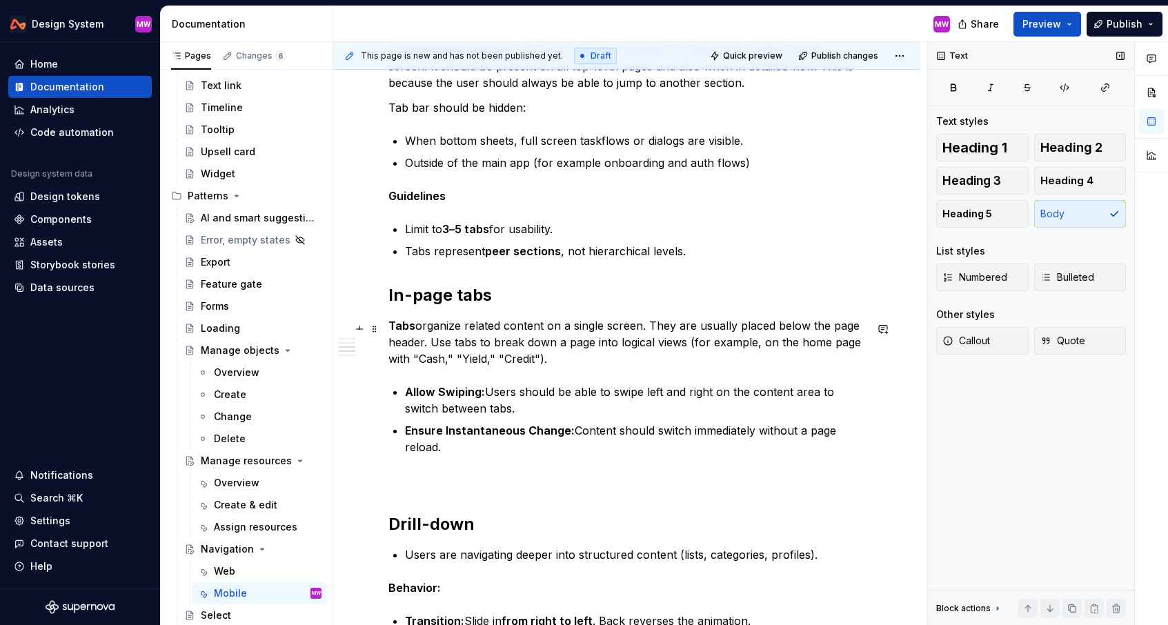
click at [539, 359] on p "Tabs organize related content on a single screen. They are usually placed below…" at bounding box center [627, 342] width 477 height 50
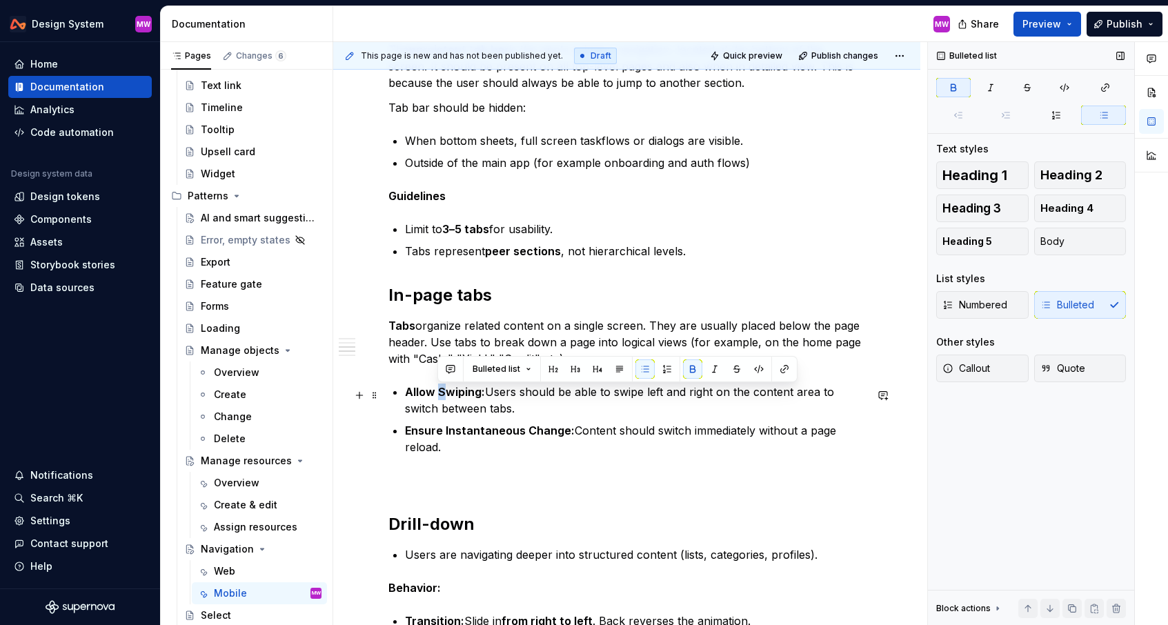
click at [437, 394] on strong "Allow Swiping:" at bounding box center [445, 392] width 80 height 14
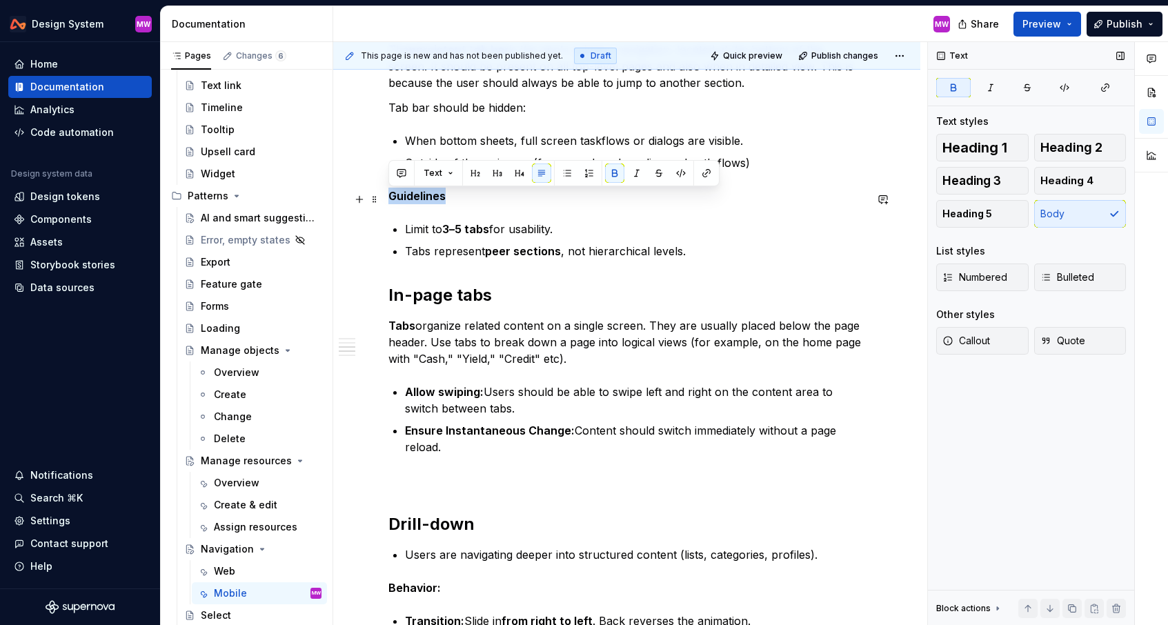
drag, startPoint x: 456, startPoint y: 201, endPoint x: 390, endPoint y: 199, distance: 65.6
click at [390, 199] on p "Guidelines" at bounding box center [627, 196] width 477 height 17
copy strong "Guidelines"
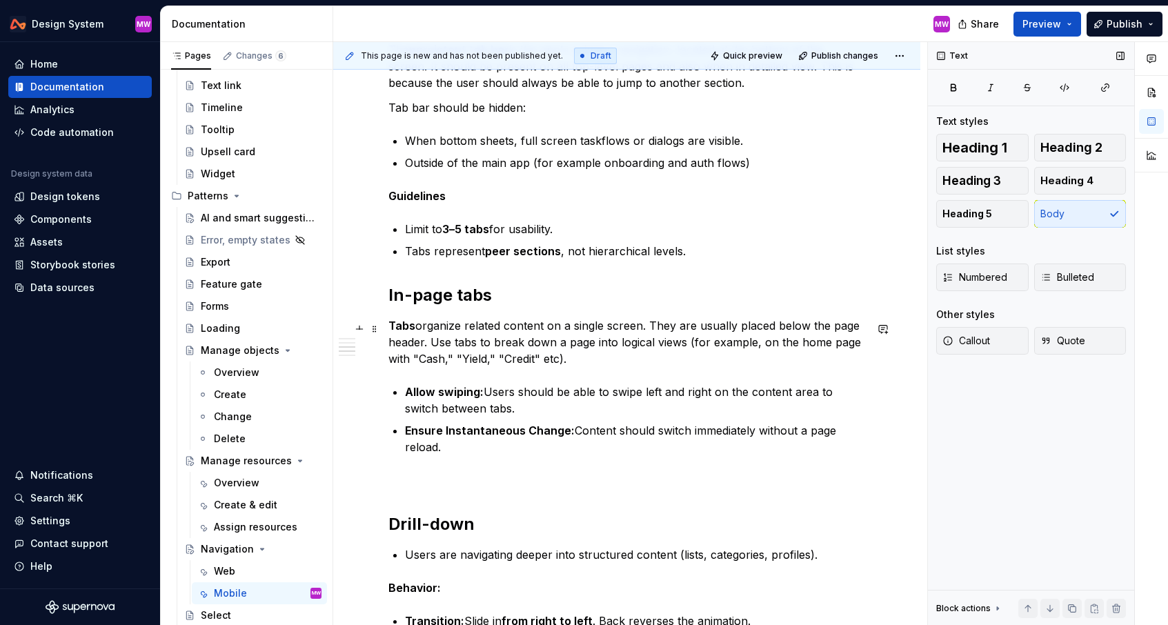
click at [596, 362] on p "Tabs organize related content on a single screen. They are usually placed below…" at bounding box center [627, 342] width 477 height 50
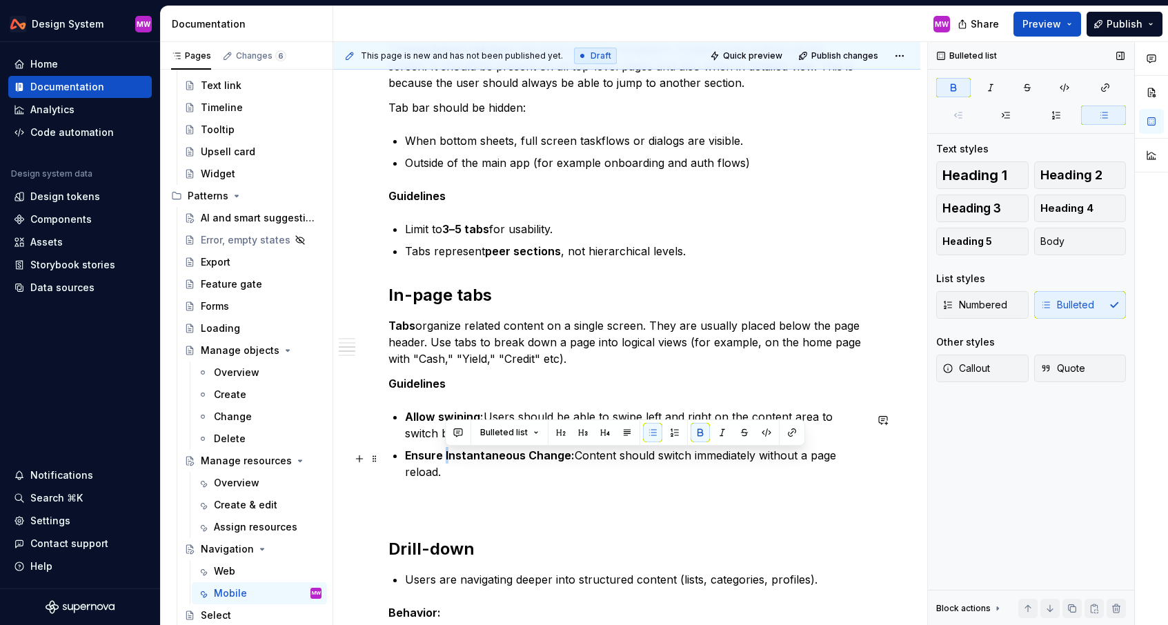
click at [446, 456] on strong "Ensure Instantaneous Change:" at bounding box center [490, 456] width 170 height 14
drag, startPoint x: 536, startPoint y: 457, endPoint x: 524, endPoint y: 456, distance: 11.8
click at [524, 456] on strong "Ensure instantaneous Change:" at bounding box center [490, 456] width 170 height 14
drag, startPoint x: 569, startPoint y: 455, endPoint x: 403, endPoint y: 453, distance: 166.3
click at [403, 453] on div "Overview There are a few ways users navigate and move through the mobile app. P…" at bounding box center [627, 245] width 477 height 1699
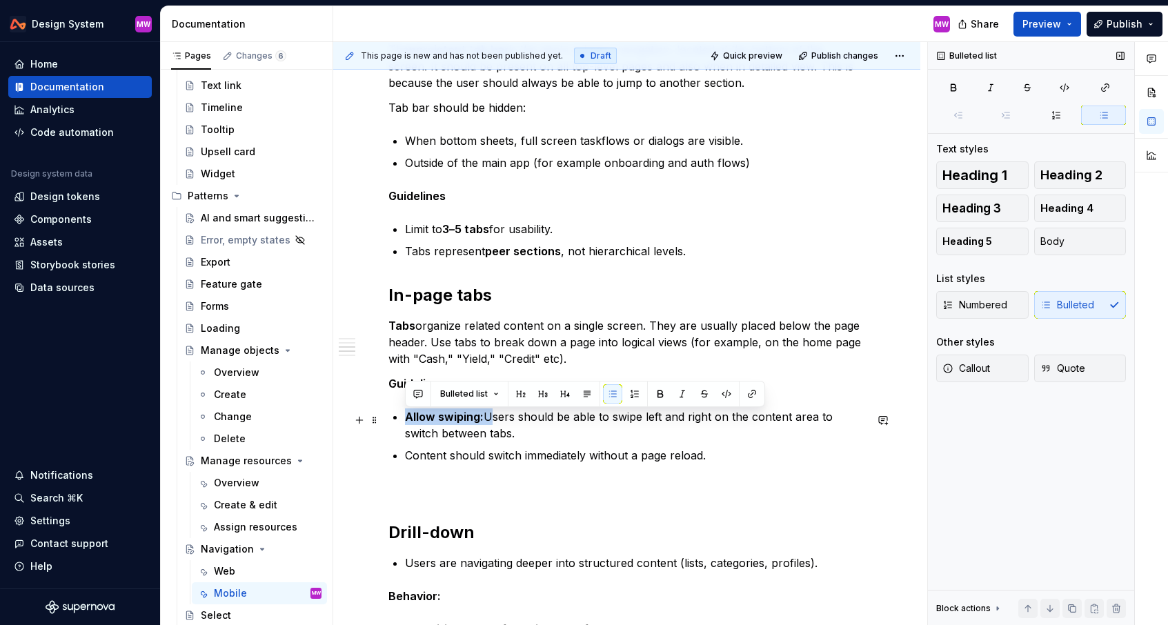
drag, startPoint x: 487, startPoint y: 418, endPoint x: 401, endPoint y: 415, distance: 86.3
click at [401, 415] on div "Overview There are a few ways users navigate and move through the mobile app. P…" at bounding box center [627, 237] width 477 height 1682
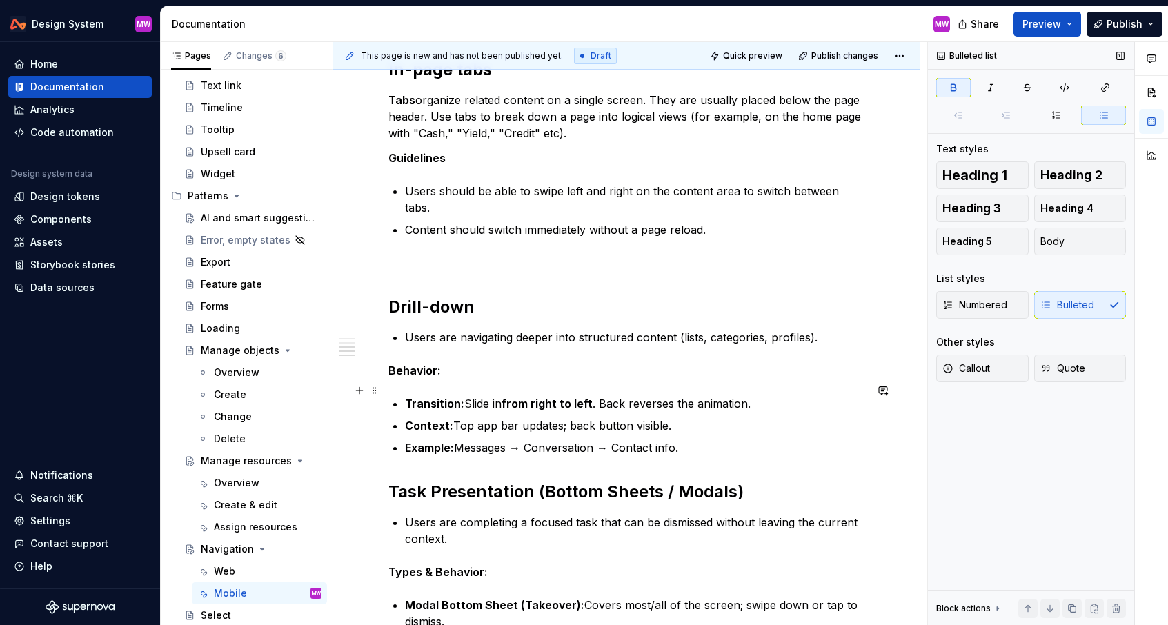
scroll to position [1139, 0]
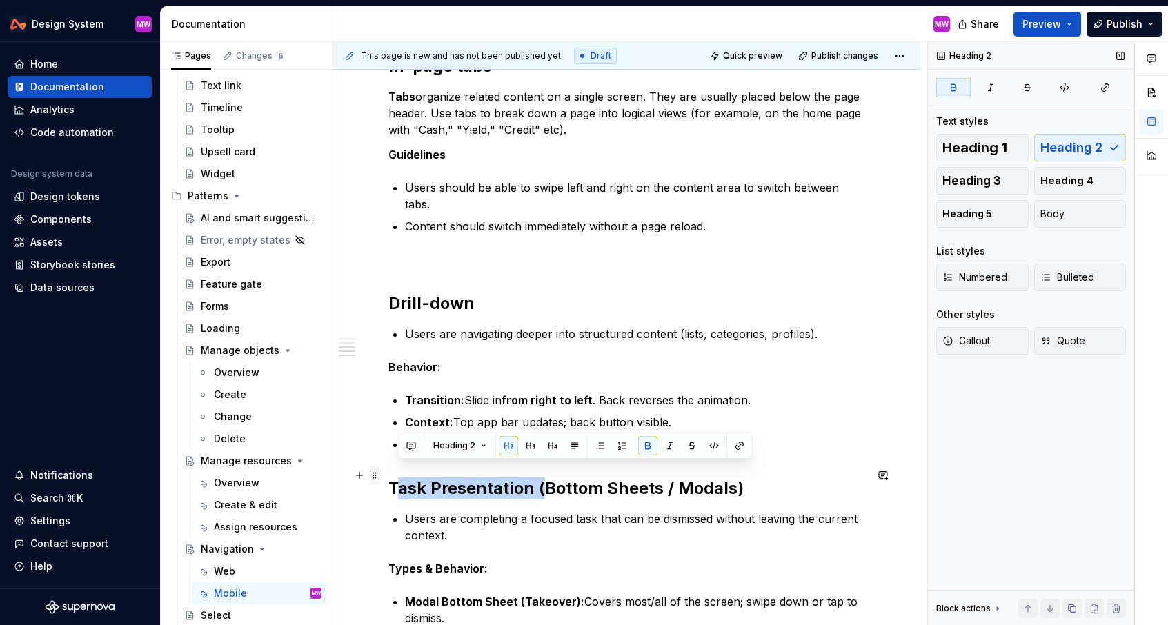
drag, startPoint x: 542, startPoint y: 476, endPoint x: 371, endPoint y: 480, distance: 171.2
click at [389, 480] on div "Overview There are a few ways users navigate and move through the mobile app. P…" at bounding box center [627, 16] width 477 height 1699
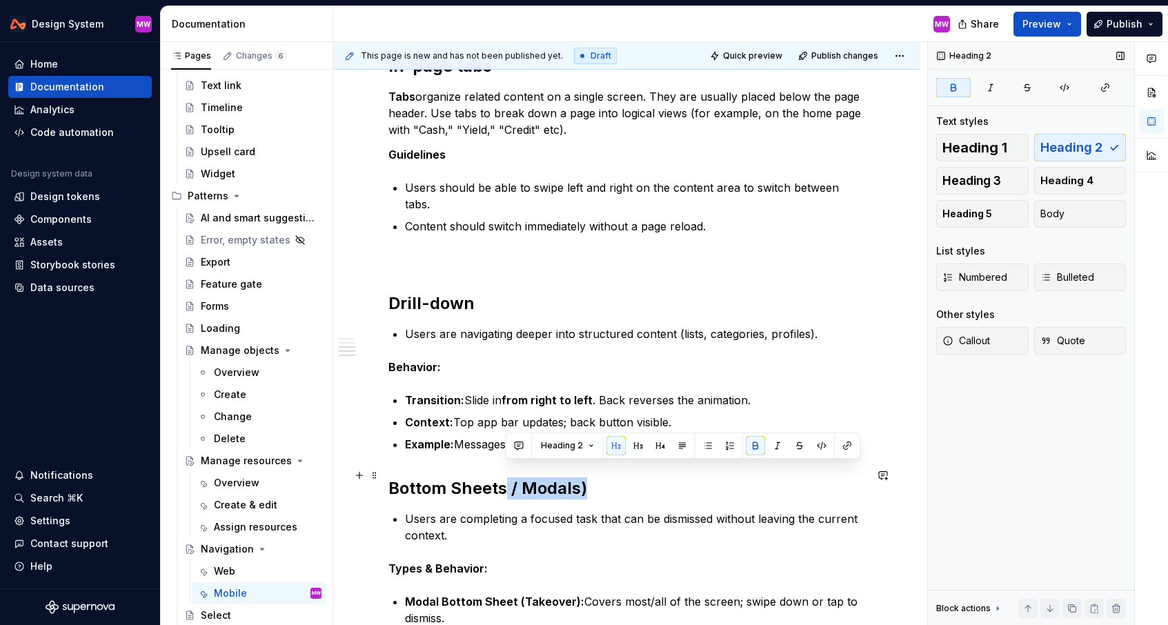
drag, startPoint x: 507, startPoint y: 474, endPoint x: 633, endPoint y: 475, distance: 126.3
click at [633, 478] on h2 "Bottom Sheets / Modals)" at bounding box center [627, 489] width 477 height 22
click at [453, 478] on strong "Bottom Sheets" at bounding box center [448, 488] width 119 height 20
click at [555, 478] on h2 "Bottom sheets" at bounding box center [627, 489] width 477 height 22
click at [387, 471] on div "Overview There are a few ways users navigate and move through the mobile app. P…" at bounding box center [626, 93] width 587 height 1919
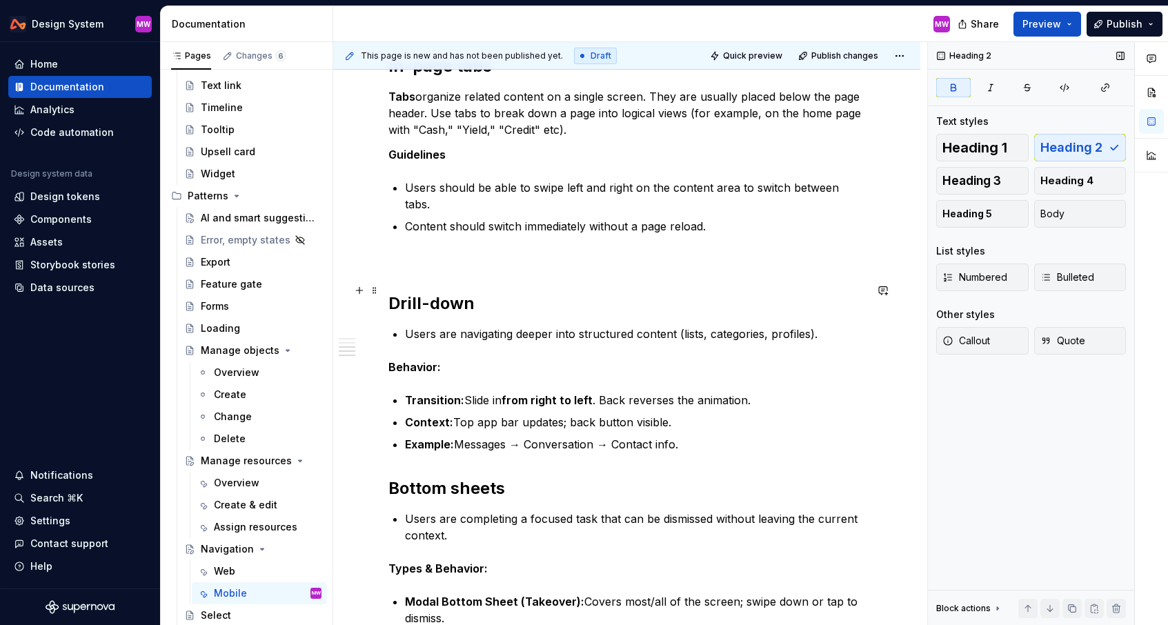
click at [391, 293] on strong "Drill-down" at bounding box center [432, 303] width 86 height 20
click at [525, 293] on h2 "Drill-down" at bounding box center [627, 304] width 477 height 22
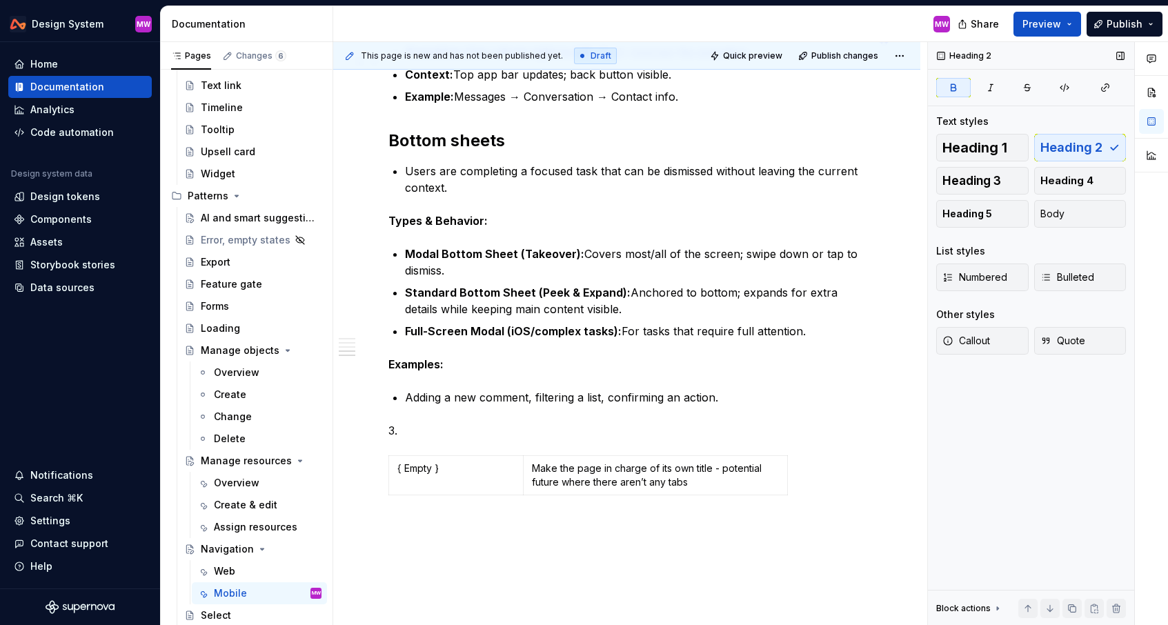
scroll to position [1552, 0]
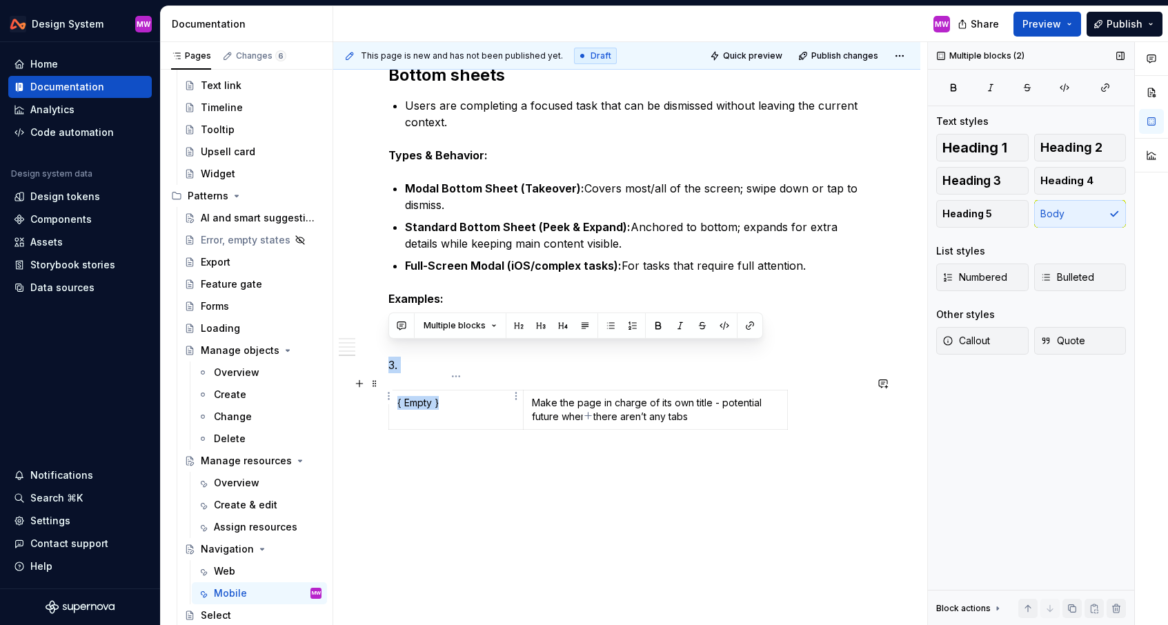
drag, startPoint x: 389, startPoint y: 344, endPoint x: 505, endPoint y: 406, distance: 131.2
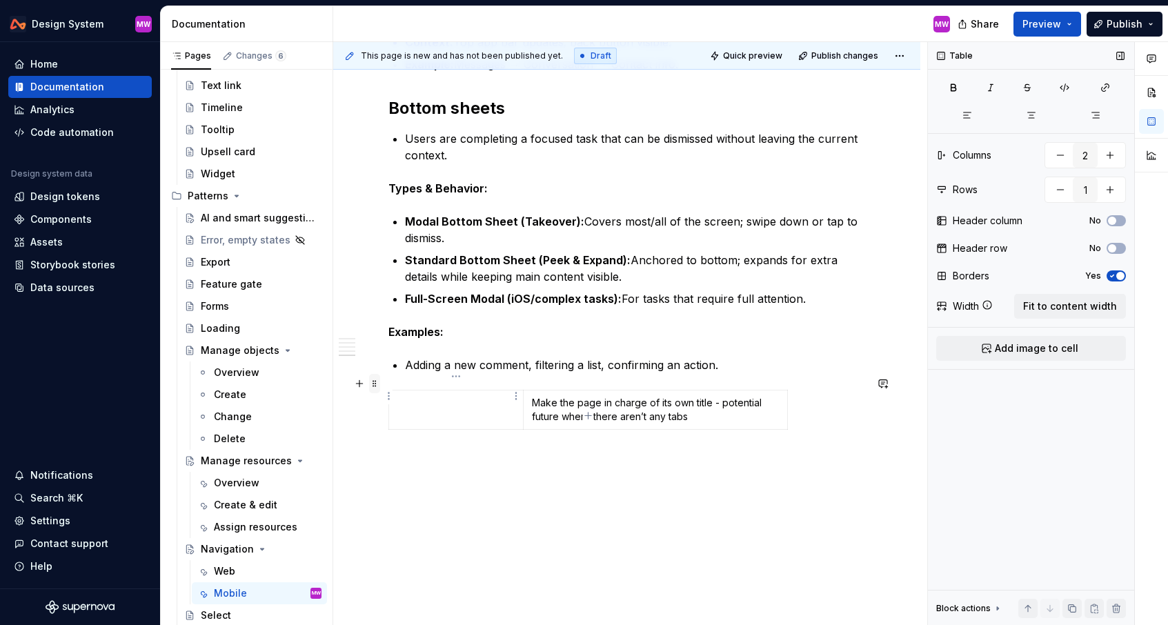
click at [376, 377] on span at bounding box center [374, 383] width 11 height 19
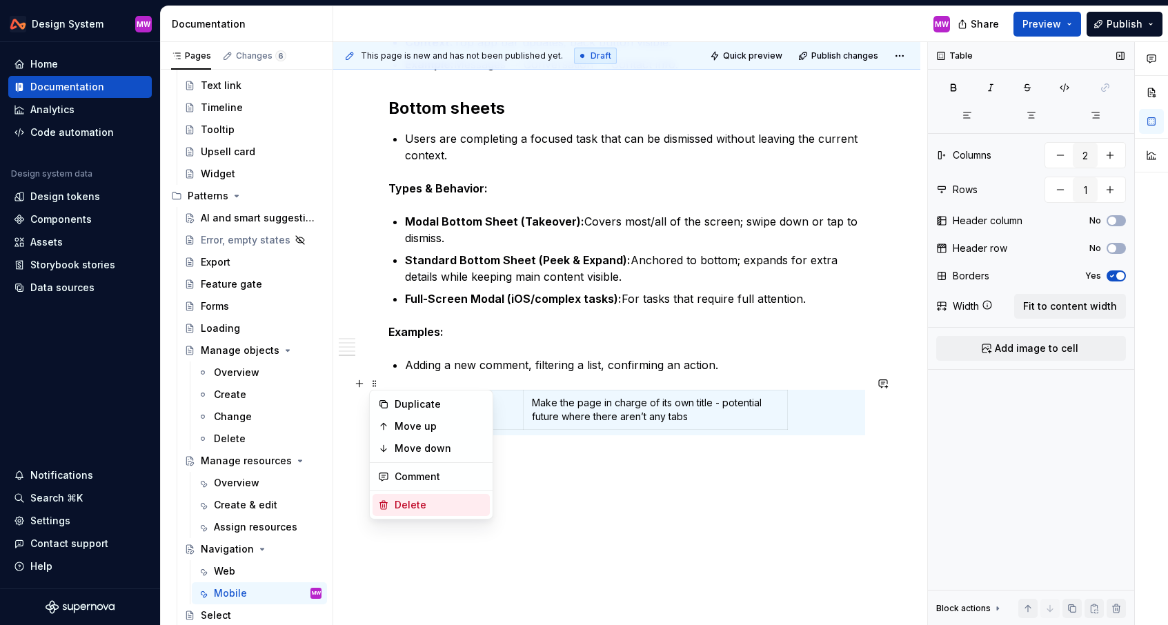
click at [404, 514] on div "Delete" at bounding box center [431, 505] width 117 height 22
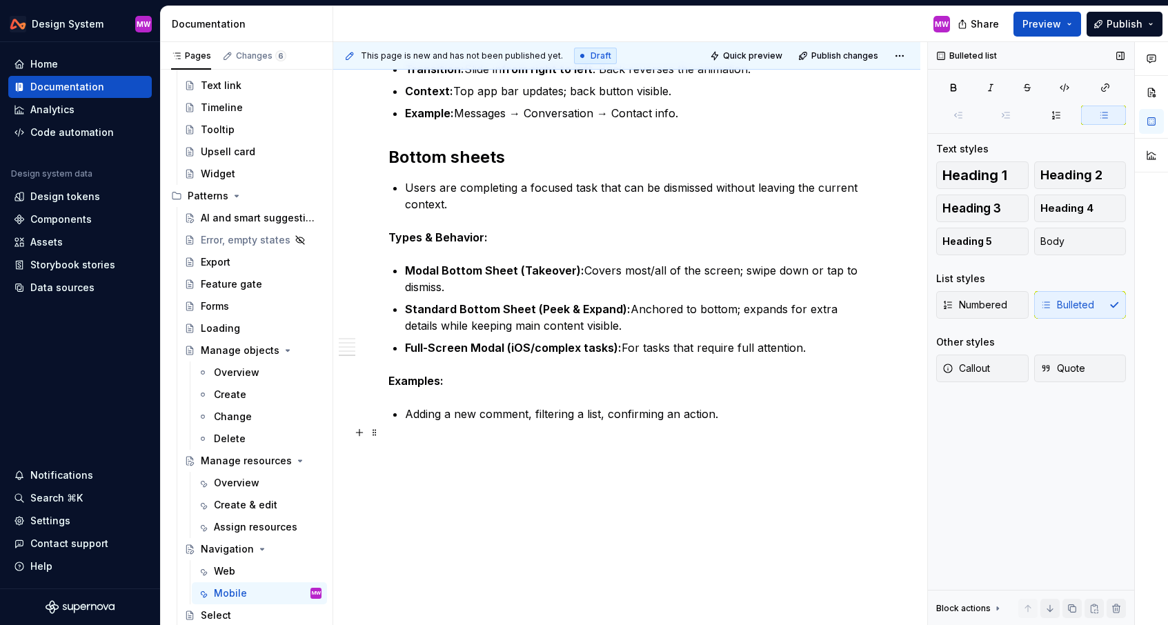
scroll to position [1457, 0]
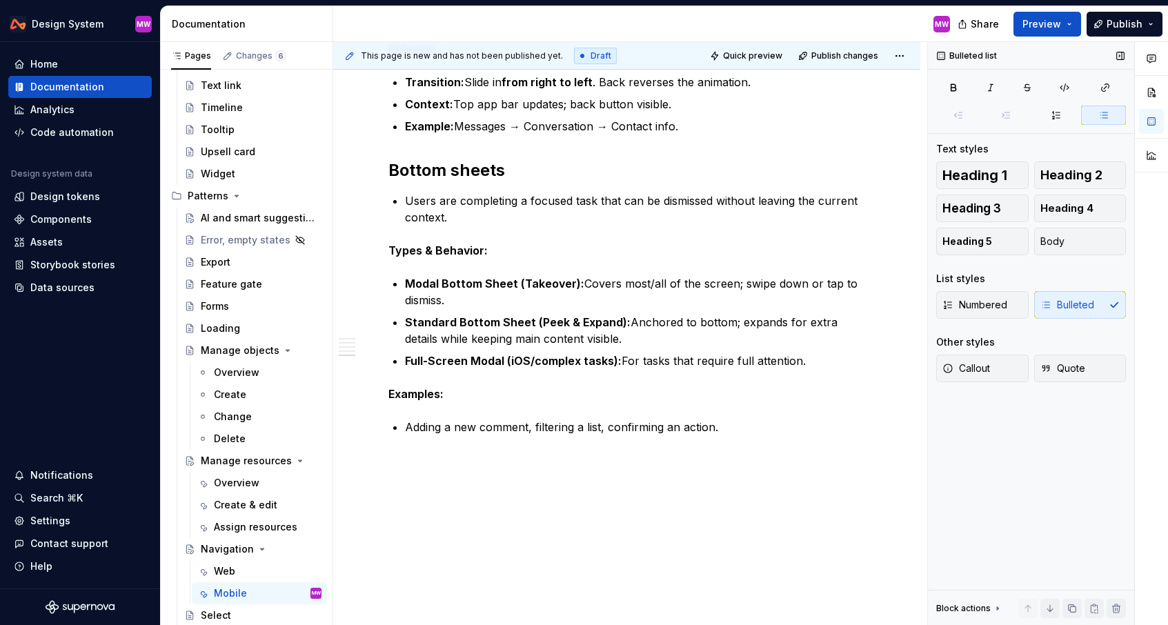
click at [452, 488] on div "This page is new and has not been published yet. Draft Quick preview Publish ch…" at bounding box center [630, 334] width 594 height 584
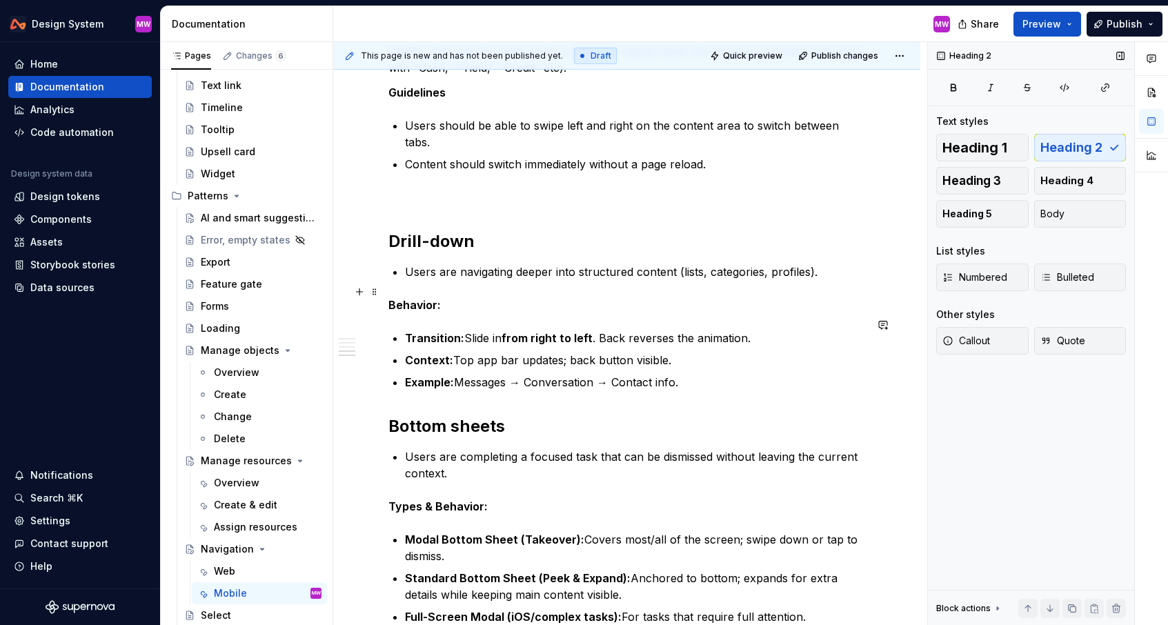
scroll to position [1124, 0]
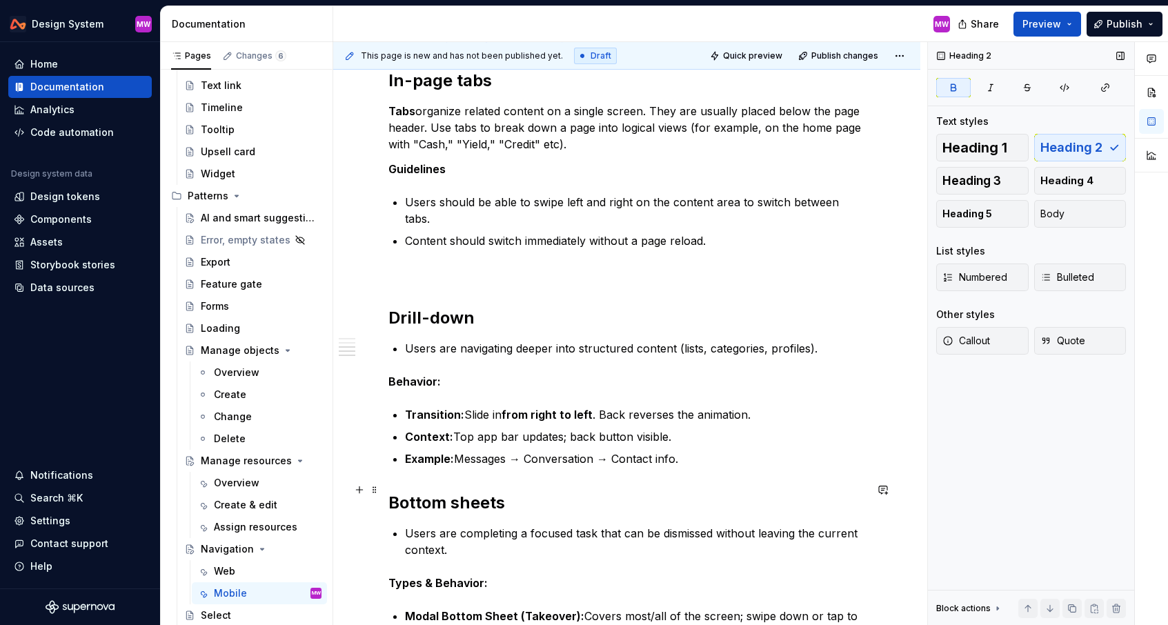
click at [391, 493] on strong "Bottom sheets" at bounding box center [447, 503] width 117 height 20
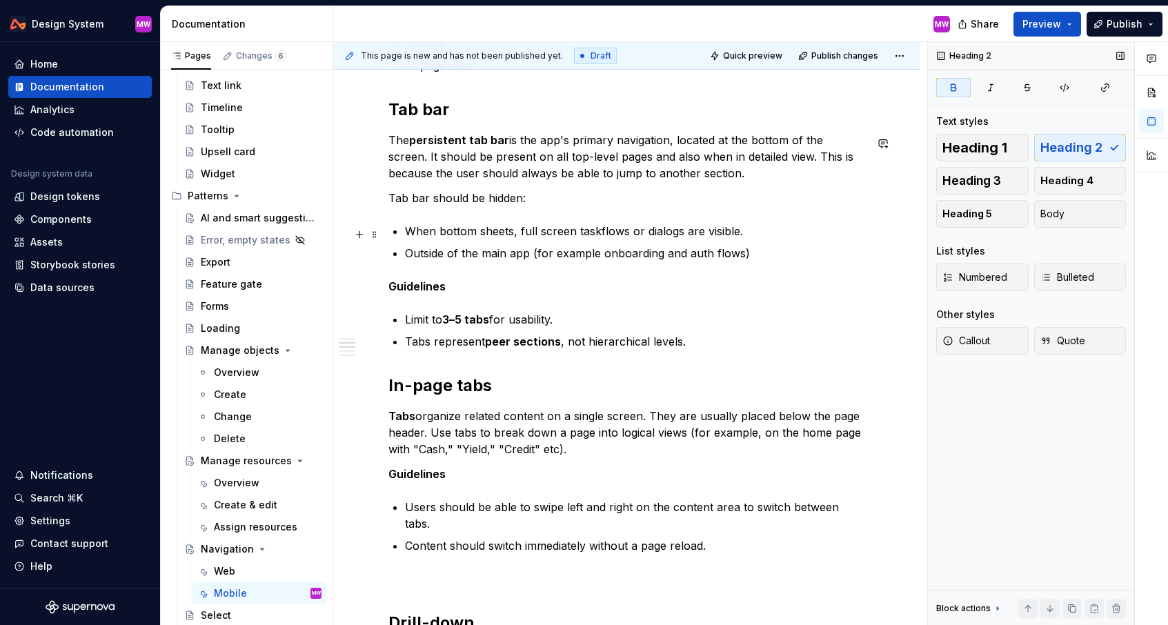
scroll to position [1008, 0]
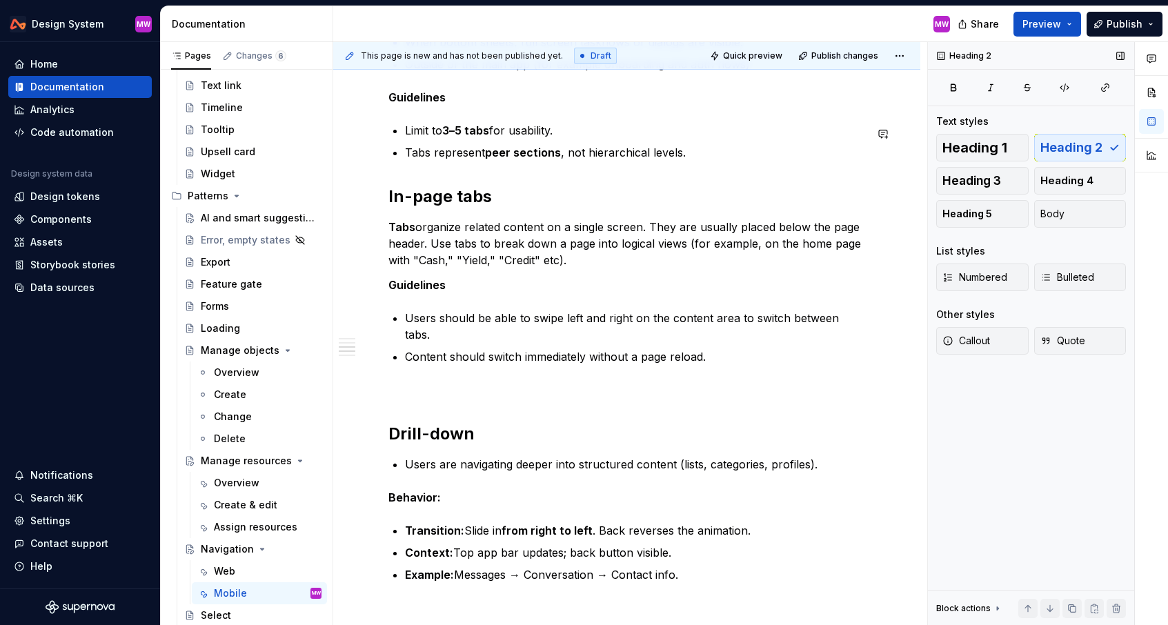
click at [592, 180] on div "Overview There are a few ways users navigate and move through the mobile app. P…" at bounding box center [627, 119] width 477 height 1645
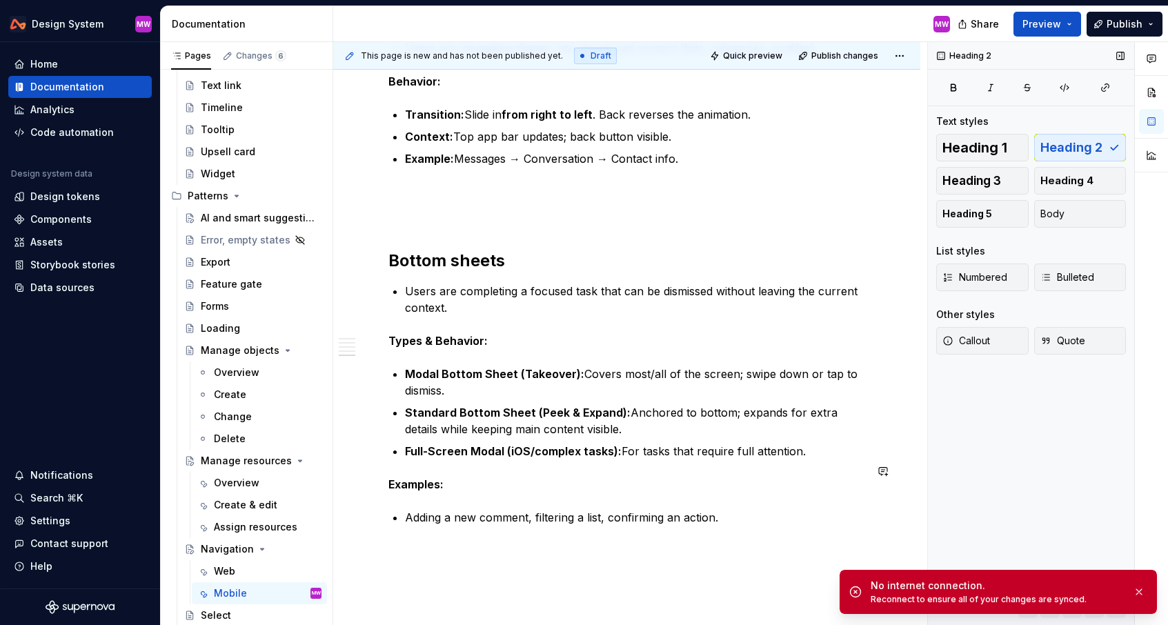
scroll to position [1483, 0]
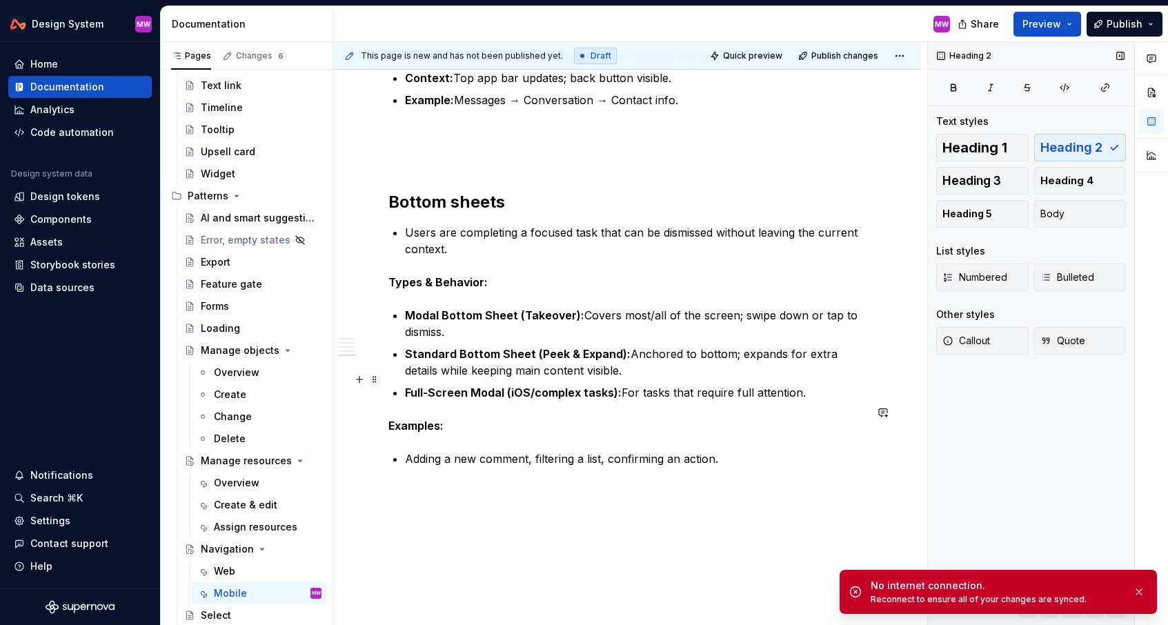
click at [507, 224] on p "Users are completing a focused task that can be dismissed without leaving the c…" at bounding box center [635, 240] width 460 height 33
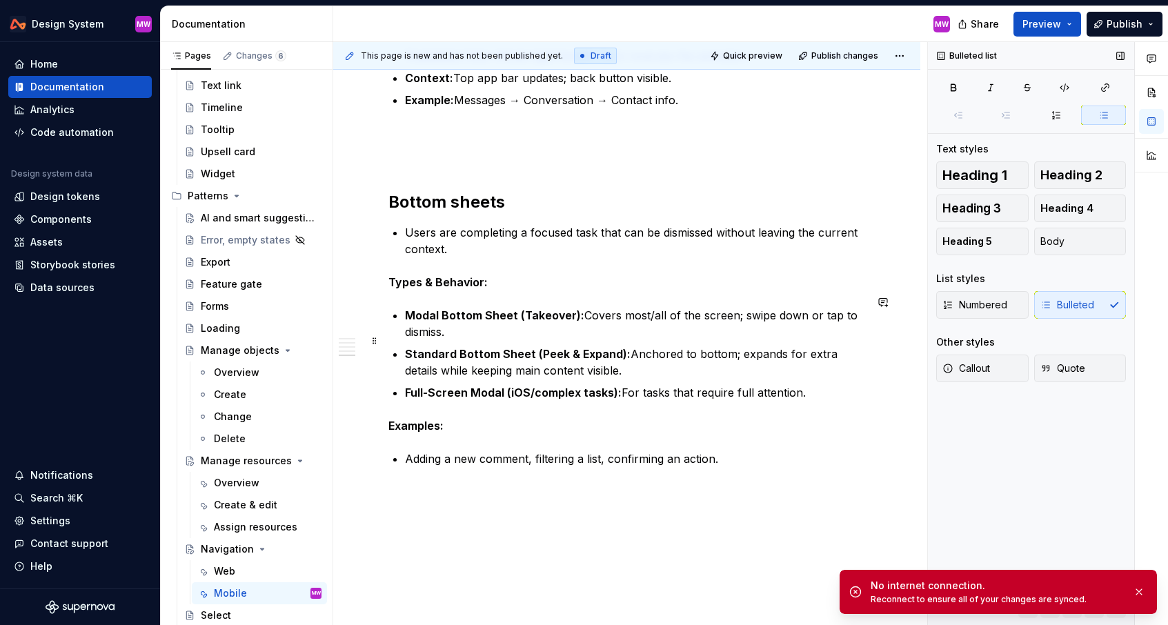
click at [625, 420] on p "Examples:" at bounding box center [627, 426] width 477 height 17
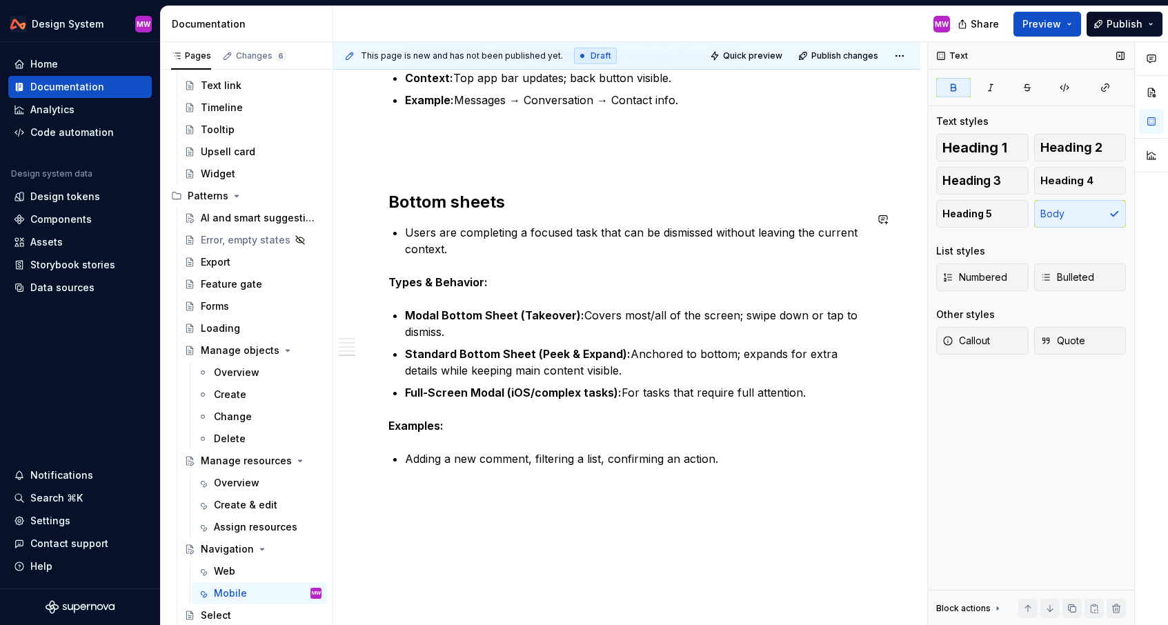
type textarea "*"
